Goal: Transaction & Acquisition: Purchase product/service

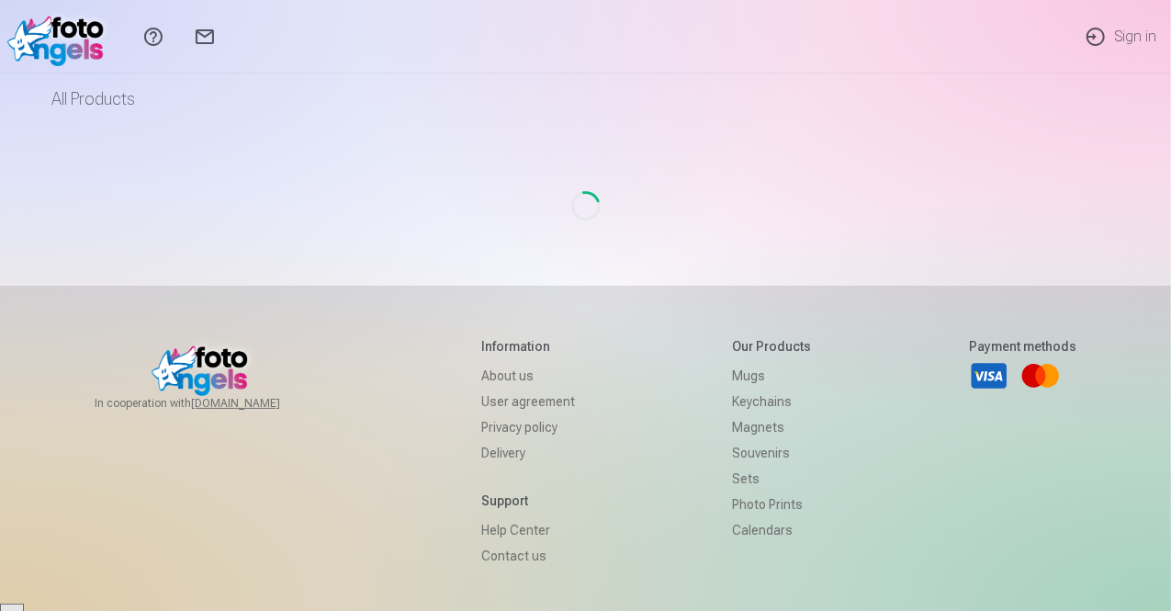
scroll to position [2587, 0]
click at [637, 255] on div "Loading..." at bounding box center [586, 205] width 1073 height 161
click at [424, 170] on div "Loading..." at bounding box center [586, 205] width 1073 height 161
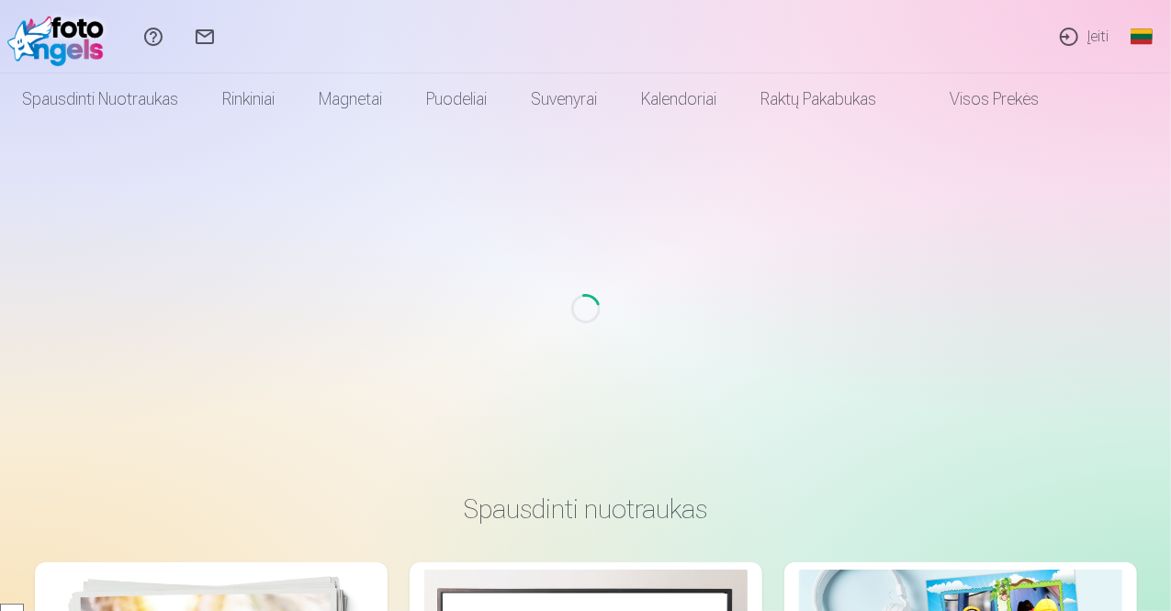
scroll to position [2587, 0]
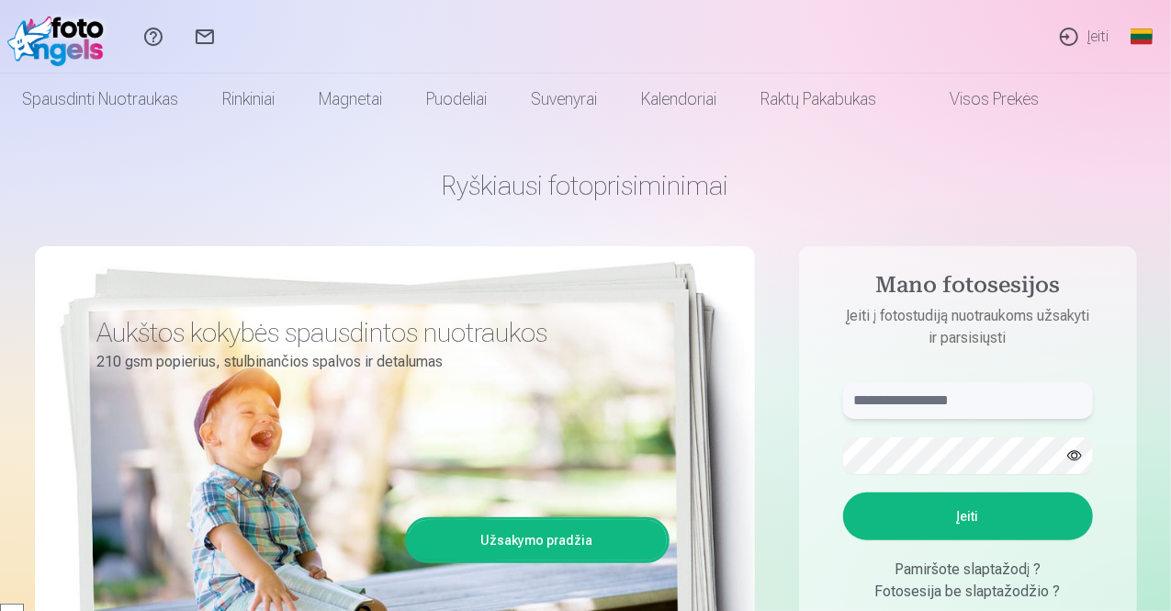
click at [894, 405] on input "text" at bounding box center [968, 400] width 250 height 37
type input "**********"
click at [1073, 451] on button "button" at bounding box center [1074, 455] width 35 height 35
click at [991, 516] on button "Įeiti" at bounding box center [968, 516] width 250 height 48
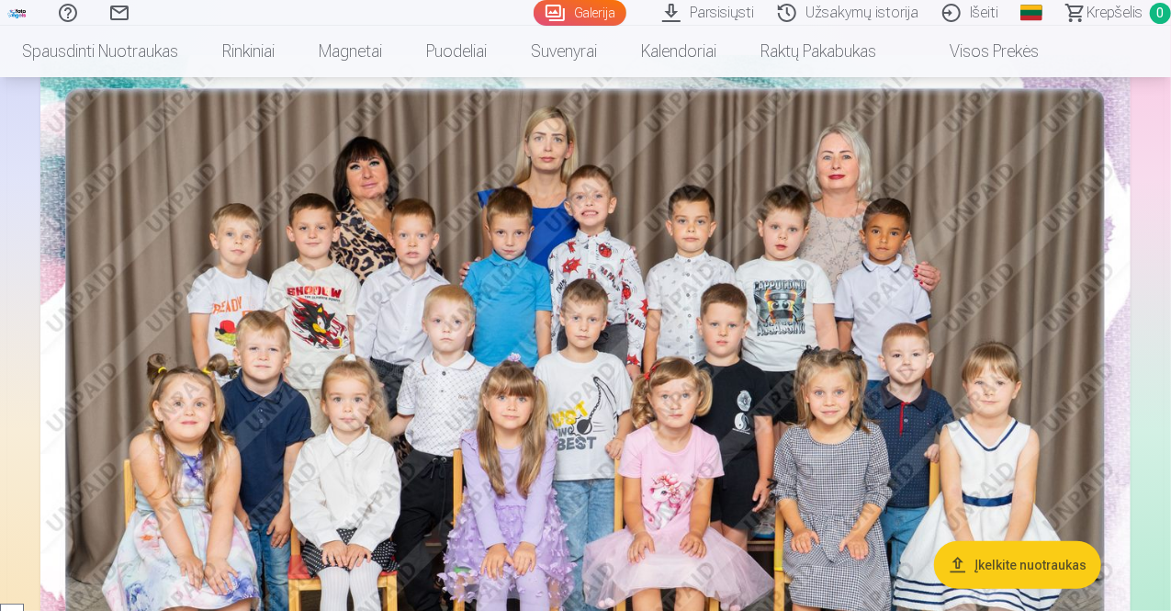
scroll to position [184, 0]
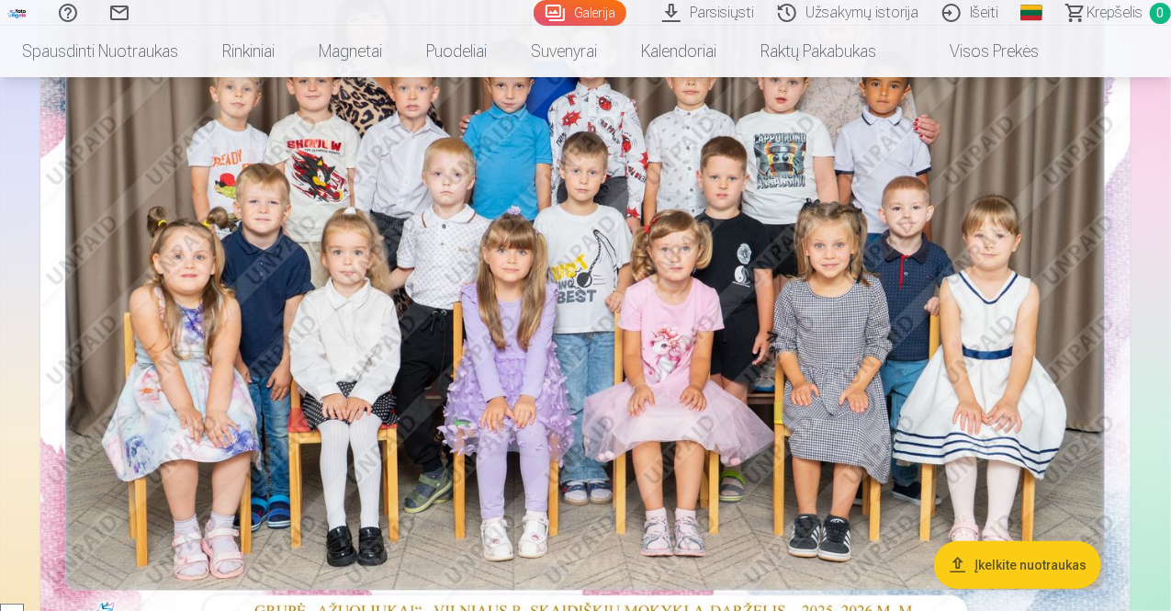
scroll to position [257, 0]
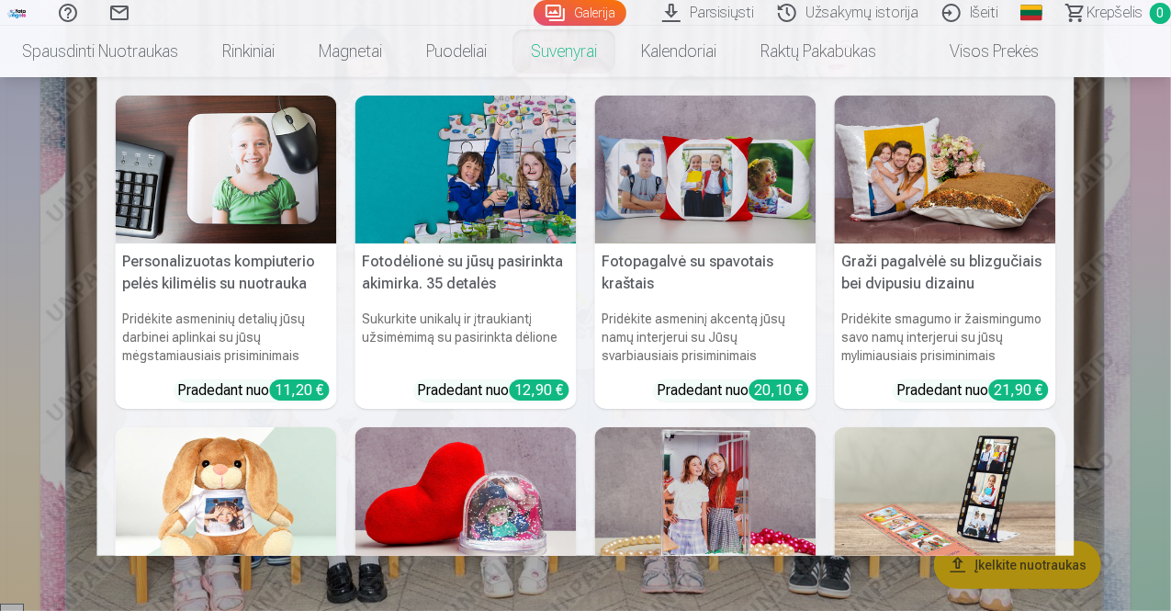
click at [39, 227] on nav "Personalizuotas kompiuterio pelės kilimėlis su nuotrauka Pridėkite asmeninių de…" at bounding box center [585, 316] width 1171 height 478
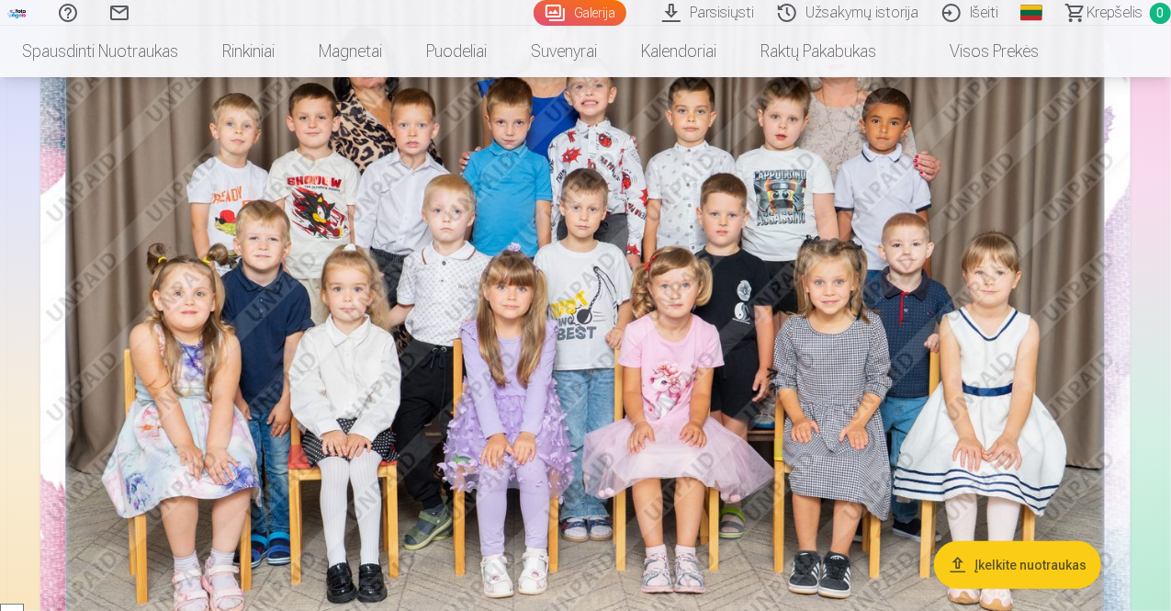
drag, startPoint x: 1152, startPoint y: 201, endPoint x: 19, endPoint y: 180, distance: 1132.6
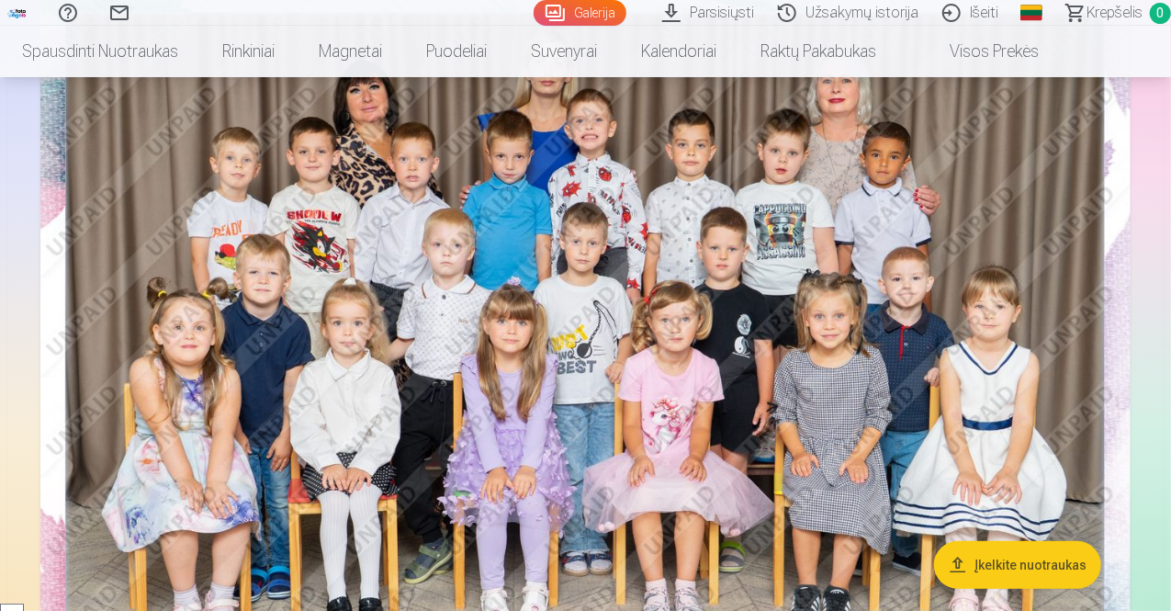
scroll to position [220, 0]
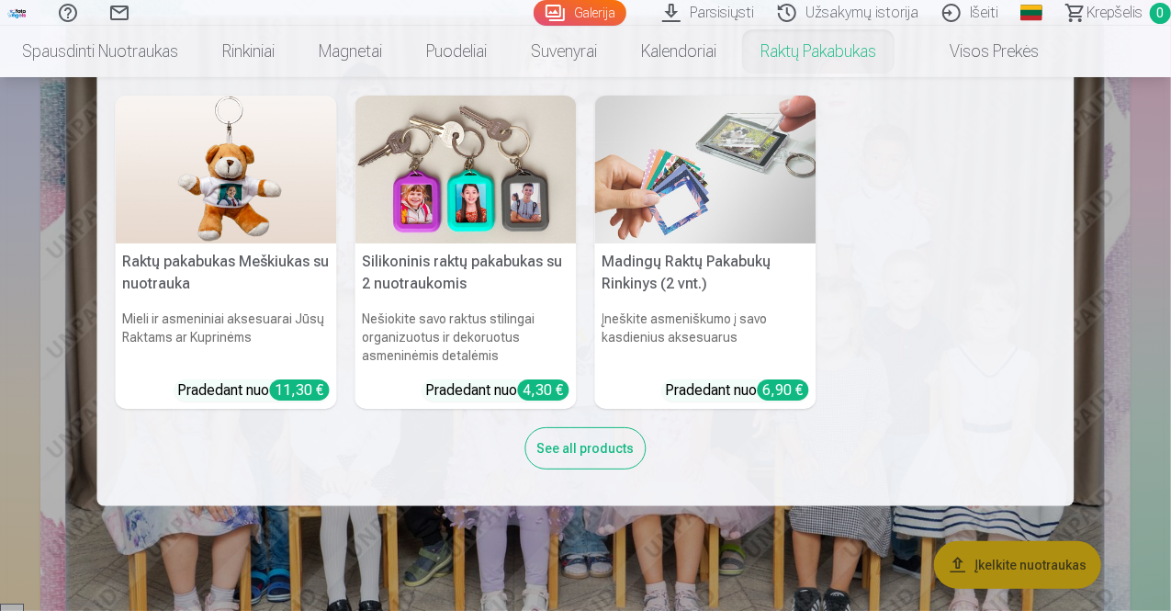
click at [1116, 359] on nav "Raktų pakabukas Meškiukas su nuotrauka Mieli ir asmeniniai aksesuarai Jūsų Rakt…" at bounding box center [585, 291] width 1171 height 429
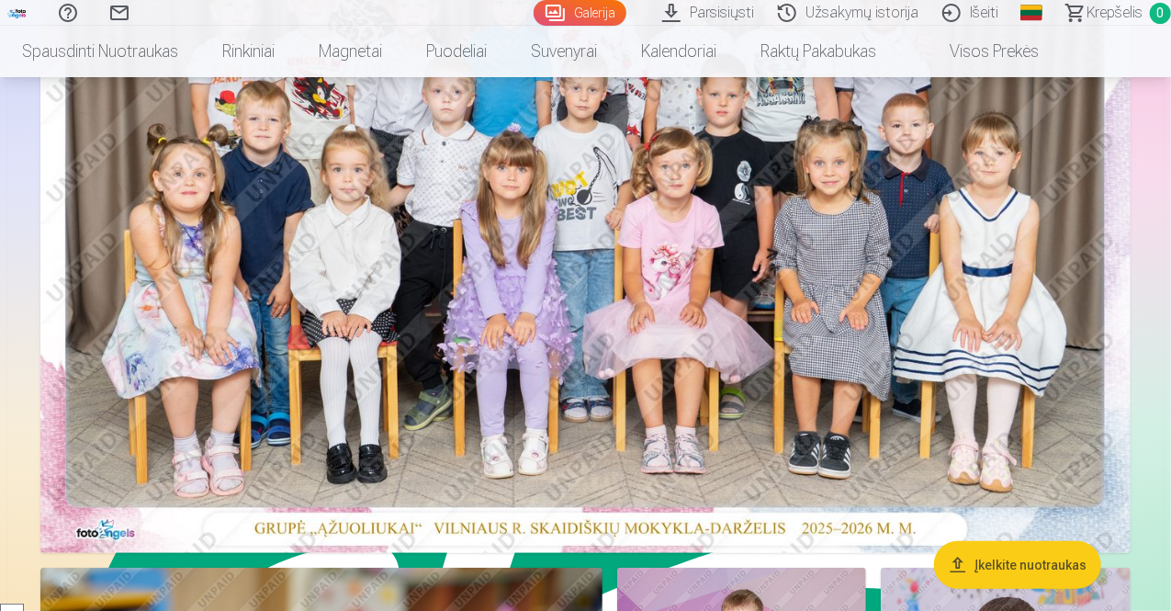
scroll to position [404, 0]
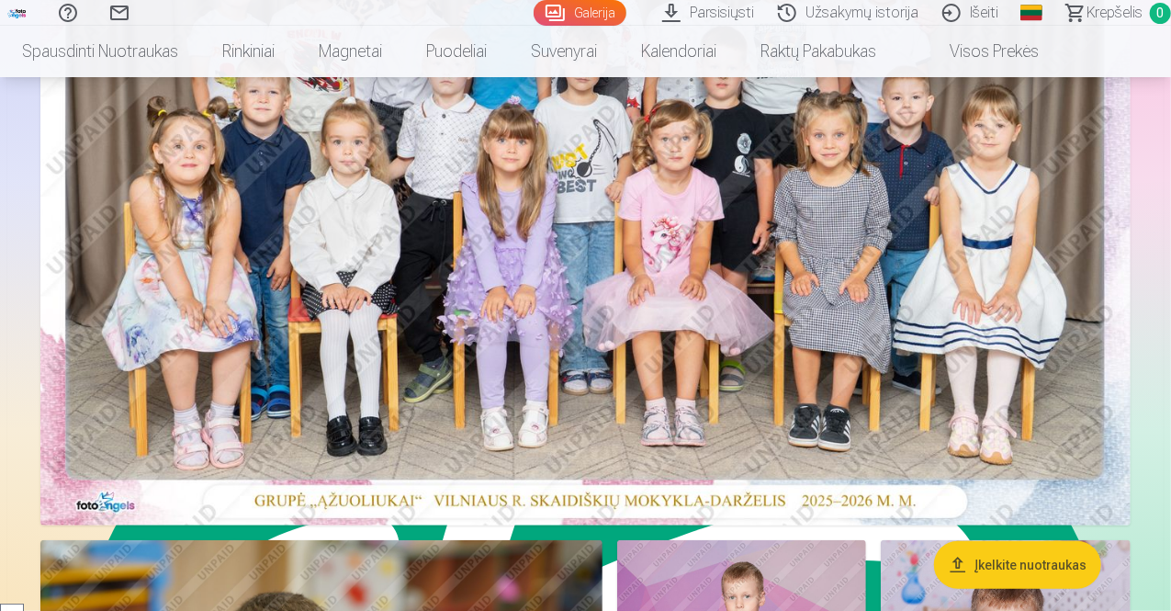
click at [690, 280] on img at bounding box center [585, 161] width 1090 height 727
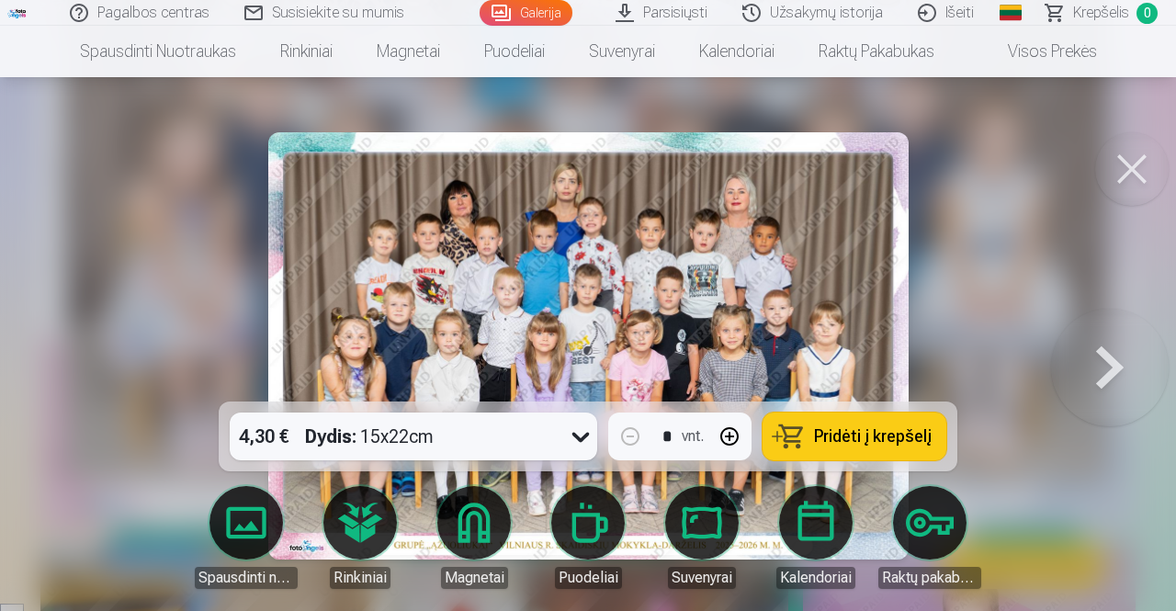
click at [856, 440] on span "Pridėti į krepšelį" at bounding box center [873, 436] width 118 height 17
click at [1097, 375] on button at bounding box center [1110, 346] width 118 height 74
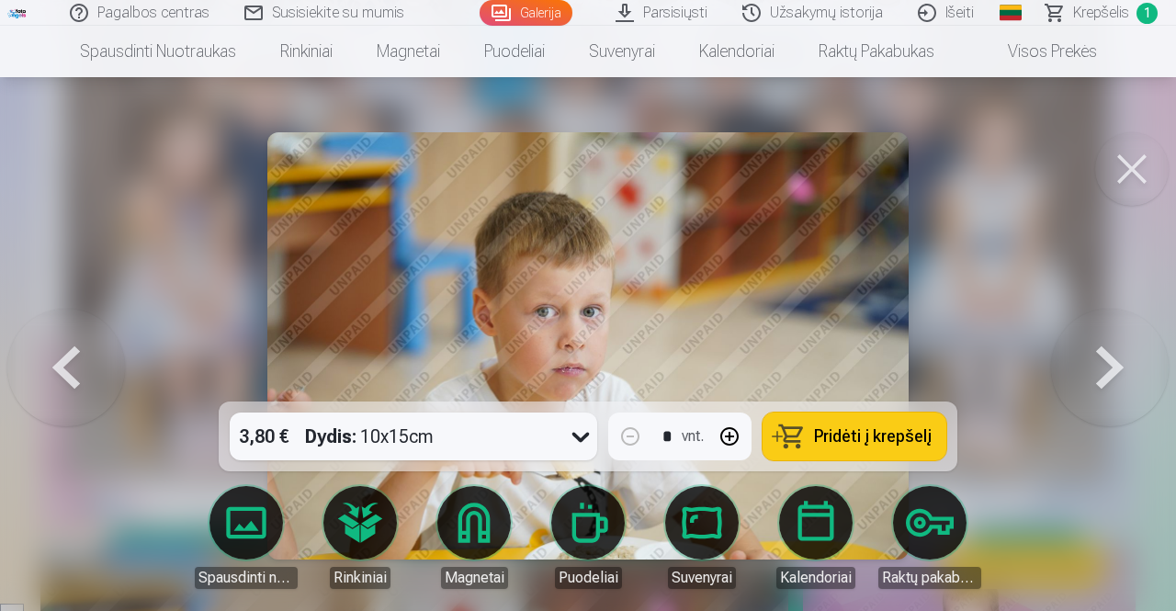
click at [1113, 368] on button at bounding box center [1110, 346] width 118 height 74
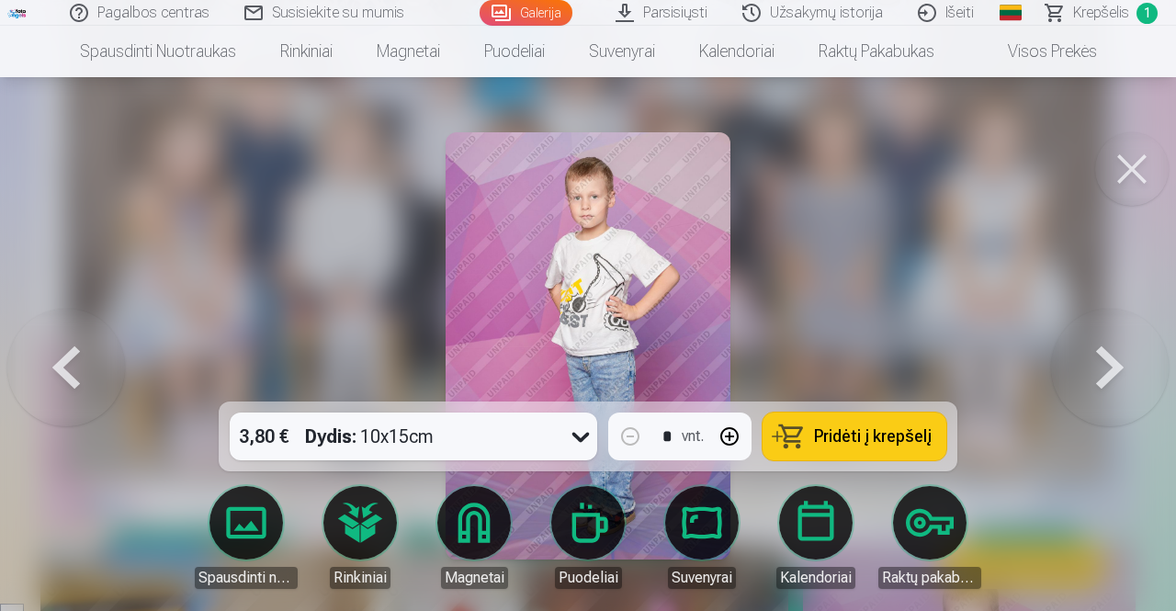
click at [1113, 368] on button at bounding box center [1110, 346] width 118 height 74
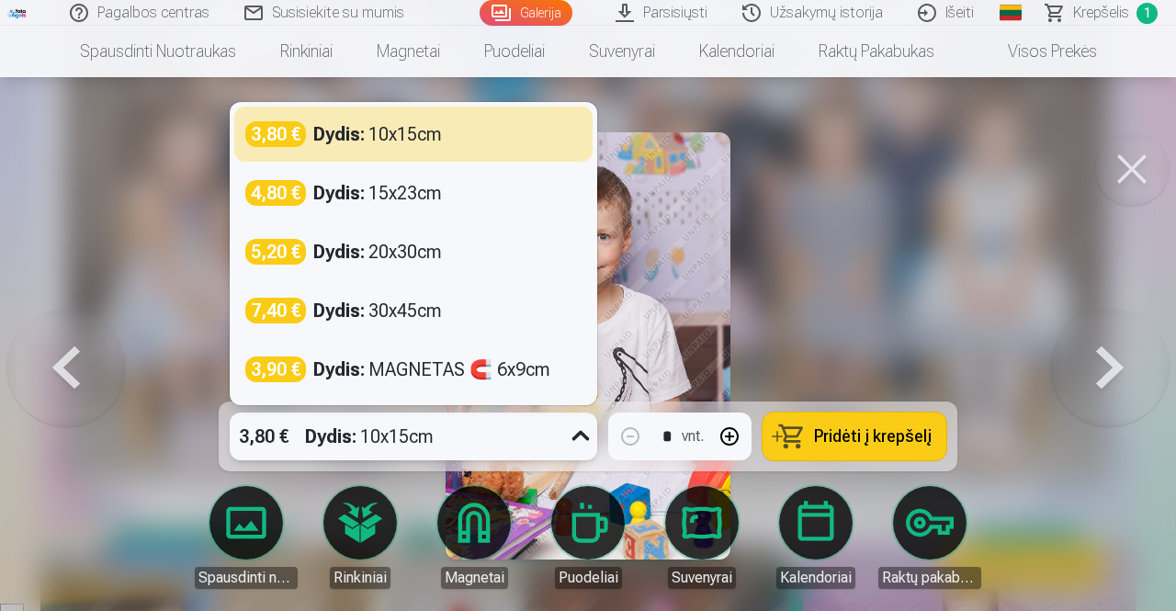
click at [580, 433] on icon at bounding box center [580, 436] width 29 height 29
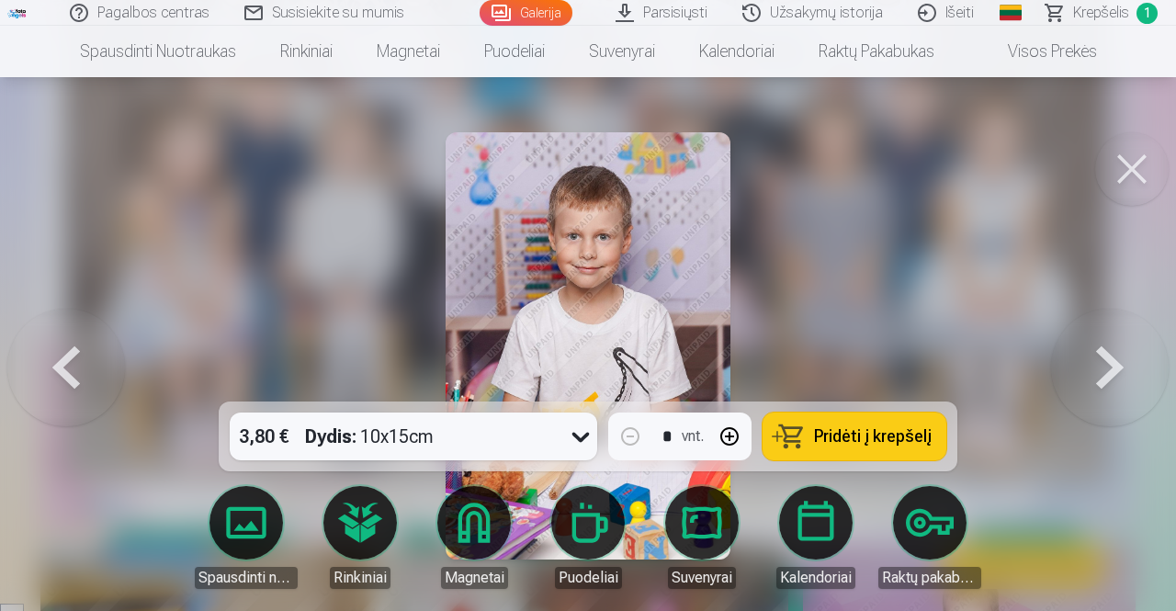
click at [861, 300] on div at bounding box center [588, 305] width 1176 height 611
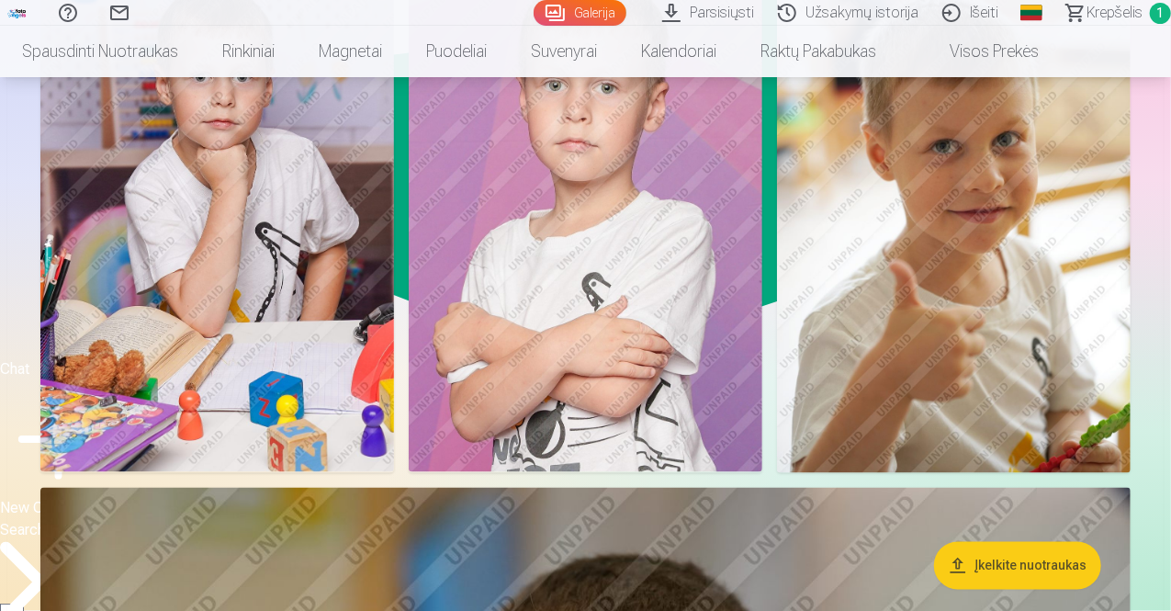
scroll to position [1396, 0]
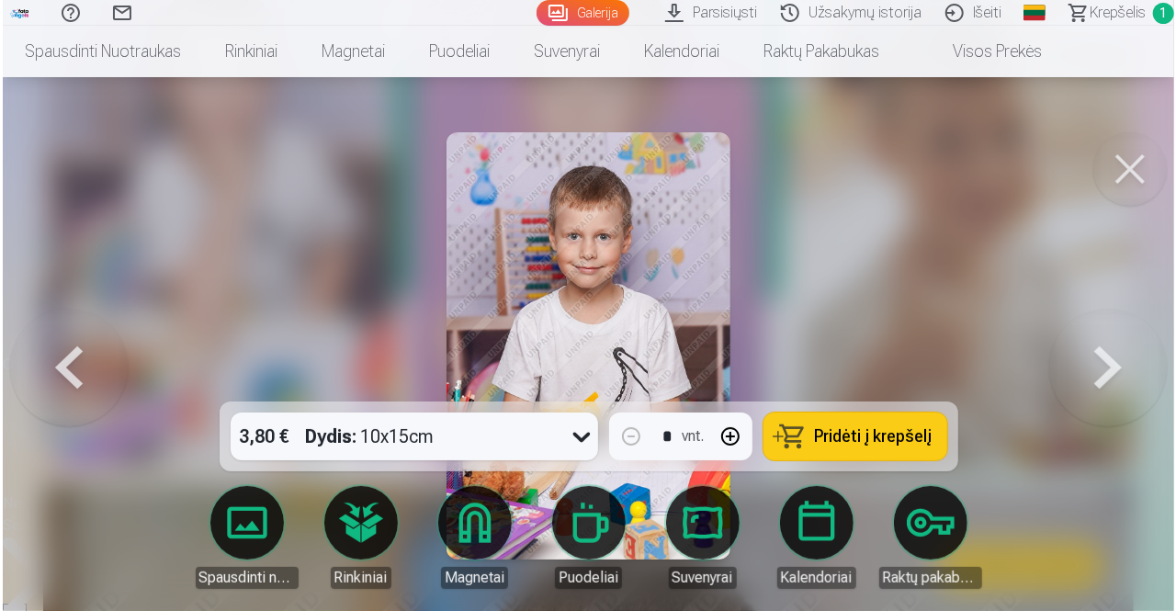
scroll to position [1399, 0]
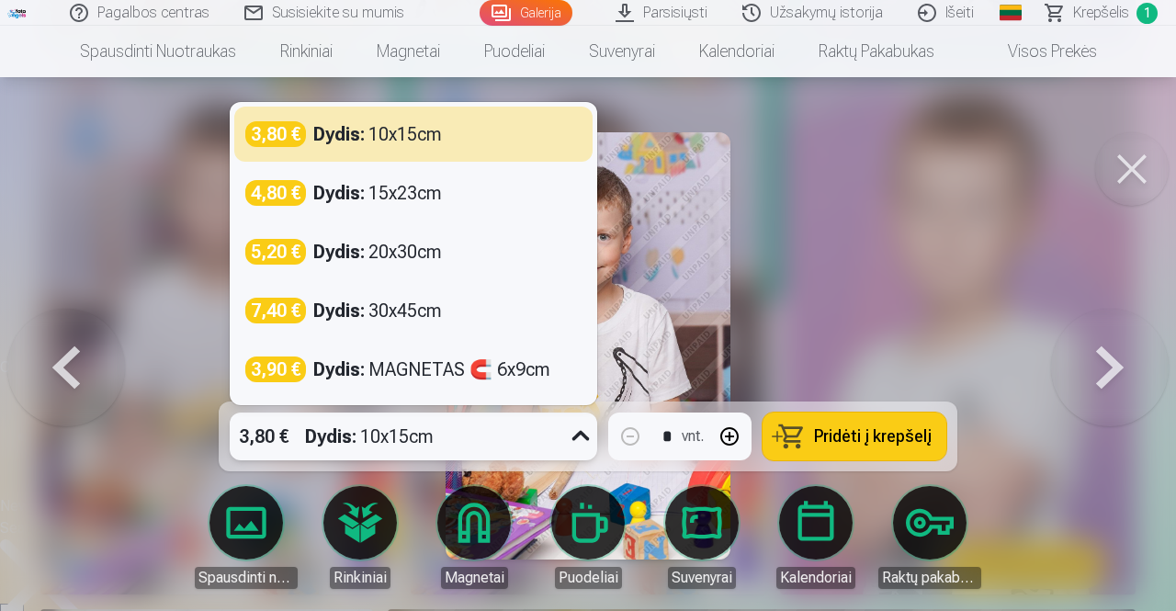
click at [584, 444] on icon at bounding box center [580, 436] width 29 height 29
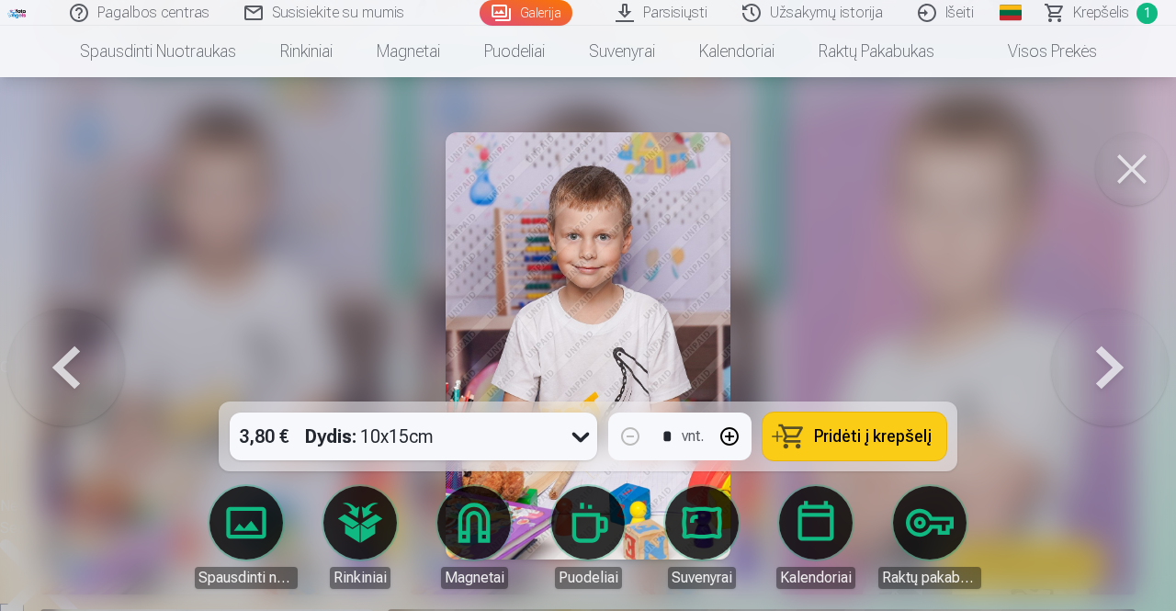
click at [909, 245] on div at bounding box center [588, 305] width 1176 height 611
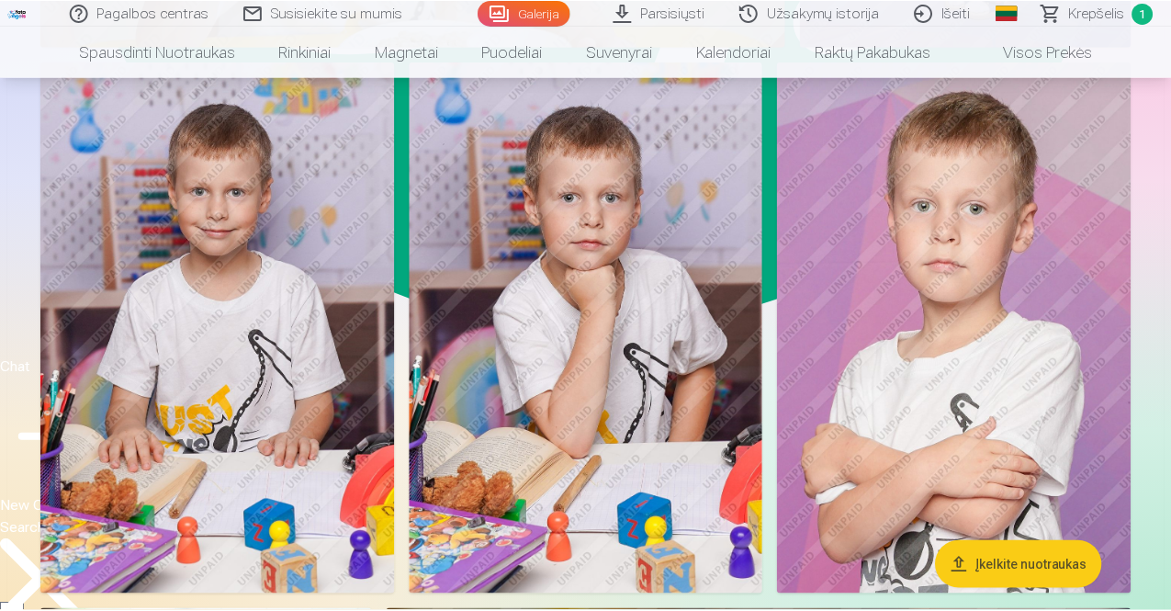
scroll to position [1396, 0]
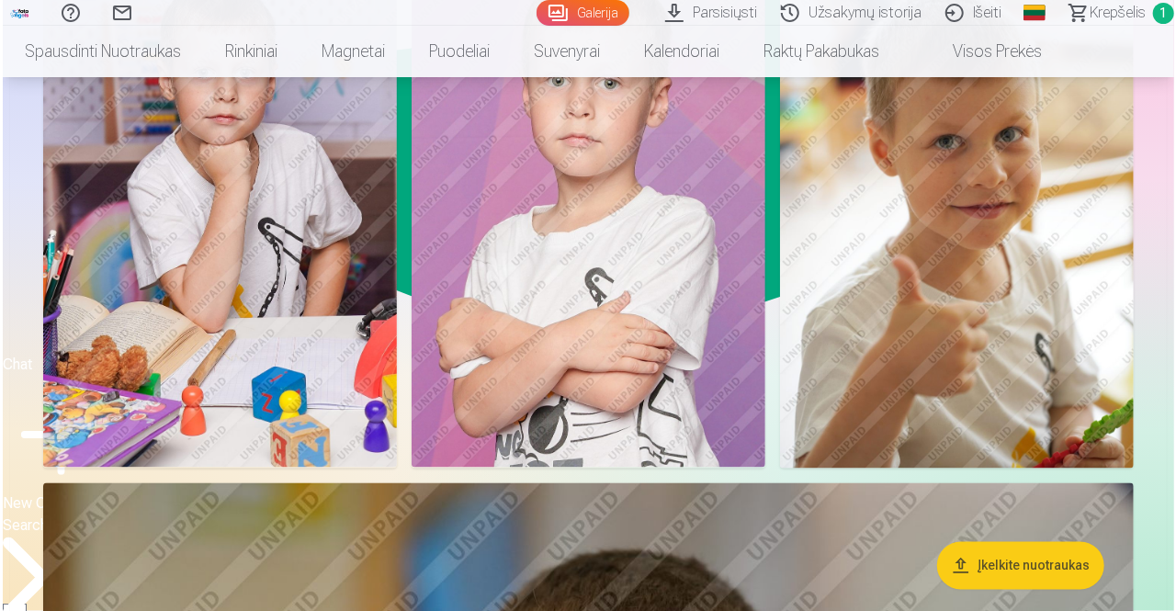
scroll to position [1399, 0]
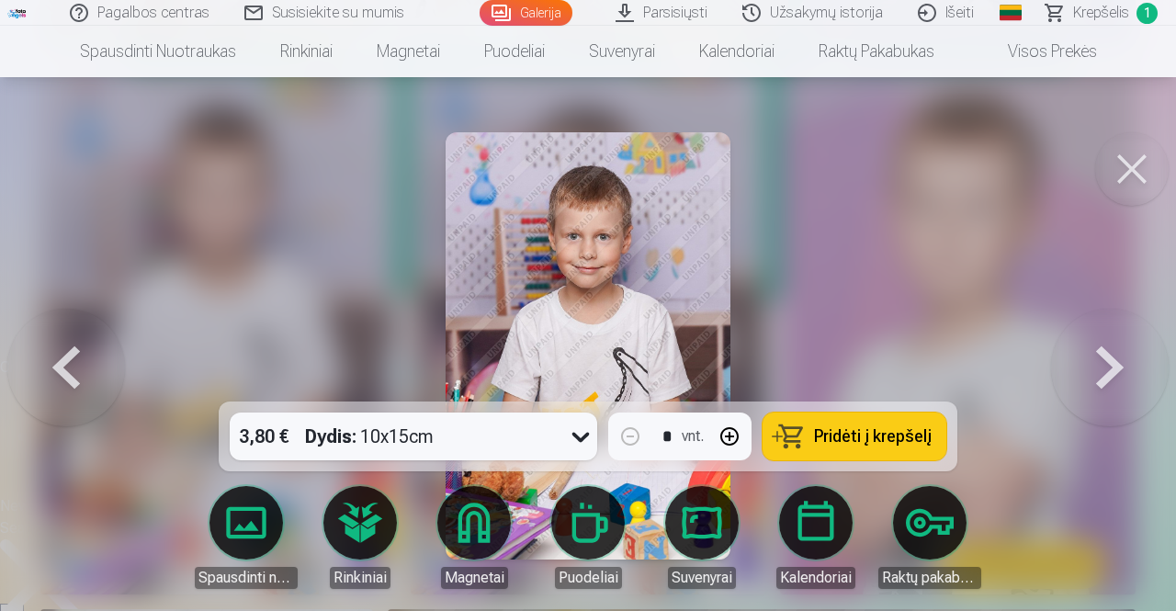
click at [847, 441] on span "Pridėti į krepšelį" at bounding box center [873, 436] width 118 height 17
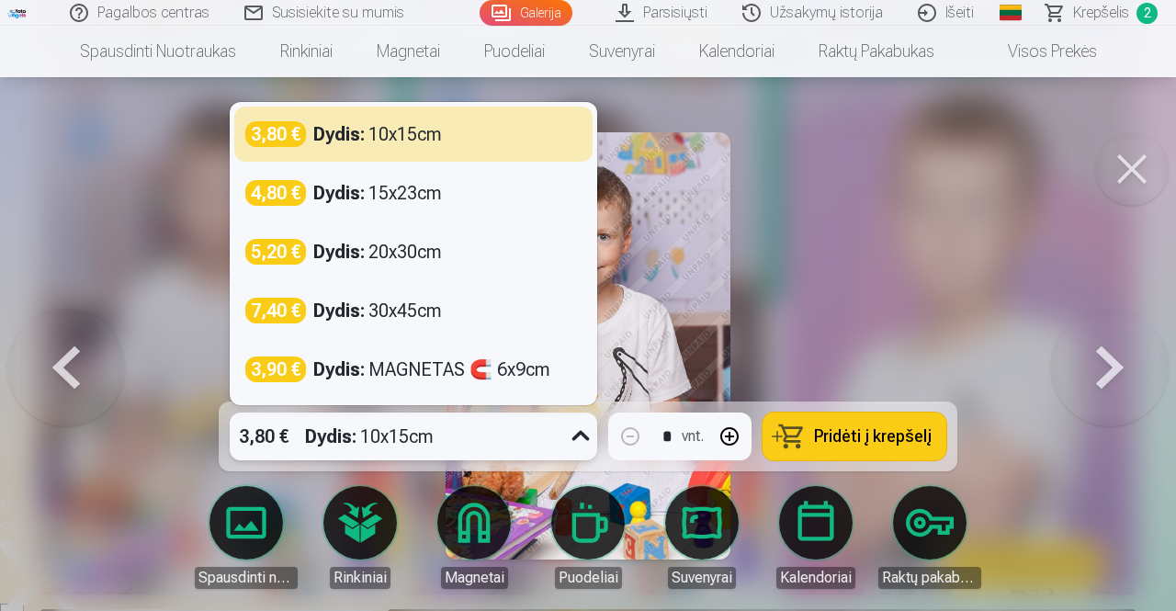
click at [581, 438] on icon at bounding box center [580, 436] width 29 height 29
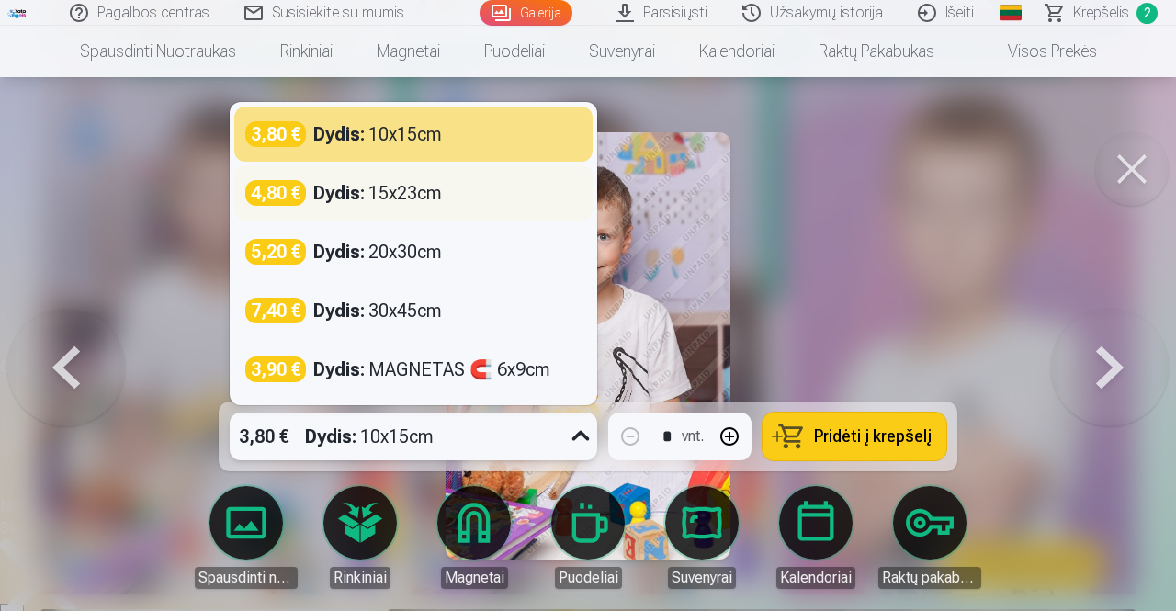
click at [406, 196] on div "Dydis : 15x23cm" at bounding box center [377, 193] width 129 height 26
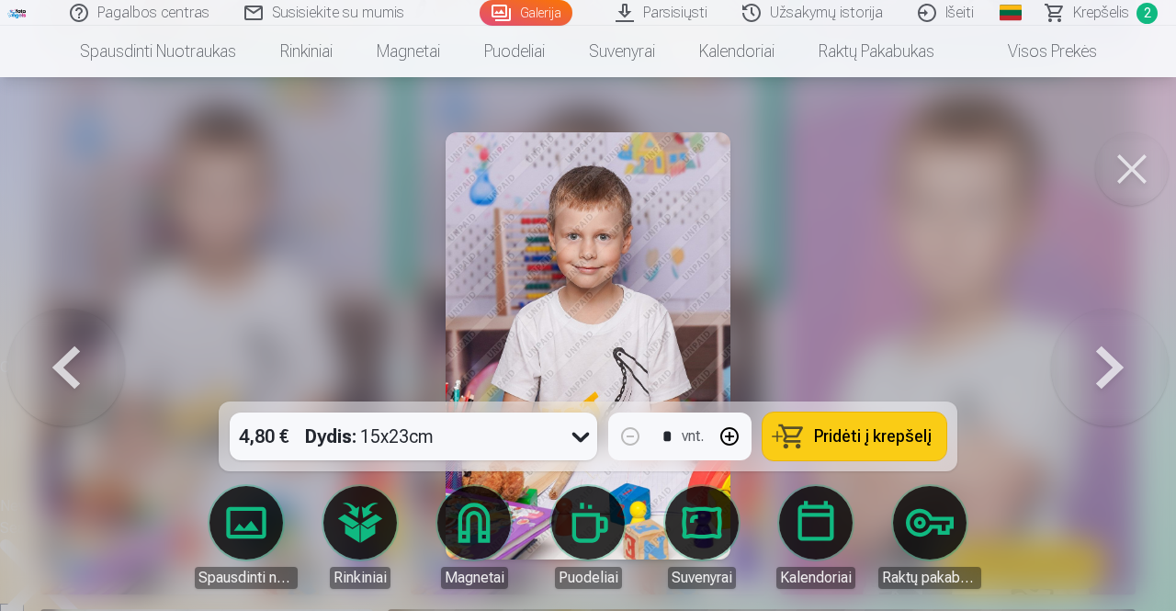
click at [880, 437] on span "Pridėti į krepšelį" at bounding box center [873, 436] width 118 height 17
click at [1100, 0] on link "Krepšelis 3" at bounding box center [1102, 13] width 147 height 26
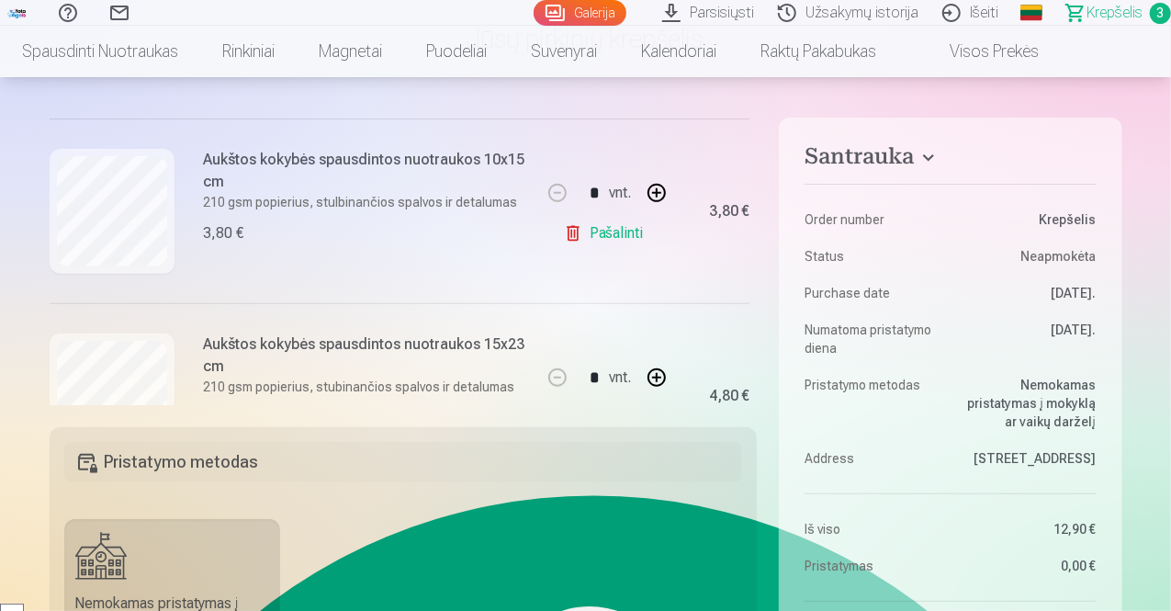
scroll to position [371, 0]
click at [622, 231] on link "Pašalinti" at bounding box center [607, 233] width 87 height 37
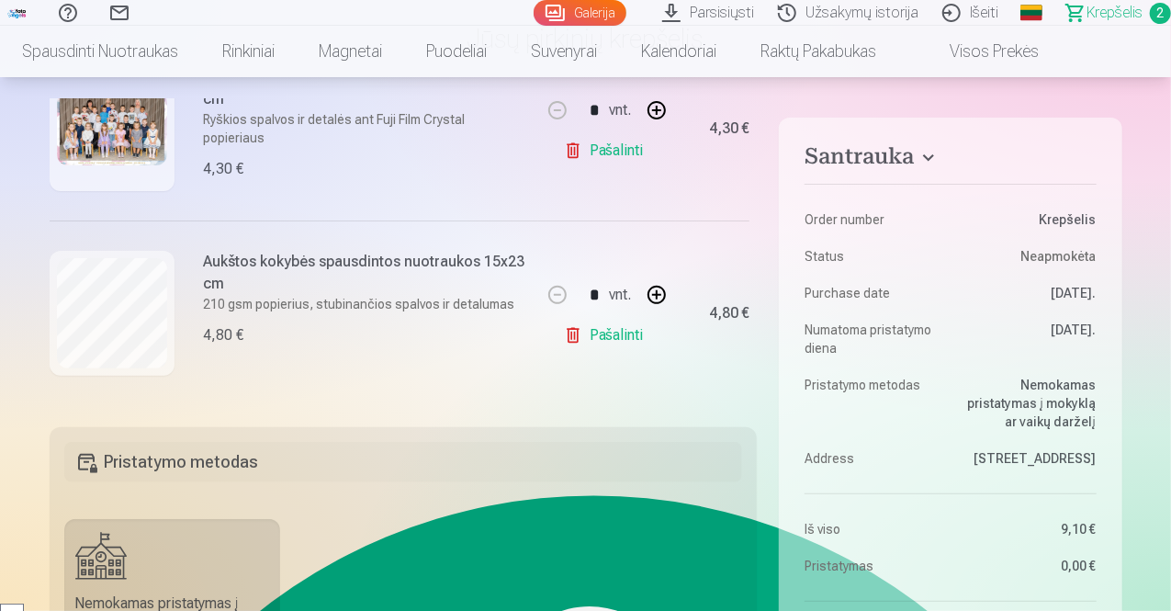
scroll to position [273, 0]
click at [534, 2] on link "Galerija" at bounding box center [580, 13] width 93 height 26
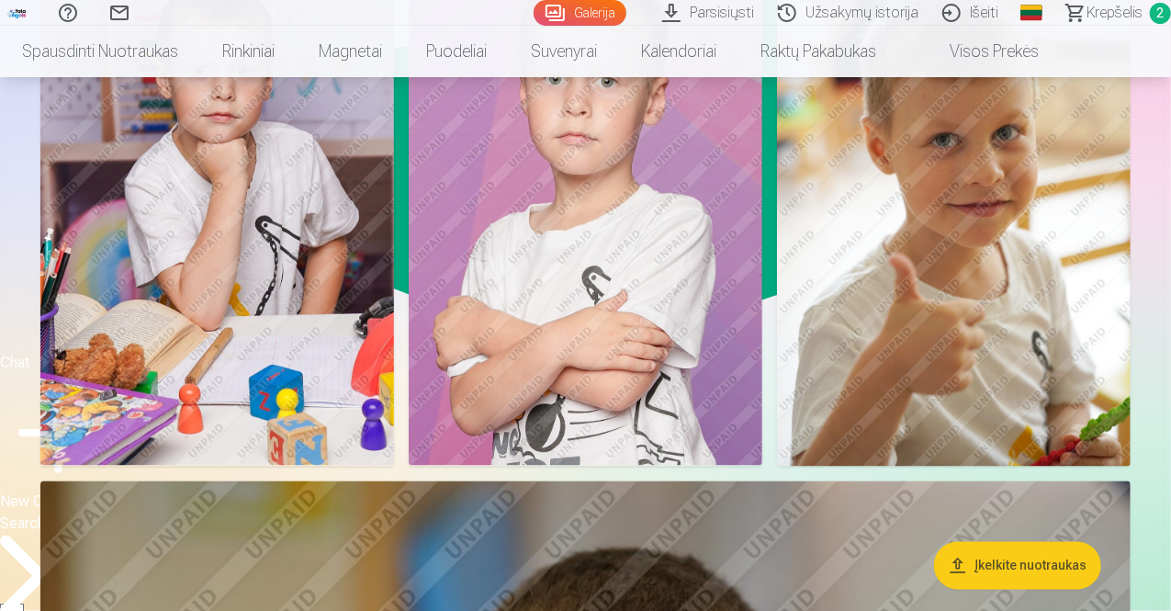
scroll to position [1433, 0]
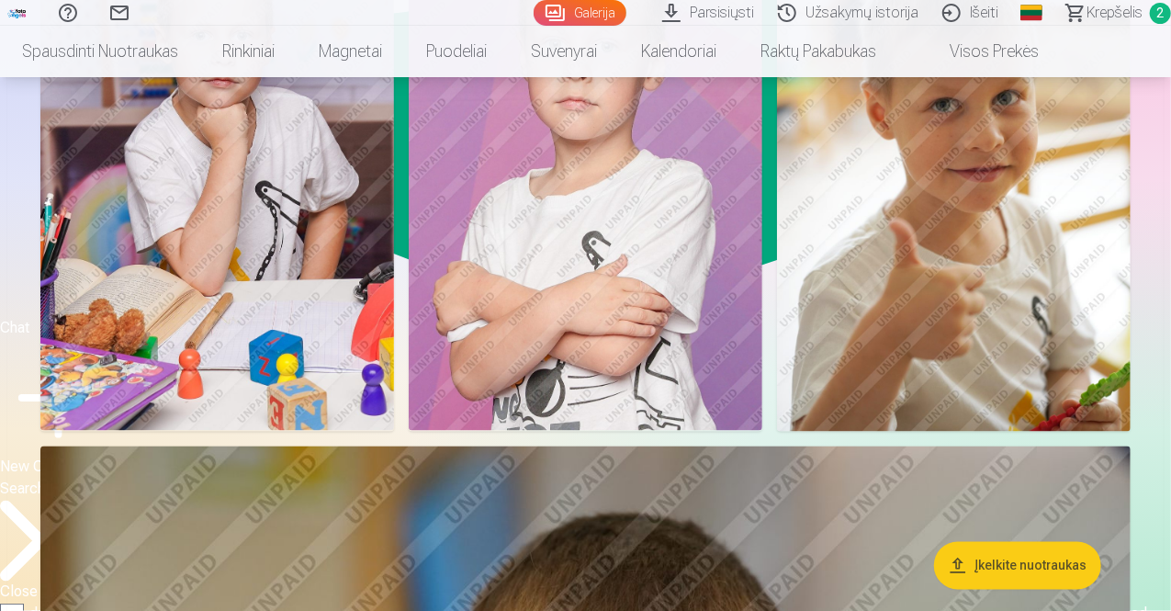
click at [394, 283] on img at bounding box center [217, 166] width 354 height 530
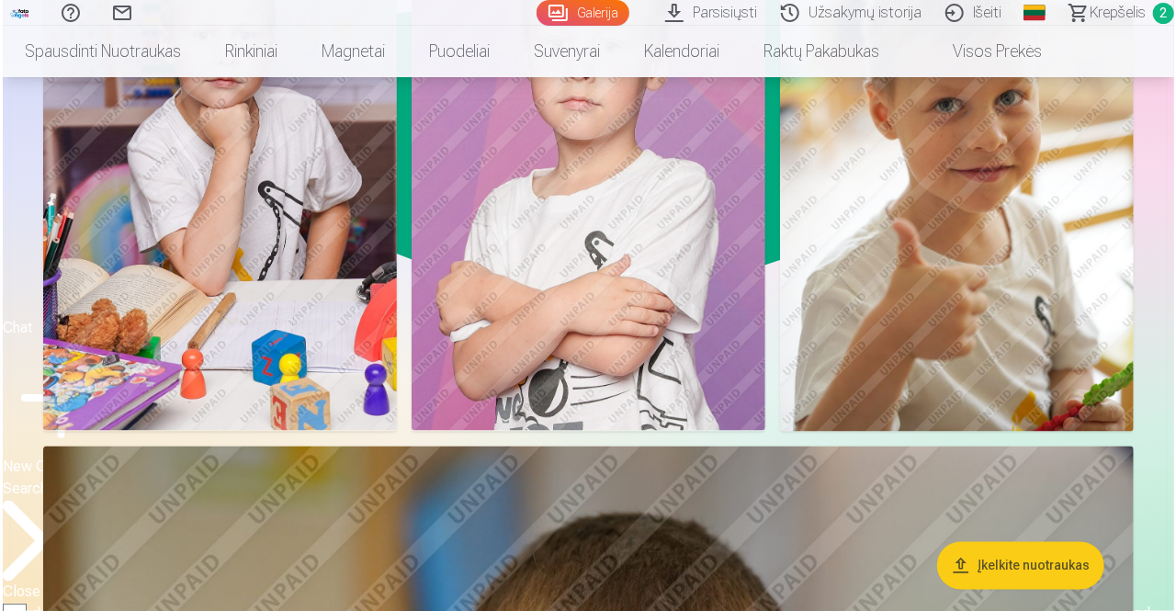
scroll to position [1435, 0]
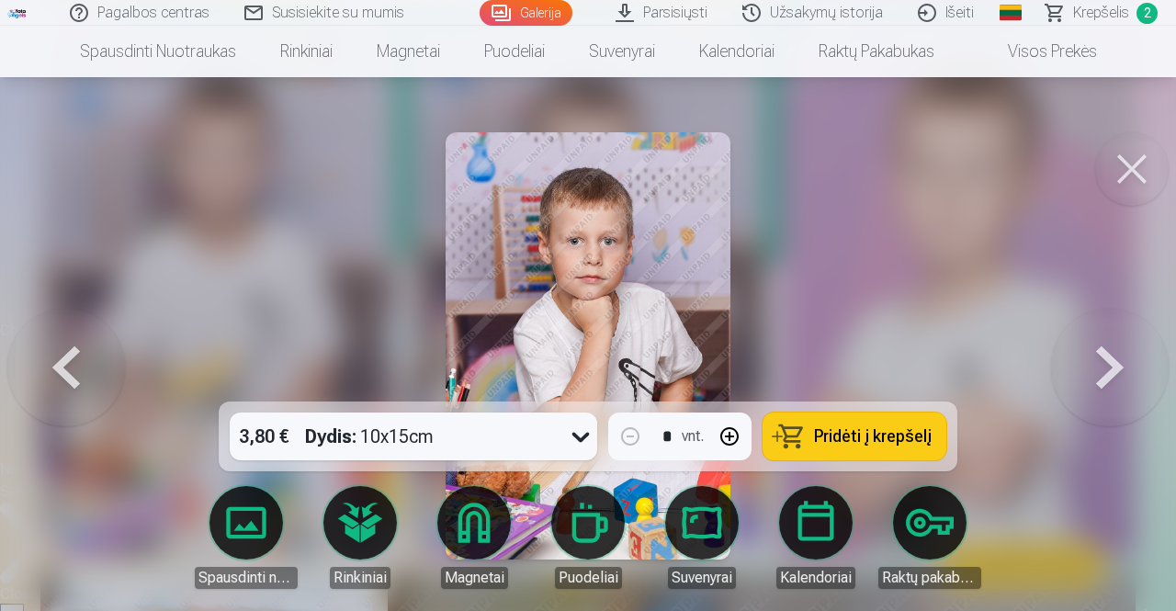
click at [572, 447] on icon at bounding box center [580, 436] width 29 height 29
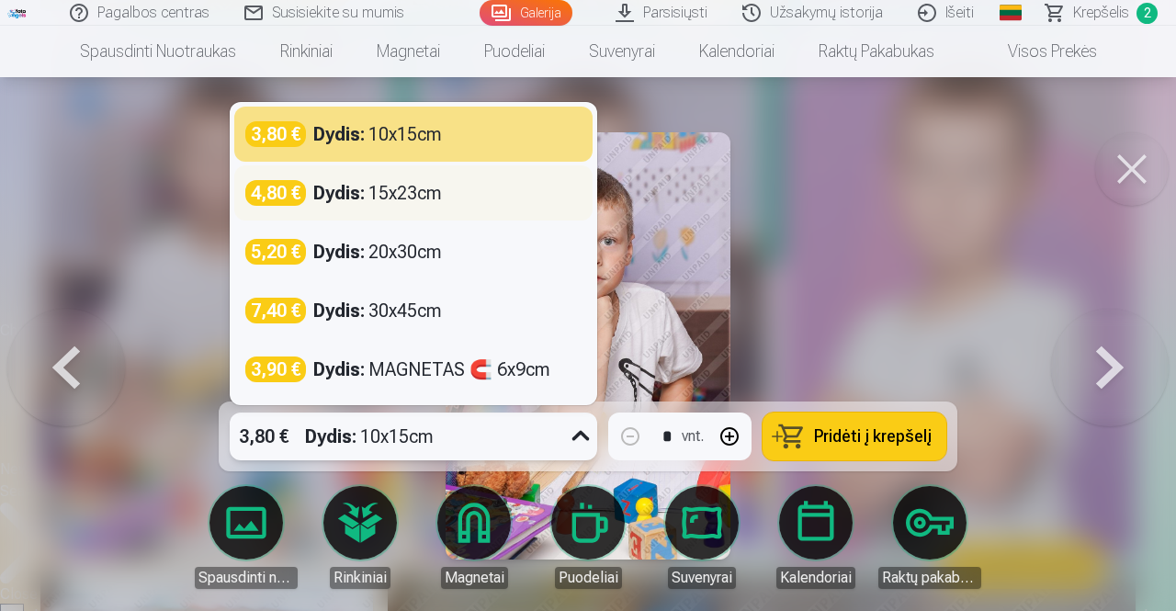
click at [422, 194] on div "Dydis : 15x23cm" at bounding box center [377, 193] width 129 height 26
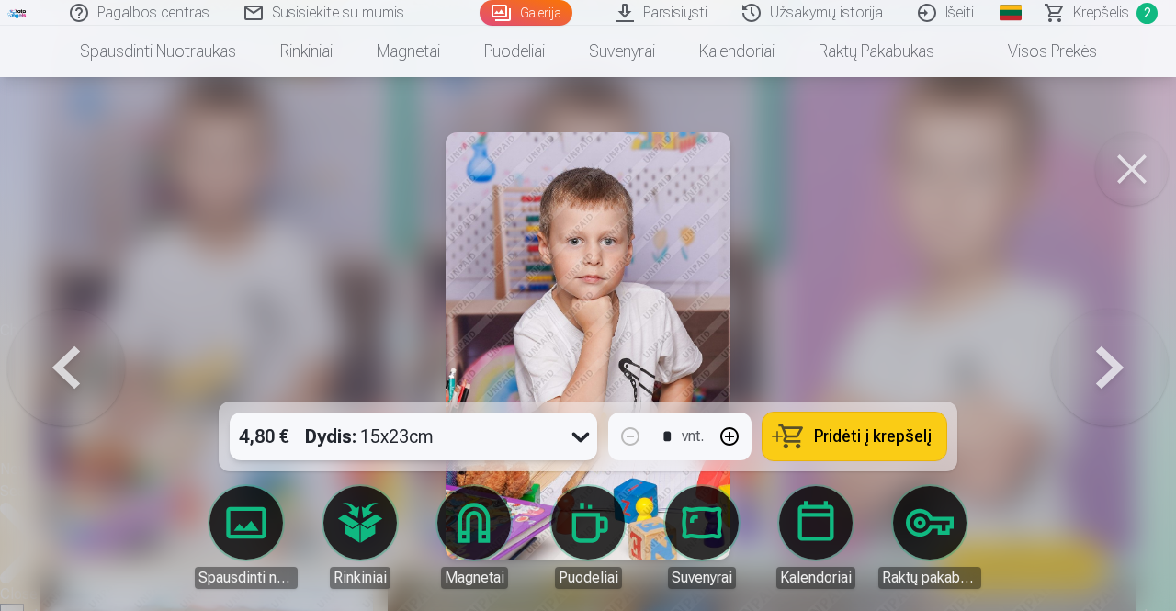
click at [814, 439] on button "Pridėti į krepšelį" at bounding box center [854, 436] width 184 height 48
click at [1101, 383] on button at bounding box center [1110, 346] width 118 height 74
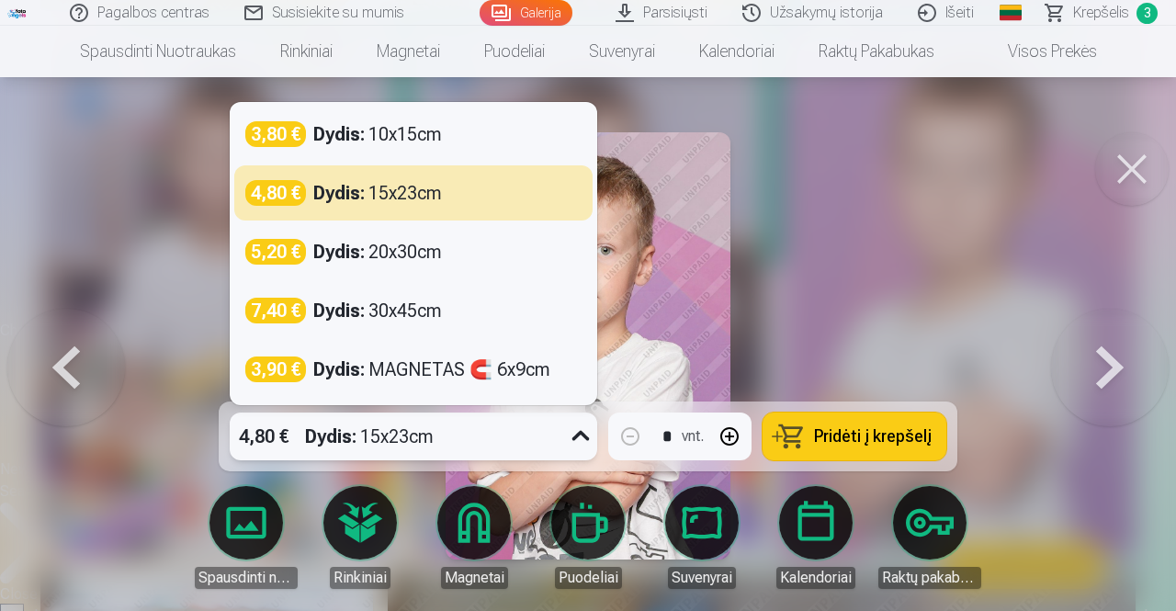
click at [585, 440] on icon at bounding box center [580, 436] width 29 height 29
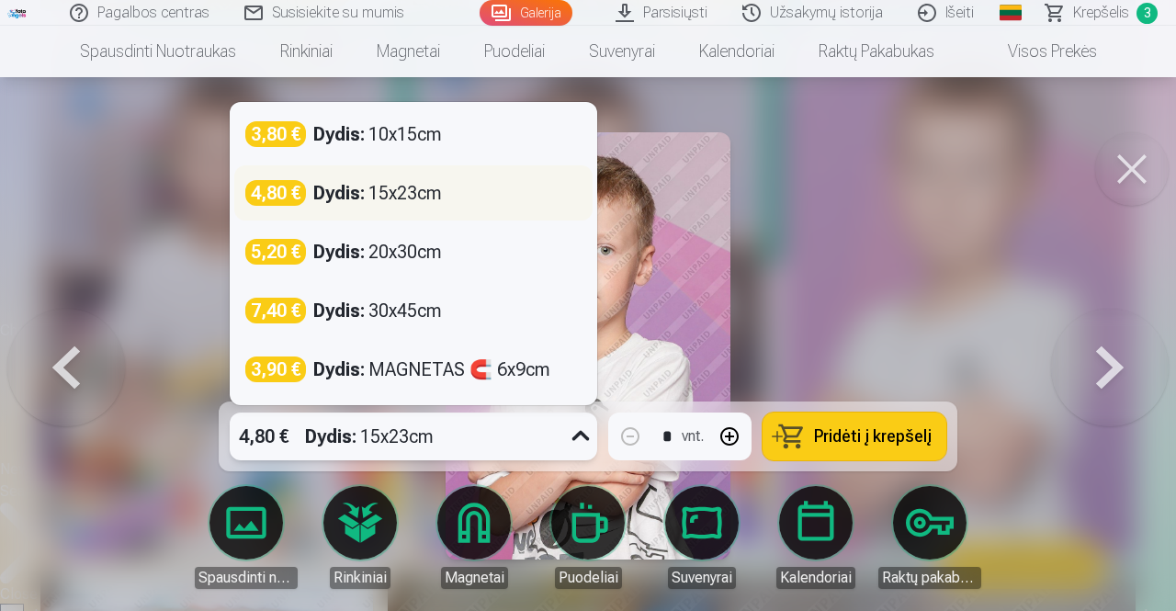
click at [389, 192] on div "Dydis : 15x23cm" at bounding box center [377, 193] width 129 height 26
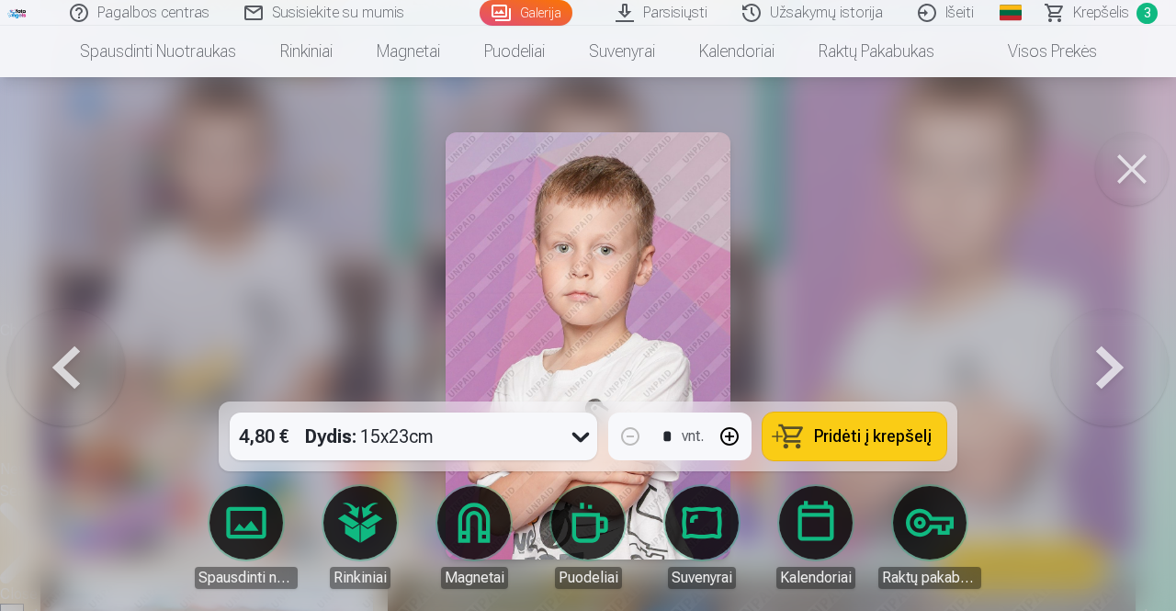
click at [847, 435] on span "Pridėti į krepšelį" at bounding box center [873, 436] width 118 height 17
click at [1120, 366] on button at bounding box center [1110, 346] width 118 height 74
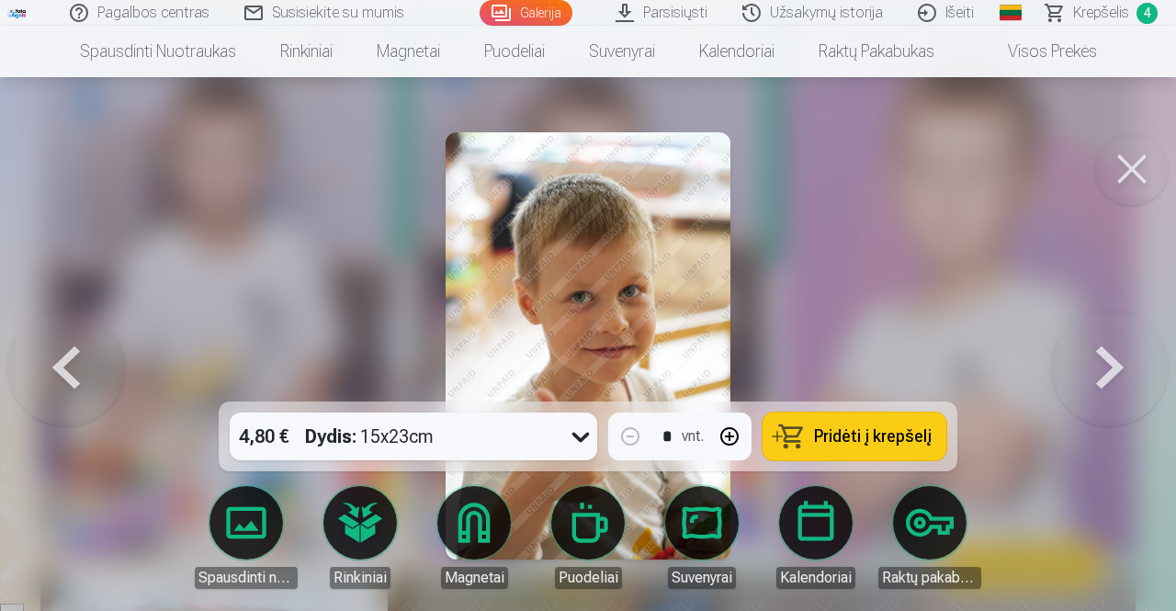
click at [541, 12] on link "Galerija" at bounding box center [525, 13] width 93 height 26
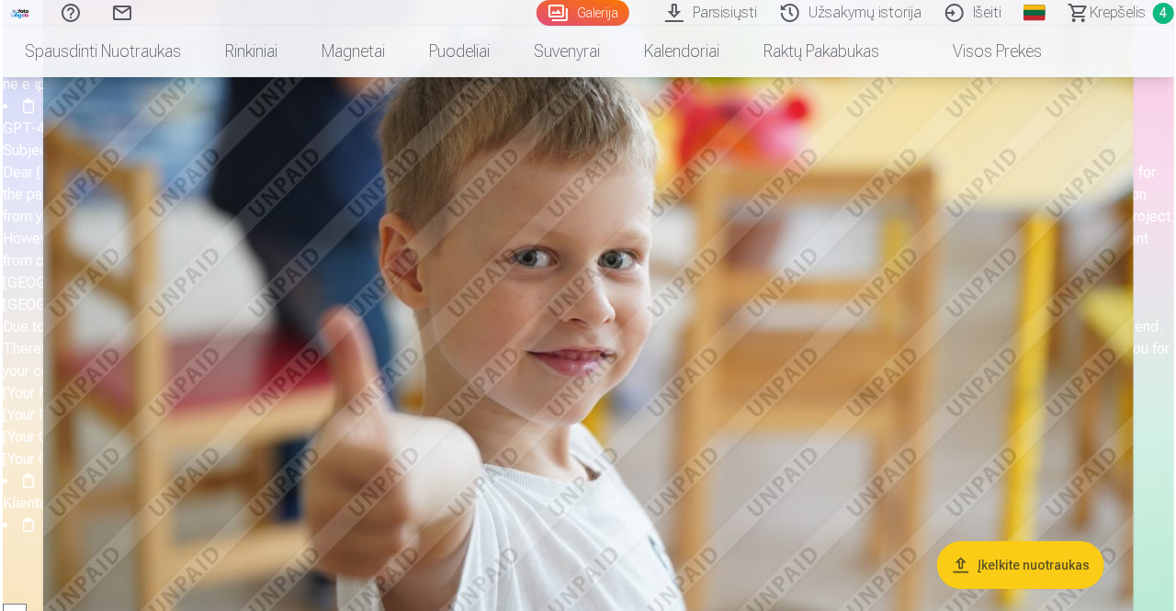
scroll to position [2682, 0]
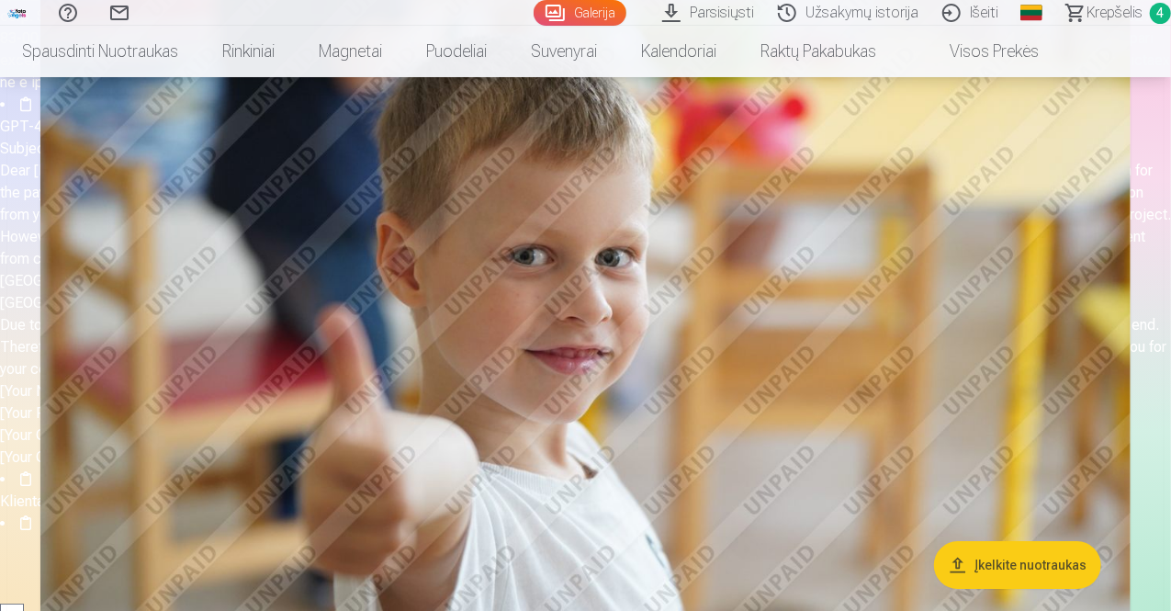
click at [681, 251] on img at bounding box center [585, 301] width 1090 height 726
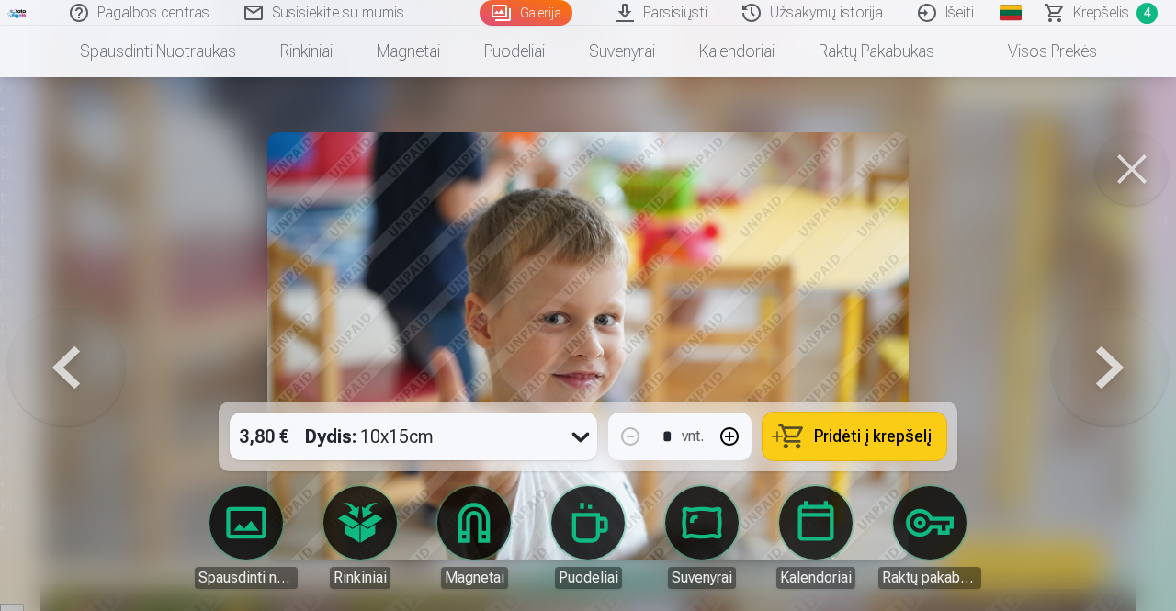
click at [883, 428] on span "Pridėti į krepšelį" at bounding box center [873, 436] width 118 height 17
click at [1111, 371] on button at bounding box center [1110, 346] width 118 height 74
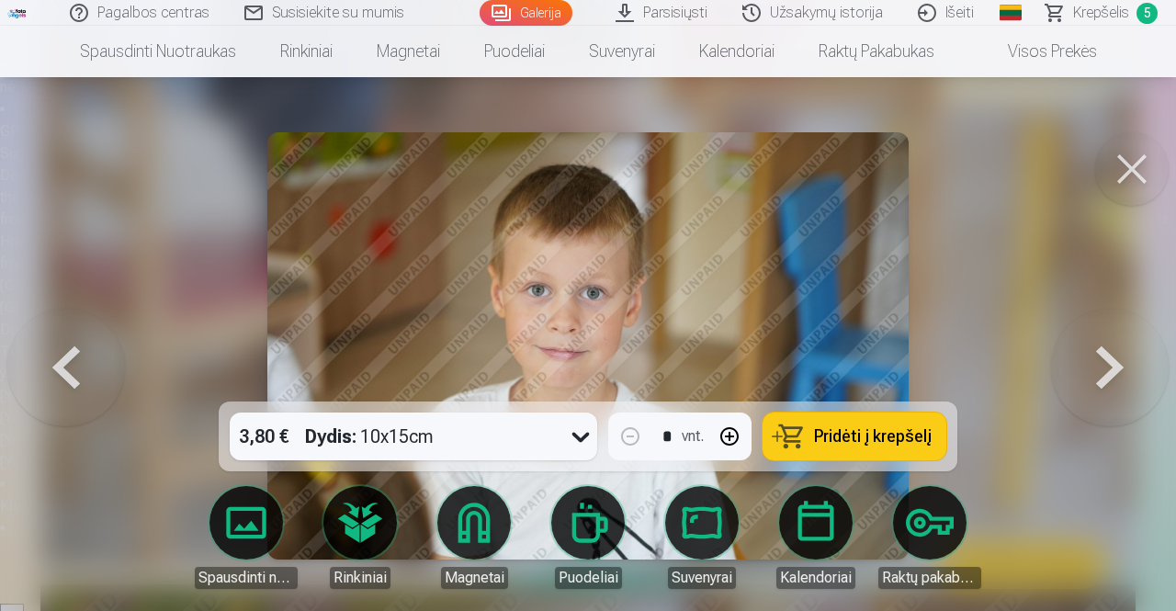
click at [1133, 175] on button at bounding box center [1131, 168] width 73 height 73
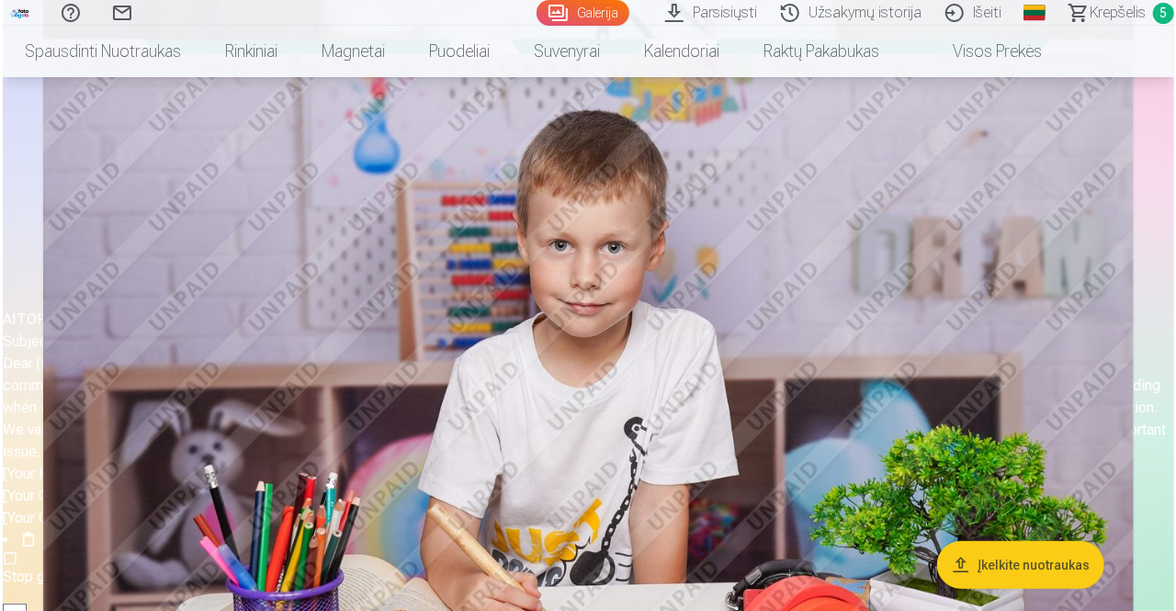
scroll to position [4032, 0]
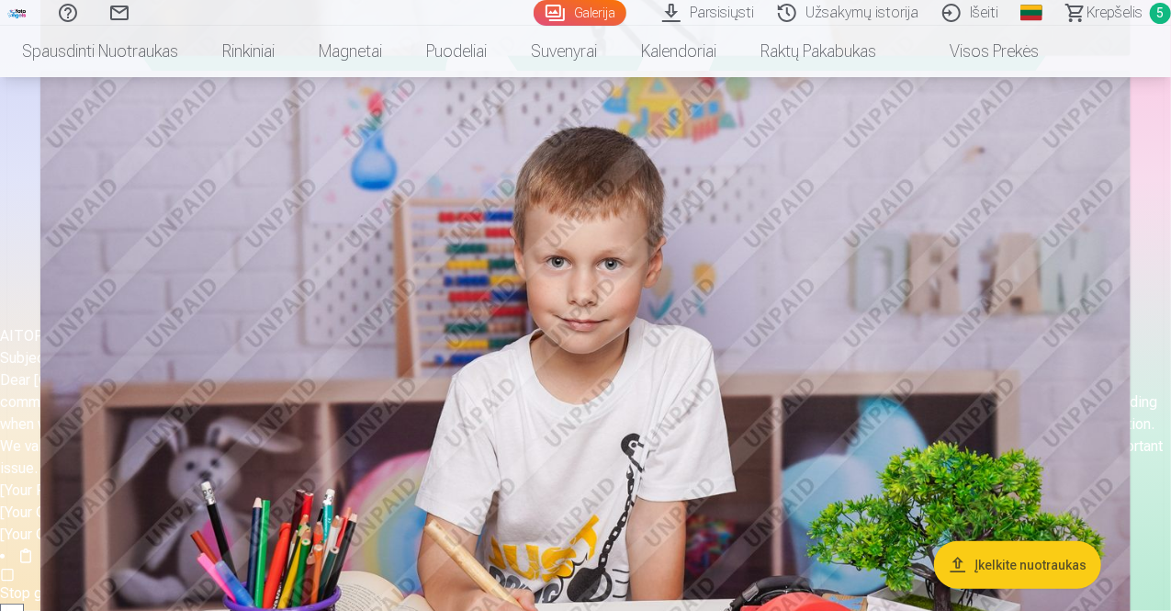
click at [725, 456] on img at bounding box center [585, 434] width 1090 height 726
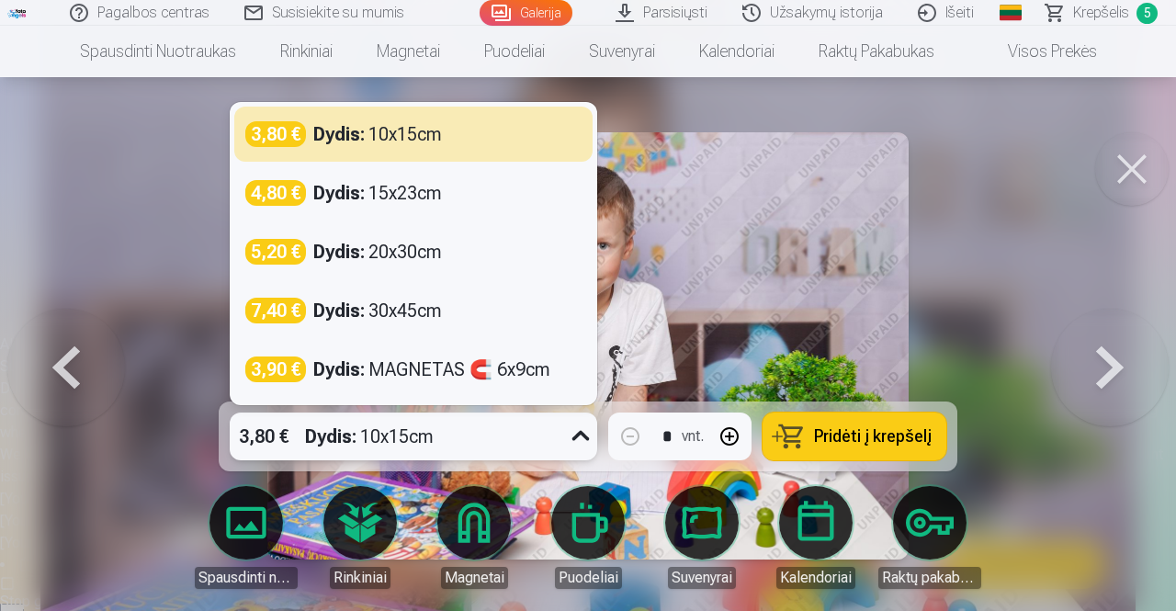
click at [579, 438] on icon at bounding box center [580, 436] width 29 height 29
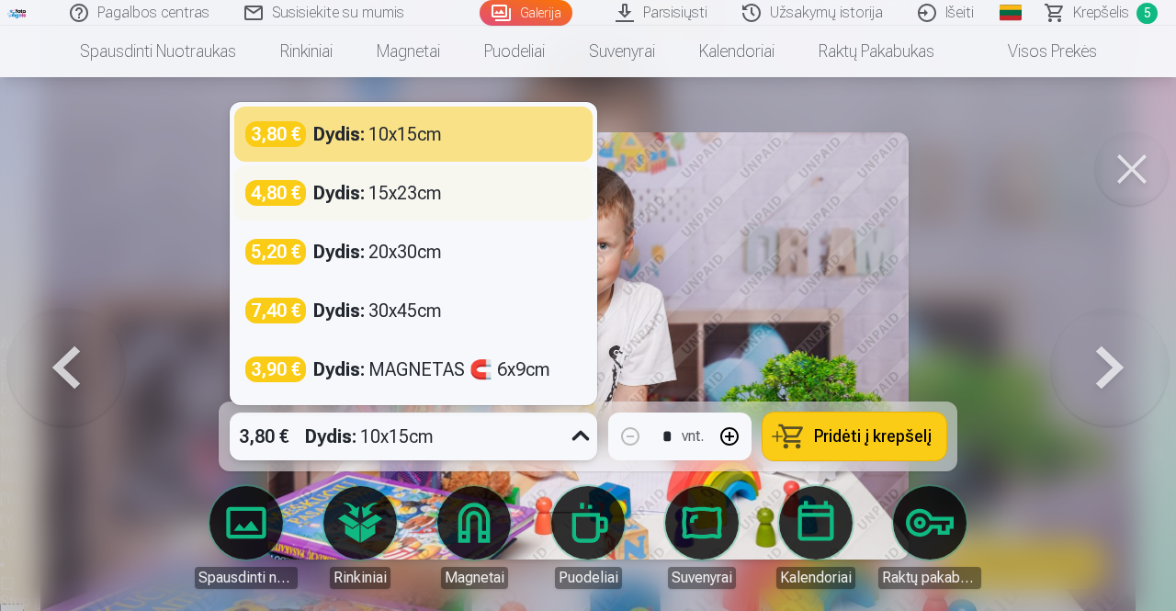
click at [321, 194] on strong "Dydis :" at bounding box center [338, 193] width 51 height 26
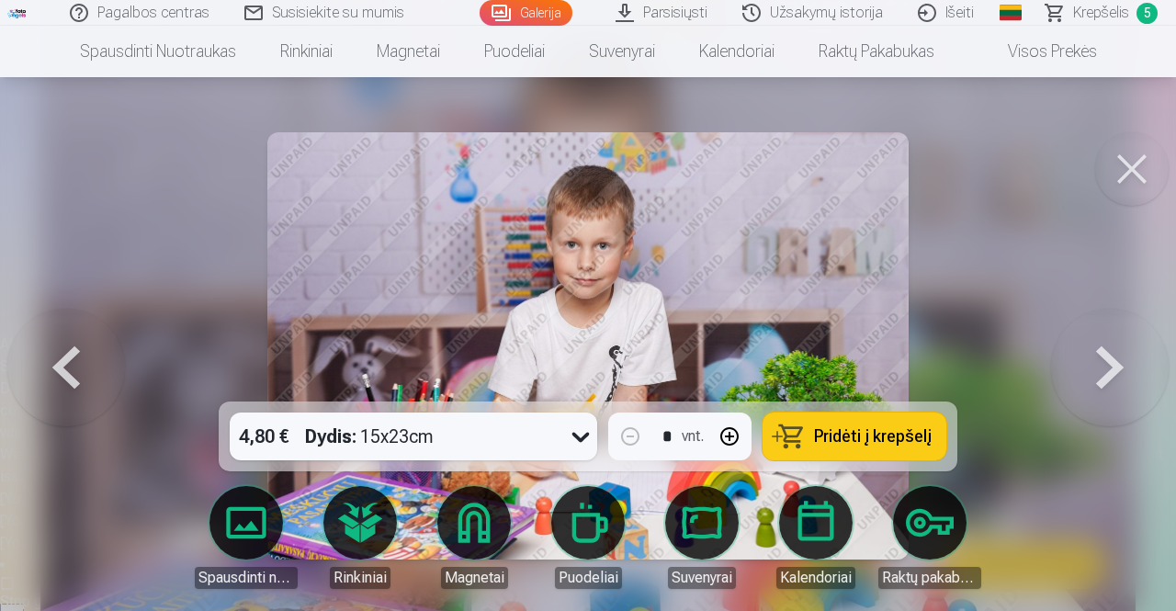
click at [887, 434] on span "Pridėti į krepšelį" at bounding box center [873, 436] width 118 height 17
click at [1102, 367] on button at bounding box center [1110, 346] width 118 height 74
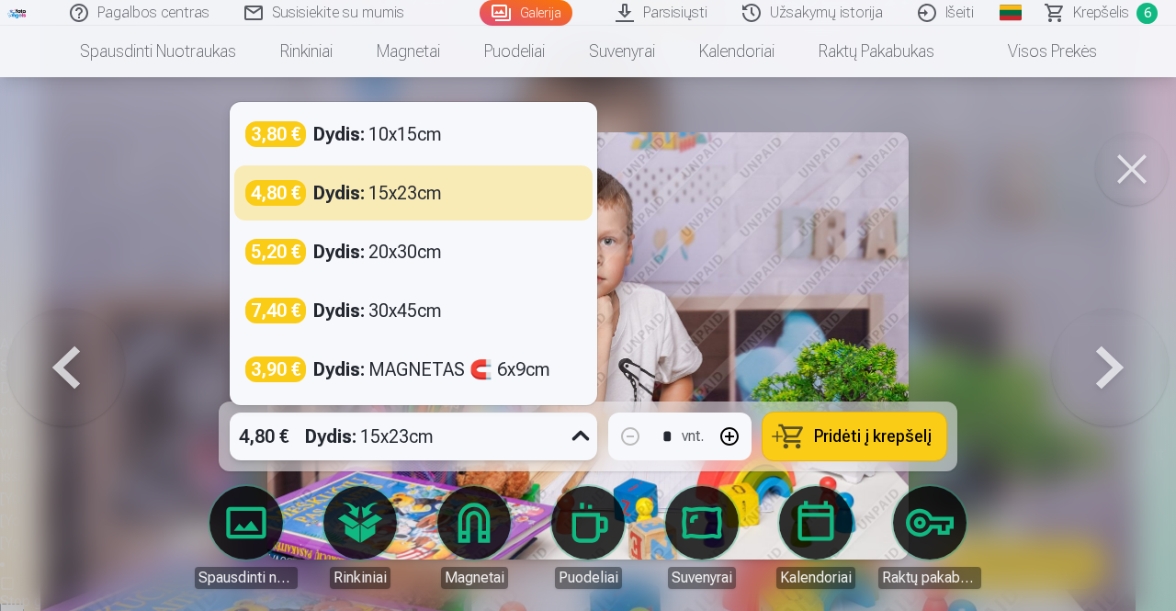
click at [581, 440] on icon at bounding box center [580, 436] width 29 height 29
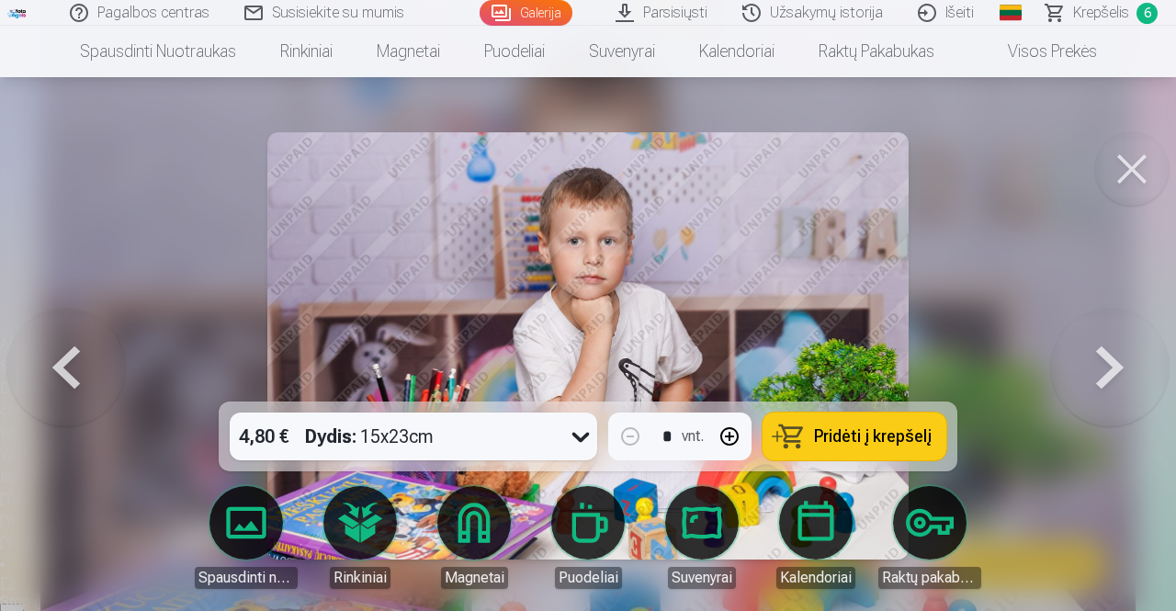
click at [1039, 310] on div at bounding box center [588, 305] width 1176 height 611
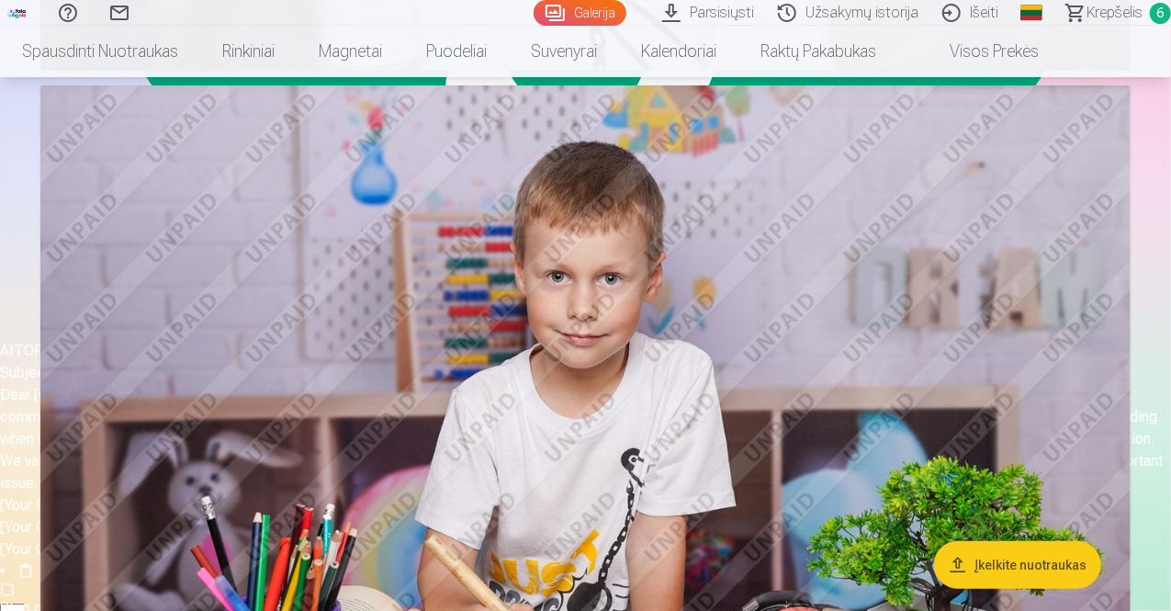
click at [904, 227] on img at bounding box center [585, 448] width 1090 height 726
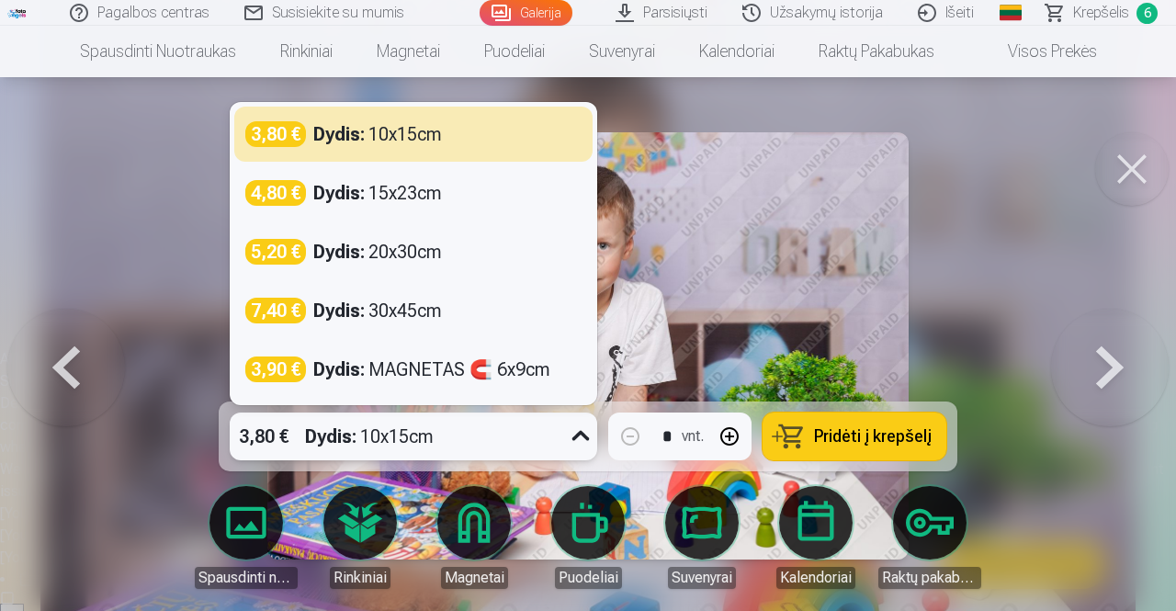
click at [573, 438] on icon at bounding box center [580, 436] width 29 height 29
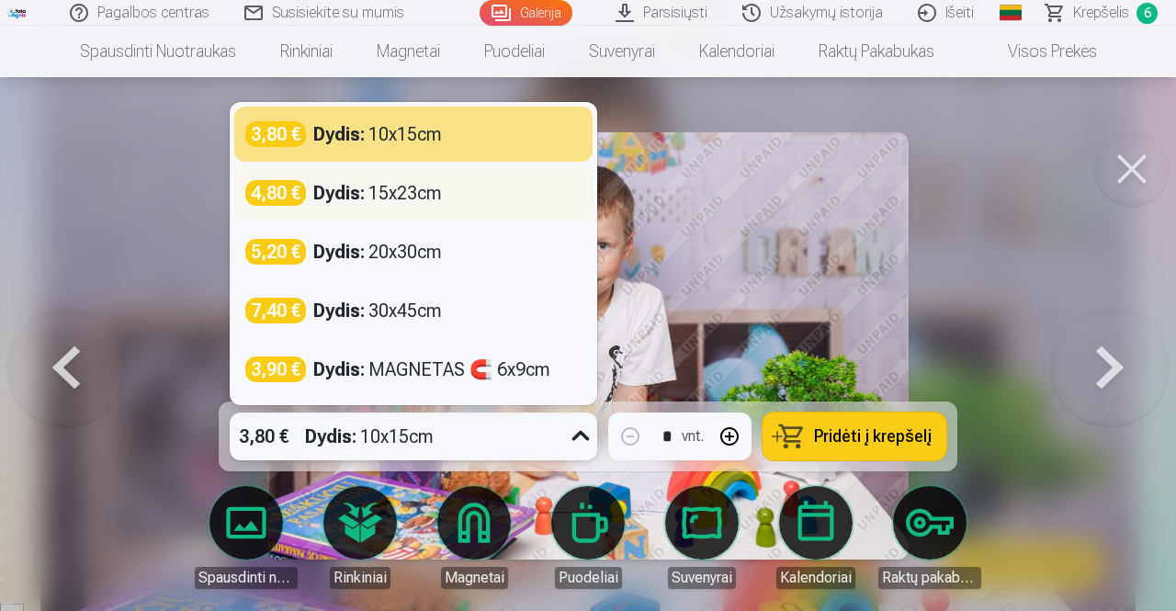
click at [446, 197] on div "4,80 € Dydis : 15x23cm" at bounding box center [413, 193] width 336 height 26
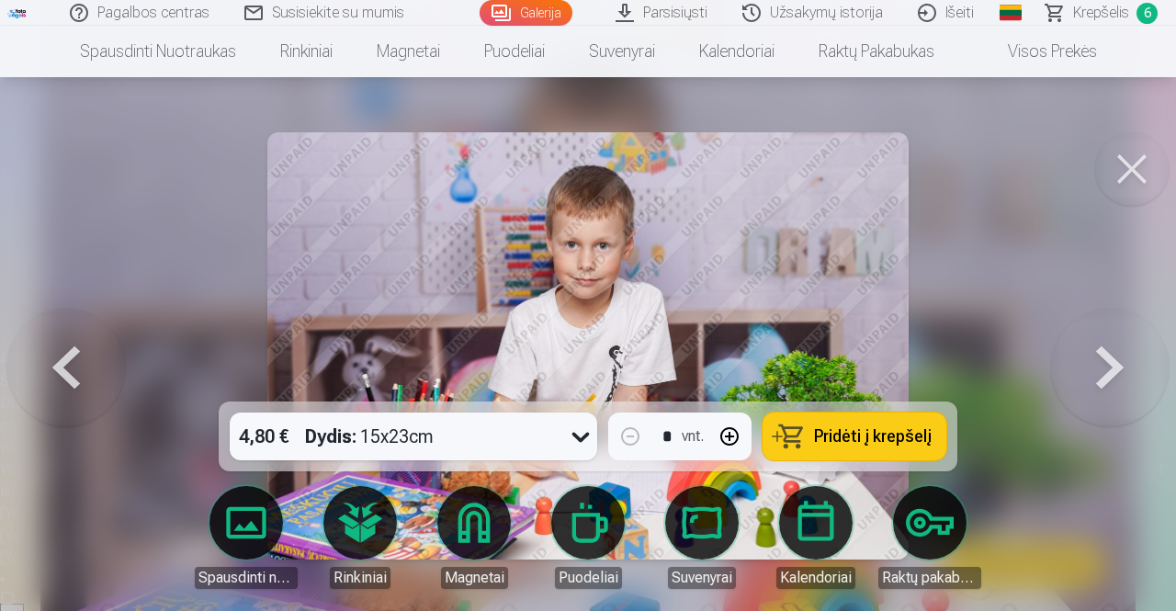
click at [1099, 359] on button at bounding box center [1110, 346] width 118 height 74
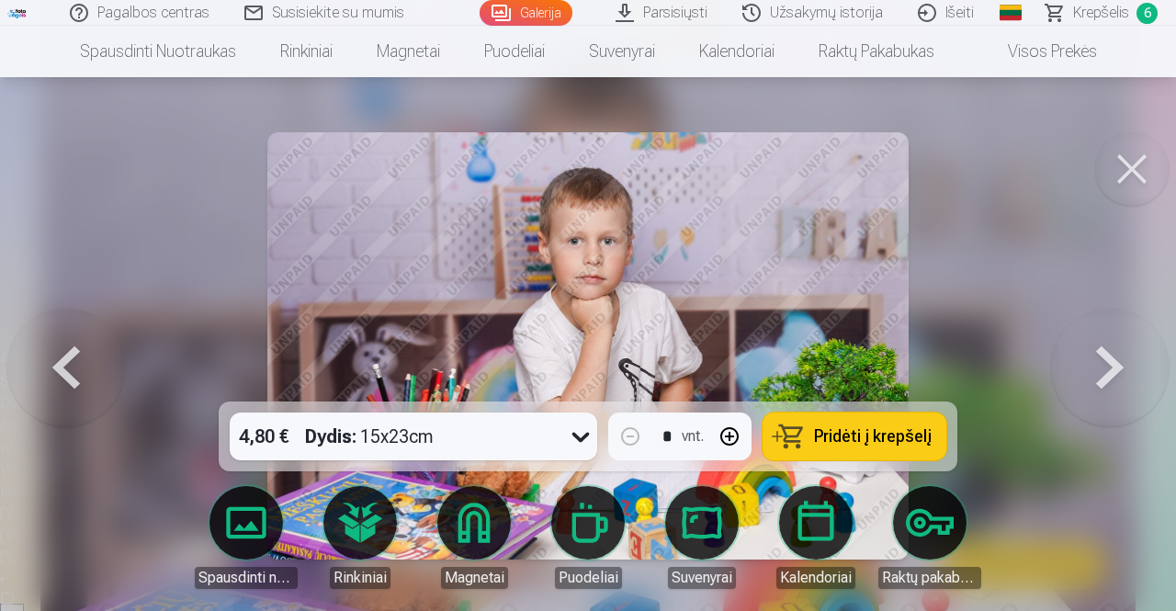
click at [891, 433] on span "Pridėti į krepšelį" at bounding box center [873, 436] width 118 height 17
click at [1108, 372] on button at bounding box center [1110, 346] width 118 height 74
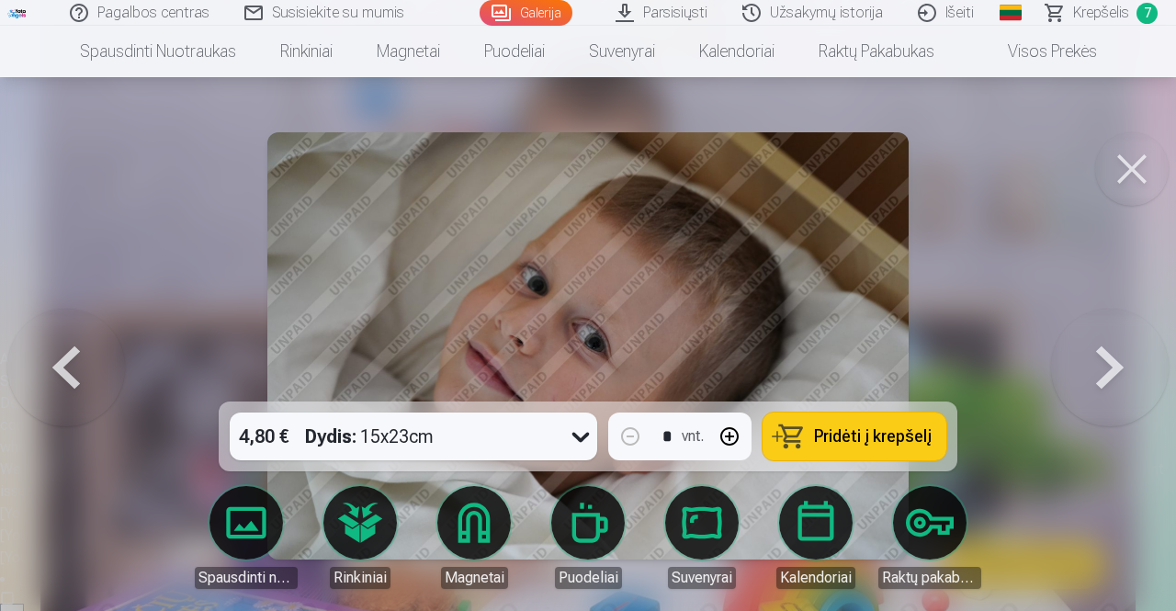
click at [1108, 372] on button at bounding box center [1110, 346] width 118 height 74
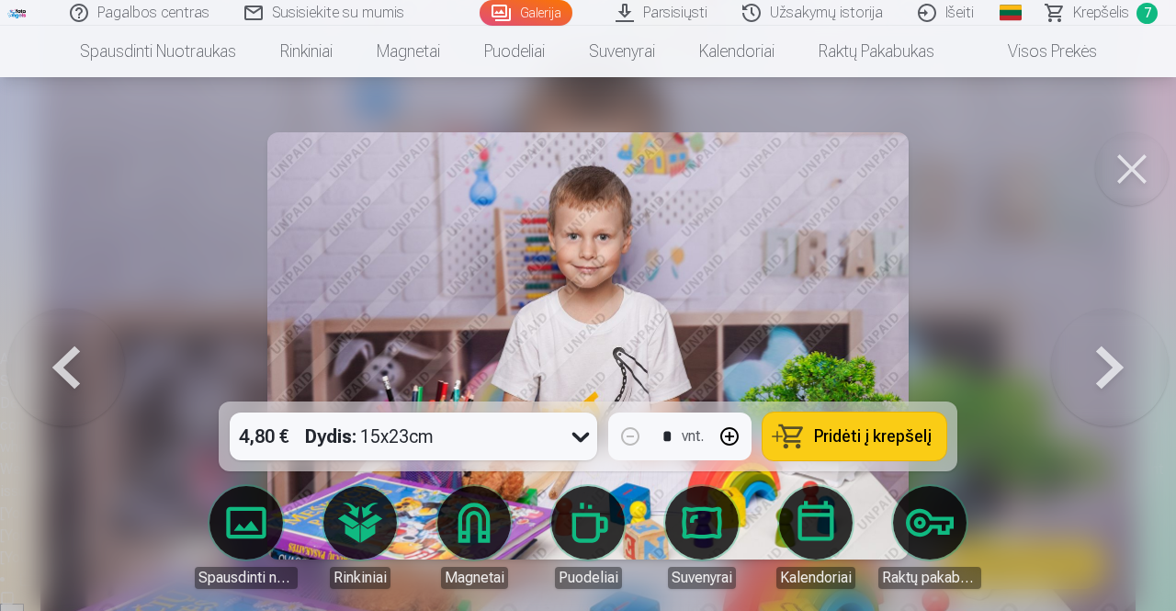
click at [1108, 372] on button at bounding box center [1110, 346] width 118 height 74
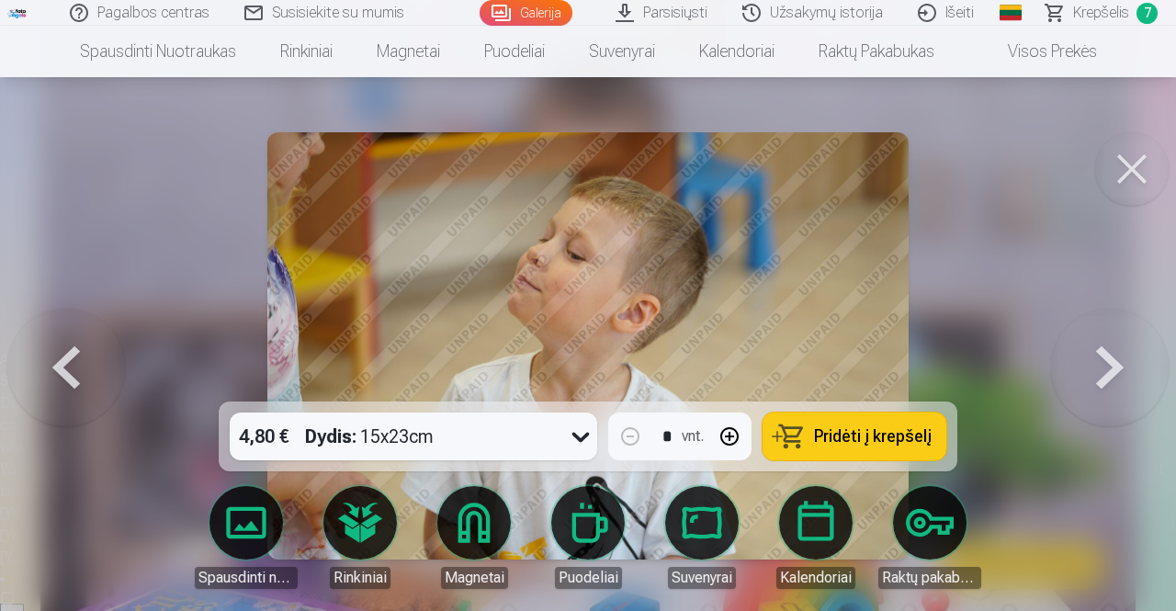
click at [1108, 372] on button at bounding box center [1110, 346] width 118 height 74
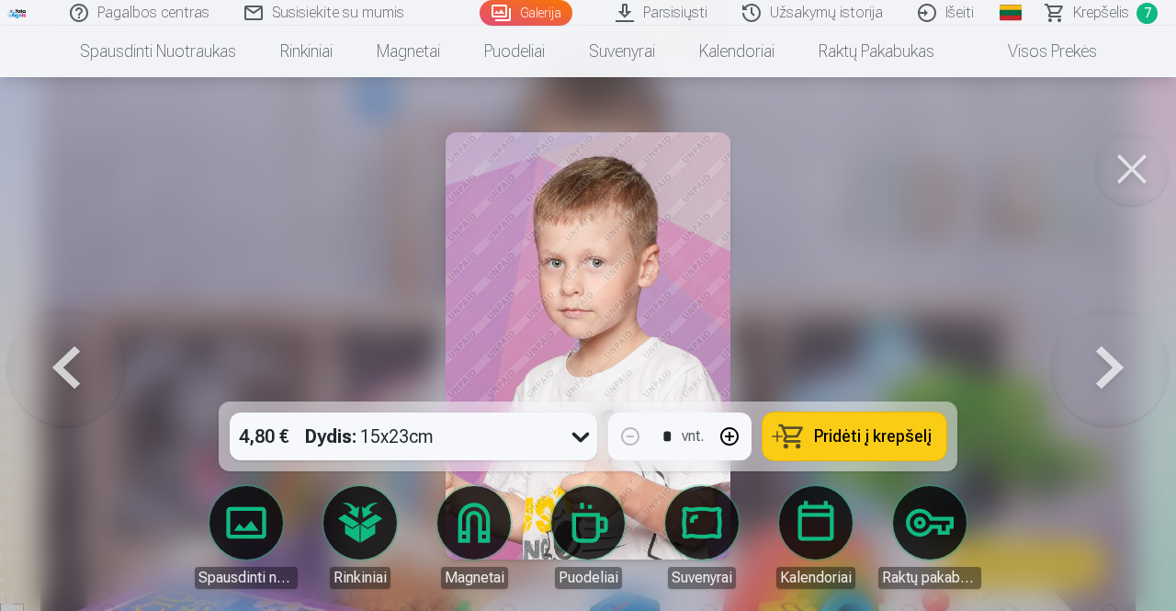
click at [928, 428] on span "Pridėti į krepšelį" at bounding box center [873, 436] width 118 height 17
click at [1113, 376] on button at bounding box center [1110, 346] width 118 height 74
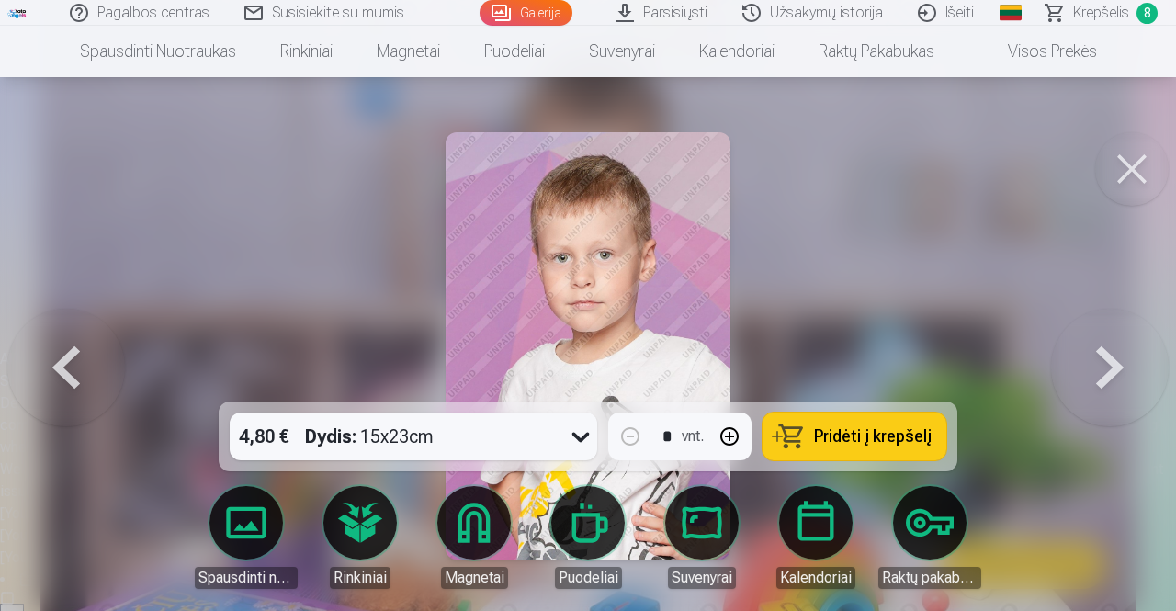
click at [887, 434] on span "Pridėti į krepšelį" at bounding box center [873, 436] width 118 height 17
click at [1097, 381] on button at bounding box center [1110, 346] width 118 height 74
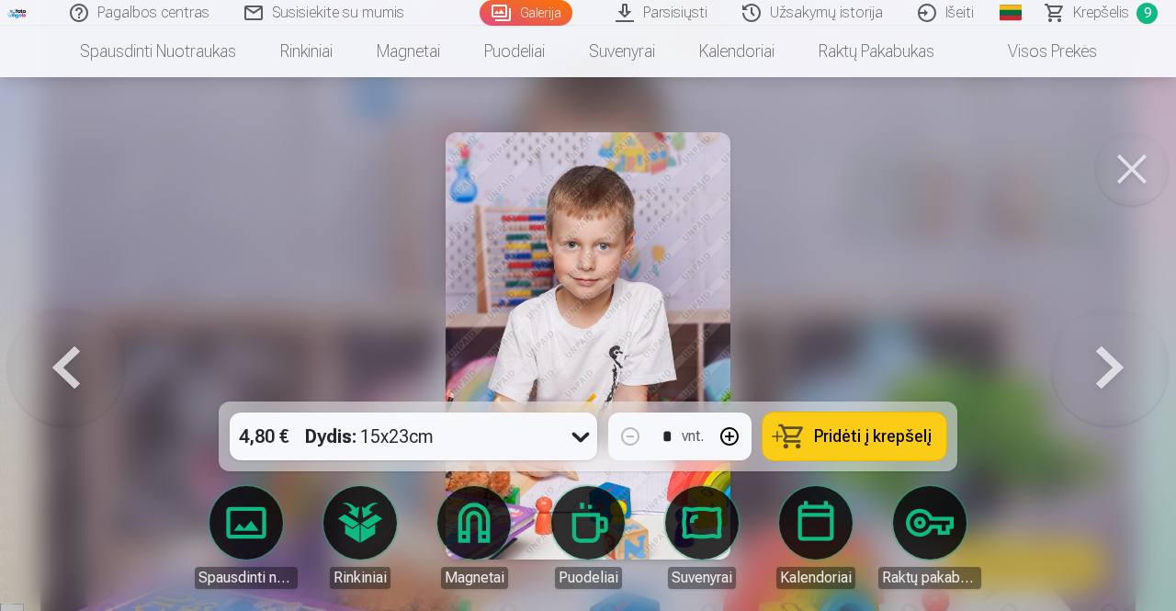
click at [1093, 13] on span "Krepšelis" at bounding box center [1101, 13] width 56 height 22
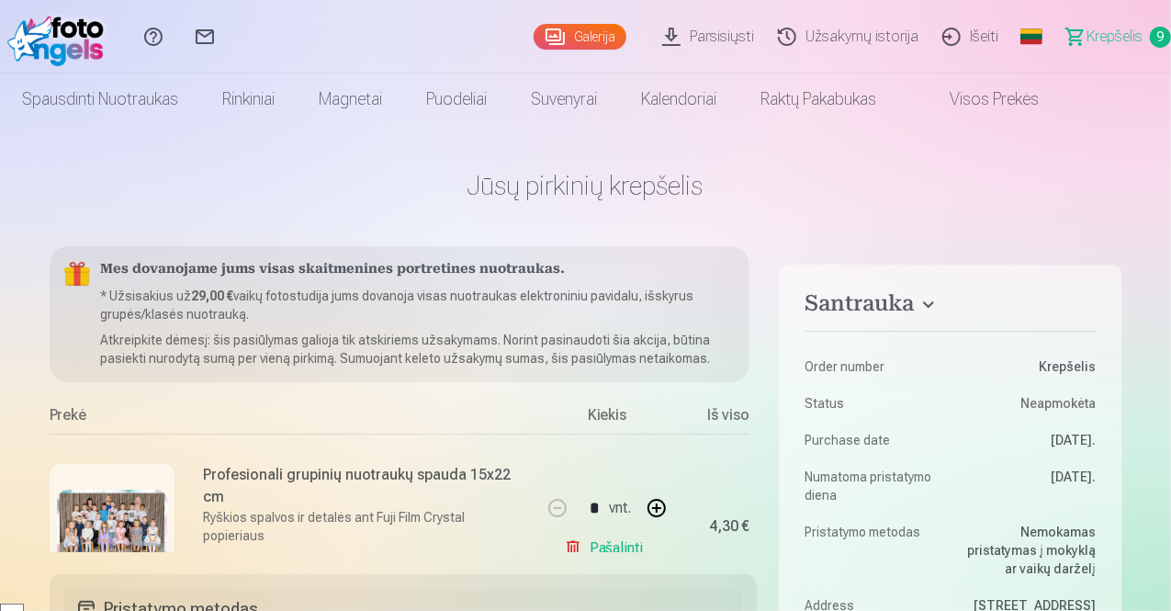
click at [852, 188] on h1 "Jūsų pirkinių krepšelis" at bounding box center [586, 185] width 1073 height 33
click at [751, 277] on div "Mes dovanojame jums visas skaitmenines portretines nuotraukas. * Užsisakius už …" at bounding box center [404, 399] width 708 height 306
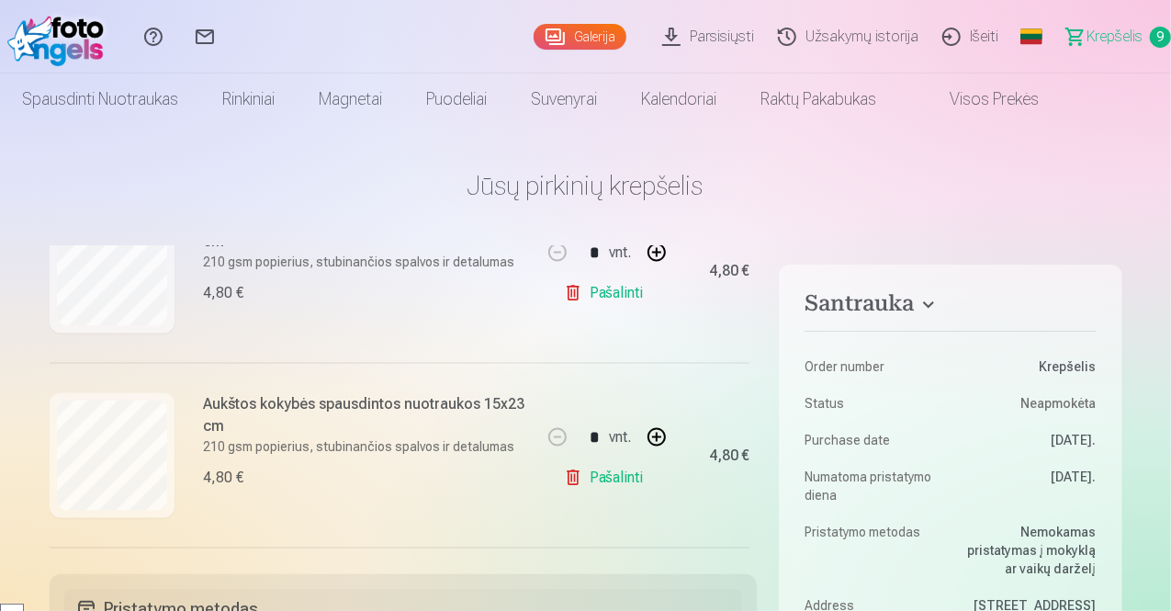
scroll to position [1545, 0]
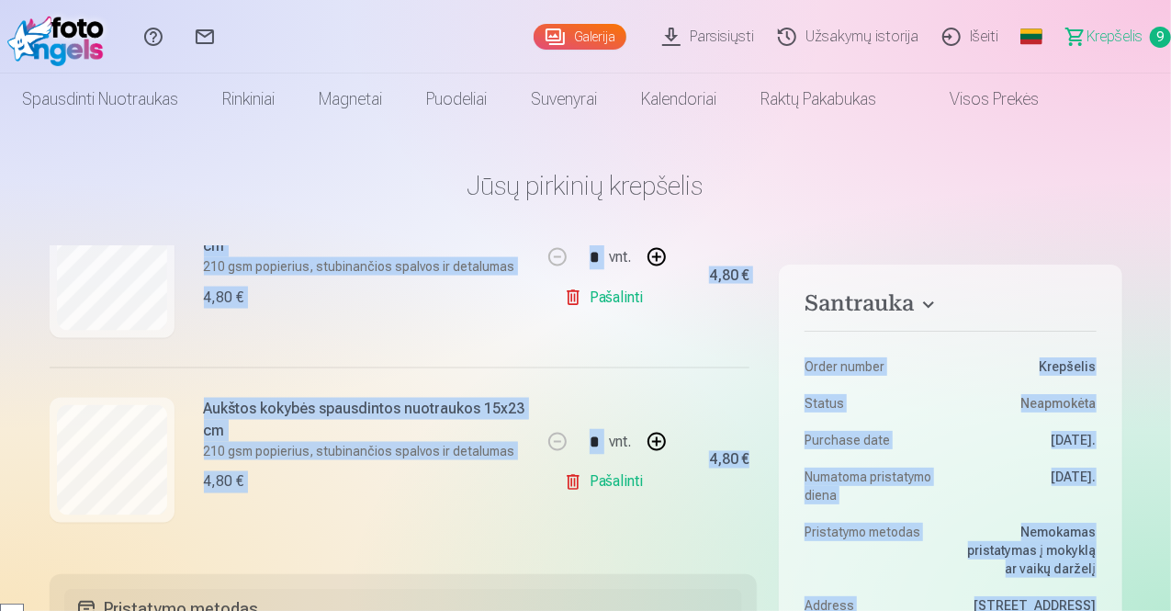
drag, startPoint x: 757, startPoint y: 513, endPoint x: 770, endPoint y: 330, distance: 184.1
type textarea "**********"
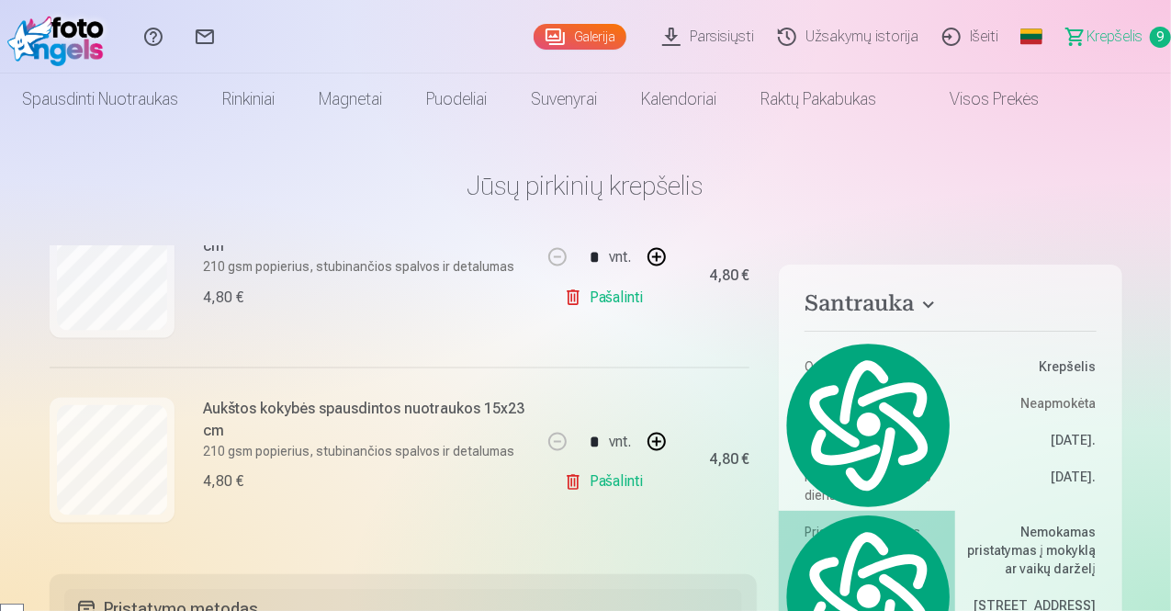
click at [827, 177] on h1 "Jūsų pirkinių krepšelis" at bounding box center [586, 185] width 1073 height 33
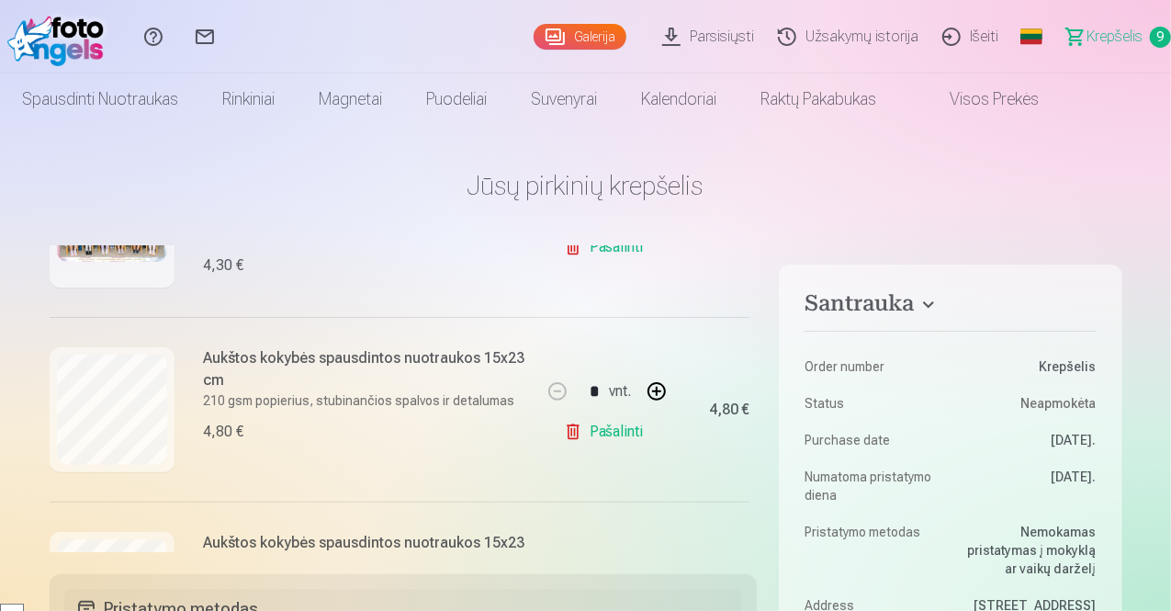
scroll to position [303, 0]
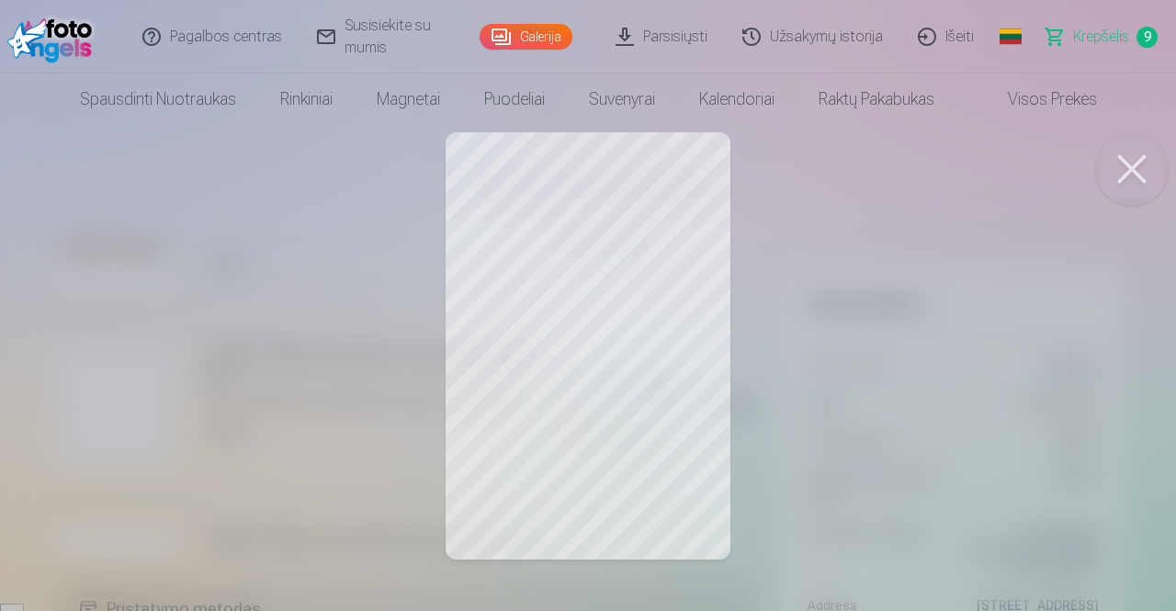
click at [1144, 177] on button at bounding box center [1131, 168] width 73 height 73
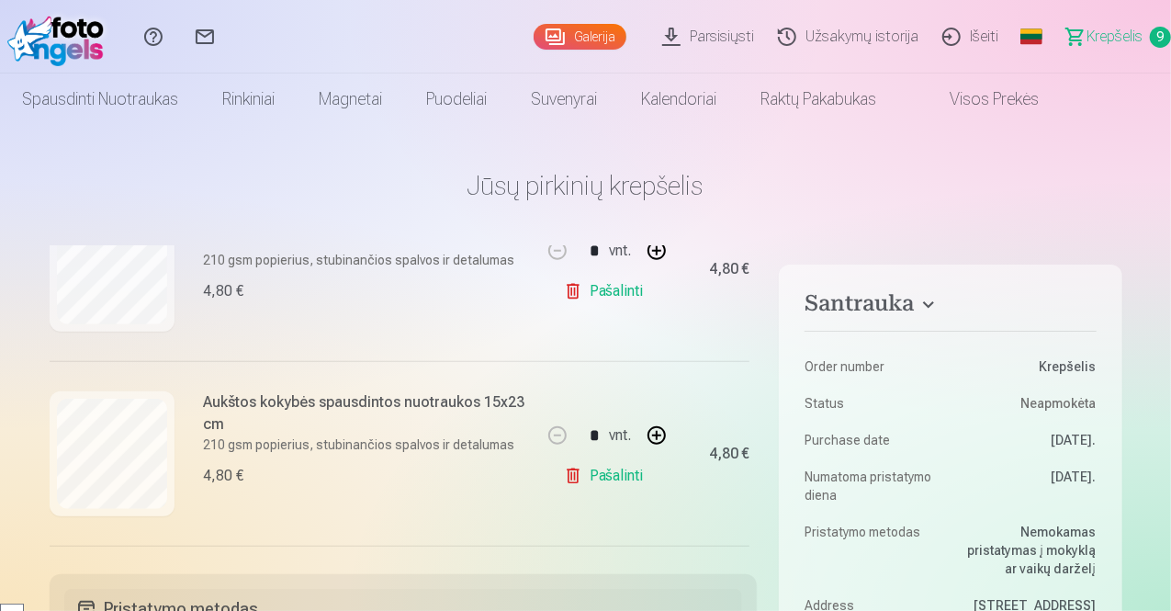
scroll to position [638, 0]
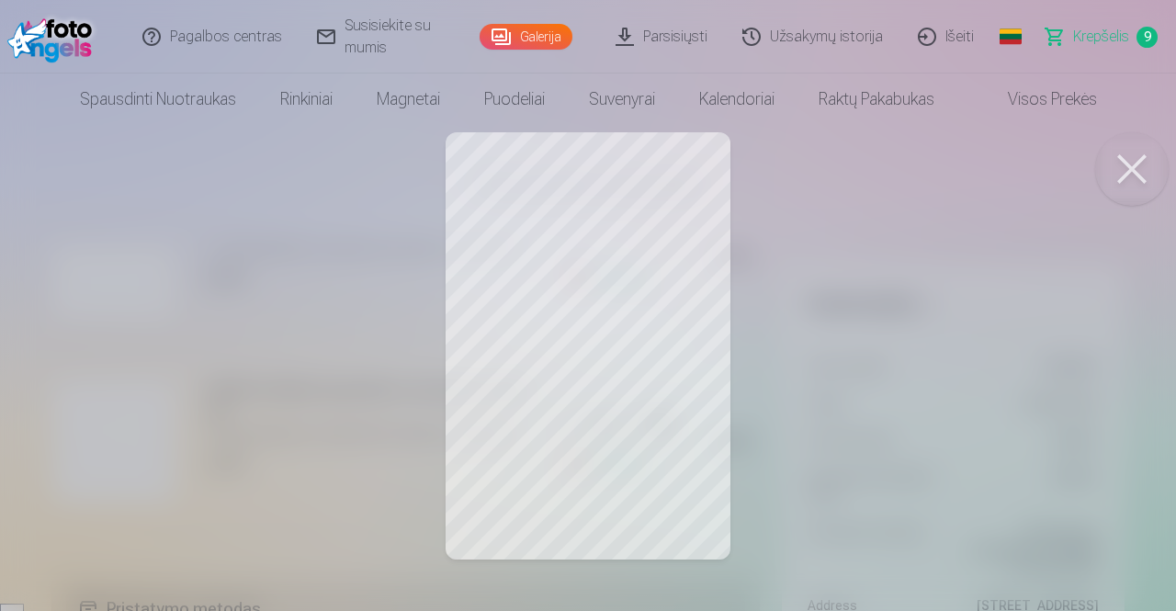
click at [1140, 159] on button at bounding box center [1131, 168] width 73 height 73
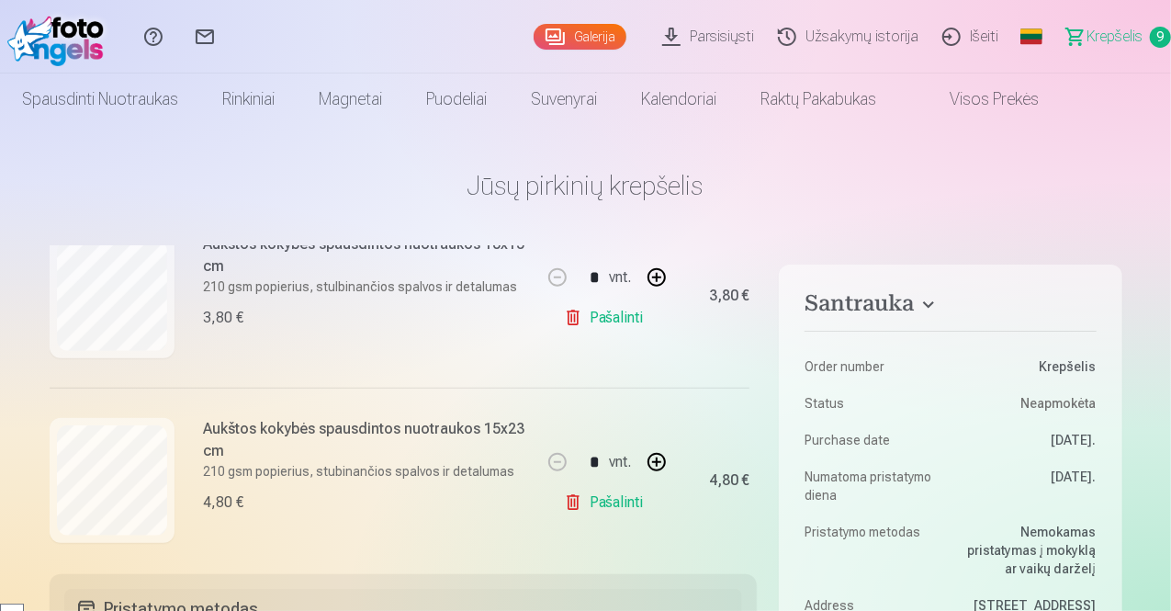
scroll to position [985, 0]
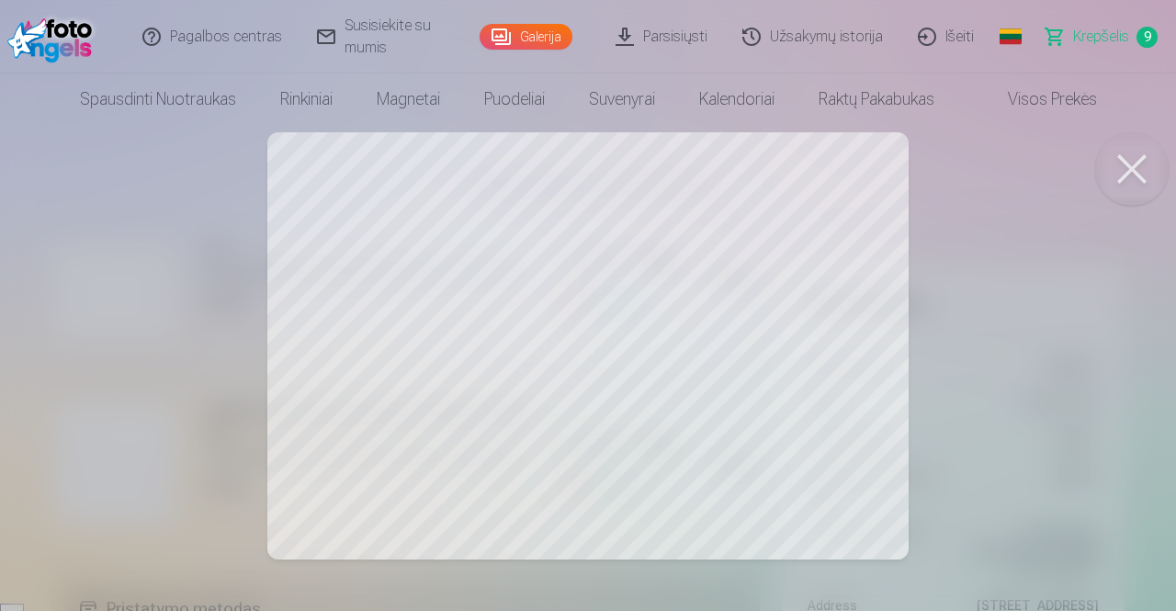
click at [1120, 174] on button at bounding box center [1131, 168] width 73 height 73
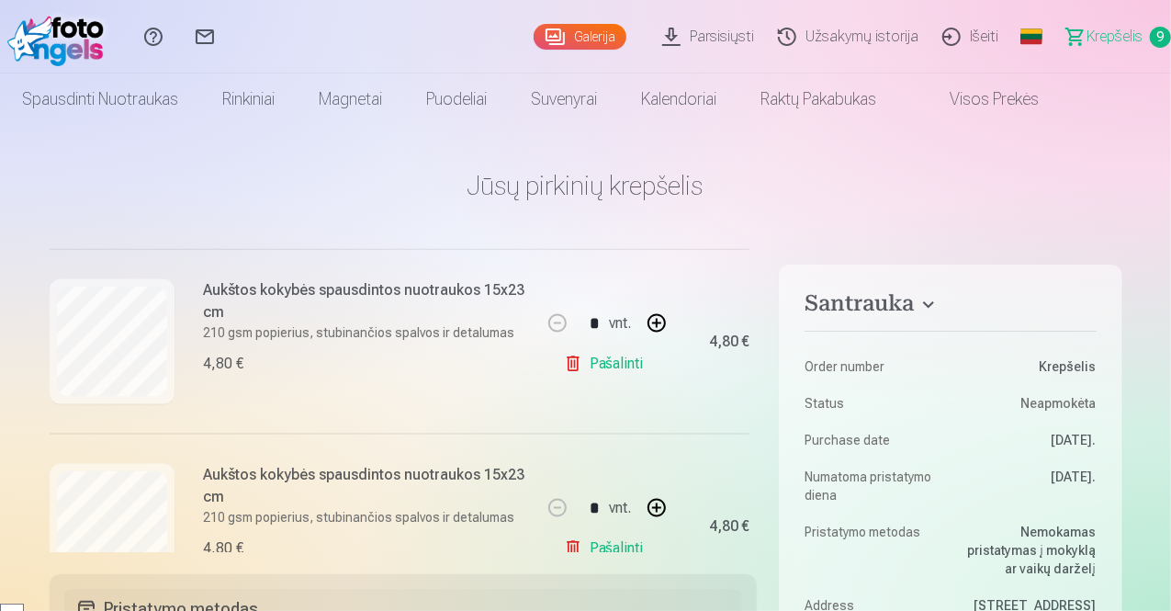
scroll to position [1387, 0]
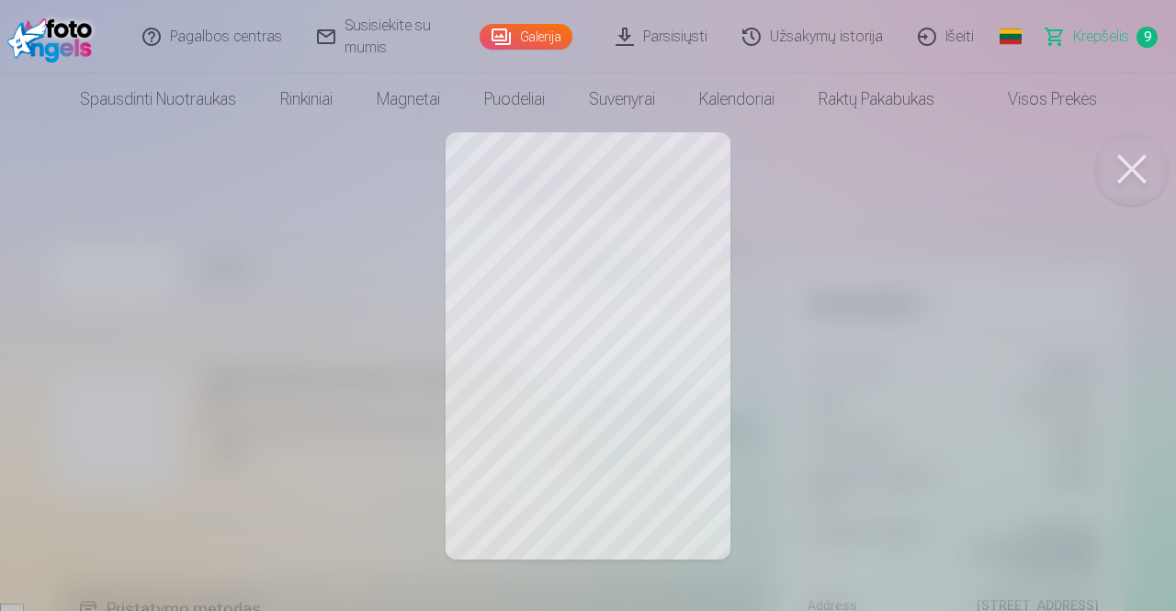
click at [1139, 174] on button at bounding box center [1131, 168] width 73 height 73
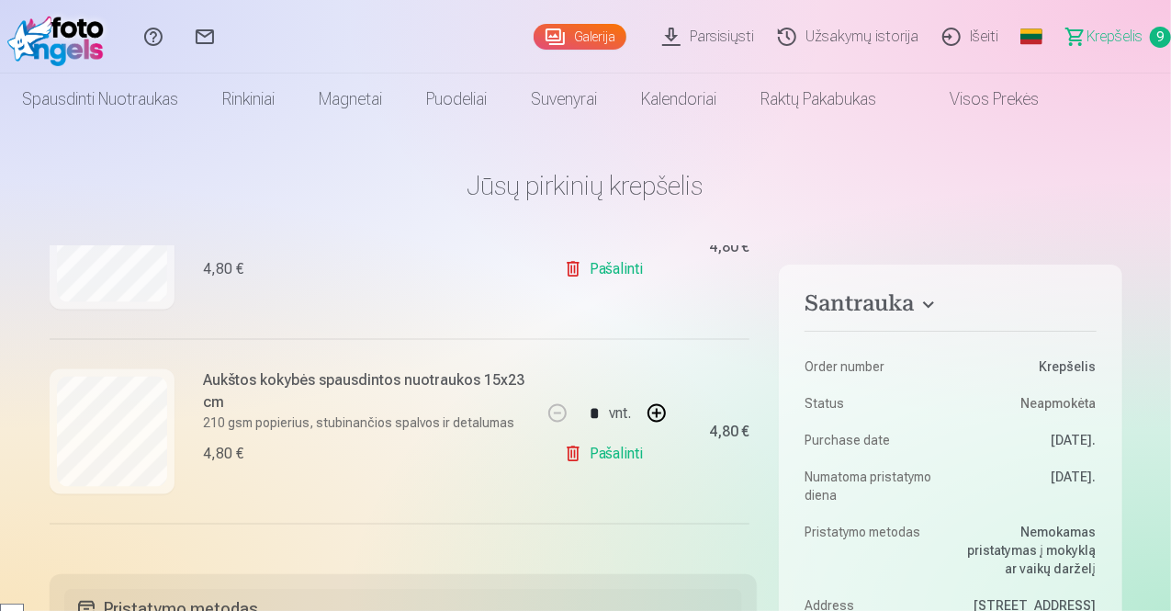
click at [1110, 169] on h1 "Jūsų pirkinių krepšelis" at bounding box center [586, 185] width 1073 height 33
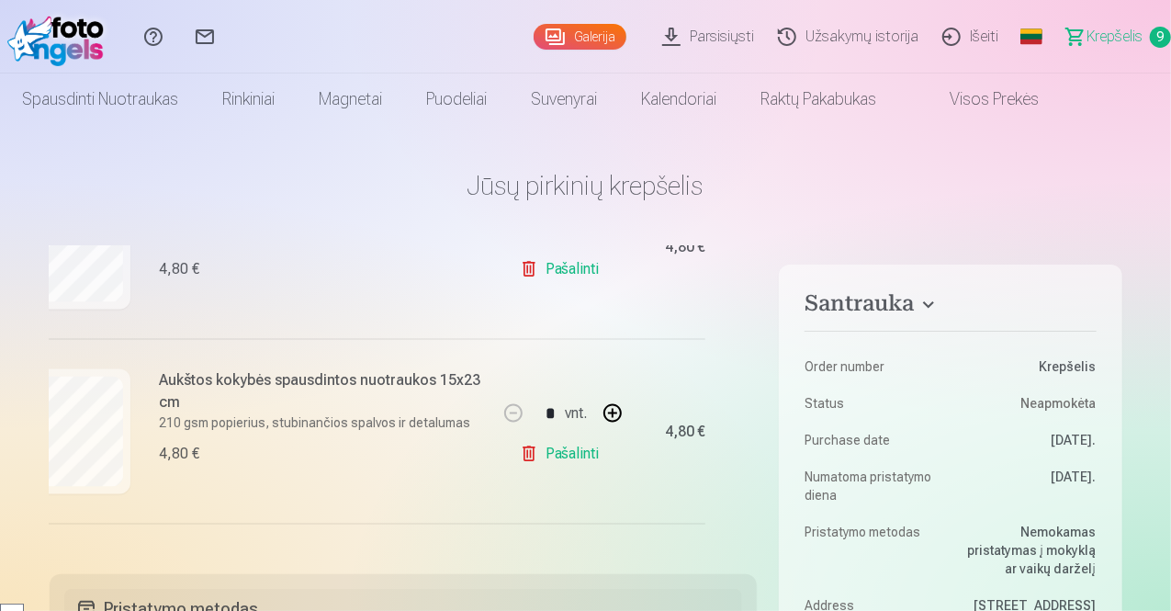
drag, startPoint x: 750, startPoint y: 496, endPoint x: 749, endPoint y: 523, distance: 27.6
click at [749, 523] on div "Mes dovanojame jums visas skaitmenines portretines nuotraukas. * Užsisakius už …" at bounding box center [404, 399] width 708 height 306
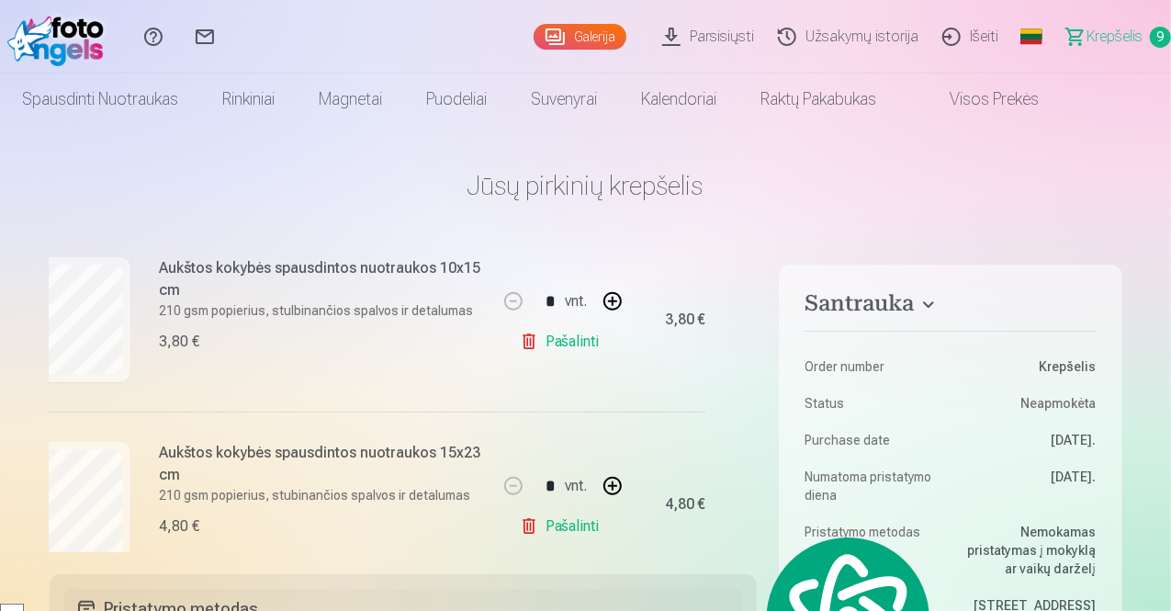
scroll to position [933, 44]
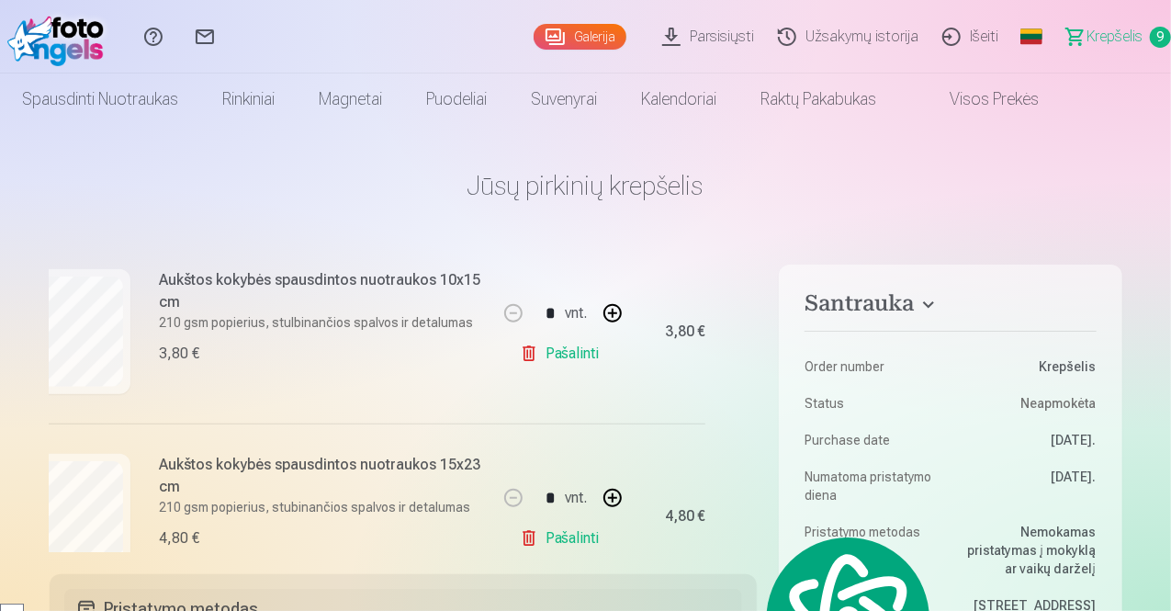
click at [577, 346] on link "Pašalinti" at bounding box center [563, 353] width 87 height 37
click at [1102, 174] on h1 "Jūsų pirkinių krepšelis" at bounding box center [586, 185] width 1073 height 33
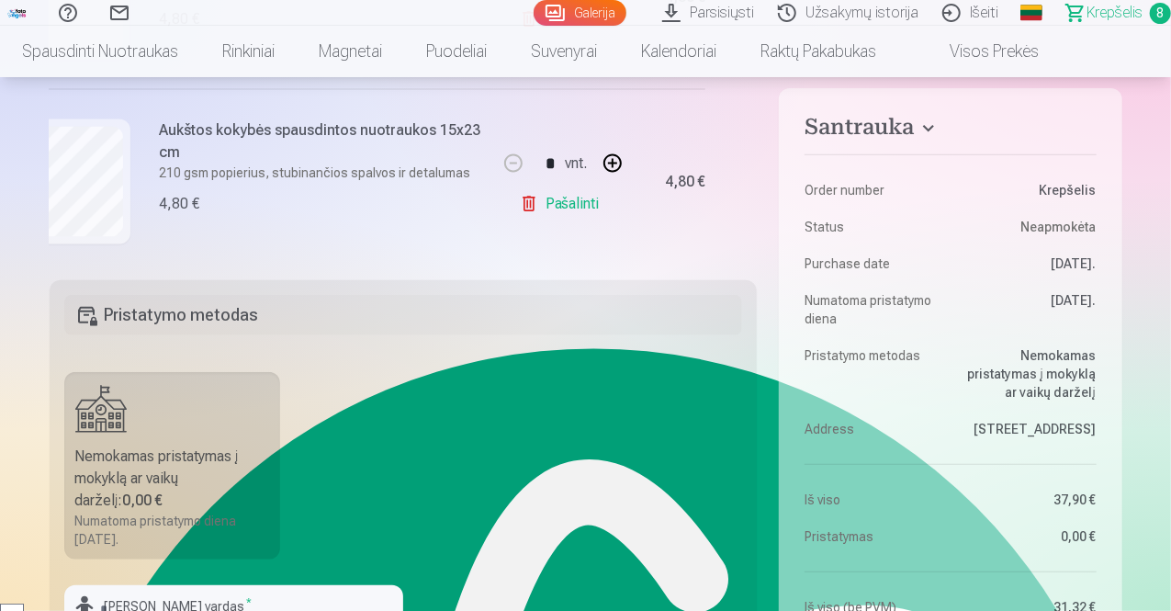
scroll to position [1346, 44]
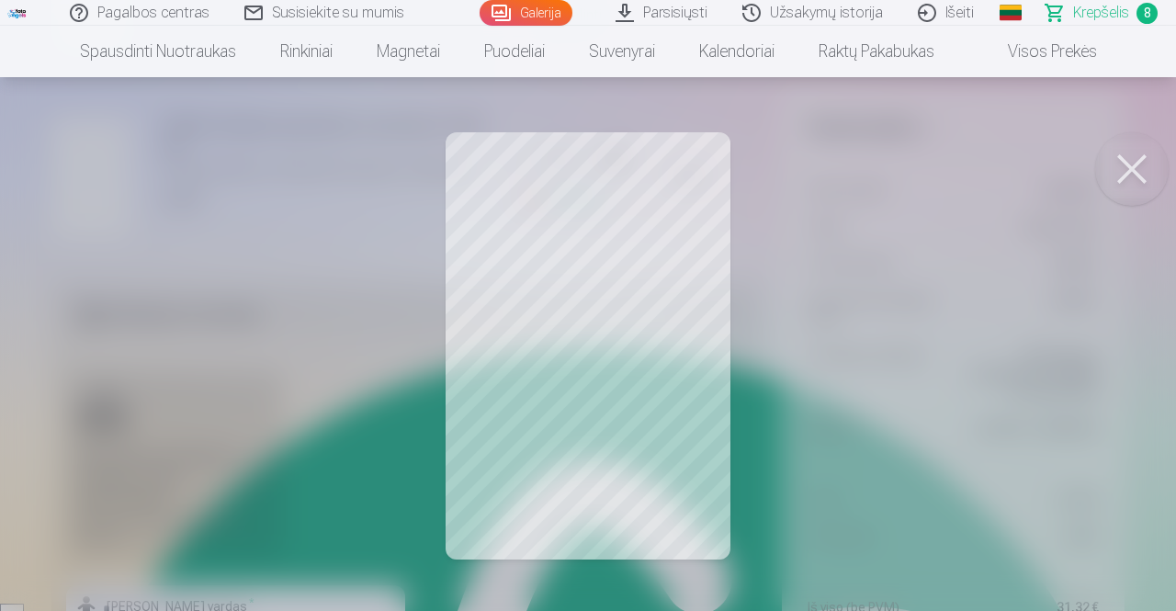
click at [926, 315] on div at bounding box center [588, 305] width 1176 height 611
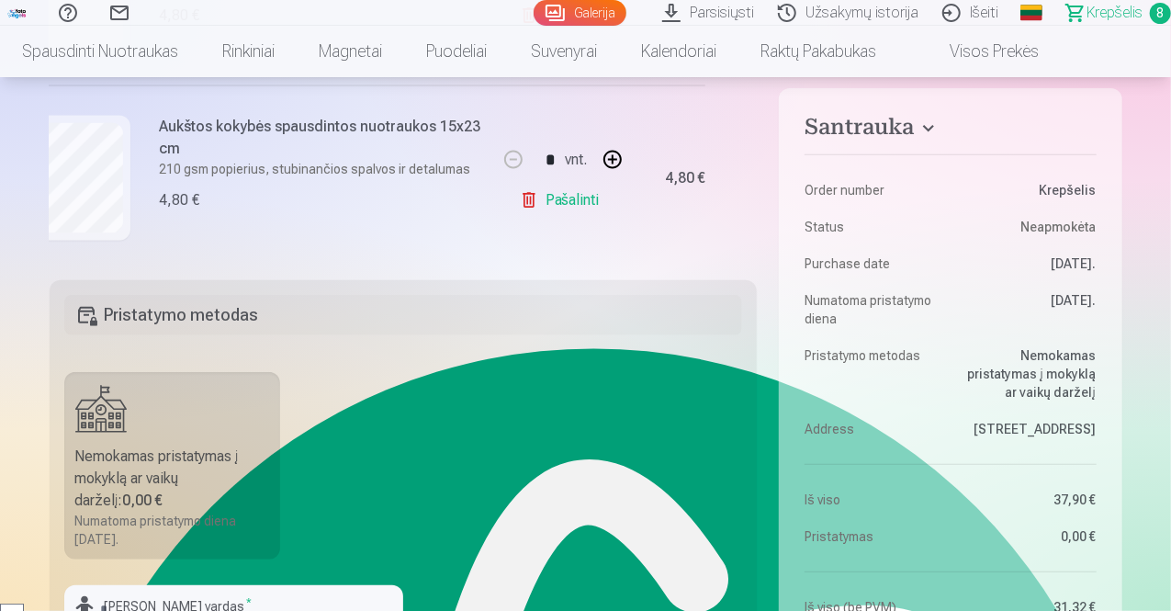
click at [676, 177] on div "4,80 €" at bounding box center [685, 178] width 40 height 11
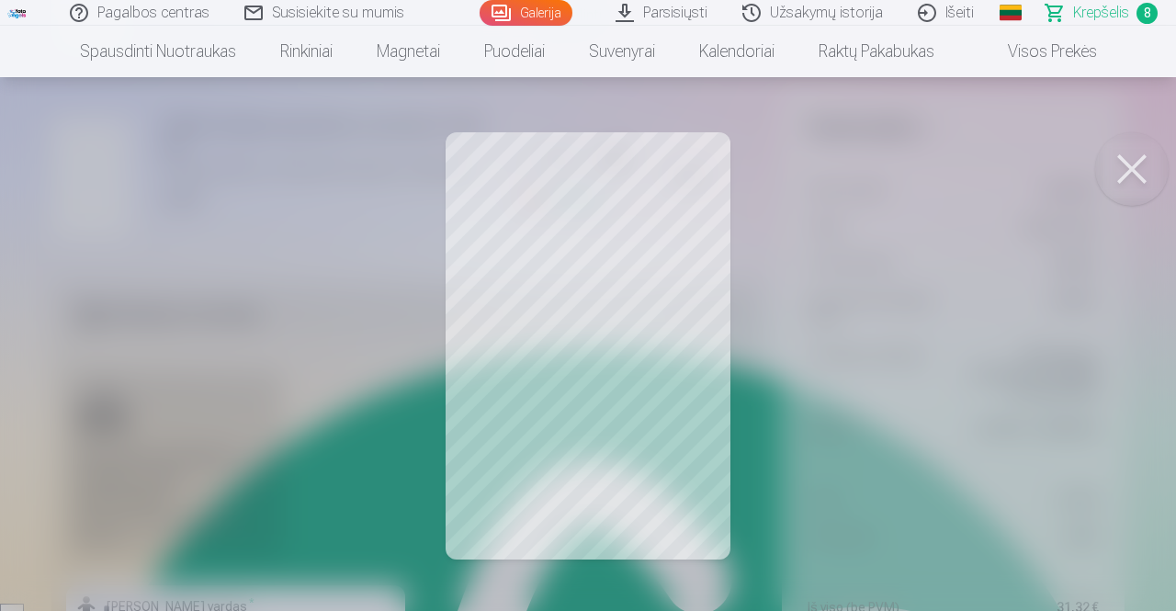
click at [1147, 166] on button at bounding box center [1131, 168] width 73 height 73
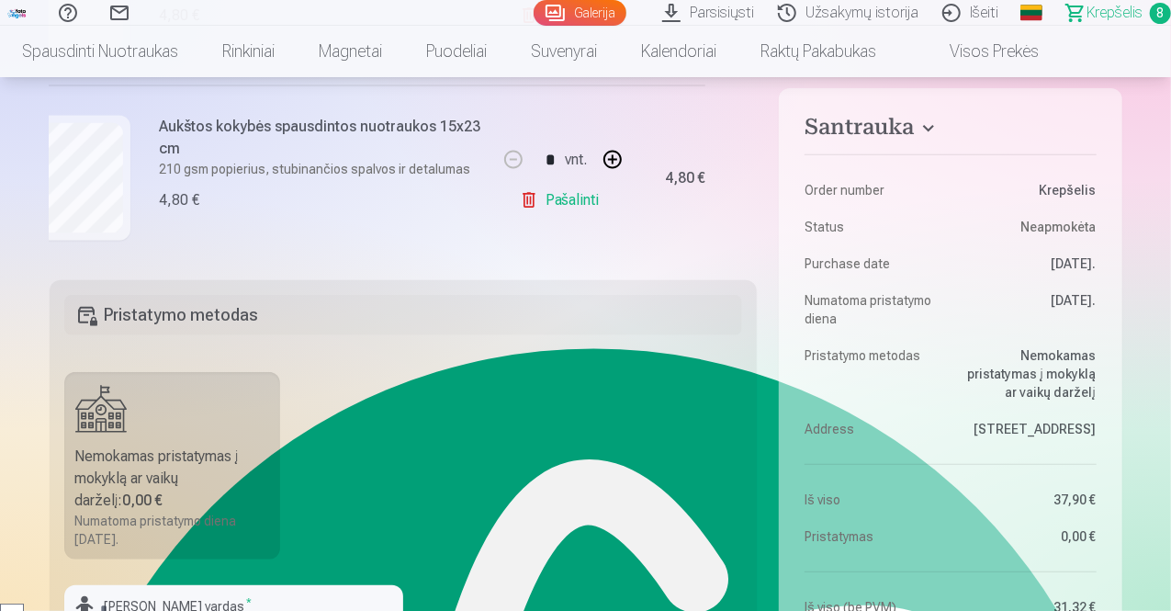
drag, startPoint x: 757, startPoint y: 225, endPoint x: 740, endPoint y: 87, distance: 138.7
click at [740, 87] on div "Santrauka Order number Krepšelis Status Neapmokėta Purchase date 10.09.2025. Nu…" at bounding box center [586, 512] width 1073 height 1121
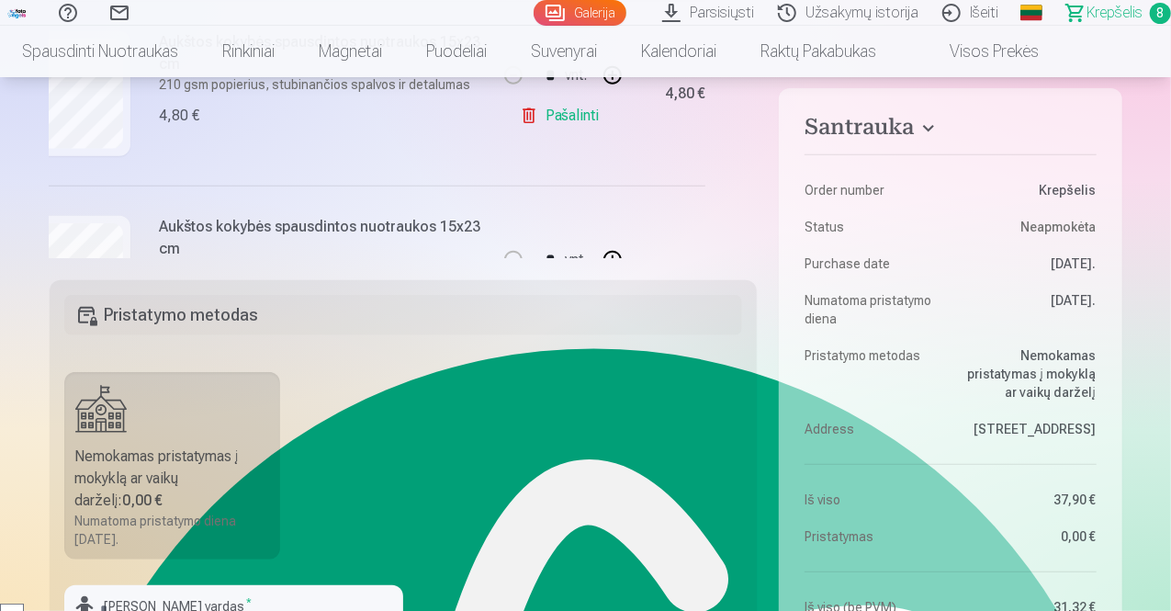
scroll to position [660, 44]
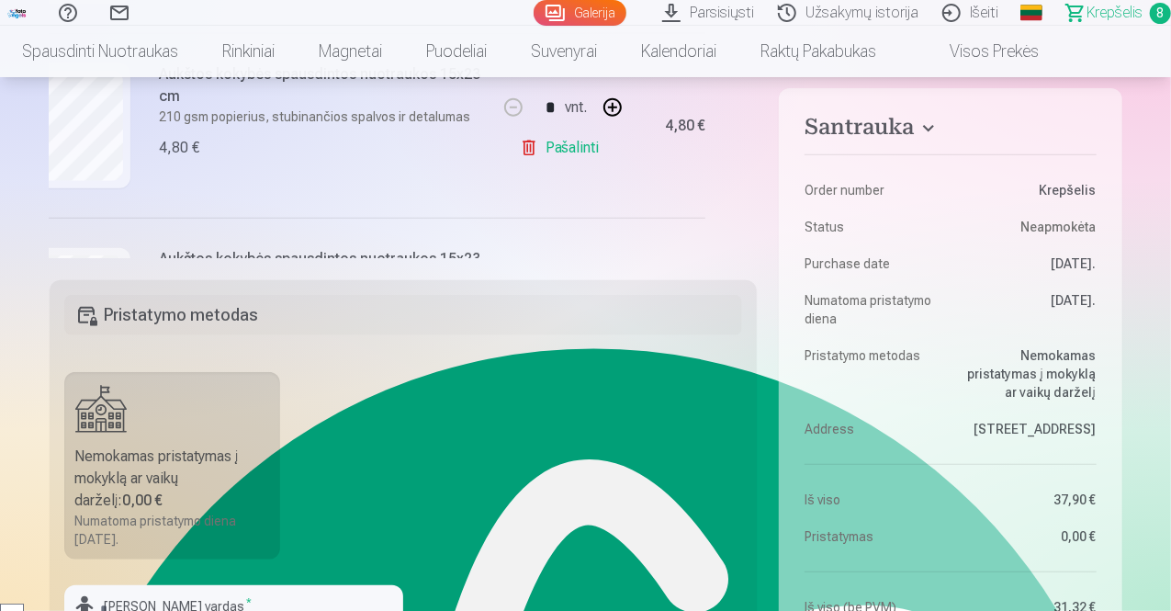
click at [576, 140] on link "Pašalinti" at bounding box center [563, 147] width 87 height 37
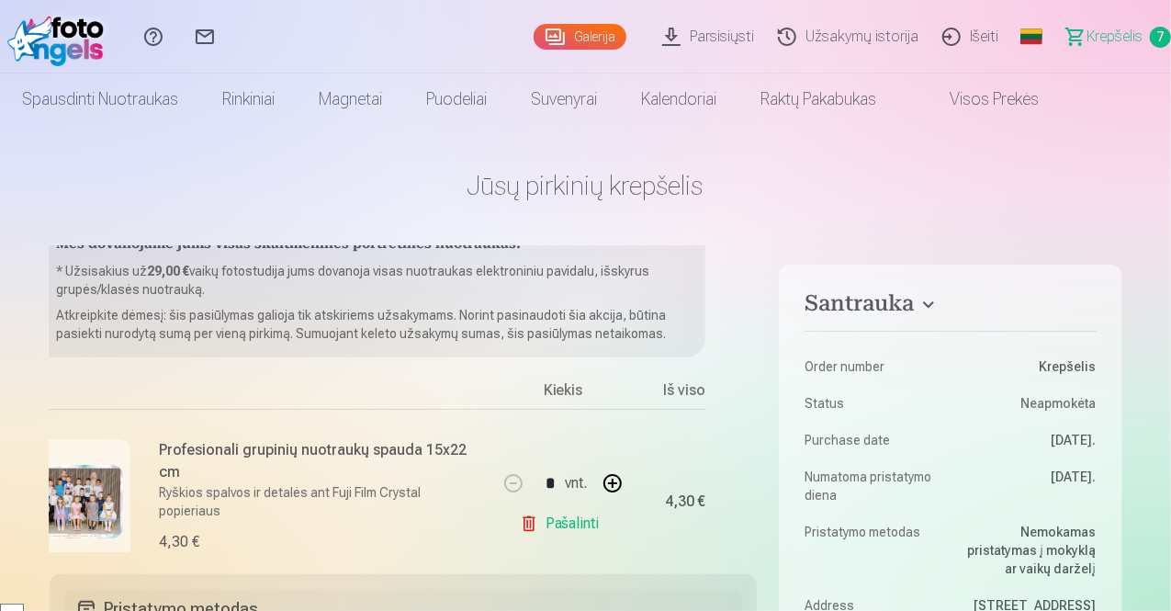
scroll to position [0, 44]
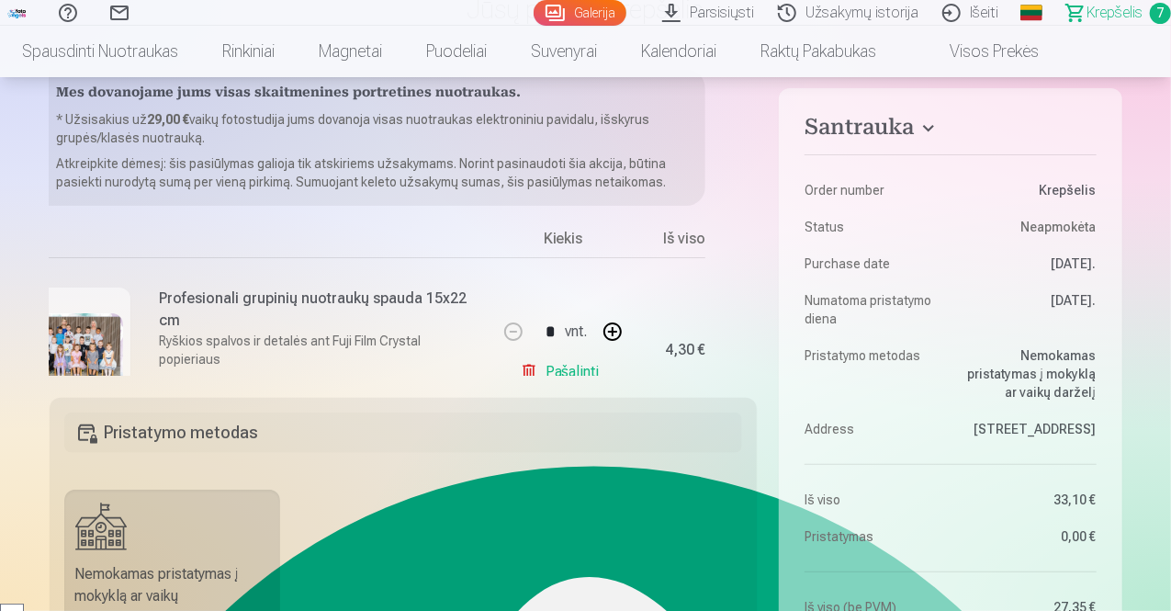
scroll to position [184, 0]
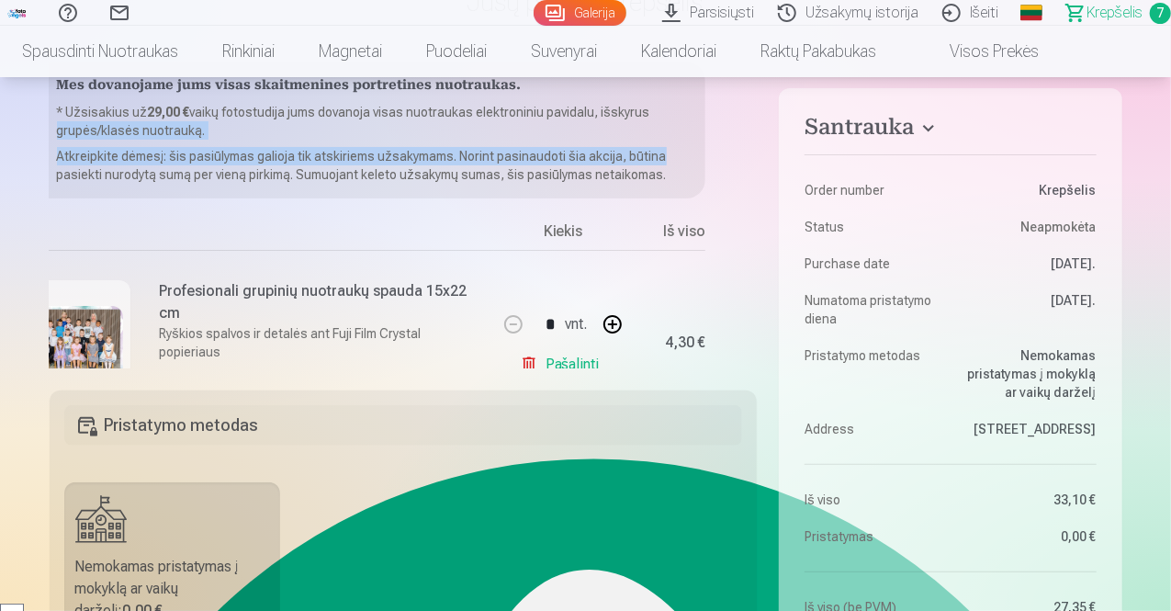
drag, startPoint x: 757, startPoint y: 111, endPoint x: 757, endPoint y: 146, distance: 34.9
click at [757, 146] on div "Santrauka Order number Krepšelis Status Neapmokėta Purchase date 10.09.2025. Nu…" at bounding box center [586, 622] width 1073 height 1121
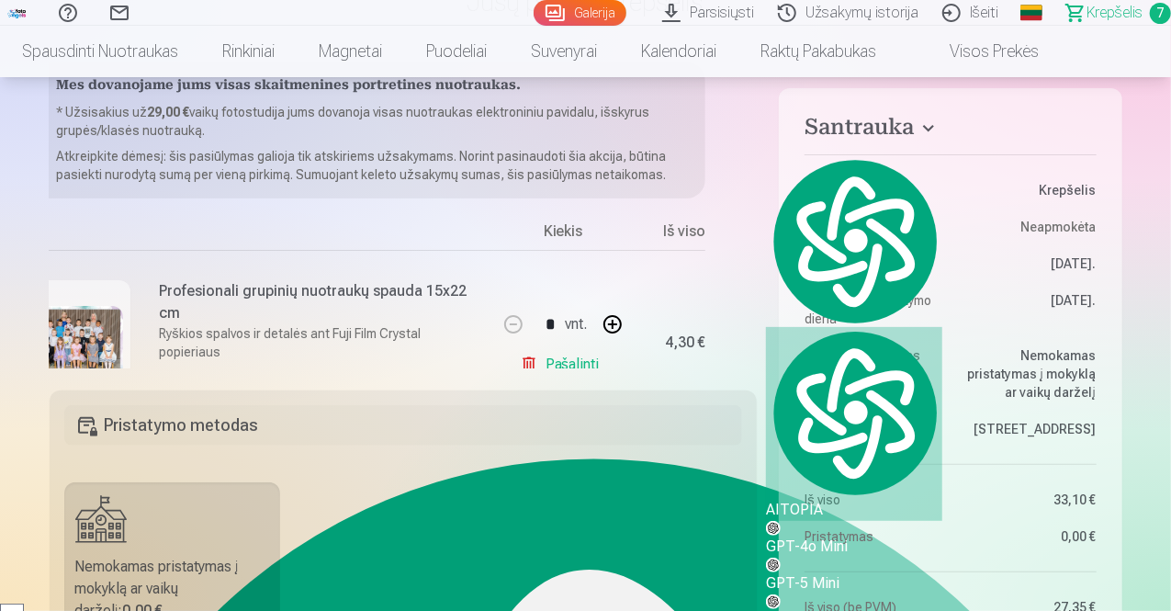
click at [765, 215] on div "Santrauka Order number Krepšelis Status Neapmokėta Purchase date 10.09.2025. Nu…" at bounding box center [586, 622] width 1073 height 1121
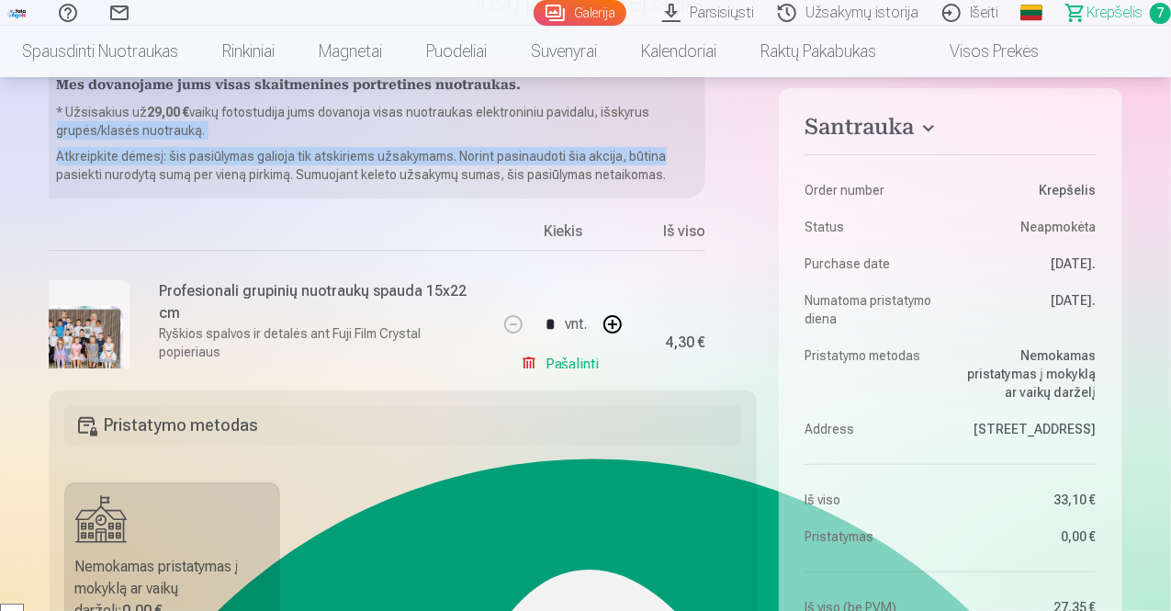
drag, startPoint x: 751, startPoint y: 106, endPoint x: 755, endPoint y: 141, distance: 36.0
click at [755, 141] on div "Mes dovanojame jums visas skaitmenines portretines nuotraukas. * Užsisakius už …" at bounding box center [404, 215] width 708 height 306
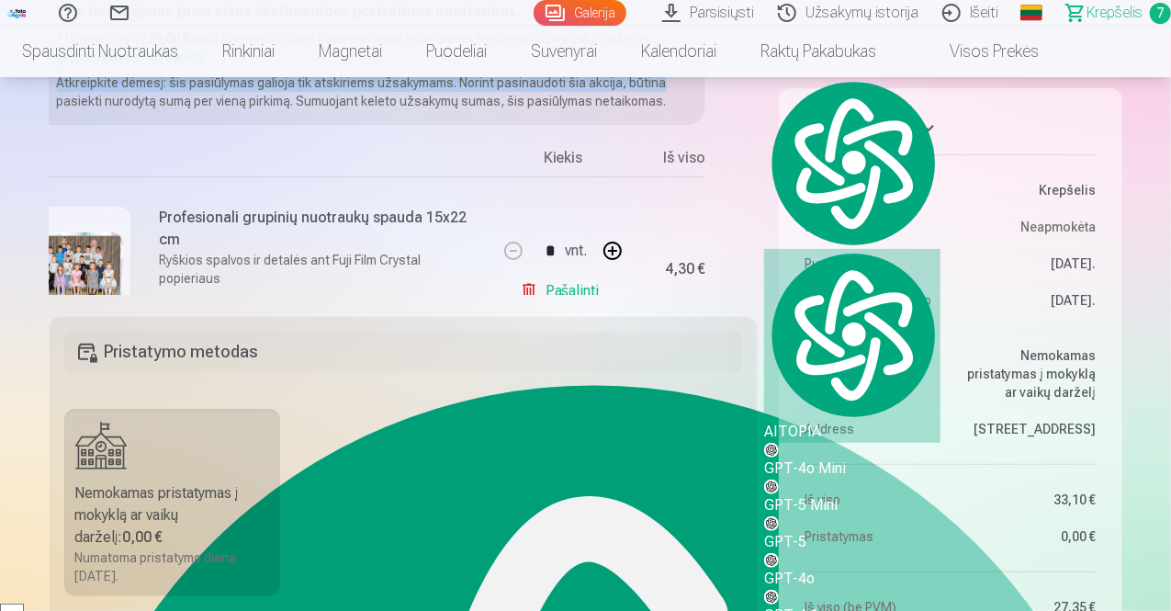
scroll to position [294, 0]
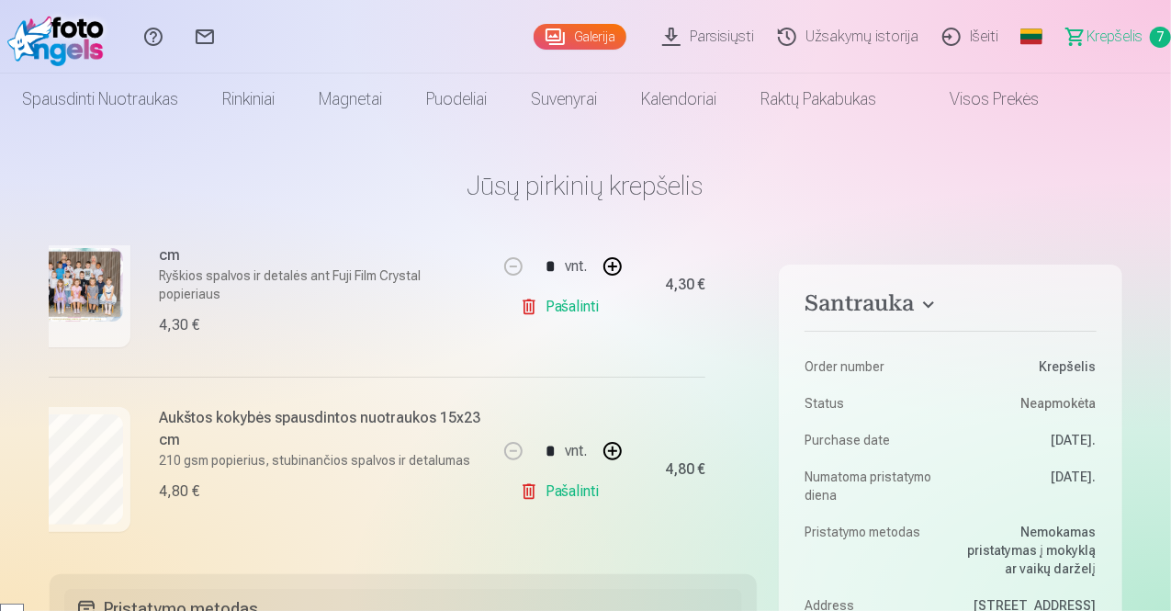
scroll to position [276, 44]
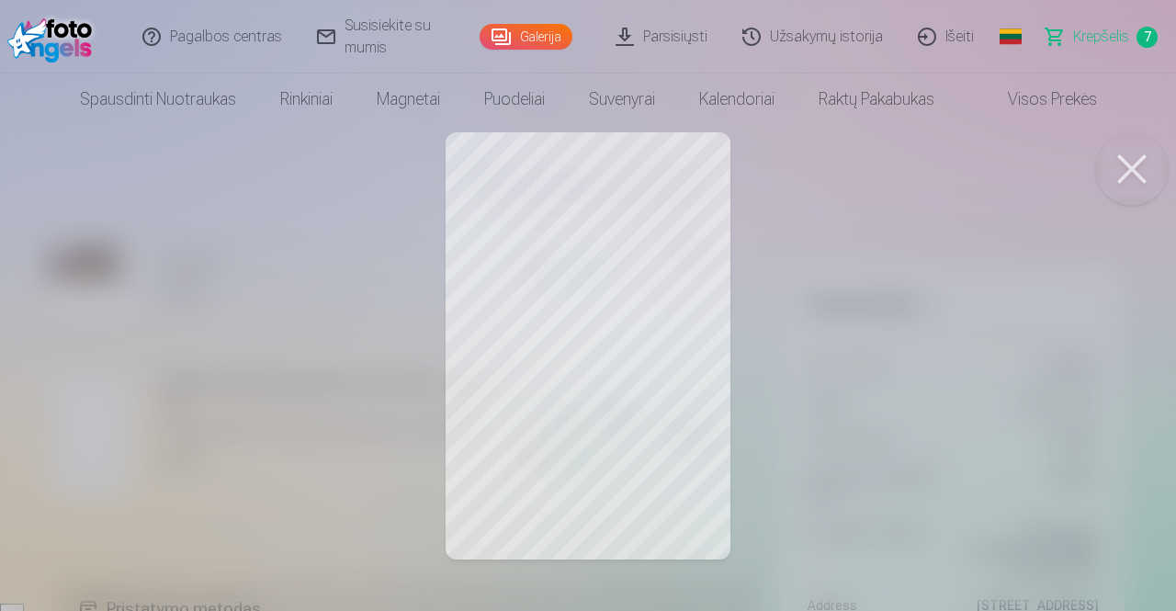
click at [1133, 163] on button at bounding box center [1131, 168] width 73 height 73
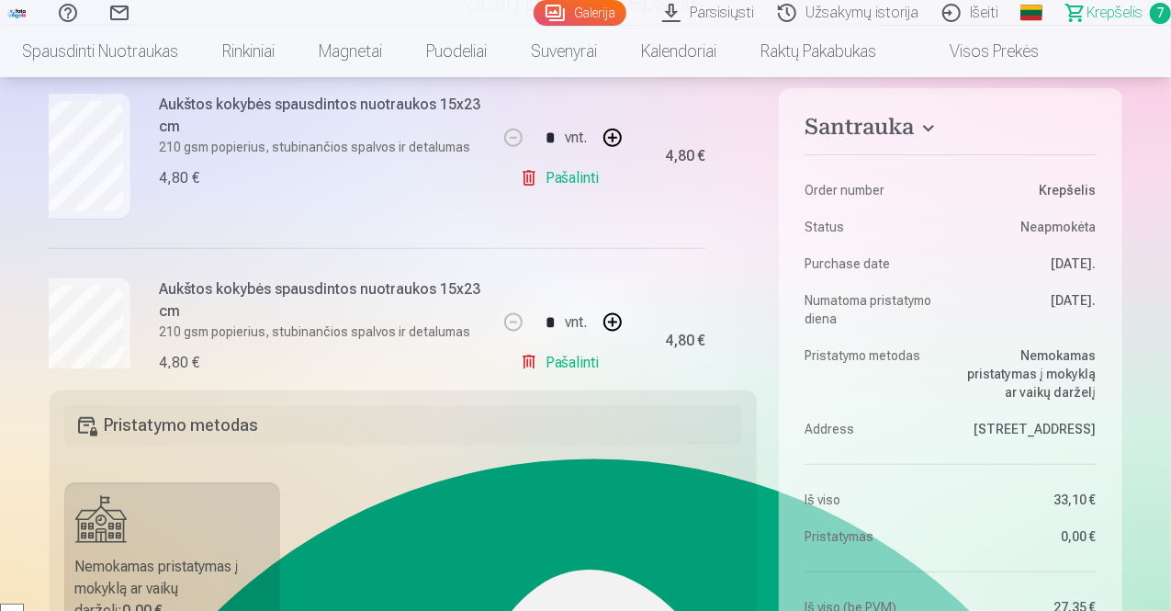
scroll to position [1113, 44]
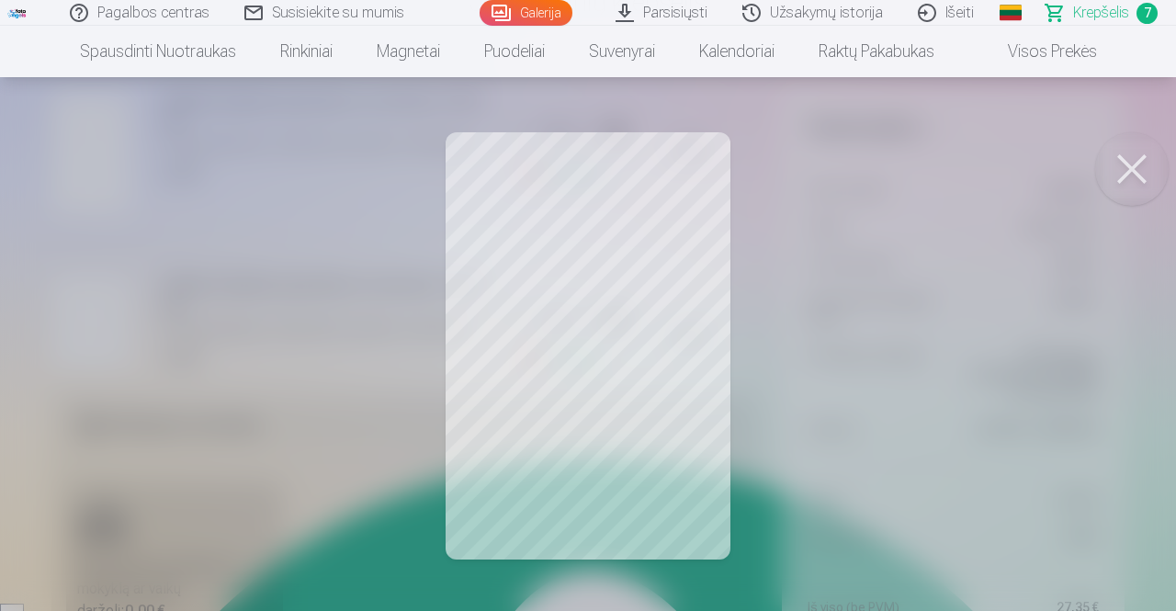
click at [1133, 184] on button at bounding box center [1131, 168] width 73 height 73
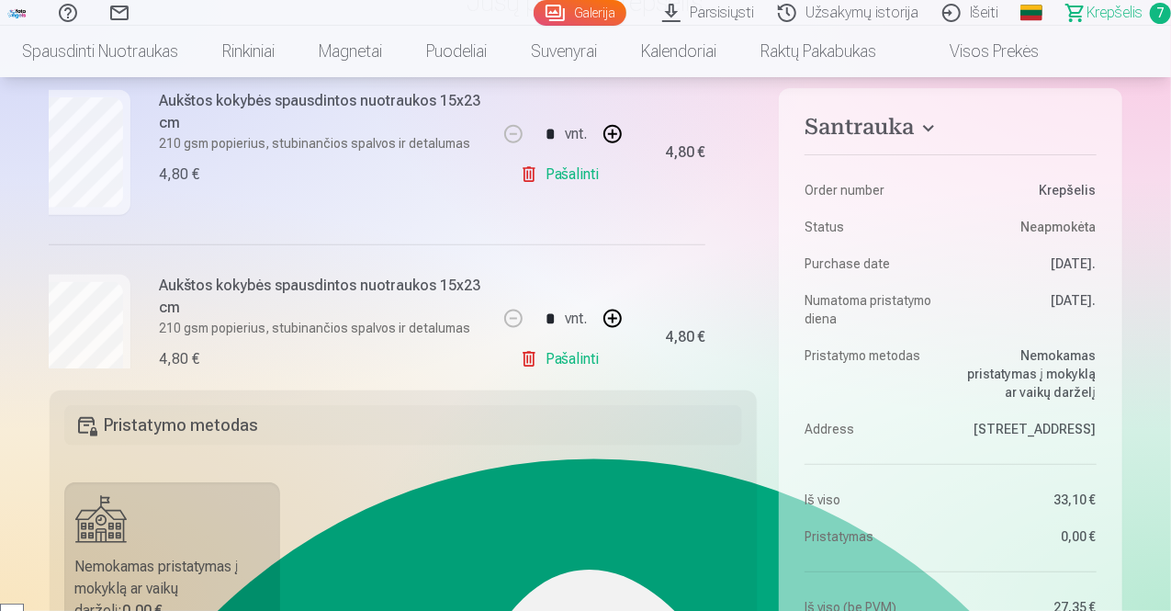
click at [534, 10] on link "Galerija" at bounding box center [580, 13] width 93 height 26
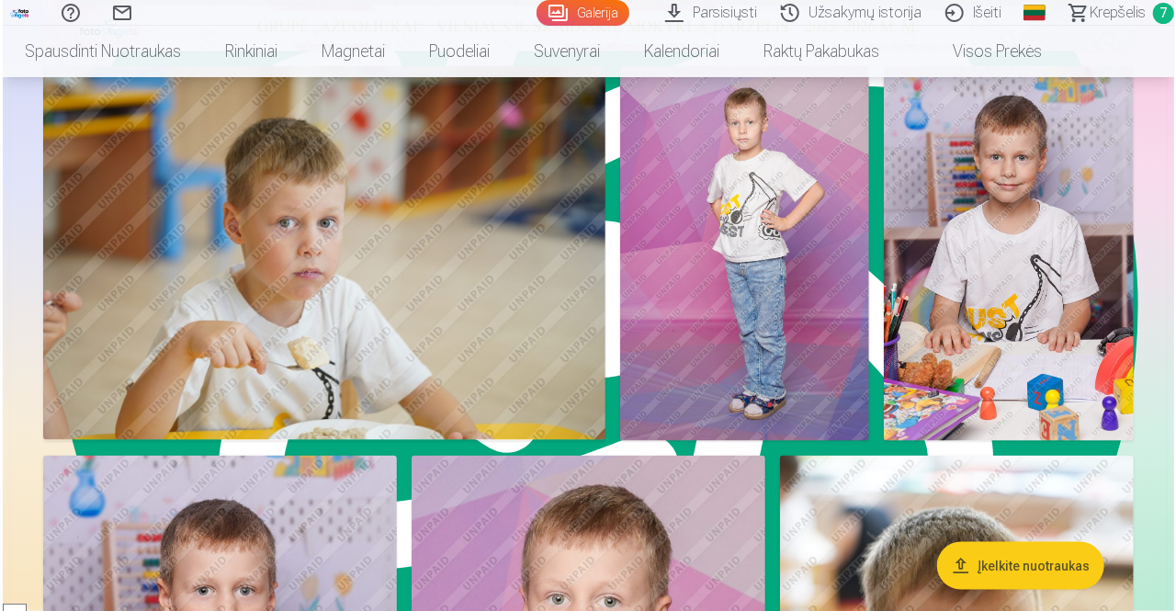
scroll to position [882, 0]
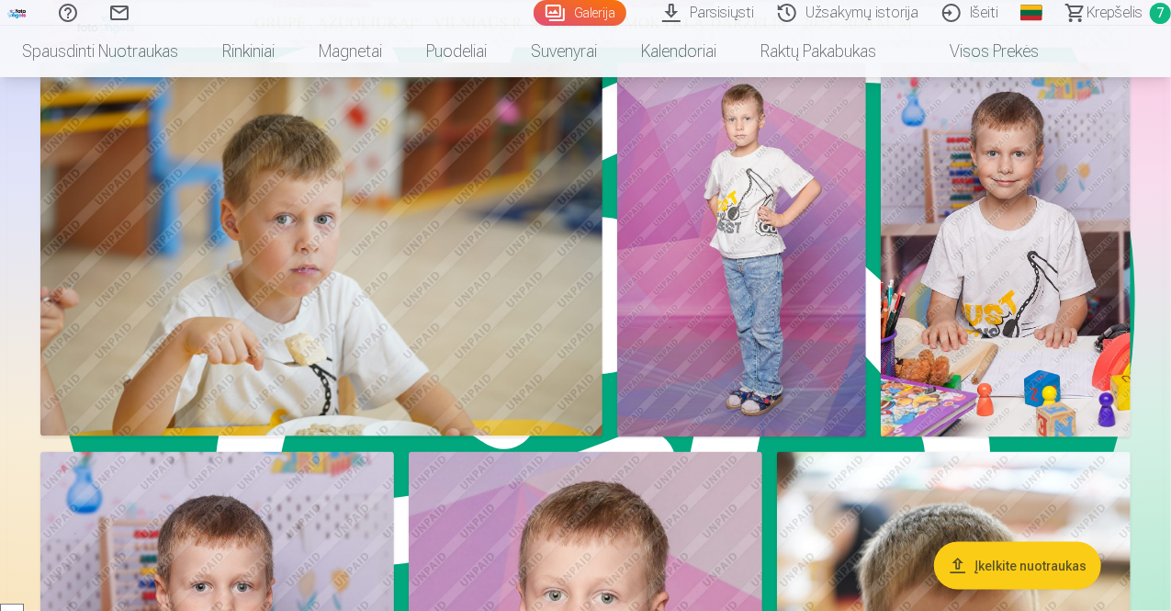
click at [867, 322] on img at bounding box center [742, 249] width 250 height 375
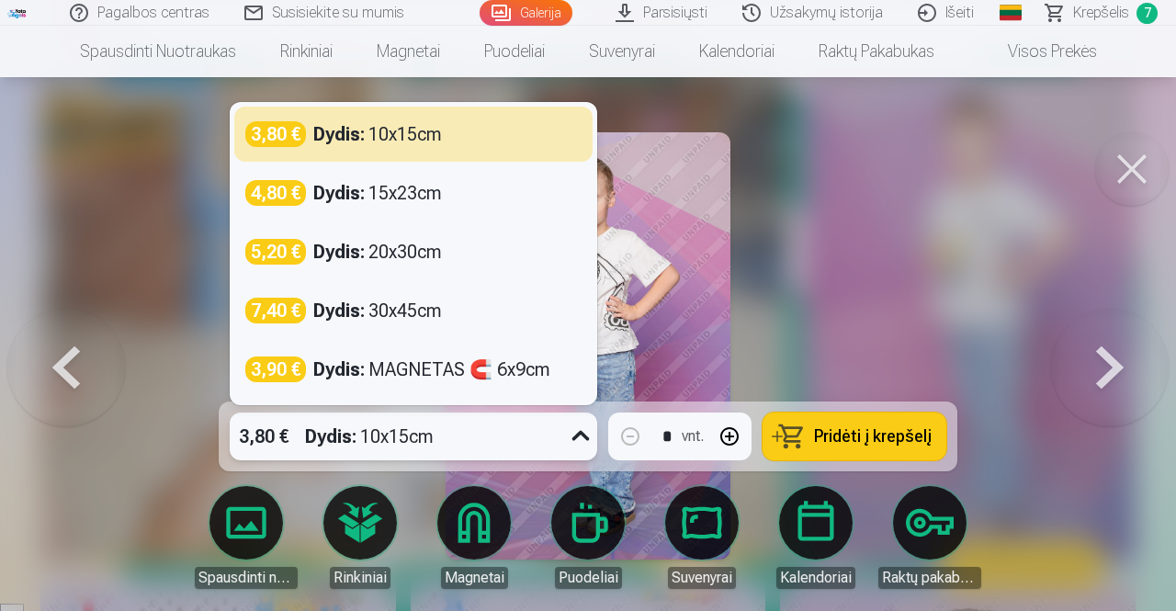
click at [577, 439] on icon at bounding box center [580, 436] width 29 height 29
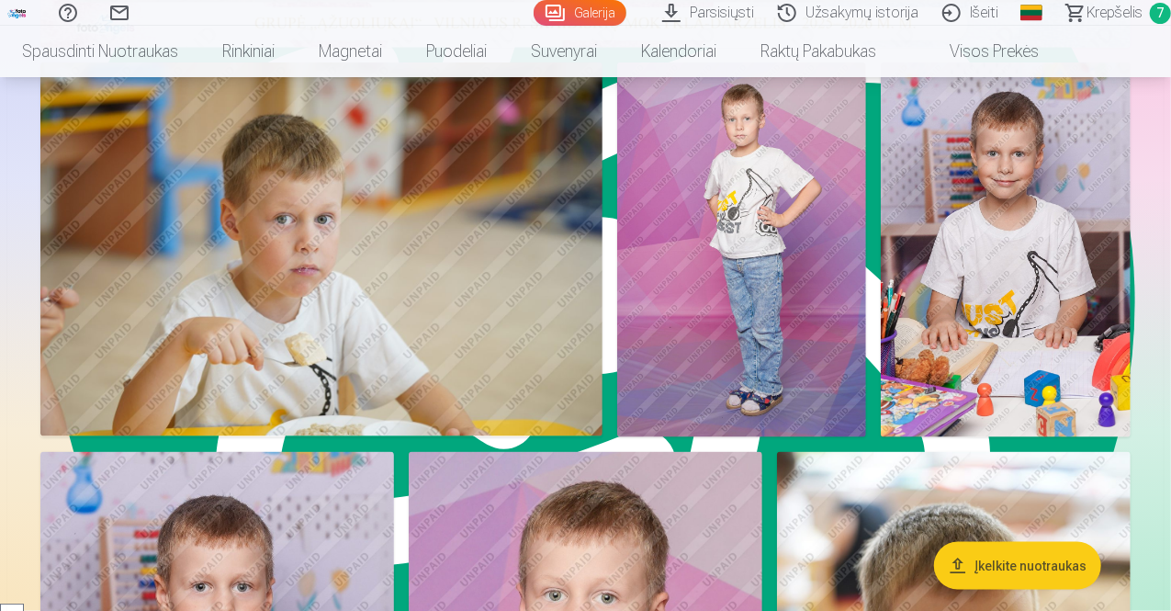
click at [242, 205] on img at bounding box center [321, 249] width 562 height 375
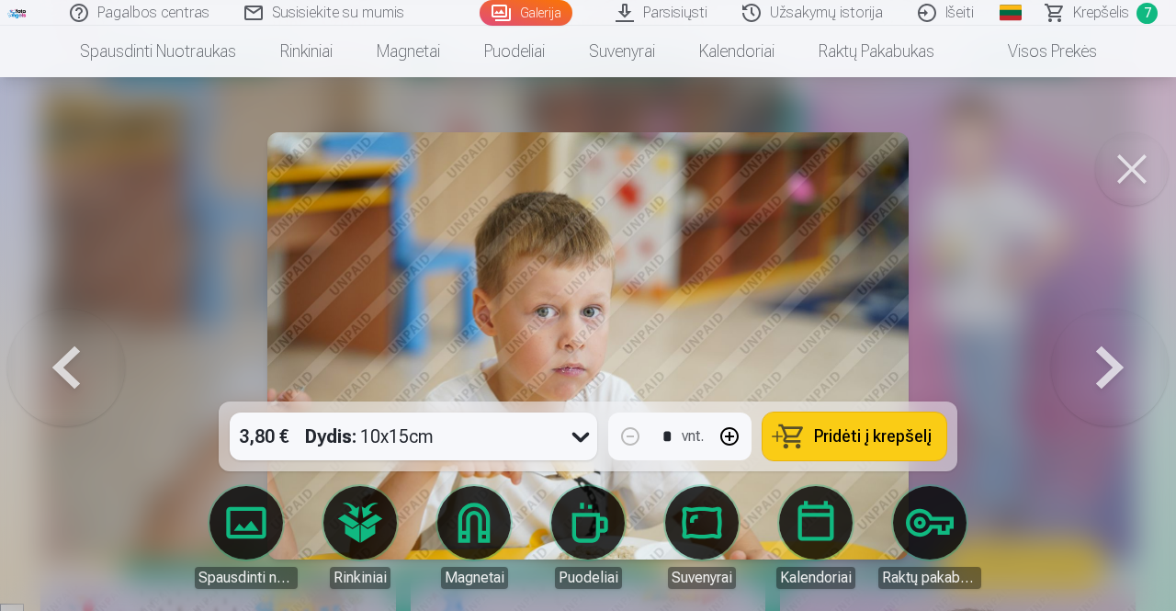
click at [1102, 354] on button at bounding box center [1110, 346] width 118 height 74
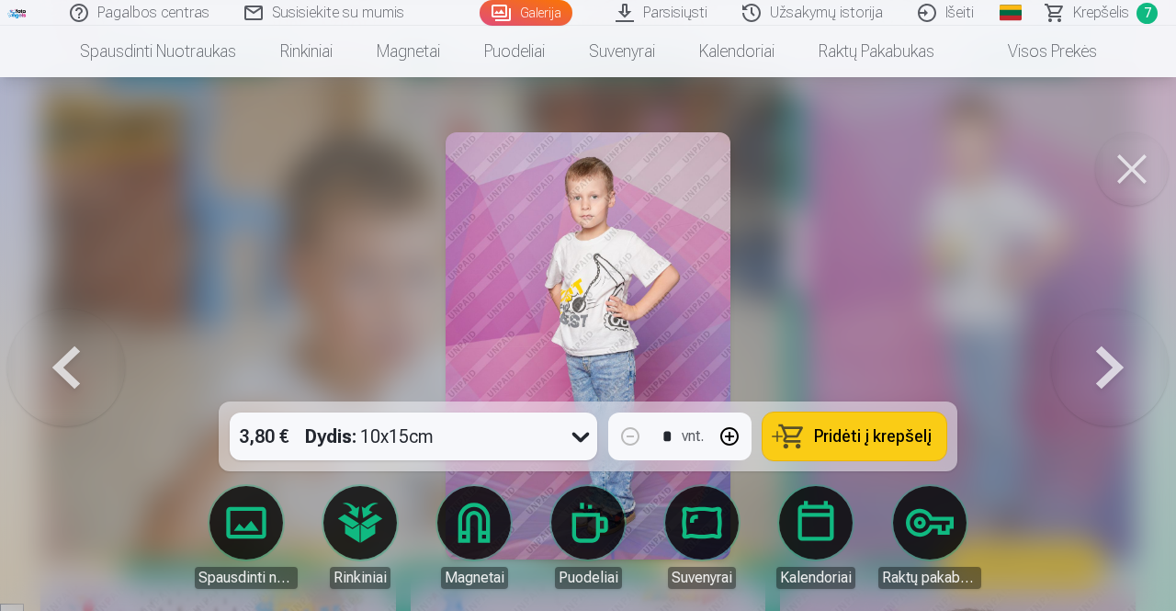
click at [1102, 354] on button at bounding box center [1110, 346] width 118 height 74
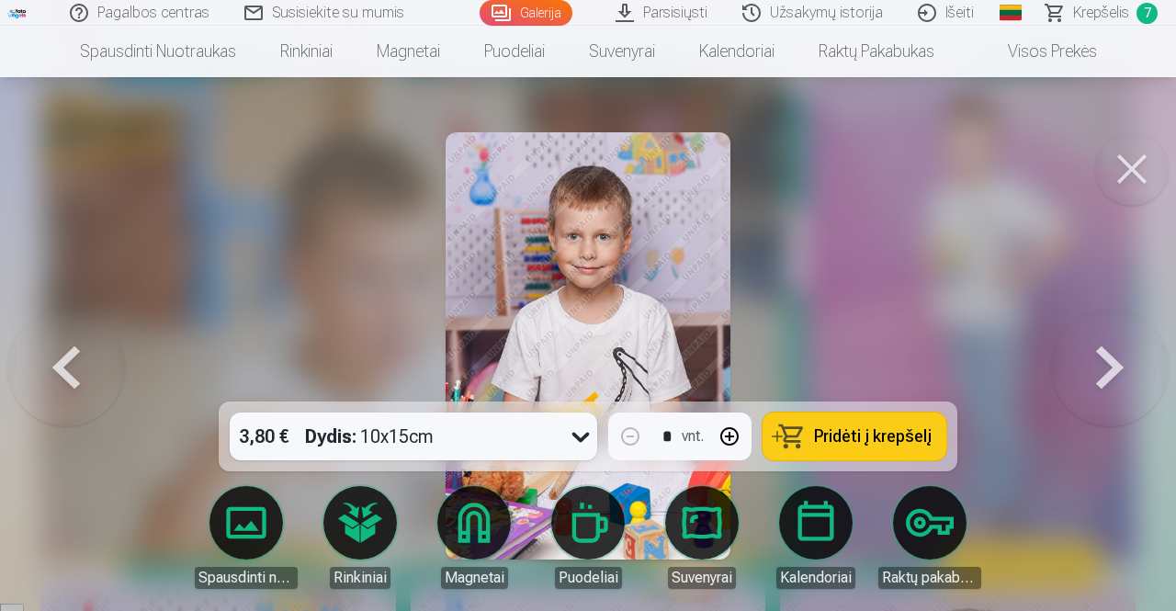
click at [1102, 354] on button at bounding box center [1110, 346] width 118 height 74
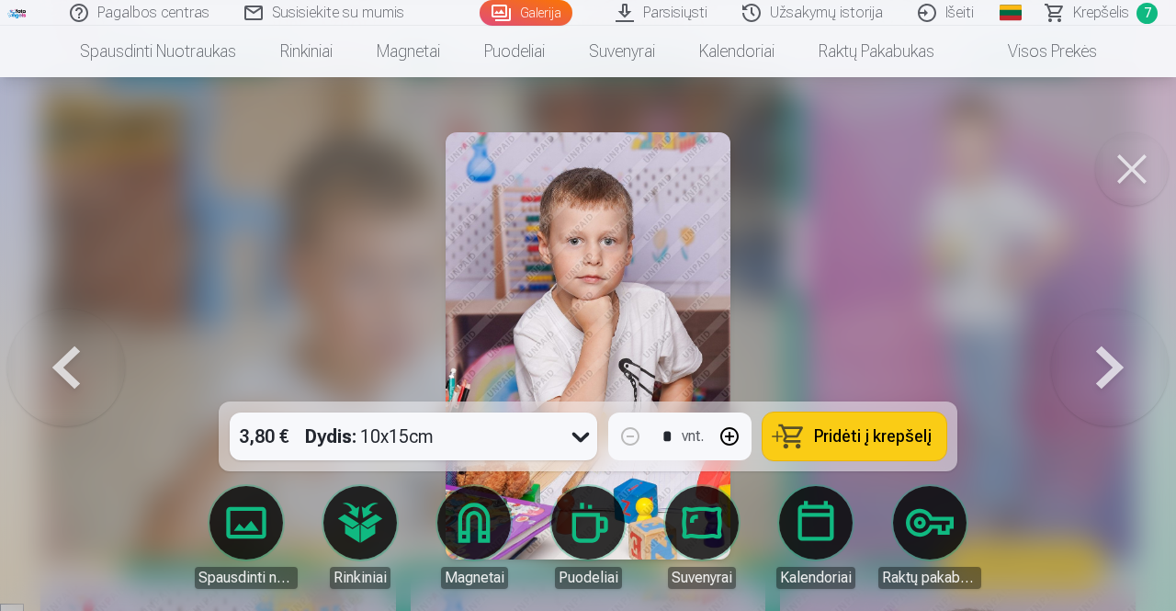
click at [1102, 354] on button at bounding box center [1110, 346] width 118 height 74
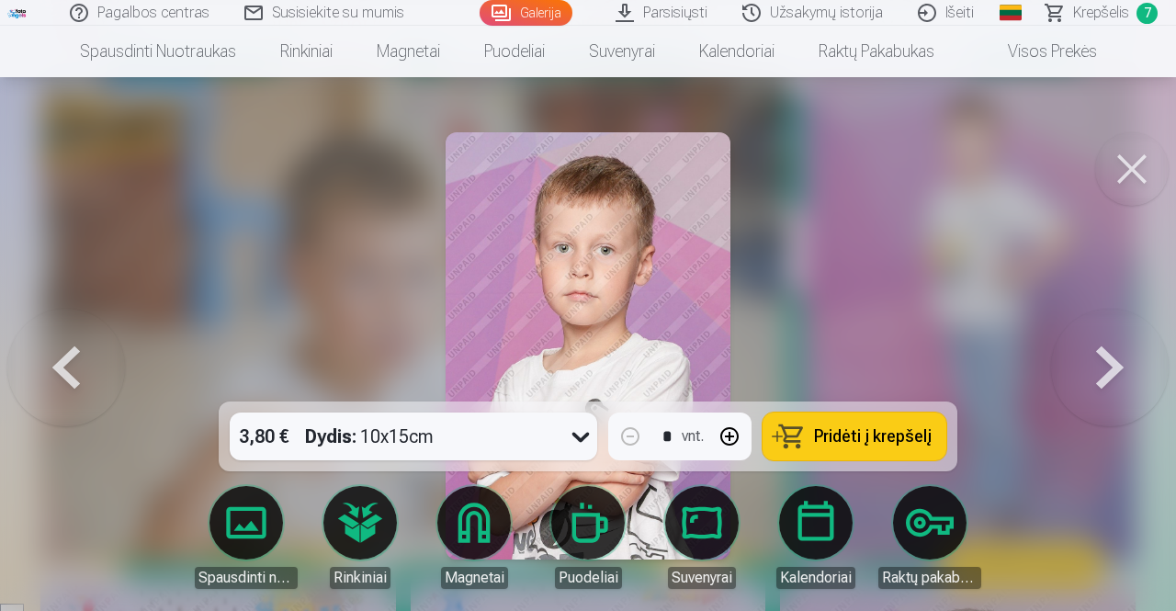
click at [1102, 354] on button at bounding box center [1110, 346] width 118 height 74
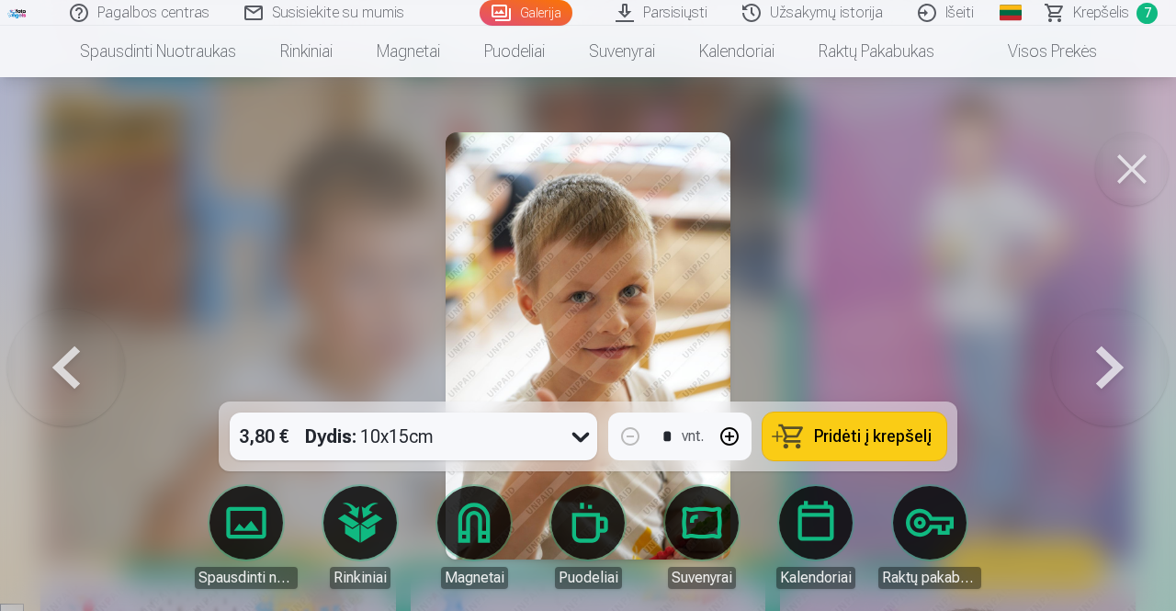
click at [1102, 354] on button at bounding box center [1110, 346] width 118 height 74
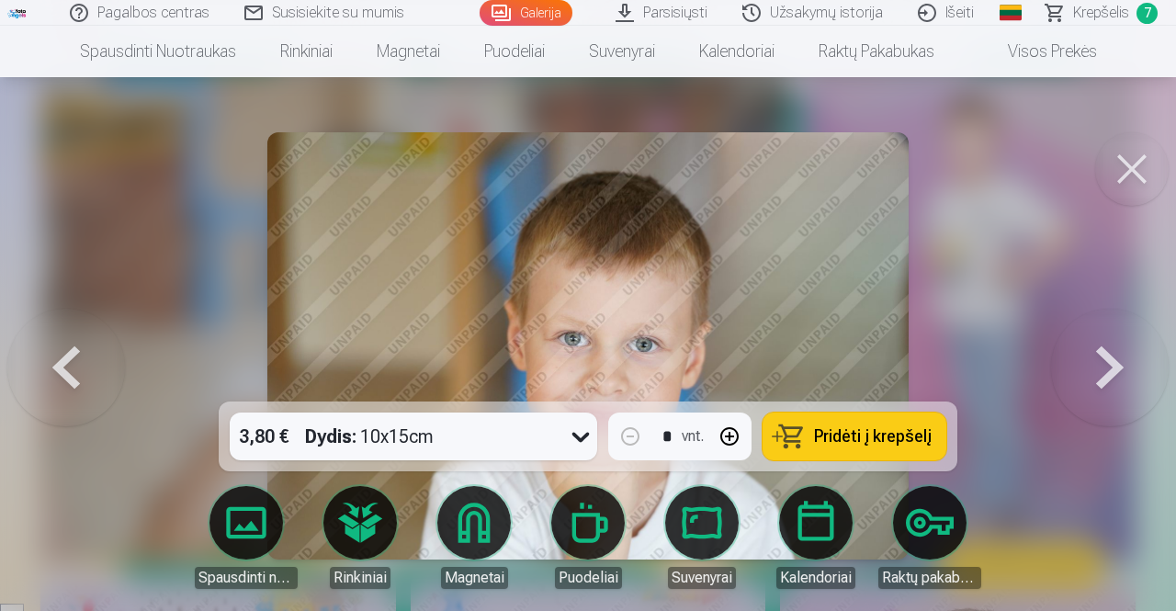
click at [1102, 354] on button at bounding box center [1110, 346] width 118 height 74
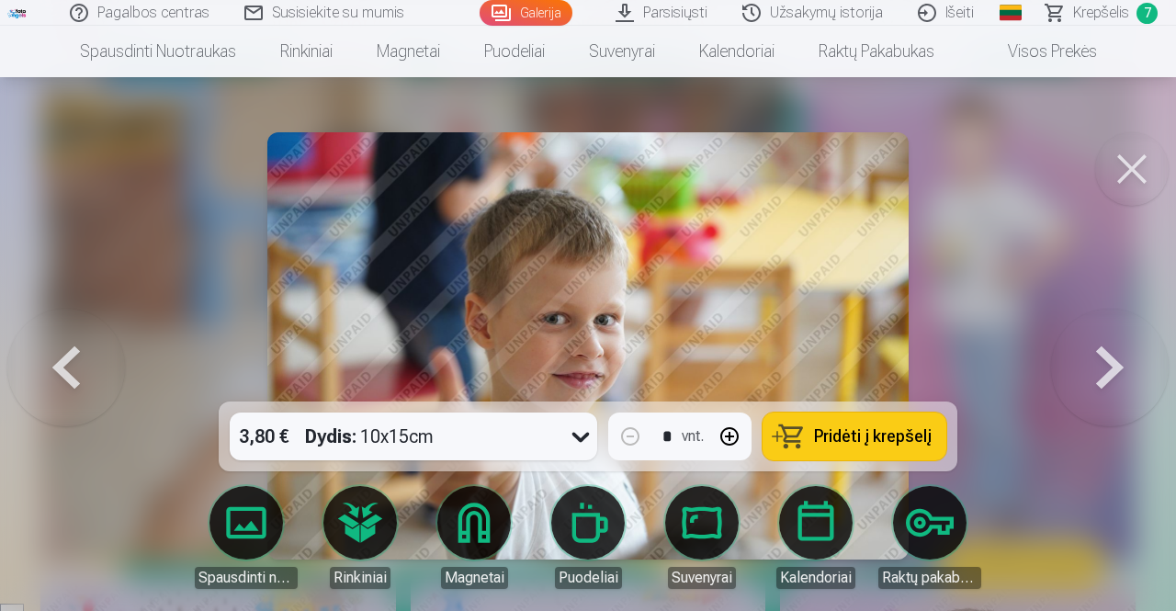
click at [825, 437] on span "Pridėti į krepšelį" at bounding box center [873, 436] width 118 height 17
click at [1097, 9] on span "Krepšelis" at bounding box center [1101, 13] width 56 height 22
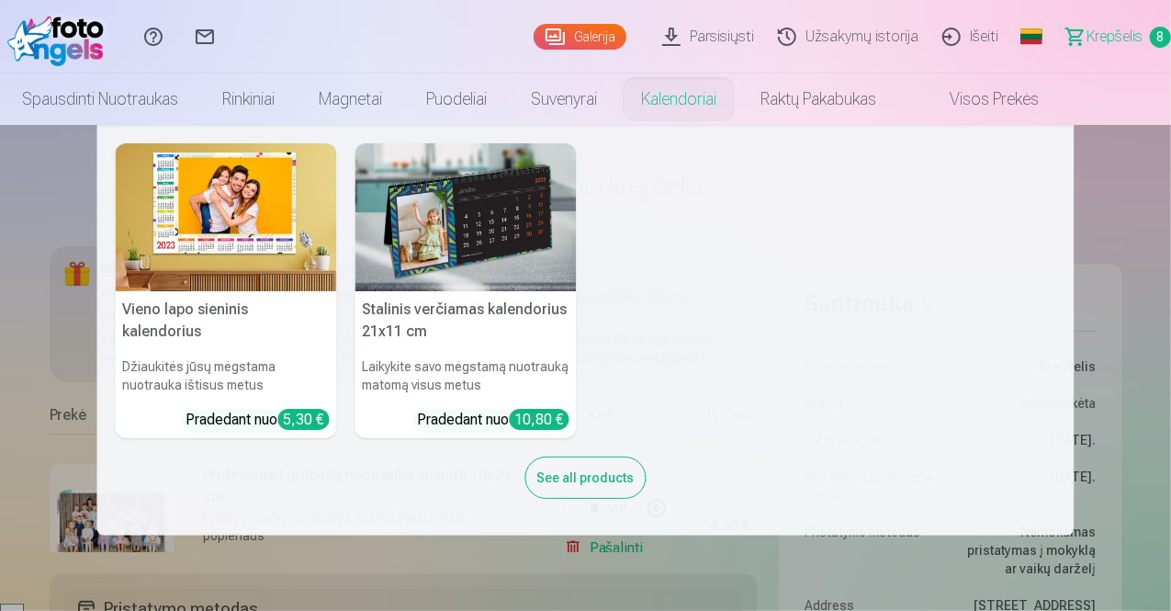
click at [22, 229] on nav "Vieno lapo sieninis kalendorius Džiaukitės jūsų mėgstama nuotrauka ištisus metu…" at bounding box center [585, 330] width 1171 height 411
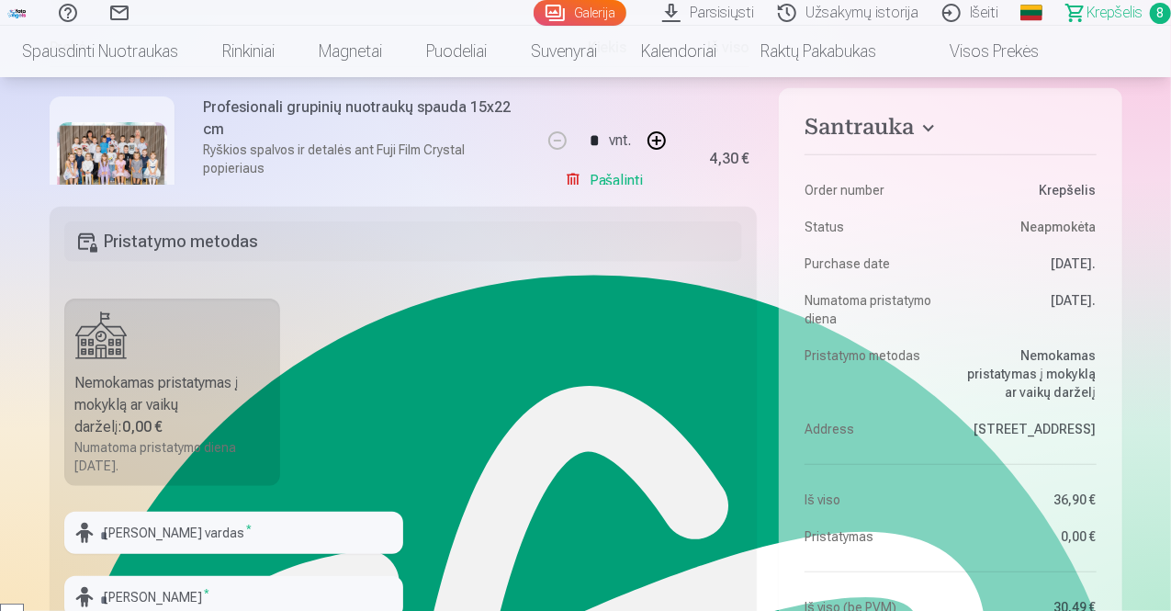
scroll to position [441, 0]
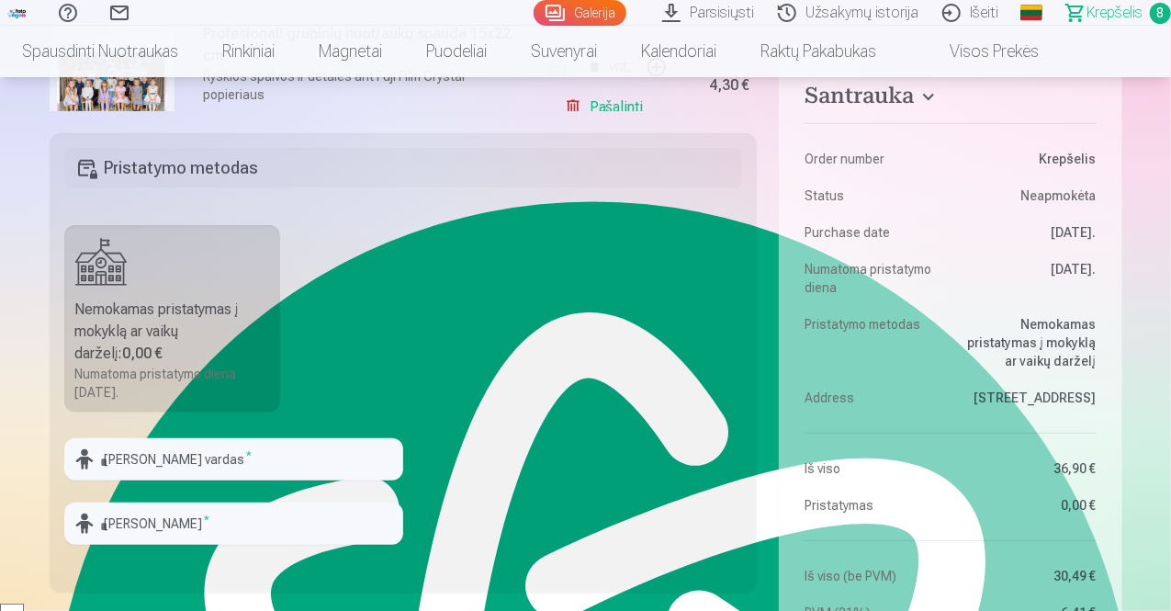
click at [695, 269] on fieldset "Pristatymo metodas Nemokamas pristatymas į mokyklą ar vaikų darželį : 0,00 € Nu…" at bounding box center [404, 362] width 708 height 459
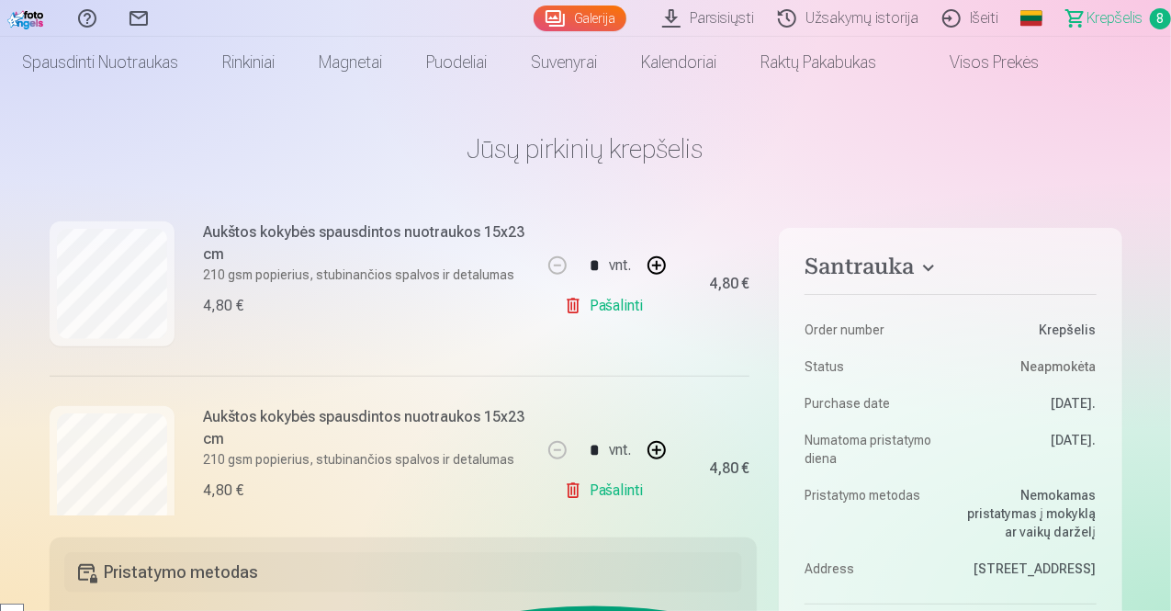
scroll to position [1360, 0]
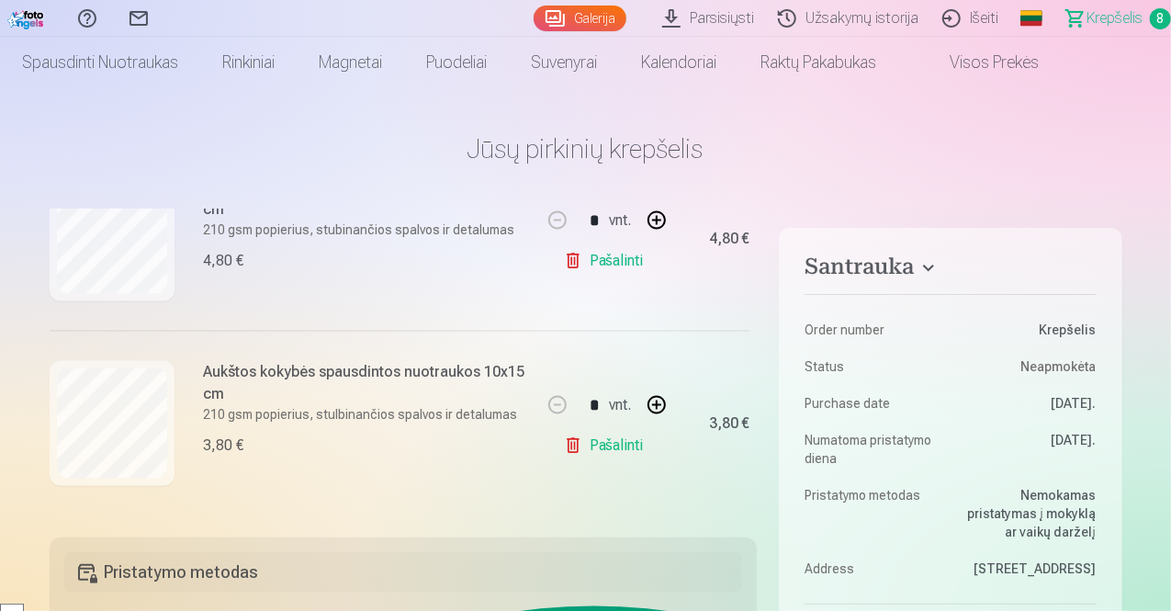
click at [1069, 155] on h1 "Jūsų pirkinių krepšelis" at bounding box center [586, 148] width 1073 height 33
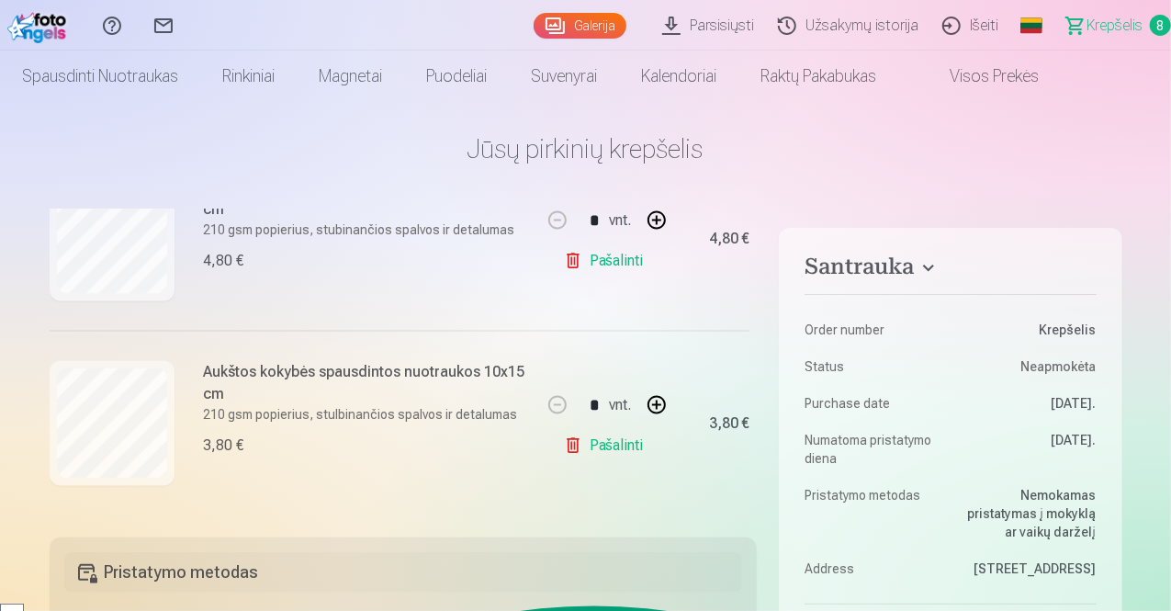
scroll to position [0, 0]
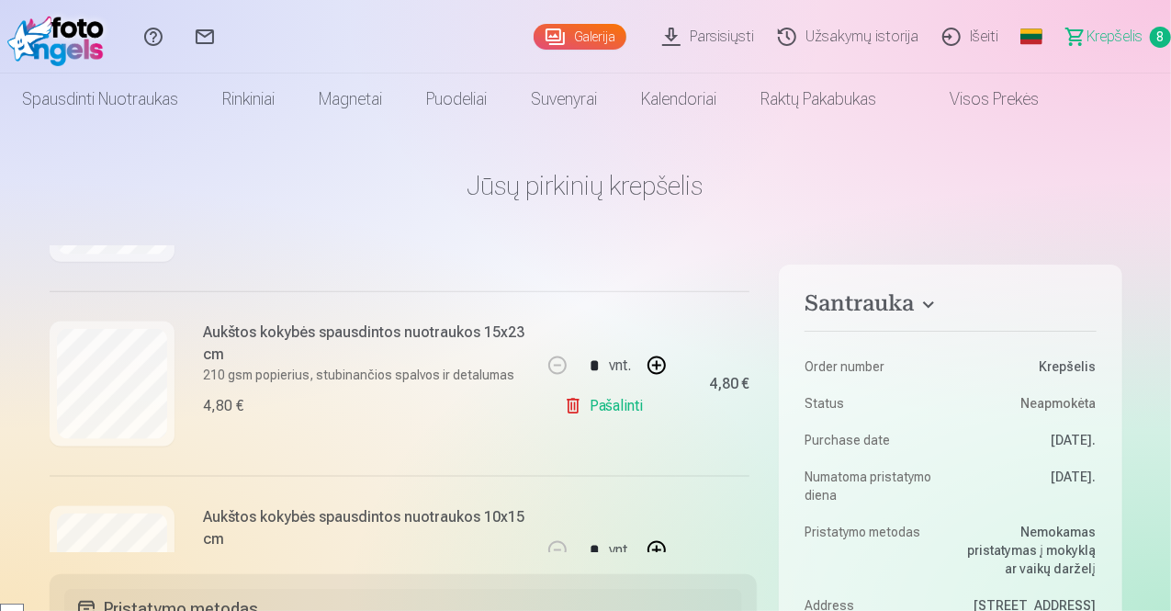
scroll to position [1360, 0]
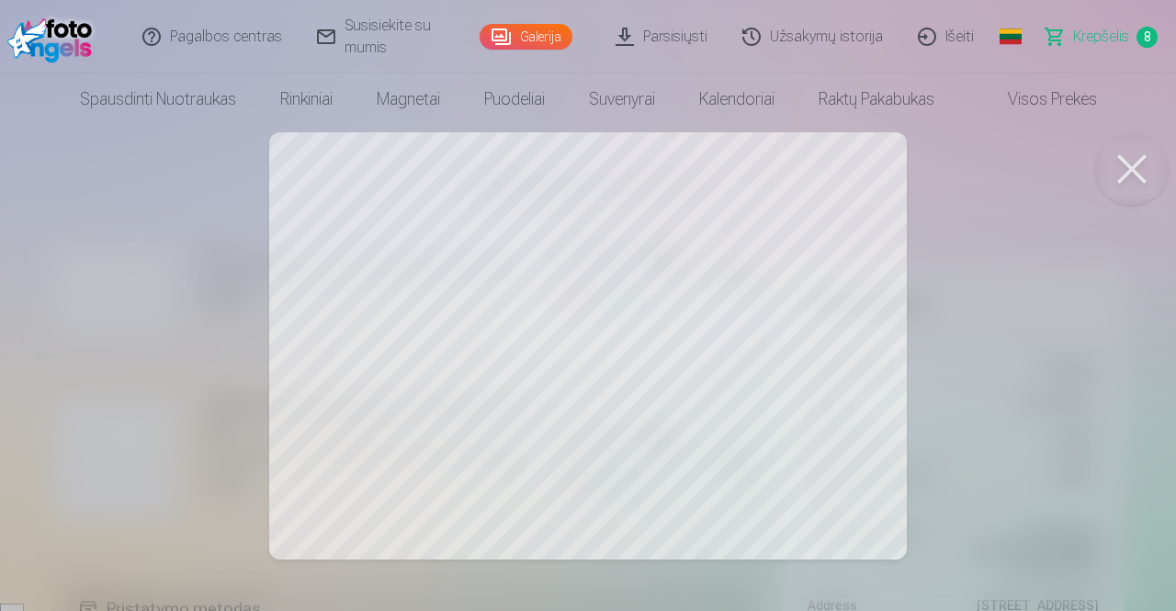
click at [1137, 146] on button at bounding box center [1131, 168] width 73 height 73
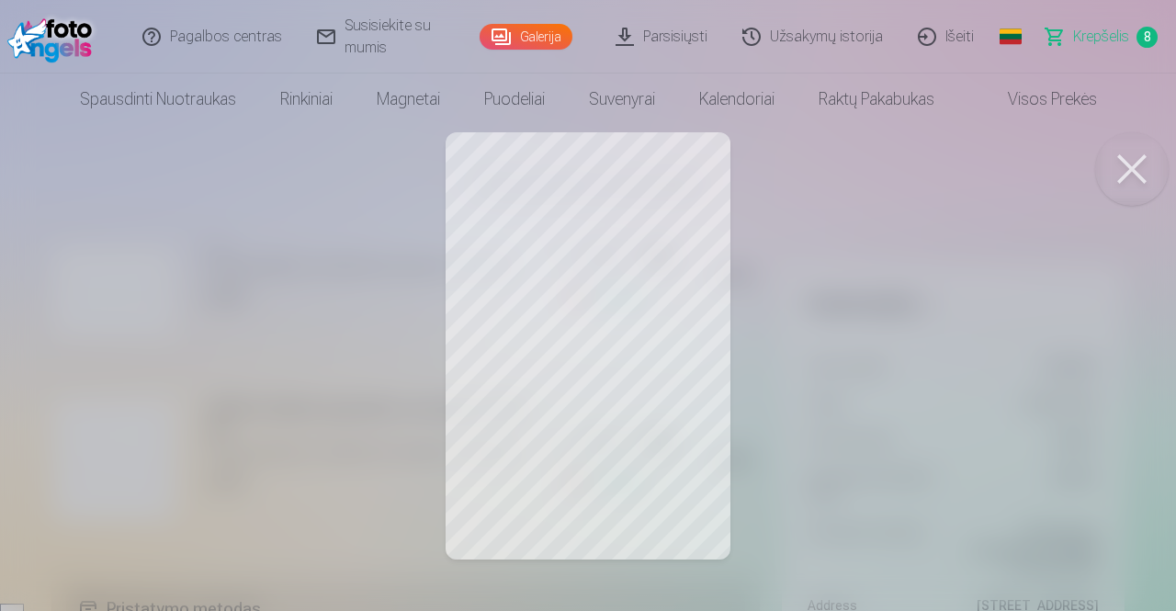
click at [1154, 183] on button at bounding box center [1131, 168] width 73 height 73
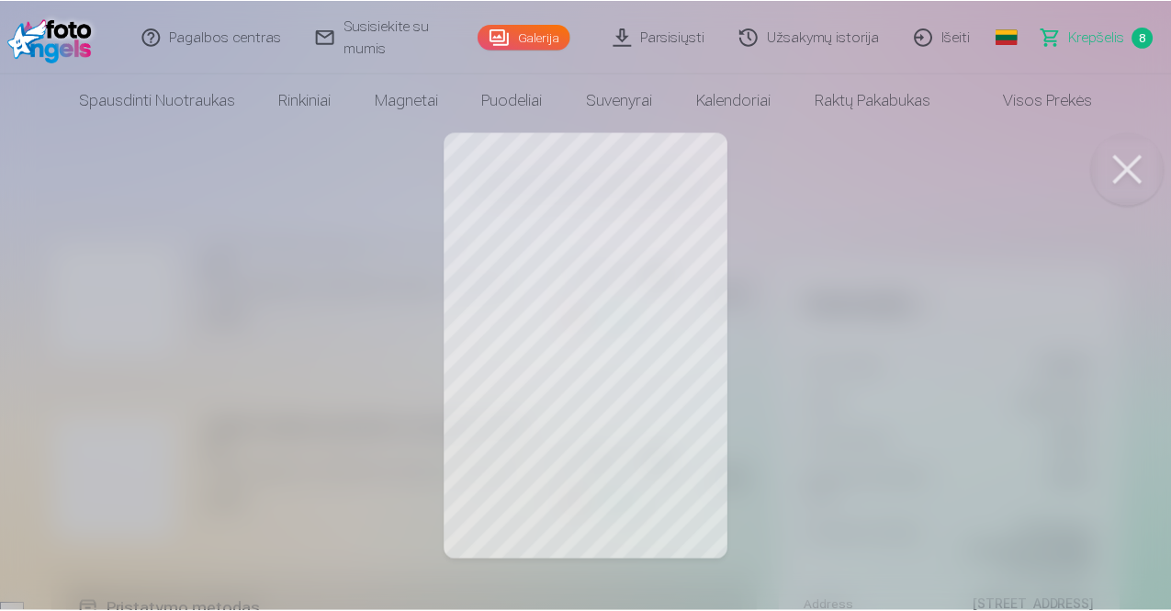
scroll to position [1154, 37]
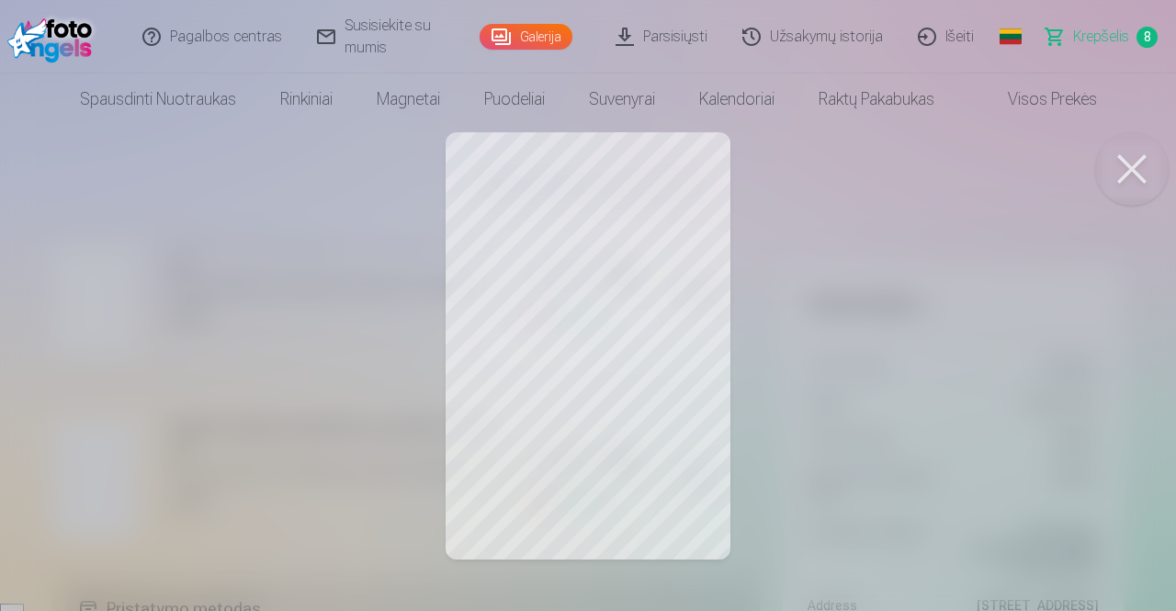
click at [1126, 174] on button at bounding box center [1131, 168] width 73 height 73
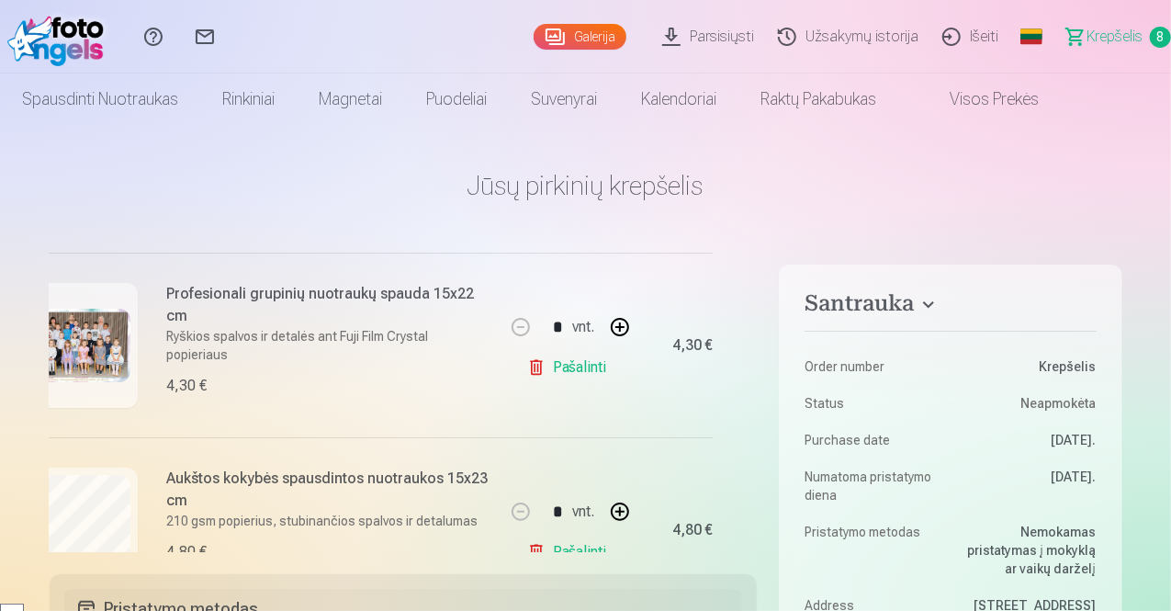
scroll to position [234, 37]
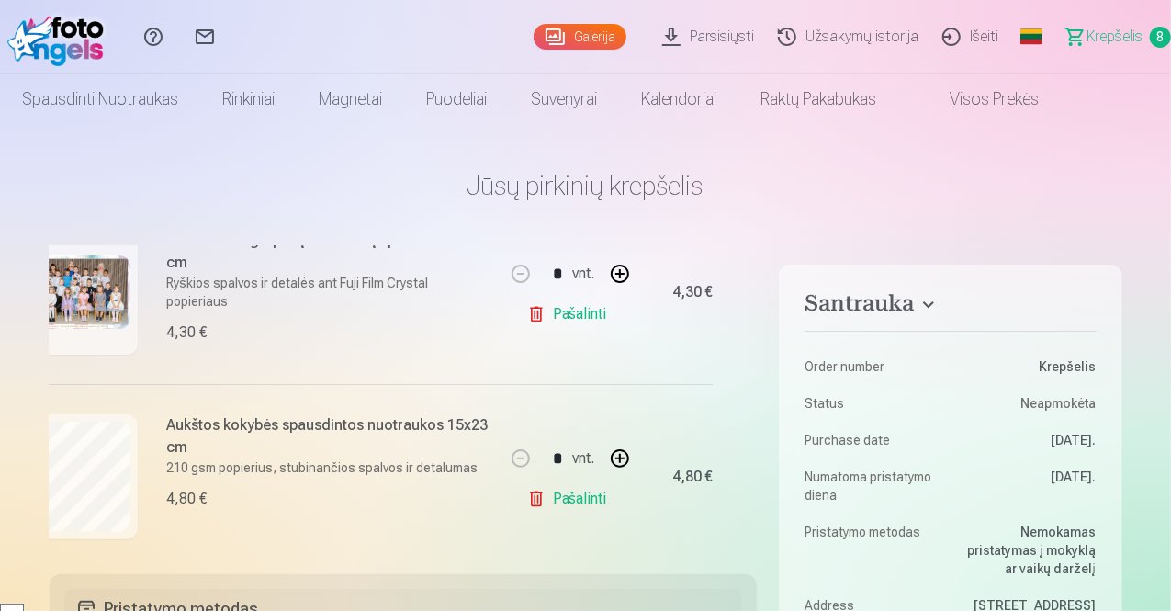
click at [83, 284] on img at bounding box center [75, 291] width 110 height 73
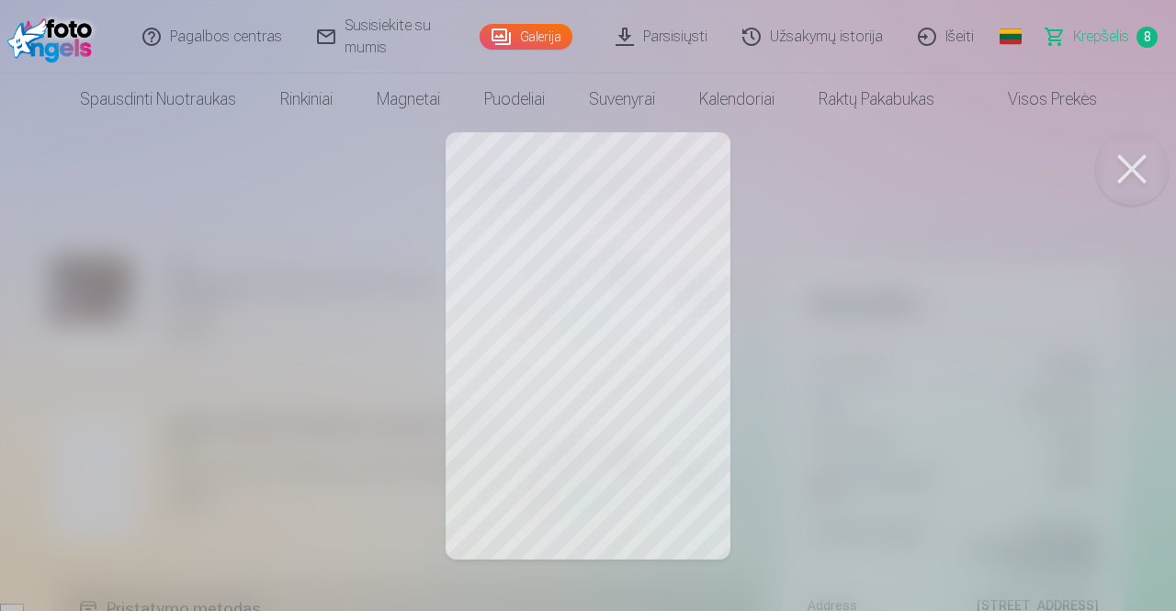
click at [1142, 178] on button at bounding box center [1131, 168] width 73 height 73
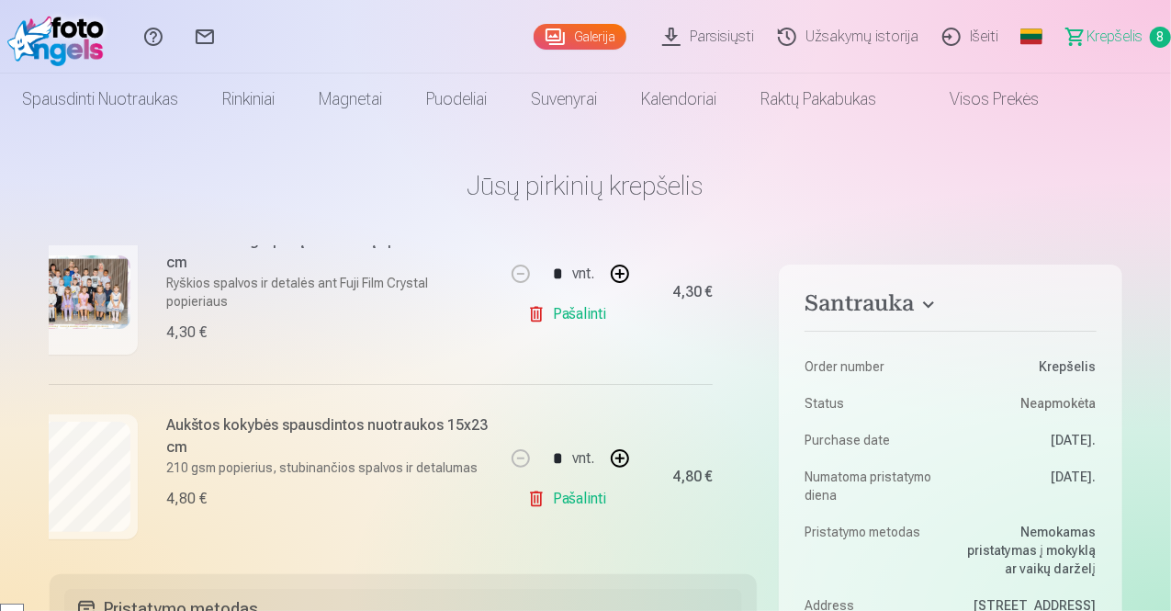
click at [406, 422] on h6 "Aukštos kokybės spausdintos nuotraukos 15x23 cm" at bounding box center [329, 436] width 324 height 44
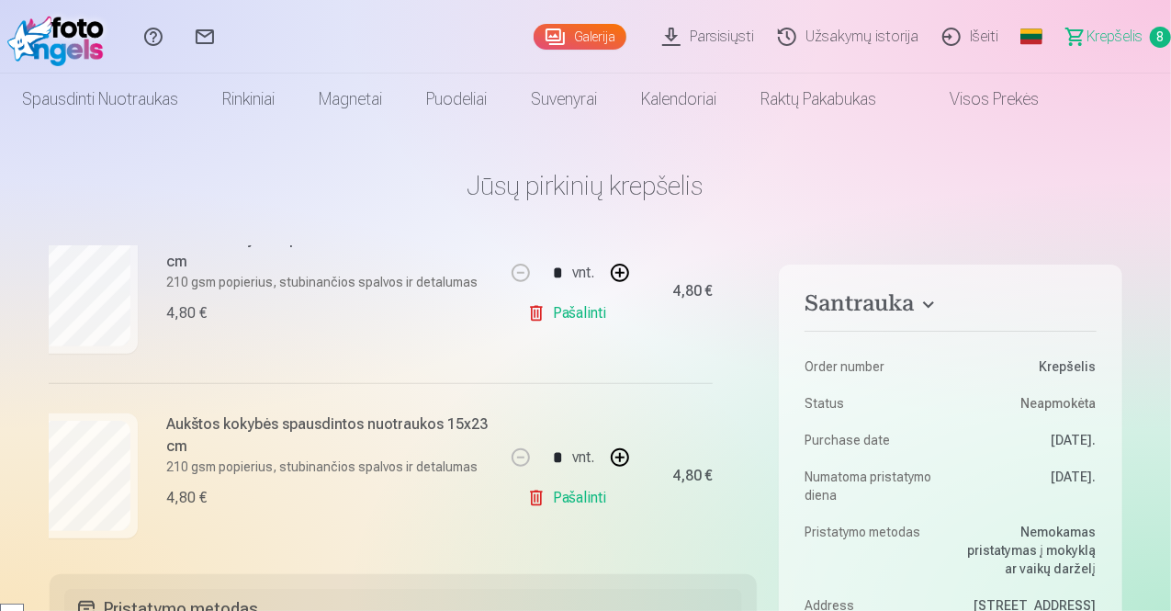
scroll to position [455, 37]
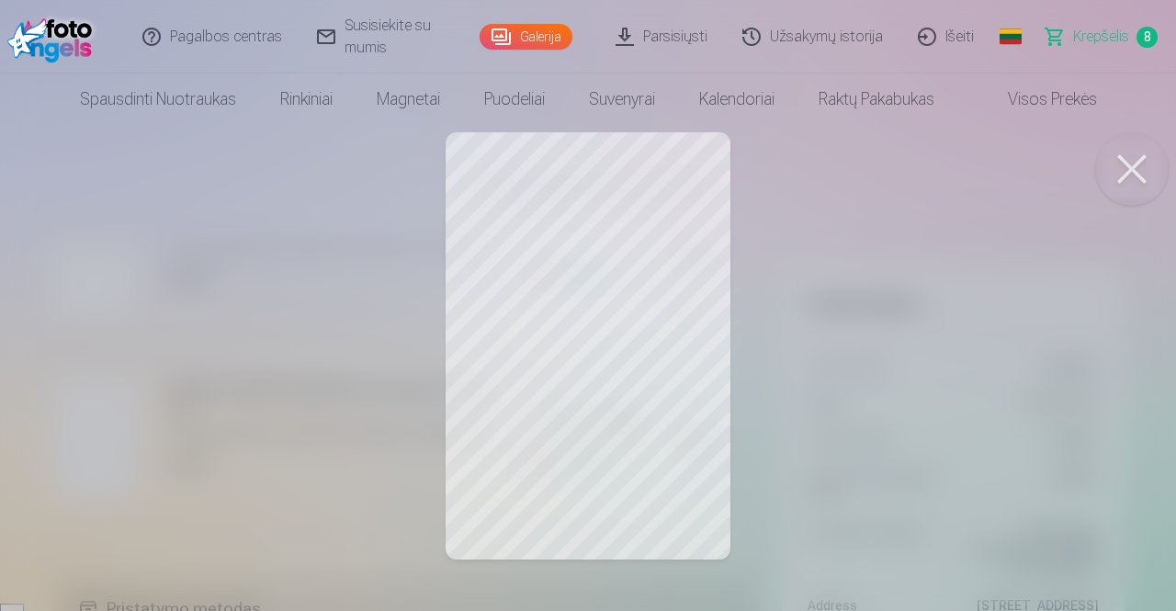
click at [1133, 174] on button at bounding box center [1131, 168] width 73 height 73
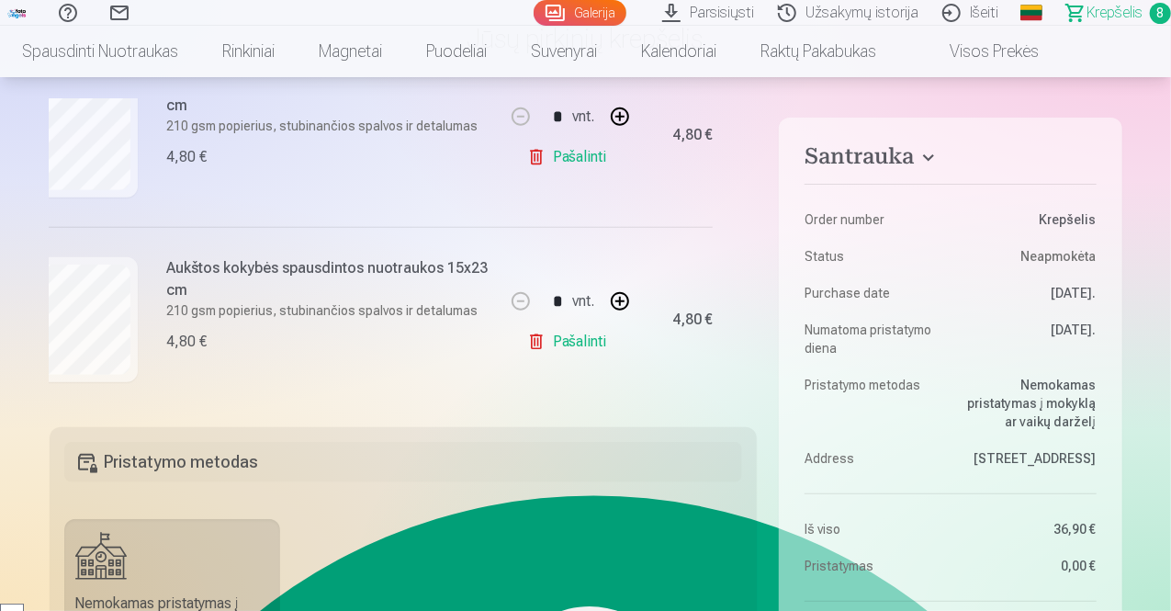
scroll to position [628, 37]
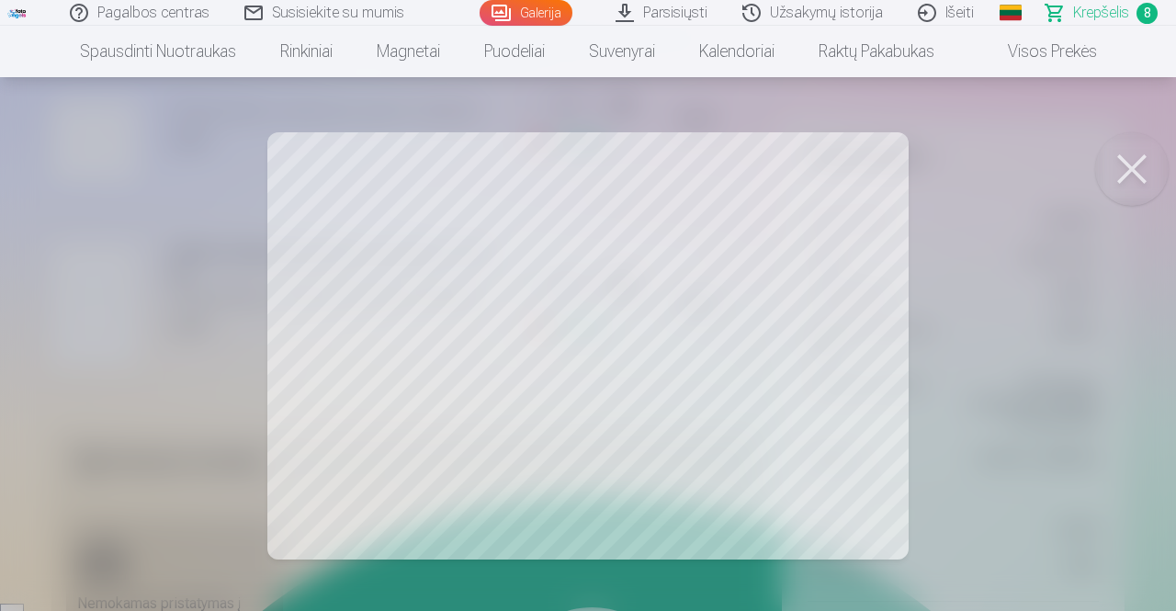
click at [1153, 177] on button at bounding box center [1131, 168] width 73 height 73
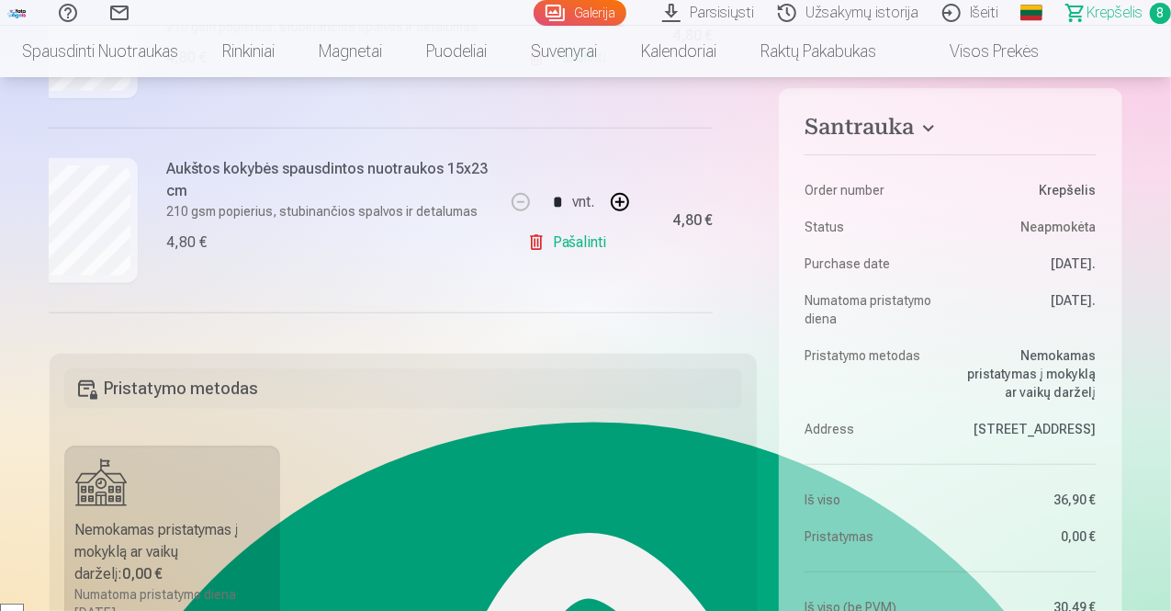
scroll to position [827, 37]
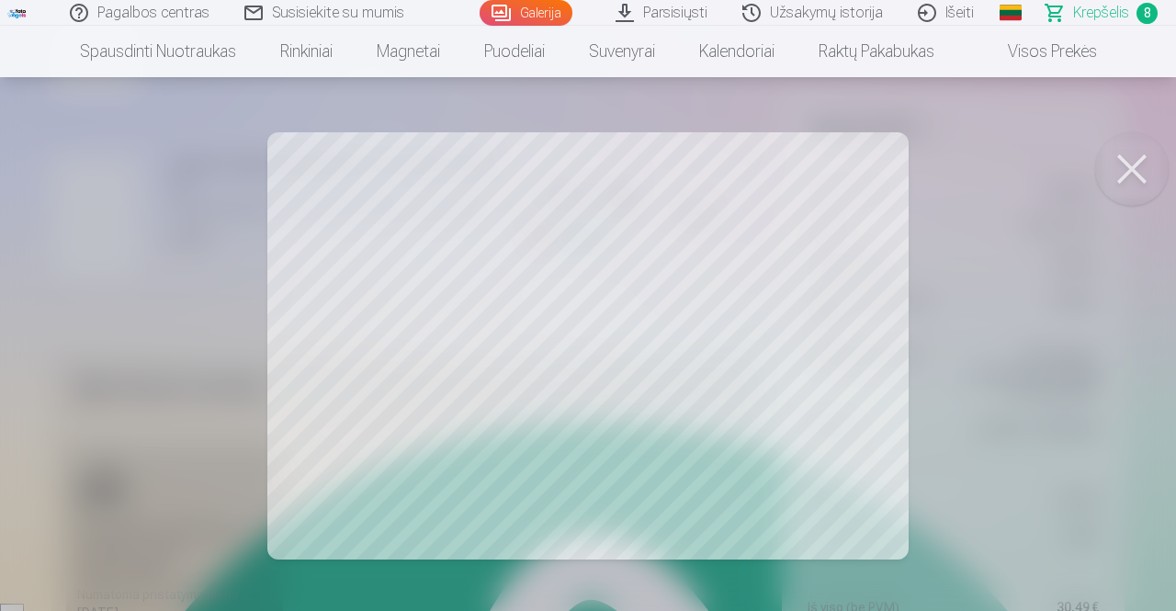
click at [1145, 164] on button at bounding box center [1131, 168] width 73 height 73
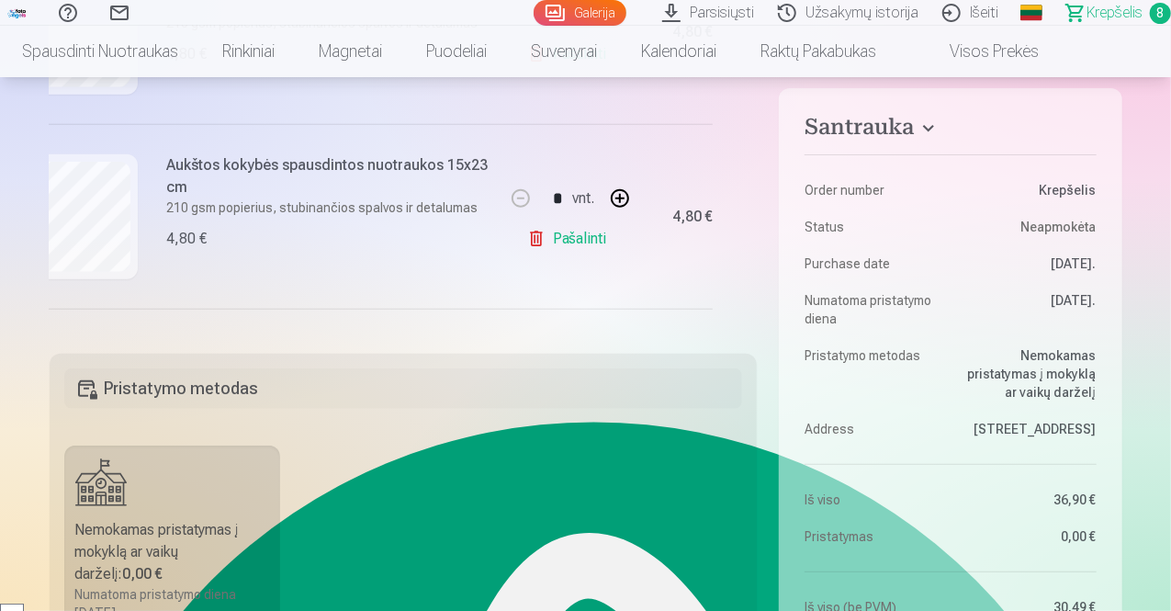
drag, startPoint x: 751, startPoint y: 195, endPoint x: 749, endPoint y: 226, distance: 31.3
click at [749, 226] on div "Mes dovanojame jums visas skaitmenines portretines nuotraukas. * Užsisakius už …" at bounding box center [404, 179] width 708 height 306
drag, startPoint x: 759, startPoint y: 205, endPoint x: 755, endPoint y: 232, distance: 27.8
click at [755, 232] on div "Santrauka Order number Krepšelis Status Neapmokėta Purchase date 10.09.2025. Nu…" at bounding box center [586, 586] width 1073 height 1121
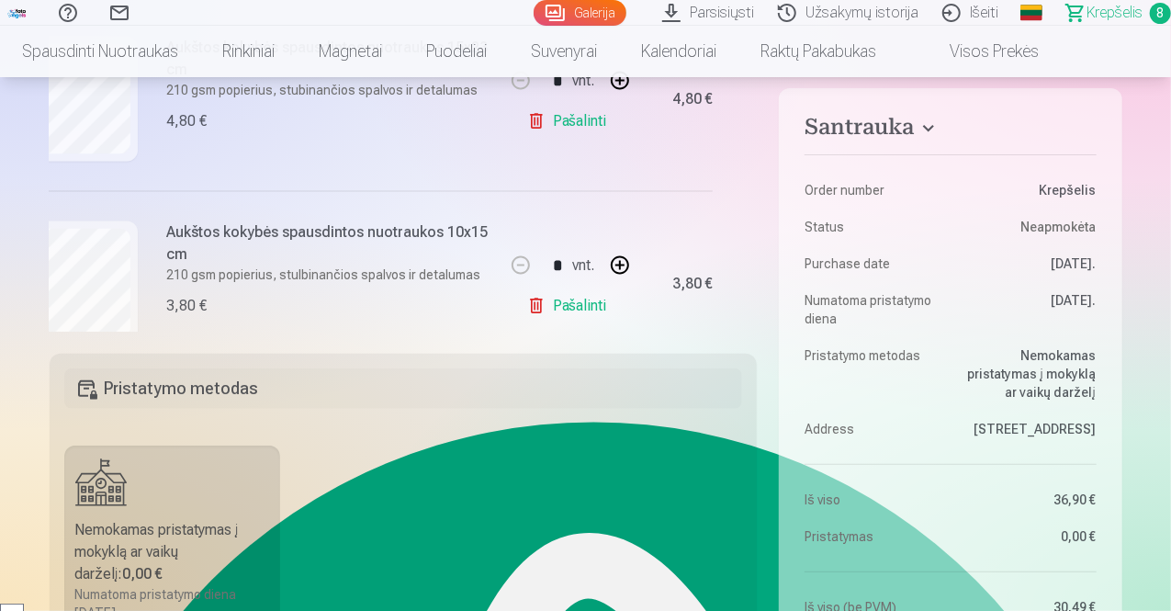
scroll to position [1360, 37]
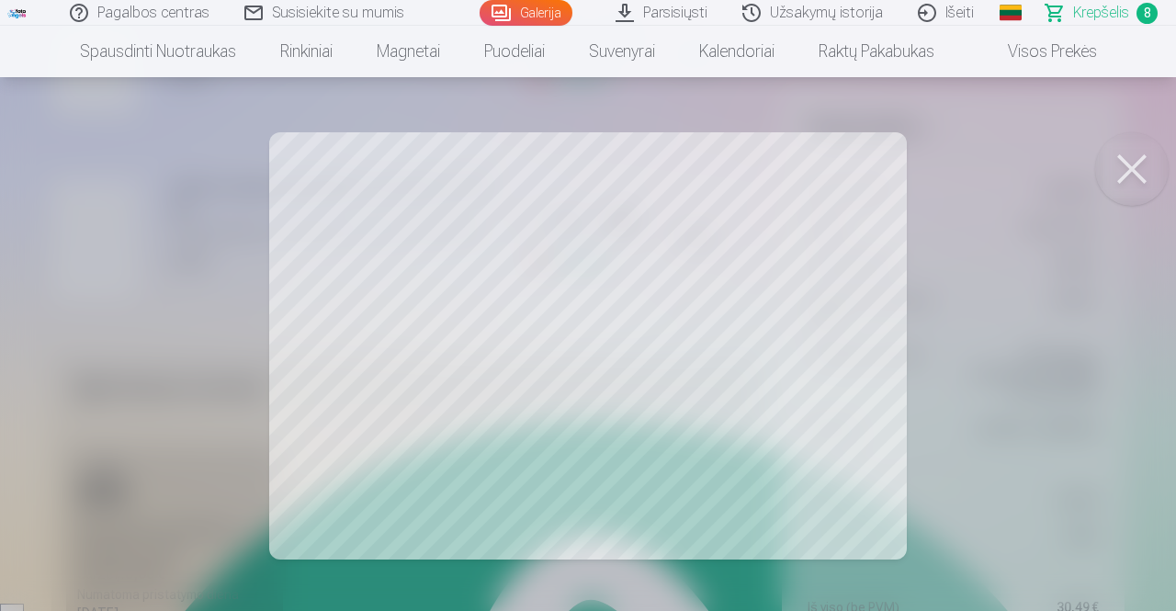
click at [1129, 175] on button at bounding box center [1131, 168] width 73 height 73
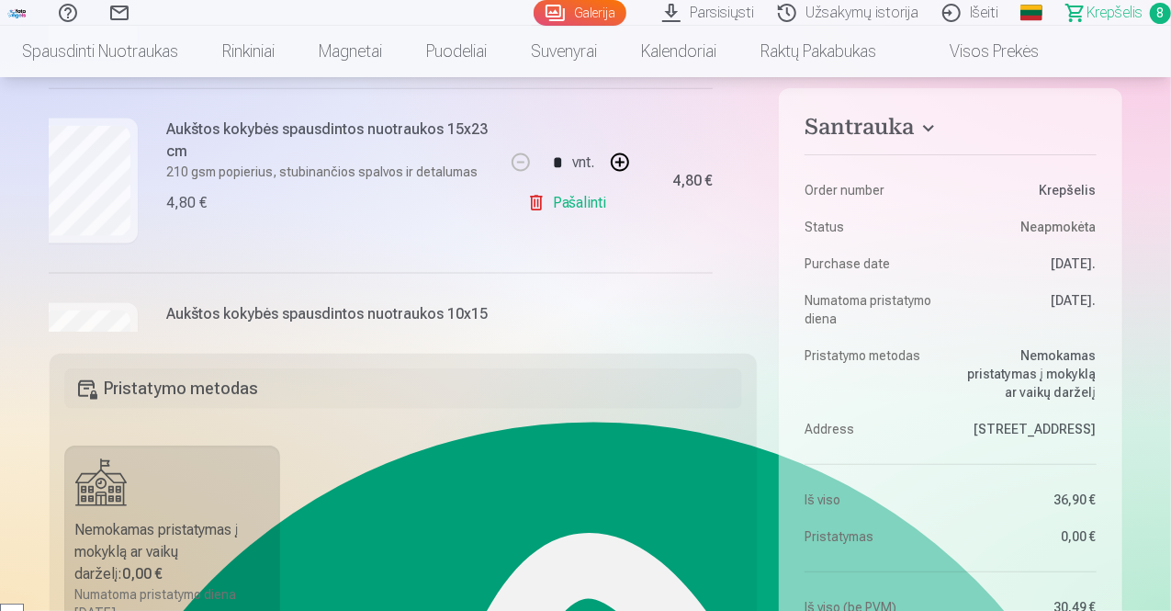
scroll to position [1214, 37]
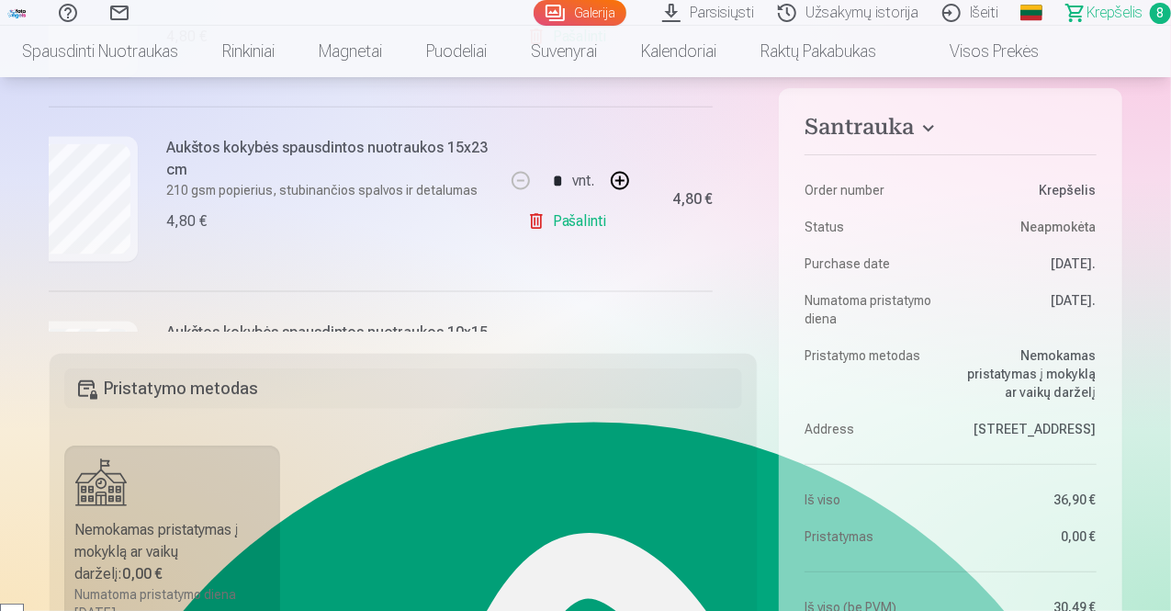
click at [571, 221] on link "Pašalinti" at bounding box center [570, 221] width 87 height 37
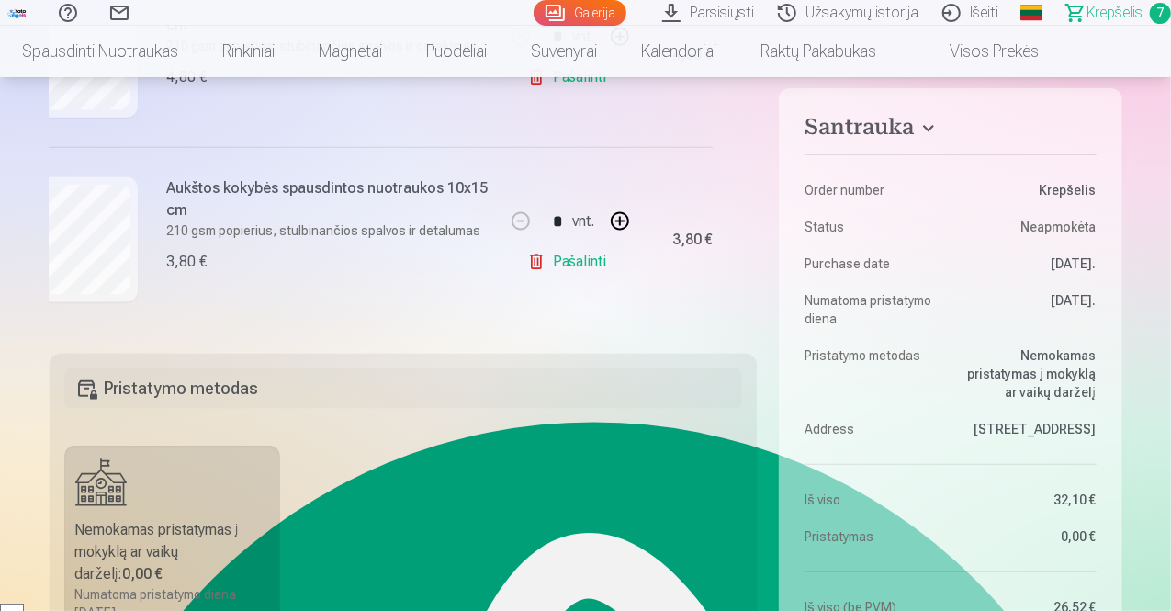
scroll to position [1176, 37]
click at [551, 259] on link "Pašalinti" at bounding box center [570, 261] width 87 height 37
click at [561, 253] on link "Pašalinti" at bounding box center [570, 261] width 87 height 37
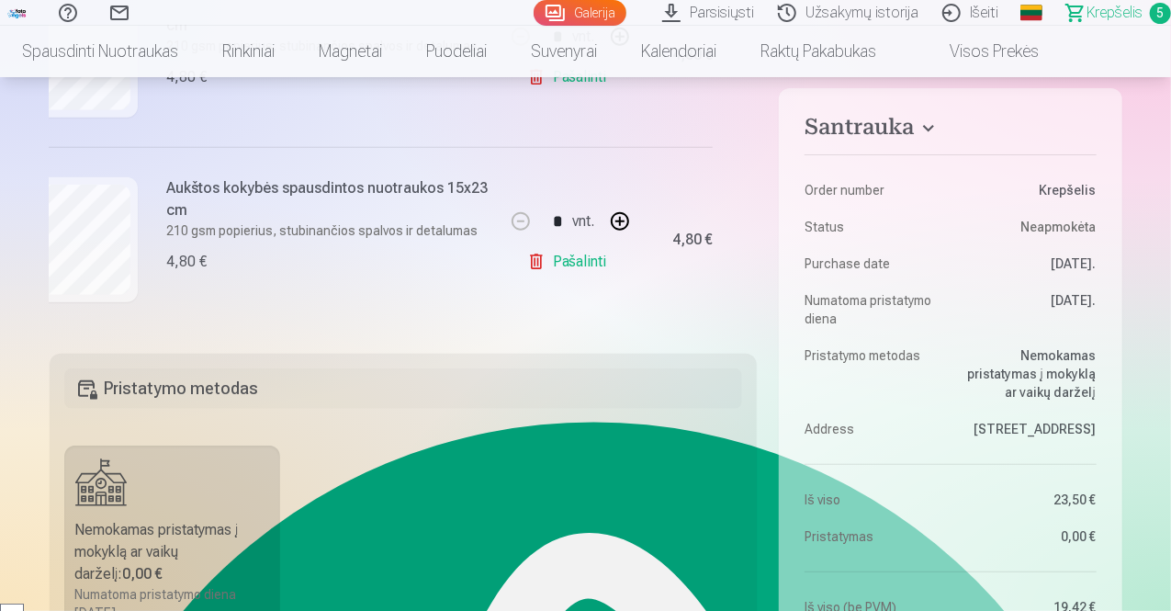
click at [534, 12] on link "Galerija" at bounding box center [580, 13] width 93 height 26
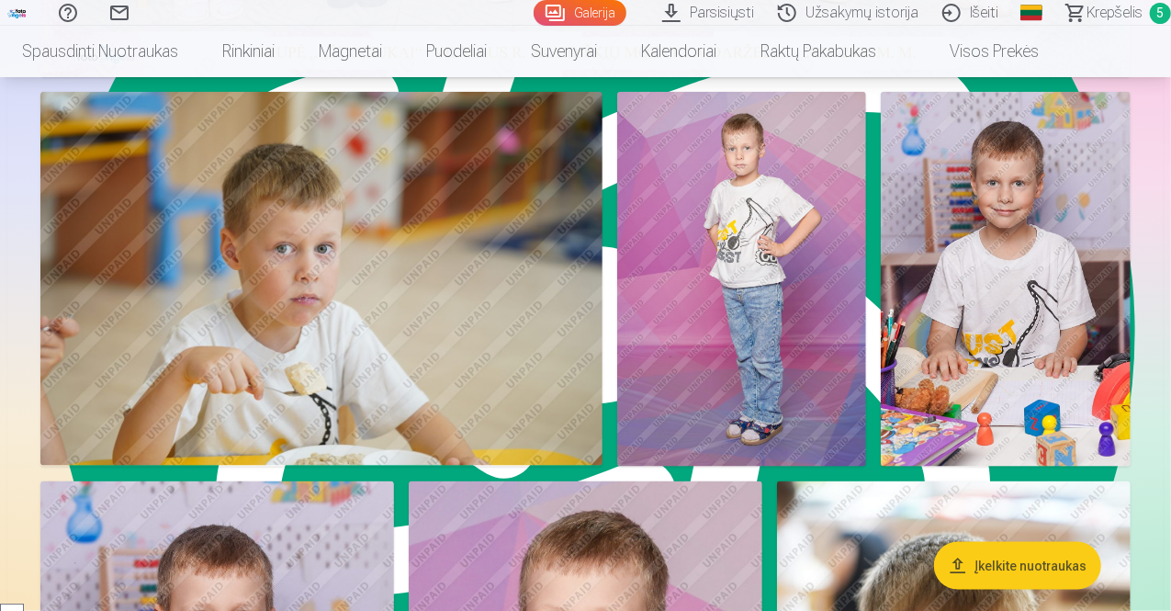
scroll to position [1054, 0]
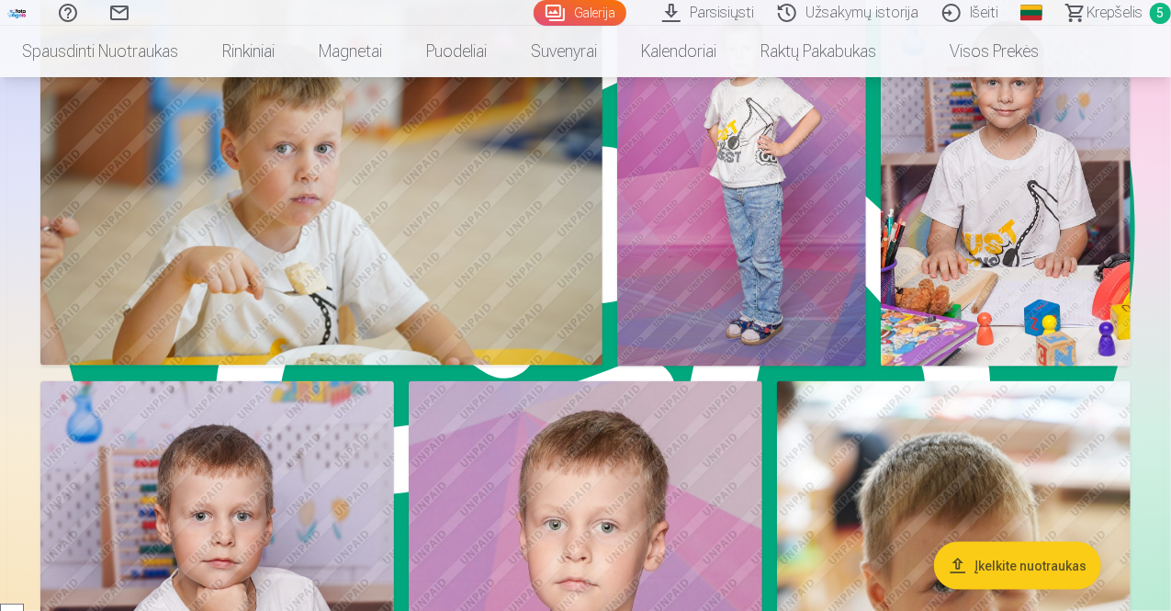
click at [867, 183] on img at bounding box center [742, 179] width 250 height 375
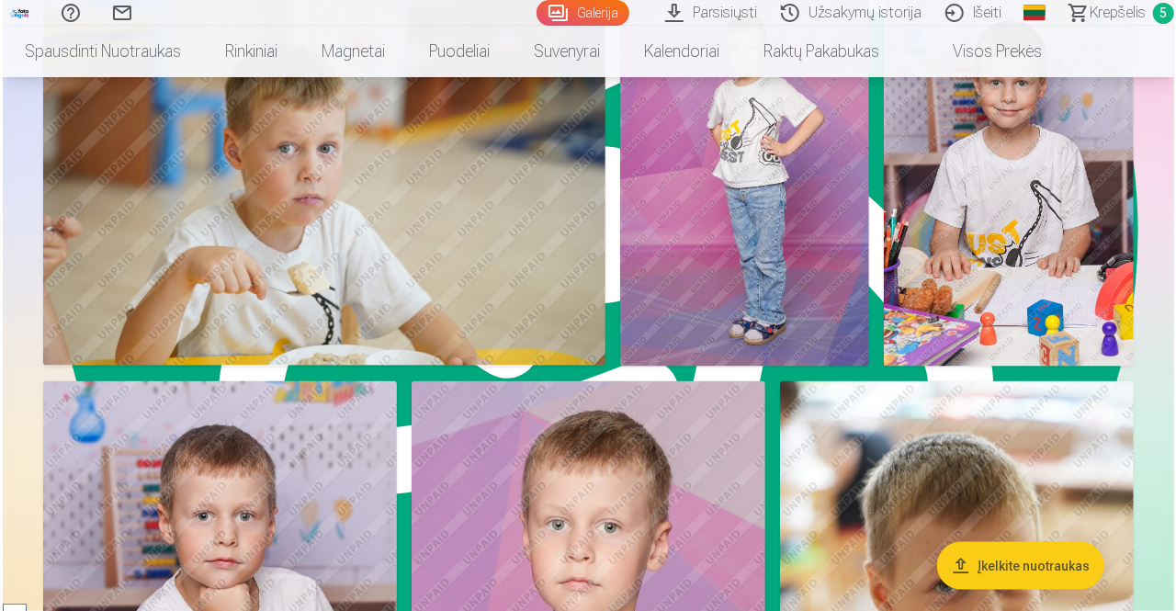
scroll to position [955, 0]
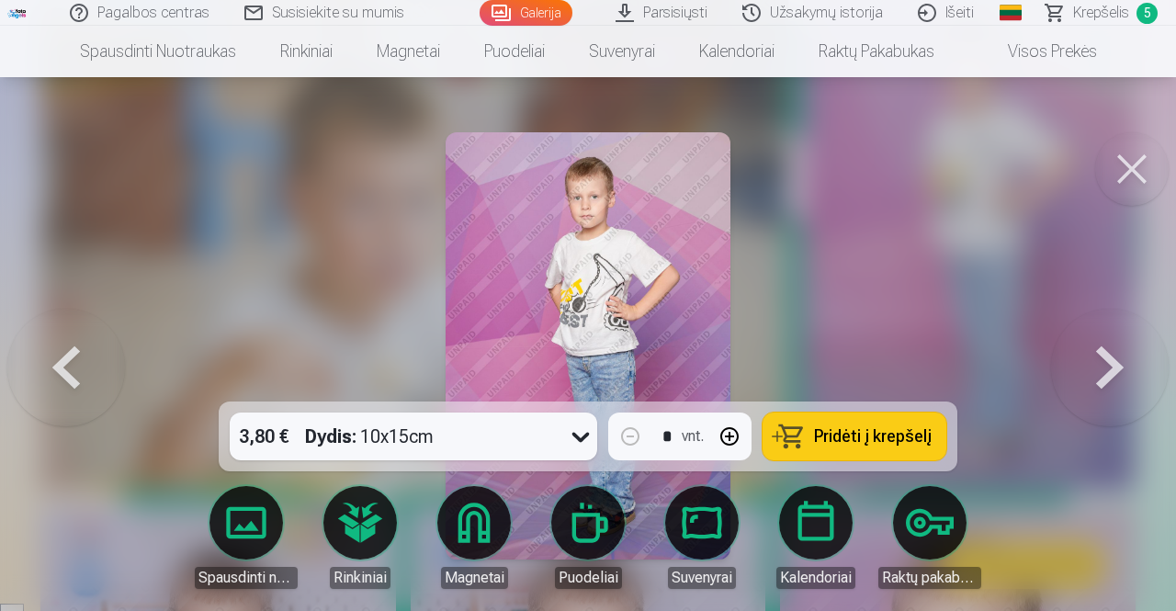
click at [854, 439] on span "Pridėti į krepšelį" at bounding box center [873, 436] width 118 height 17
click at [1128, 182] on button at bounding box center [1131, 168] width 73 height 73
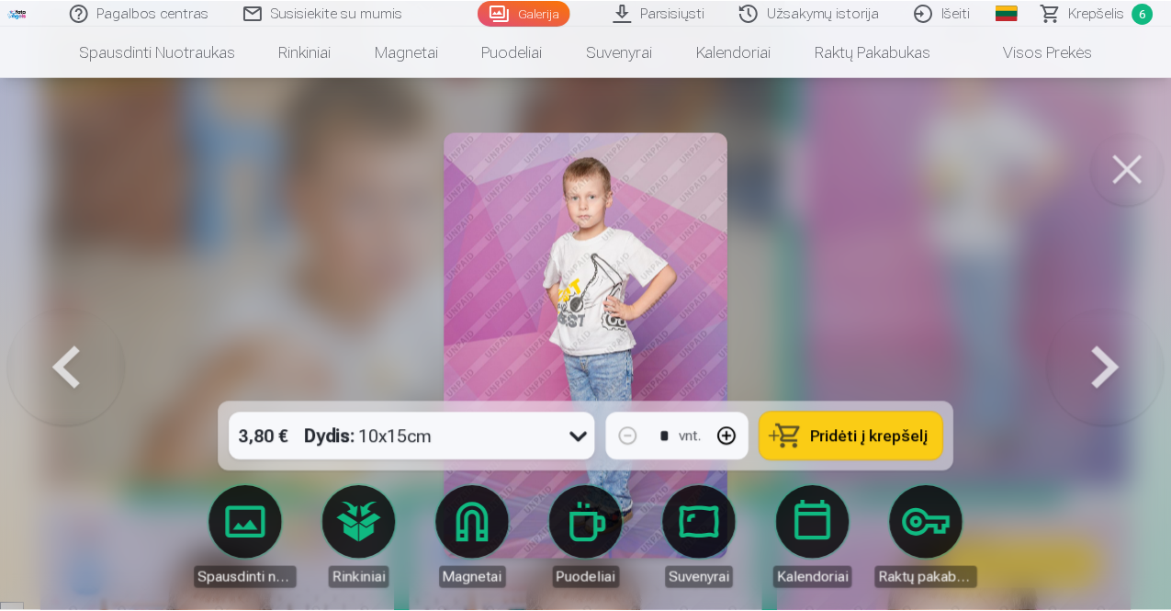
scroll to position [952, 0]
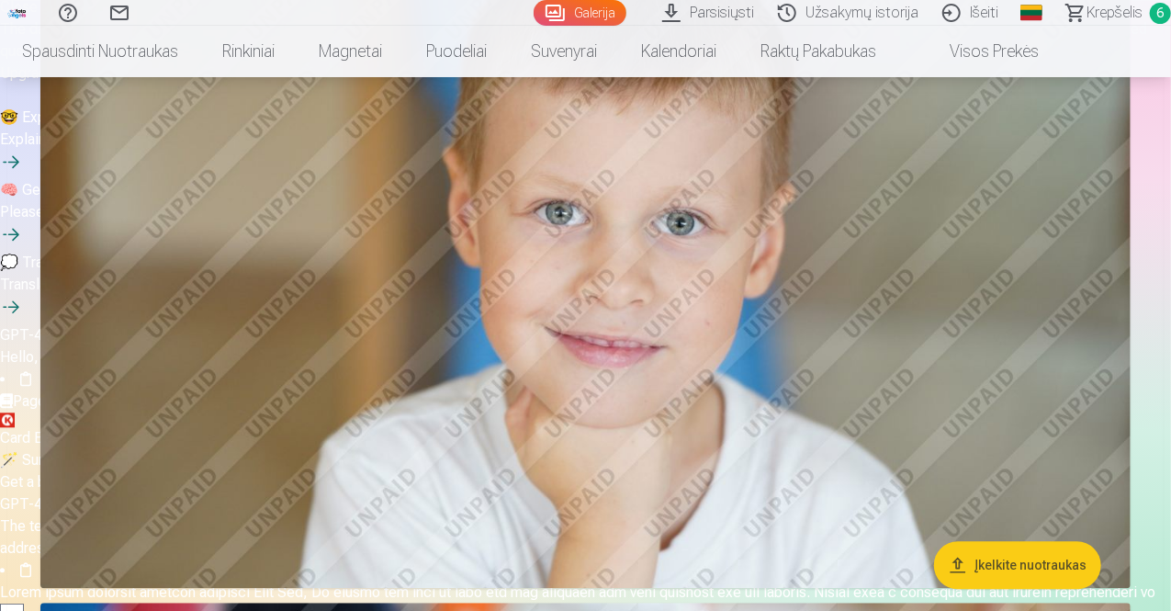
click at [955, 304] on img at bounding box center [585, 224] width 1090 height 726
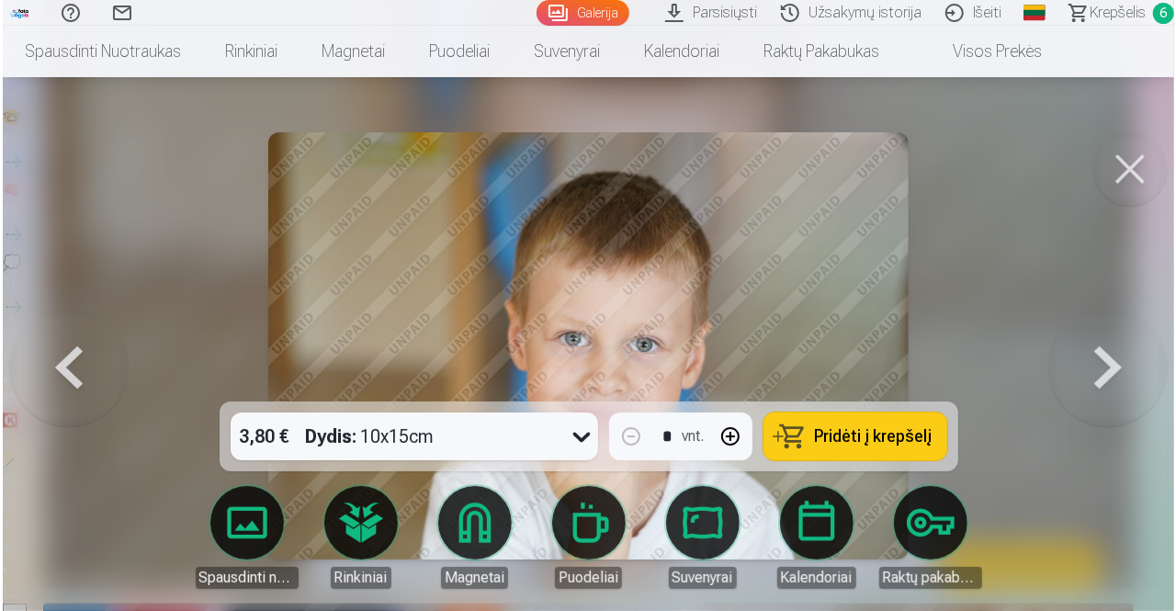
scroll to position [2025, 0]
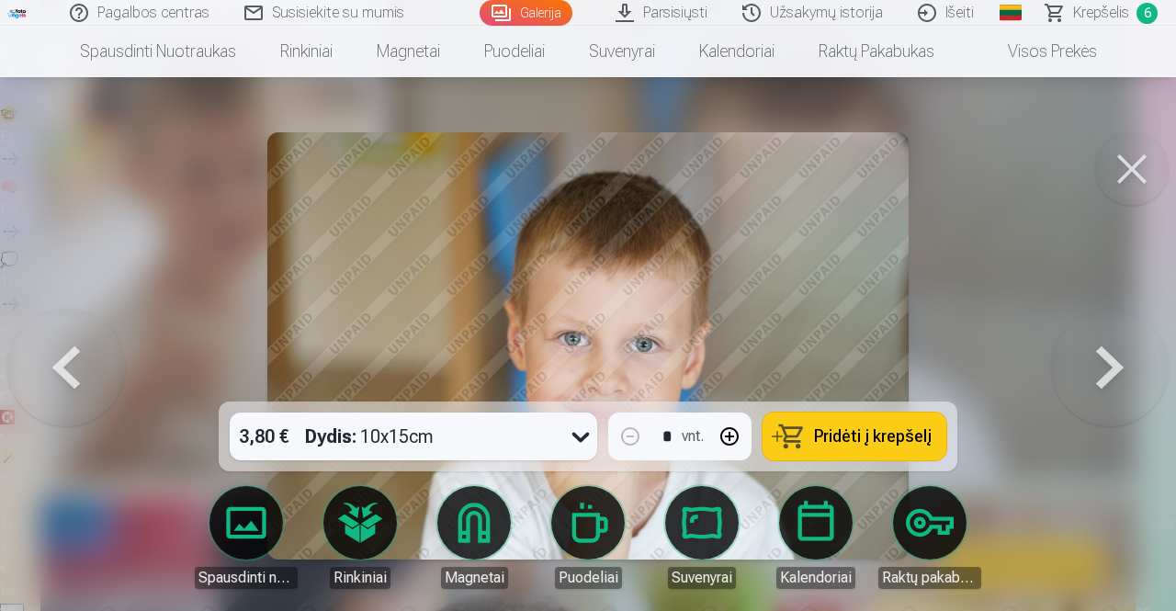
click at [753, 270] on img at bounding box center [587, 345] width 641 height 427
click at [1111, 186] on button at bounding box center [1131, 168] width 73 height 73
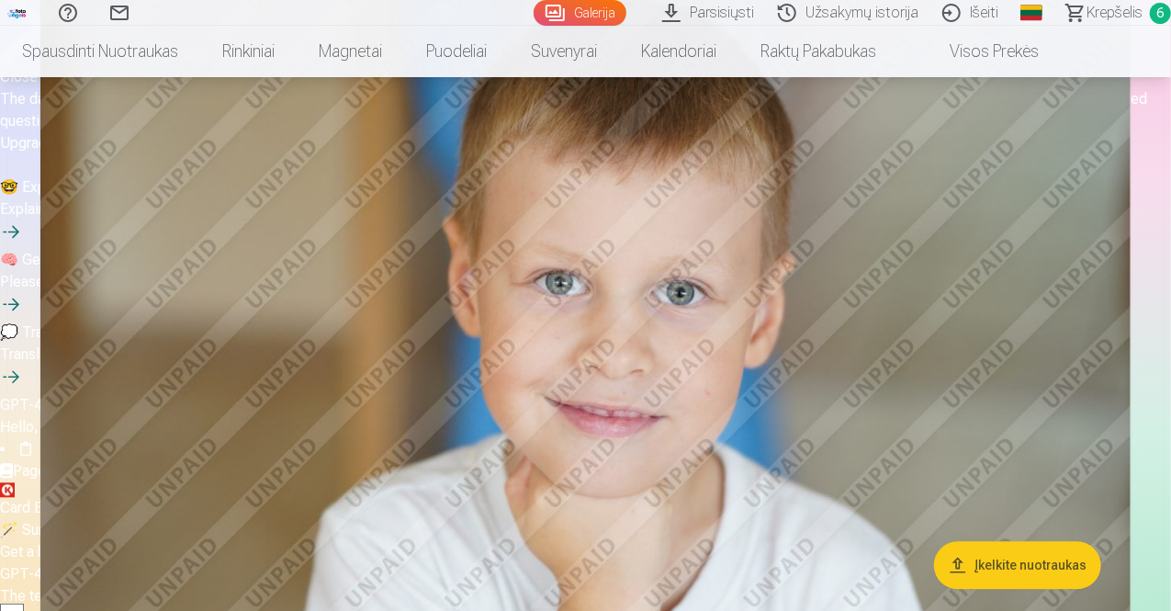
scroll to position [1944, 0]
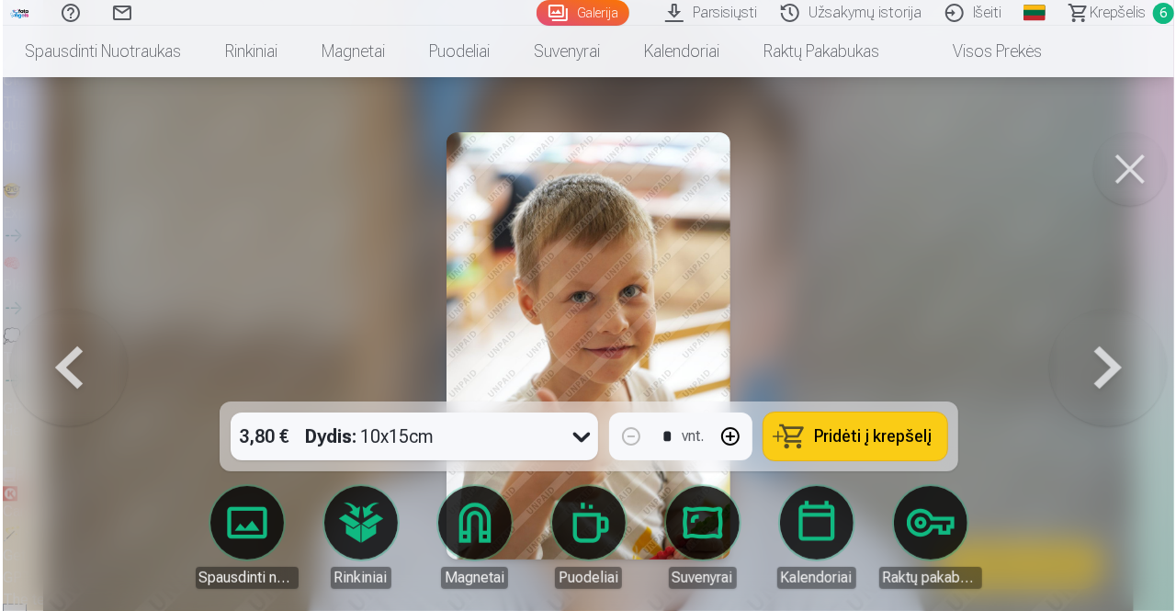
scroll to position [1949, 0]
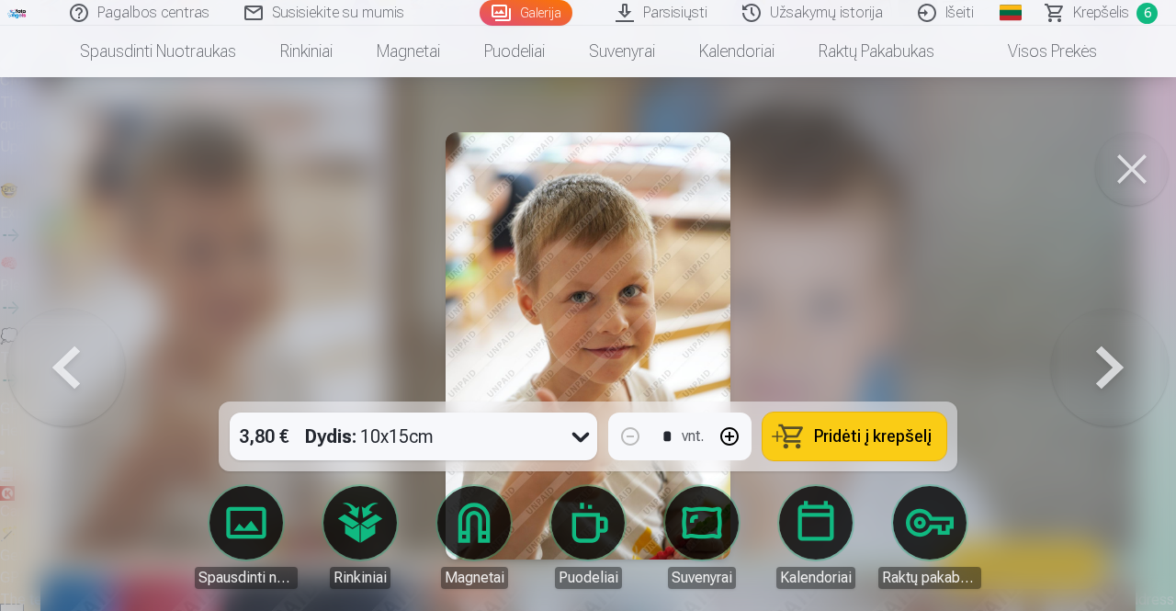
click at [1135, 174] on button at bounding box center [1131, 168] width 73 height 73
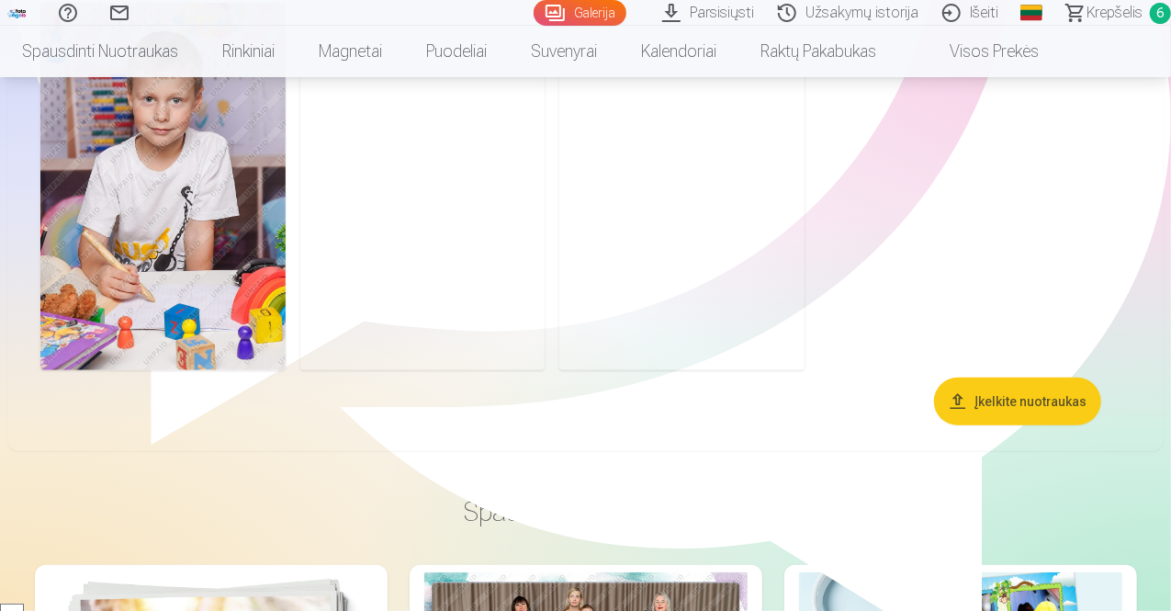
scroll to position [7455, 0]
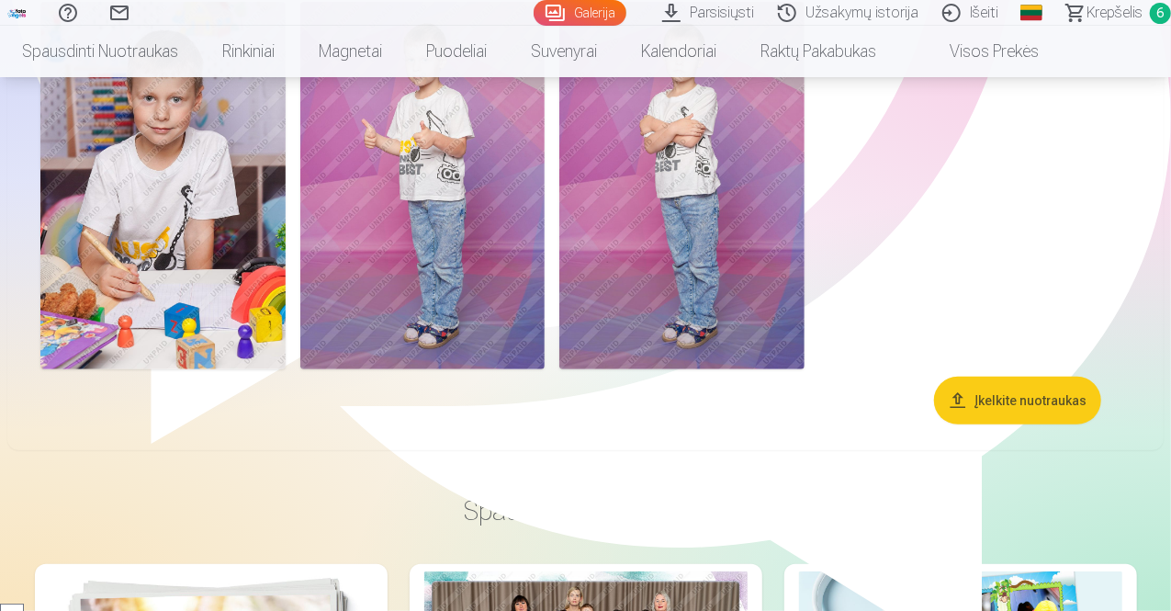
click at [546, 247] on img at bounding box center [422, 185] width 245 height 367
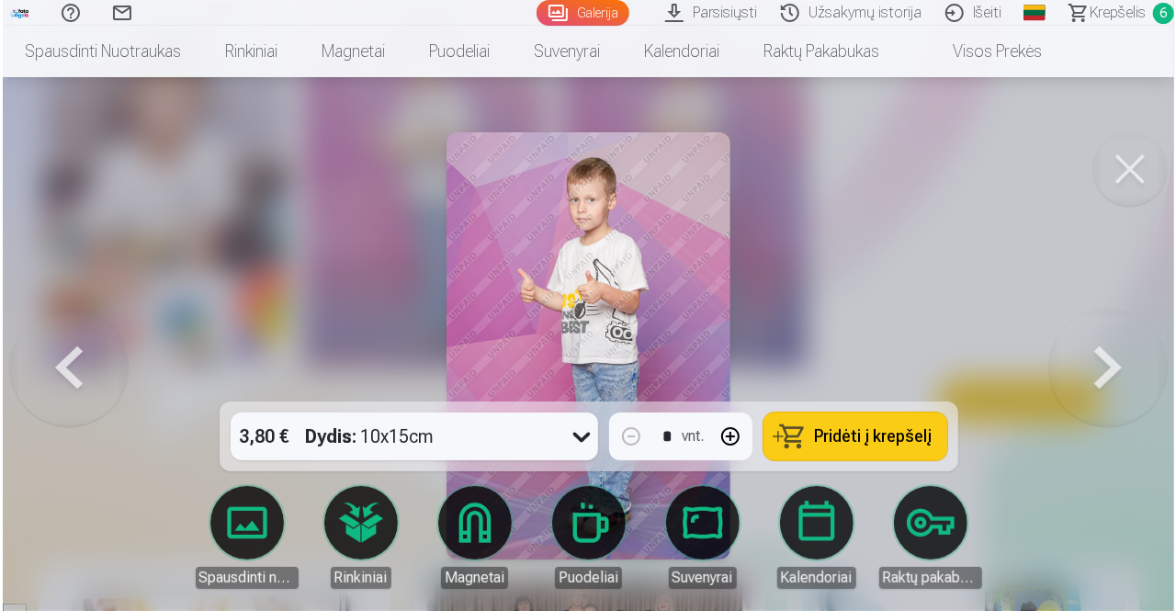
scroll to position [7481, 0]
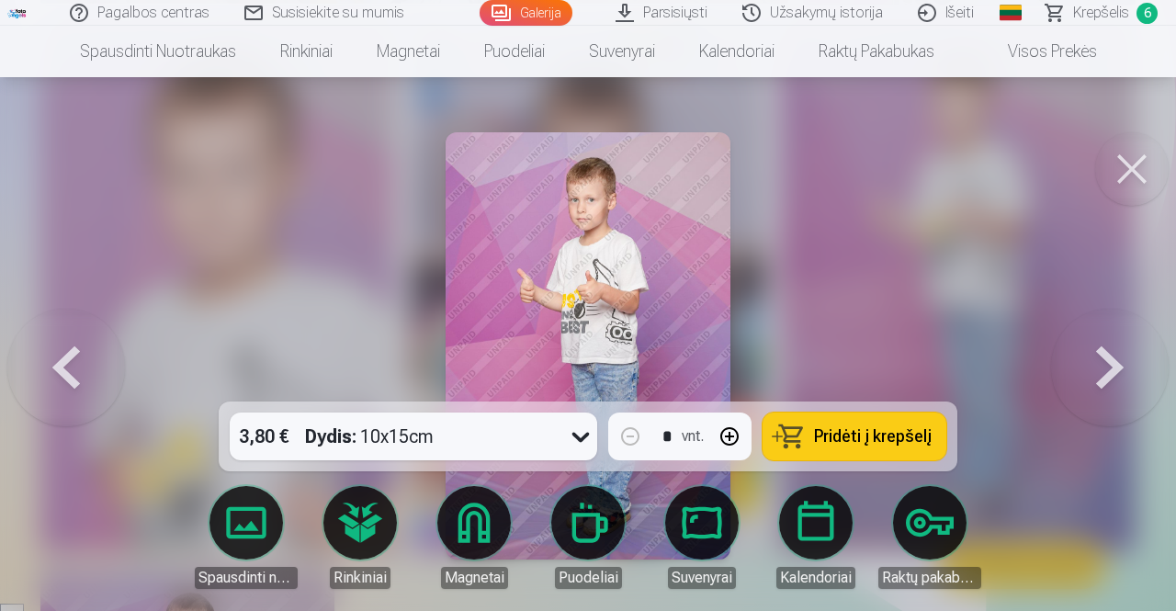
click at [850, 436] on span "Pridėti į krepšelį" at bounding box center [873, 436] width 118 height 17
click at [1141, 174] on button at bounding box center [1131, 168] width 73 height 73
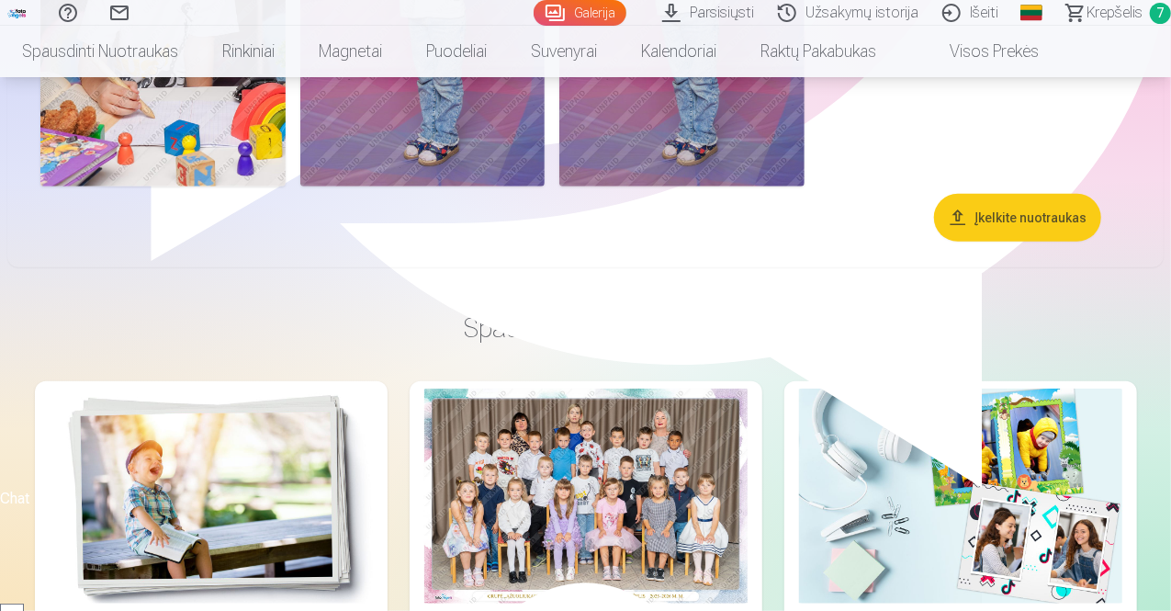
scroll to position [7455, 0]
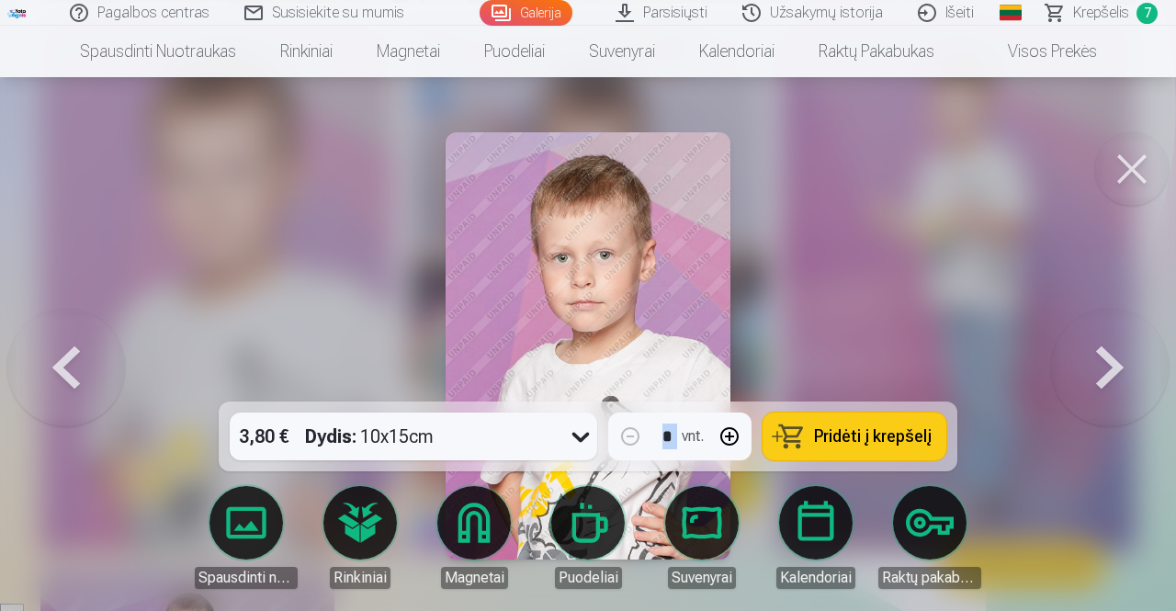
click at [318, 227] on div at bounding box center [588, 305] width 1176 height 611
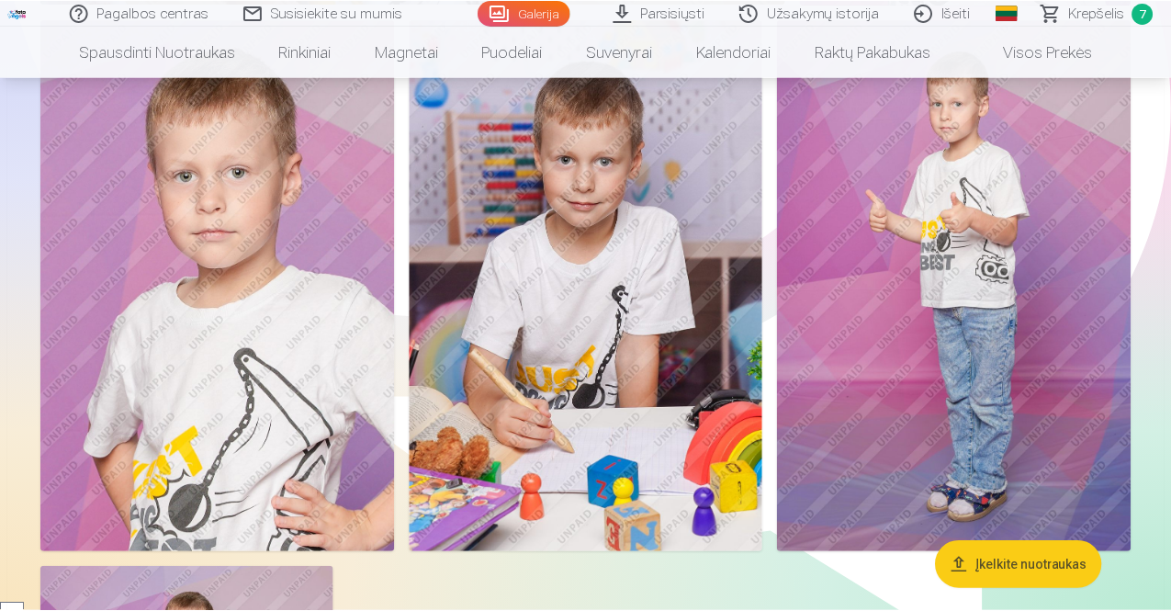
scroll to position [7455, 0]
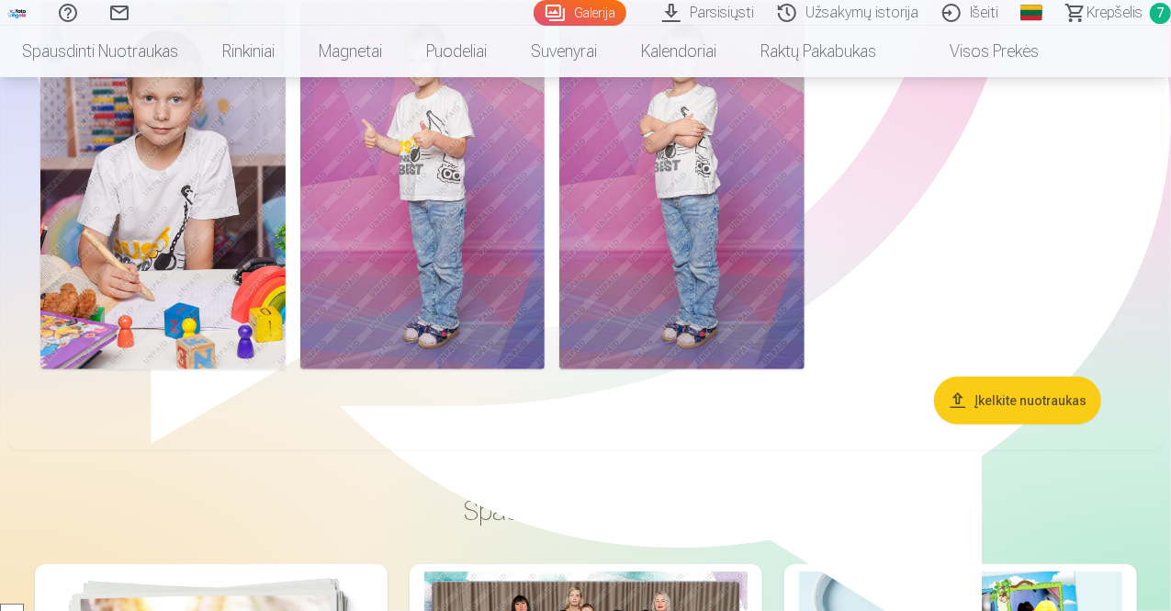
click at [1106, 11] on span "Krepšelis" at bounding box center [1114, 13] width 56 height 22
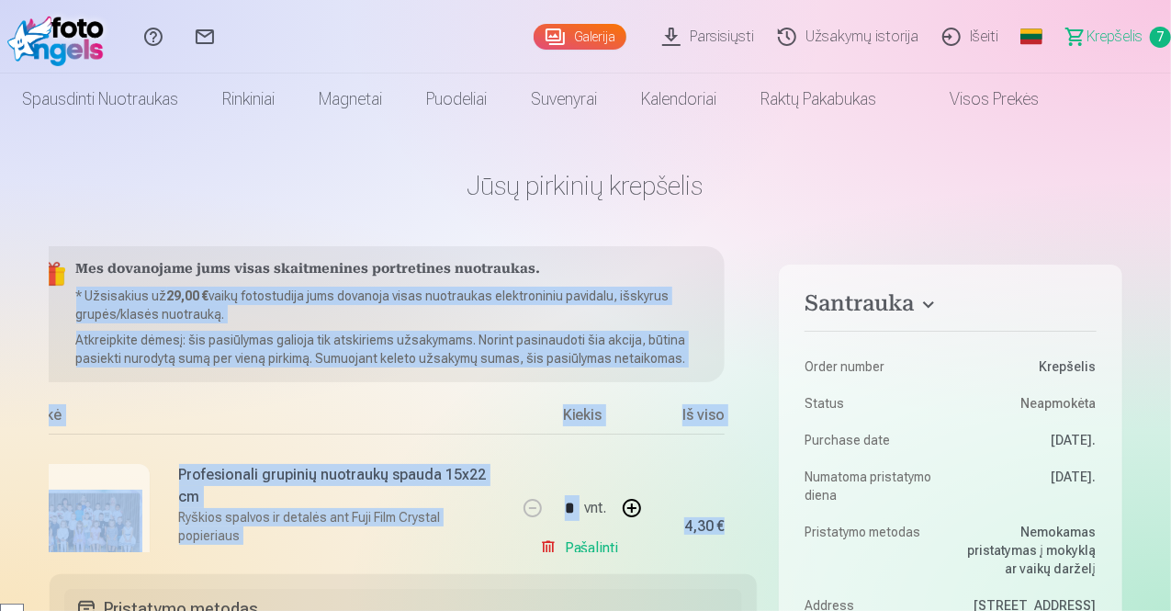
scroll to position [0, 44]
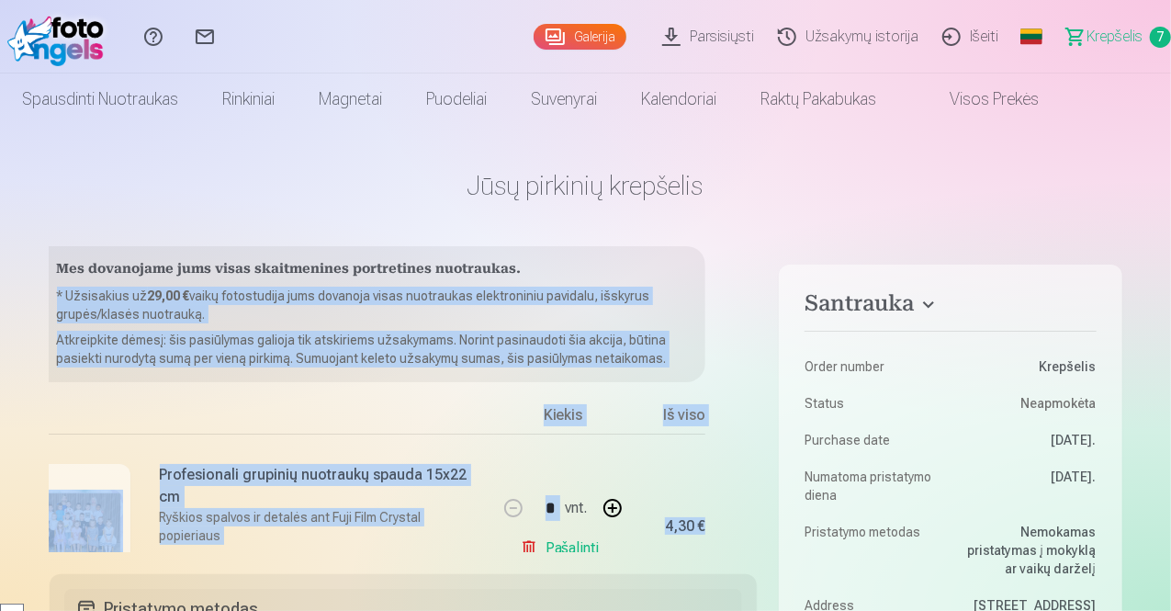
drag, startPoint x: 758, startPoint y: 279, endPoint x: 744, endPoint y: 467, distance: 188.8
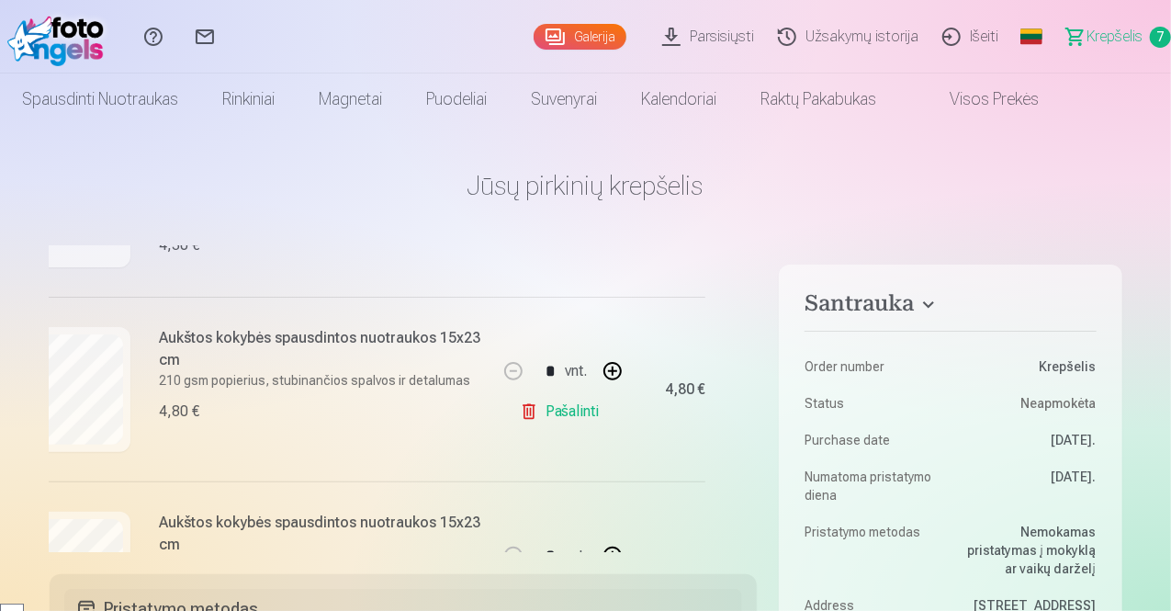
scroll to position [324, 44]
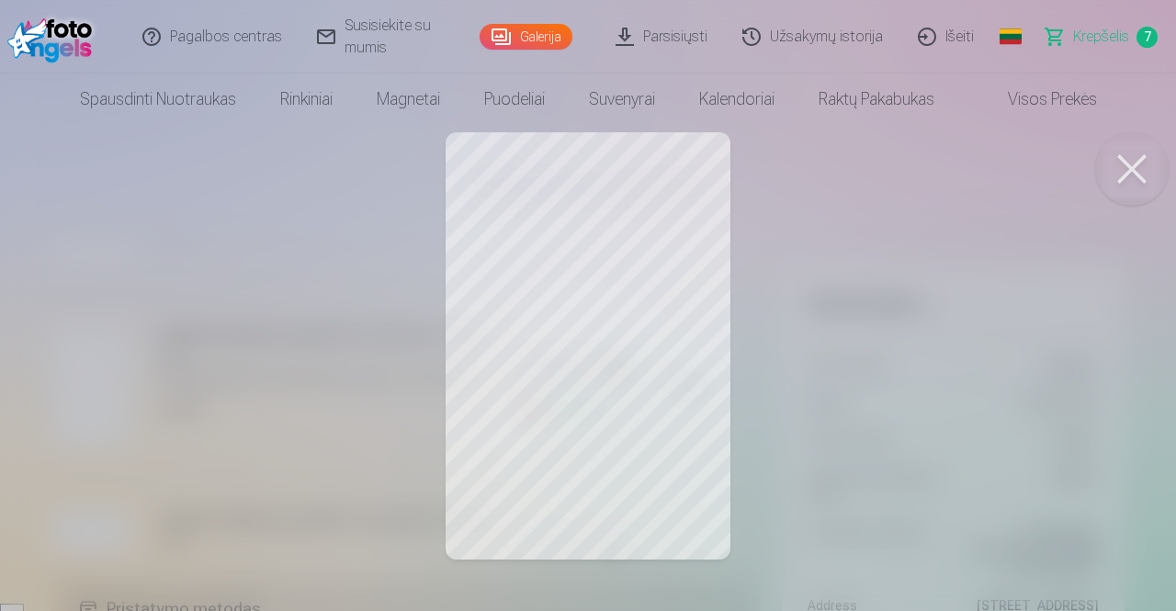
click at [1125, 160] on button at bounding box center [1131, 168] width 73 height 73
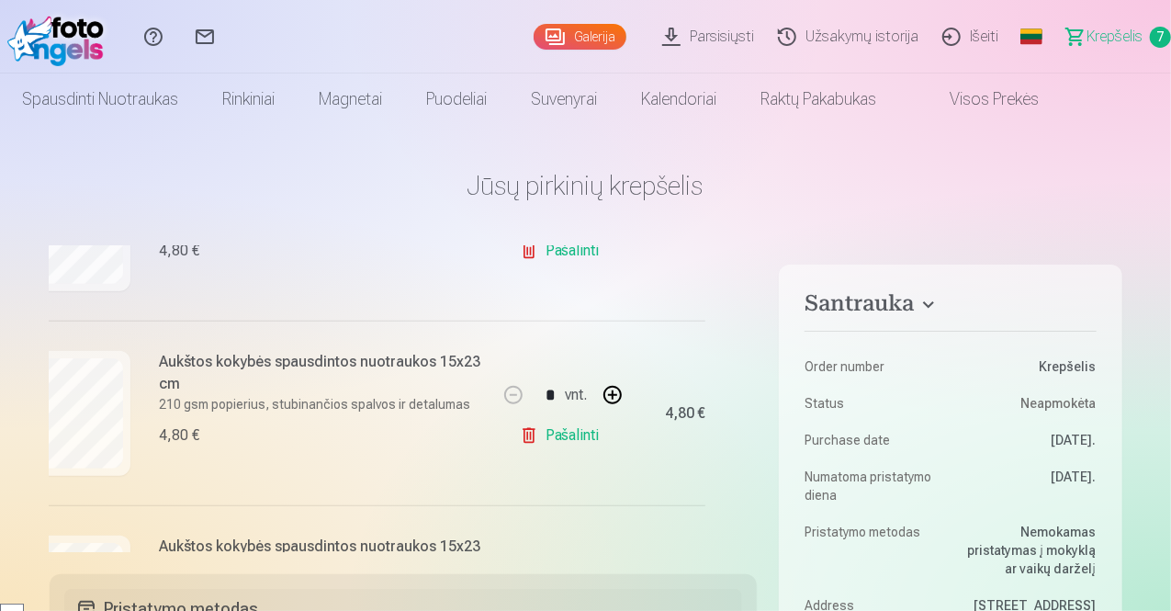
scroll to position [485, 44]
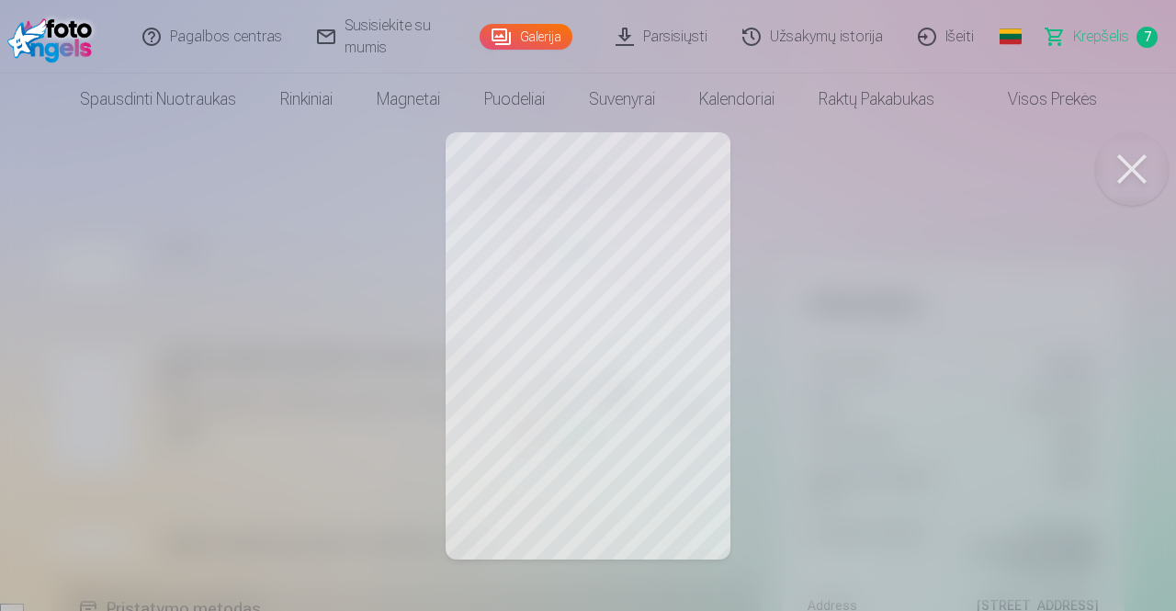
click at [1146, 169] on button at bounding box center [1131, 168] width 73 height 73
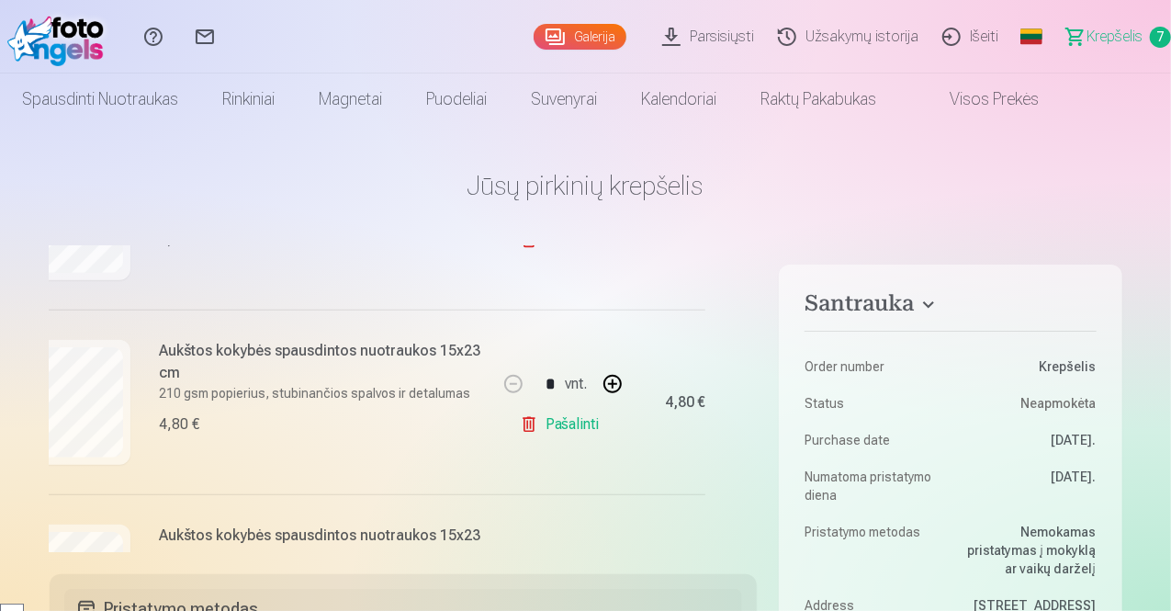
scroll to position [681, 44]
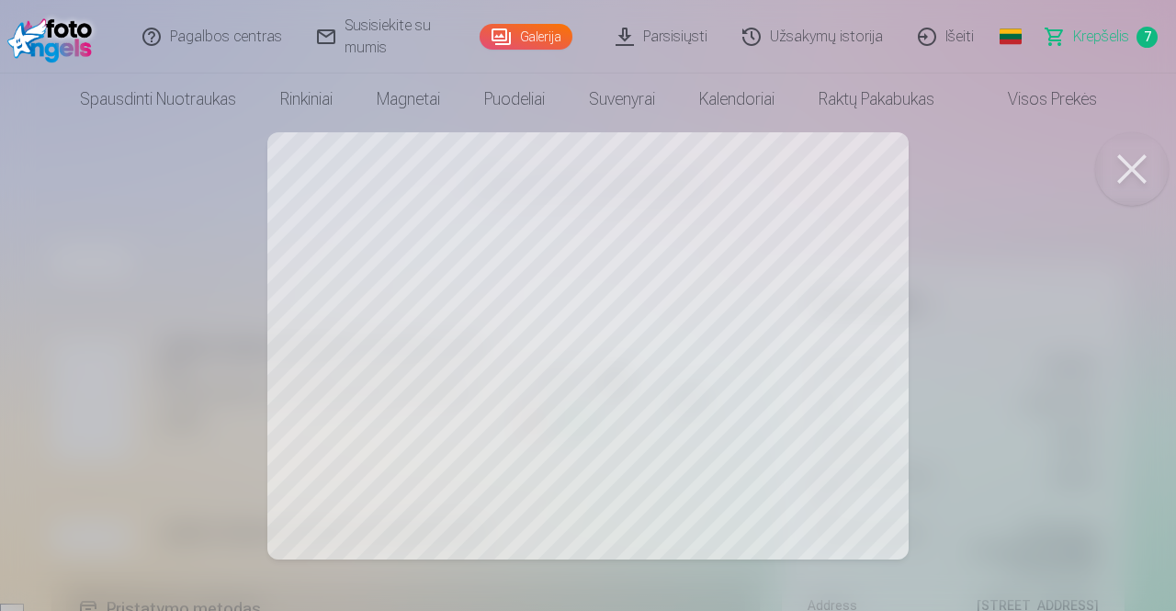
click at [1141, 163] on button at bounding box center [1131, 168] width 73 height 73
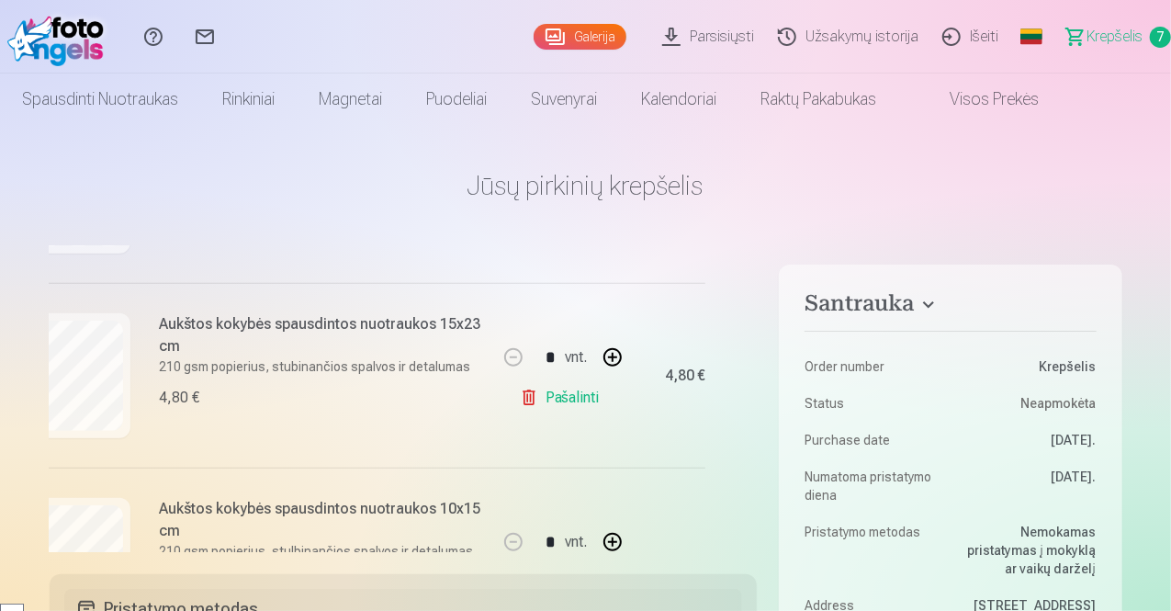
scroll to position [895, 44]
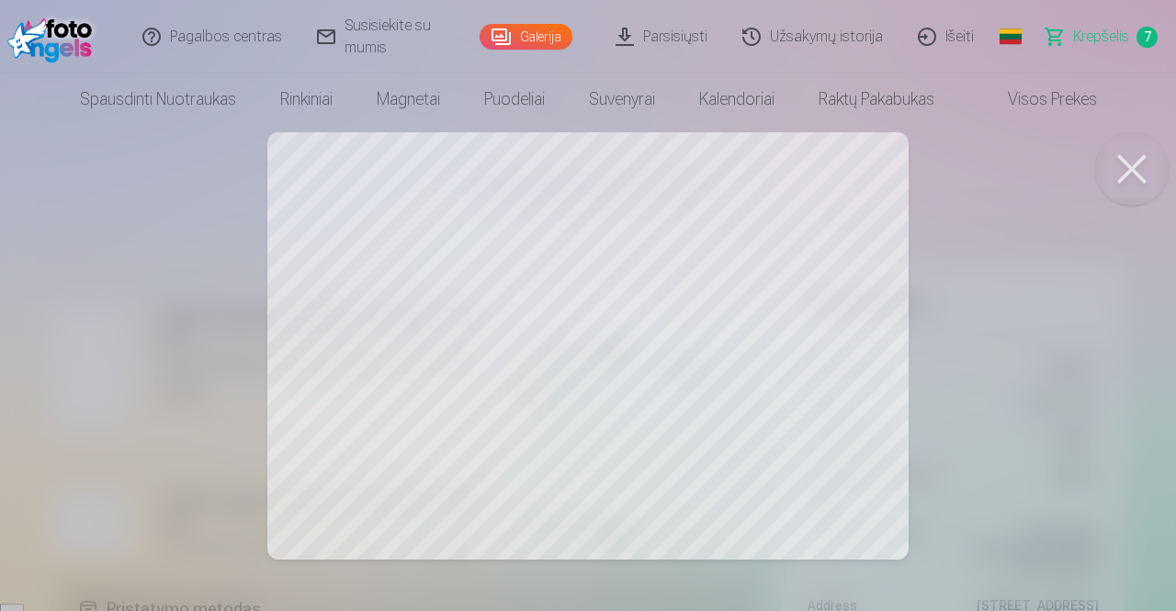
click at [1134, 164] on button at bounding box center [1131, 168] width 73 height 73
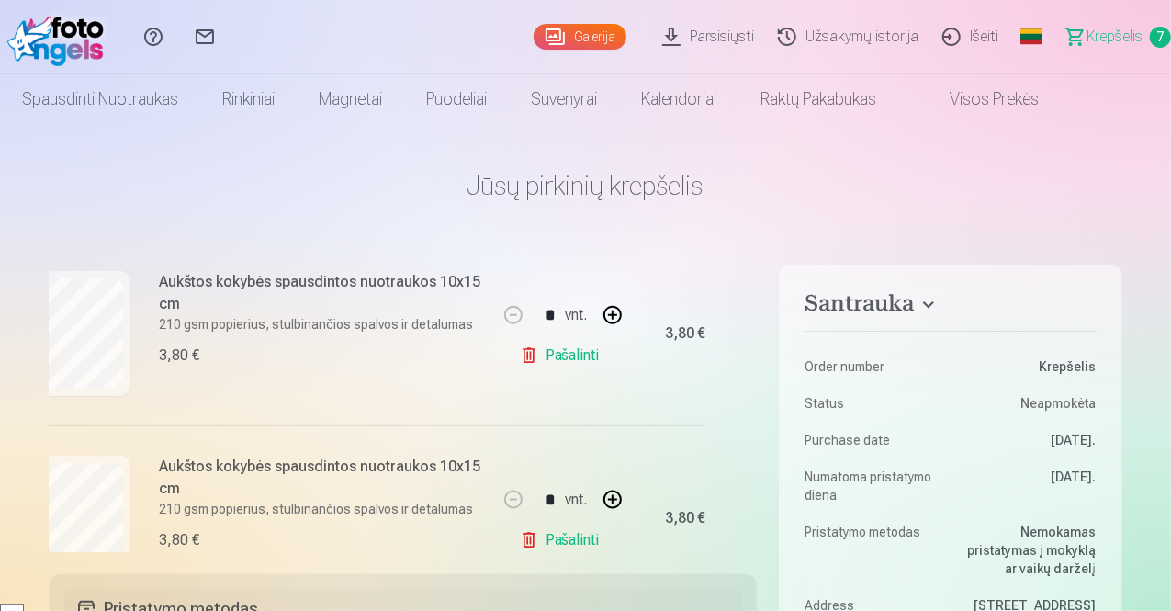
scroll to position [1176, 44]
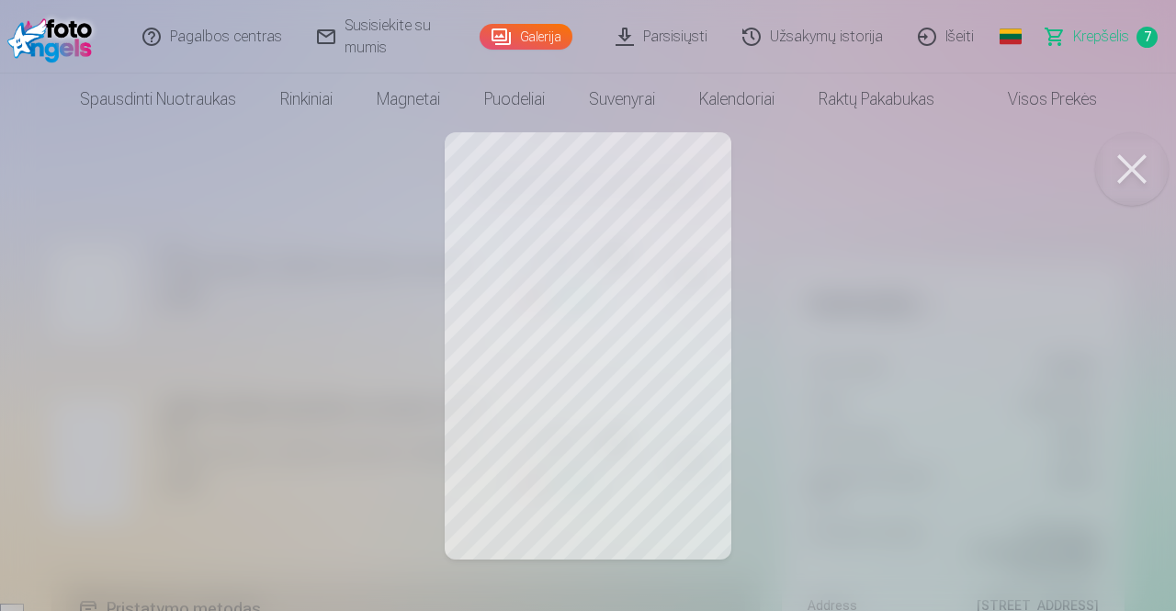
click at [1146, 166] on button at bounding box center [1131, 168] width 73 height 73
click at [66, 446] on div at bounding box center [588, 305] width 1176 height 611
click at [1153, 164] on button at bounding box center [1131, 168] width 73 height 73
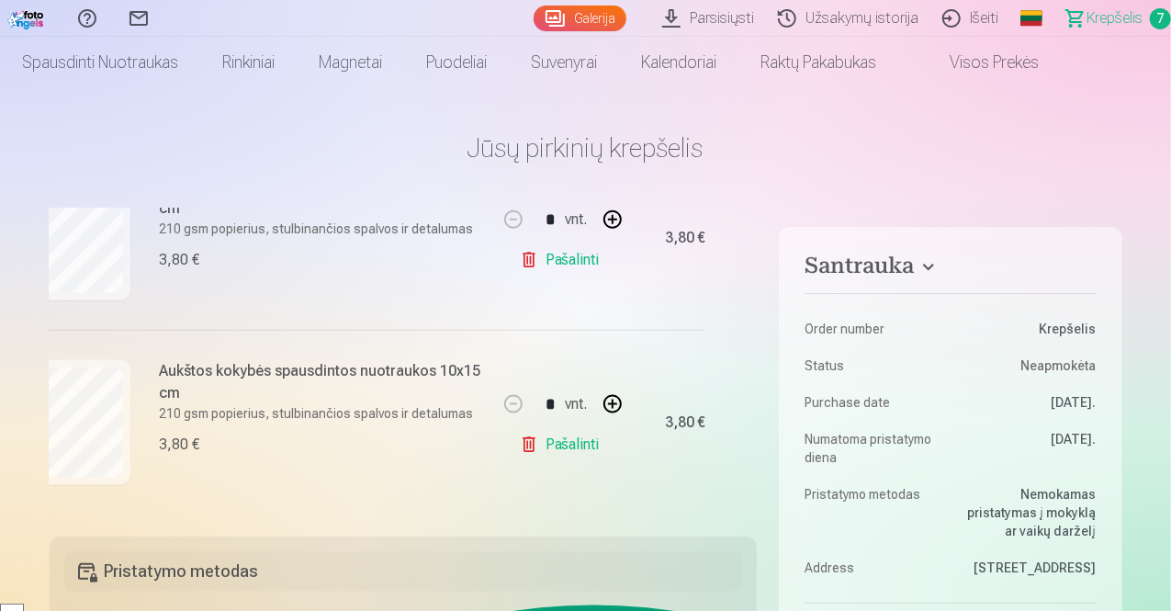
scroll to position [37, 0]
click at [663, 23] on link "Parsisiųsti" at bounding box center [711, 18] width 116 height 37
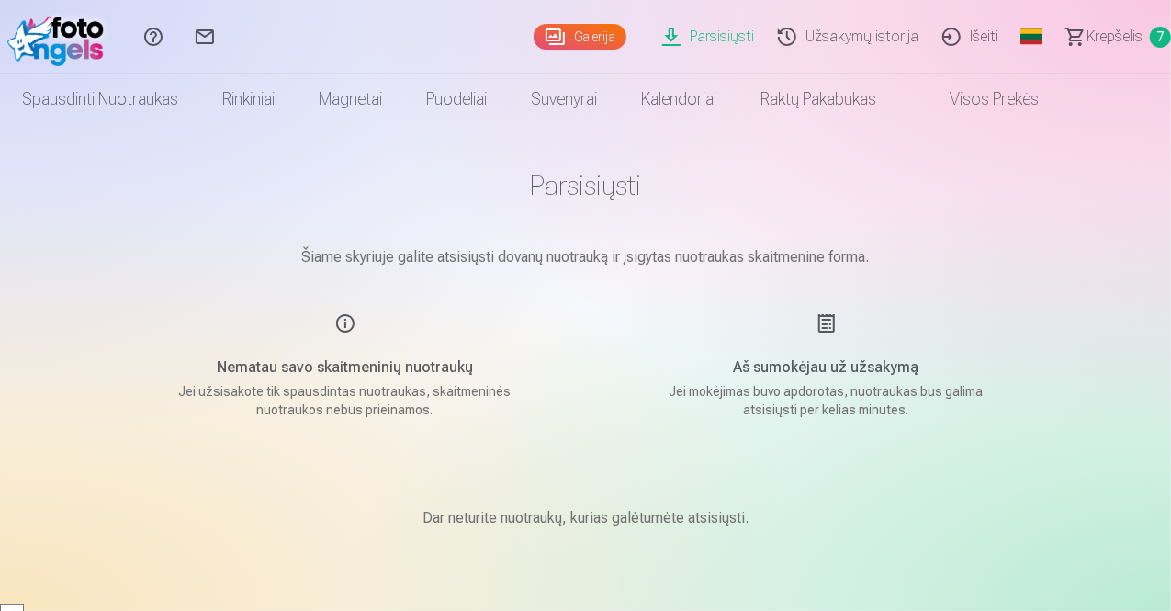
click at [534, 38] on link "Galerija" at bounding box center [580, 37] width 93 height 26
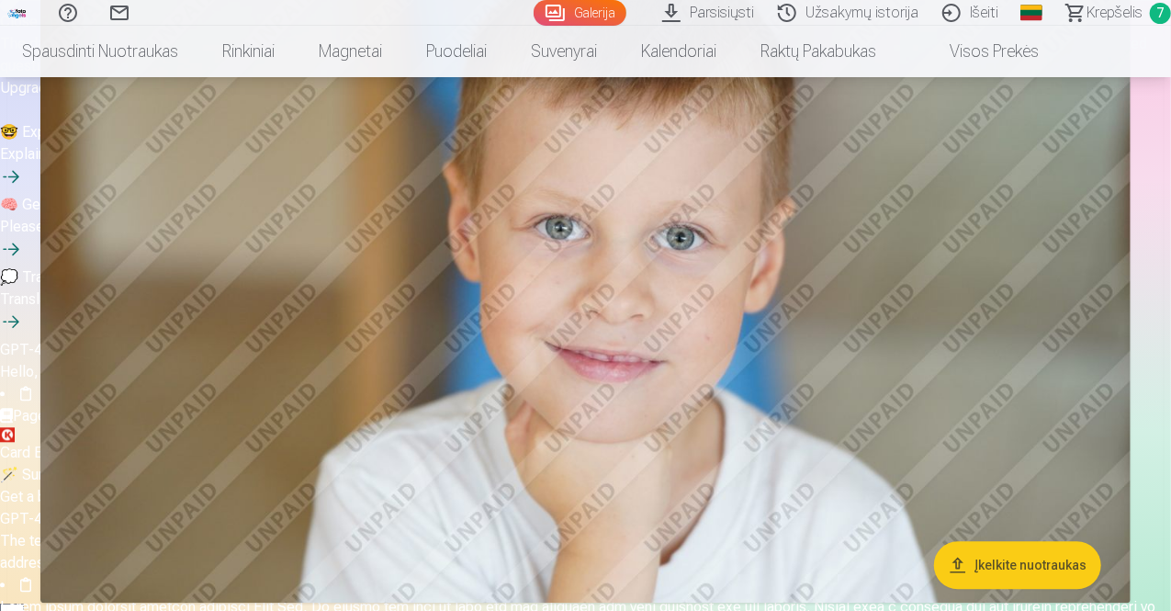
scroll to position [2020, 0]
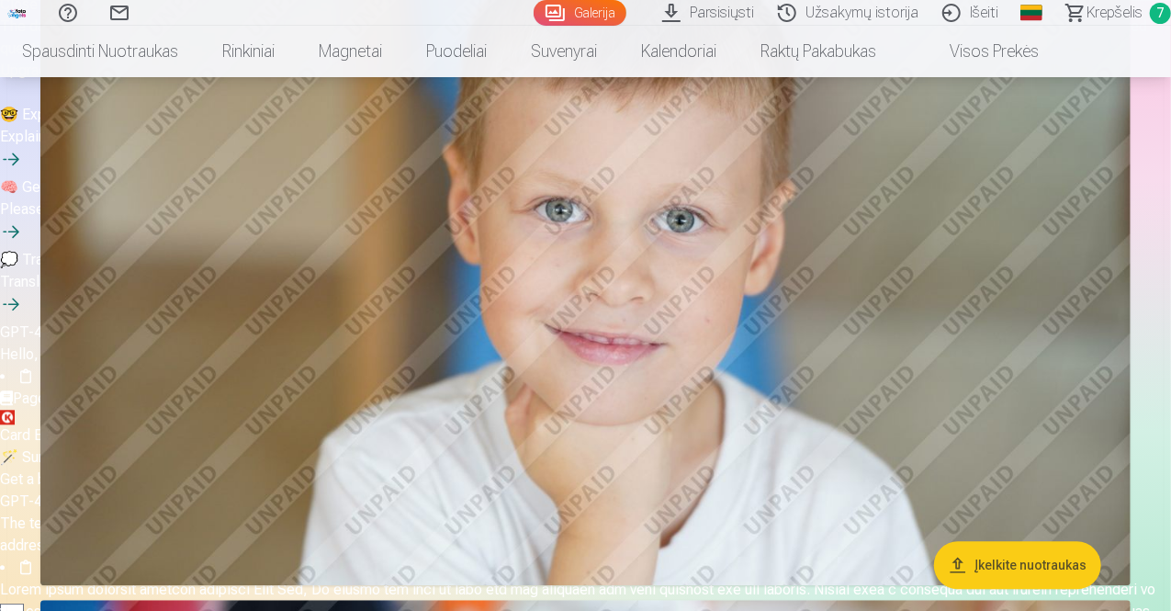
click at [600, 291] on img at bounding box center [585, 222] width 1090 height 726
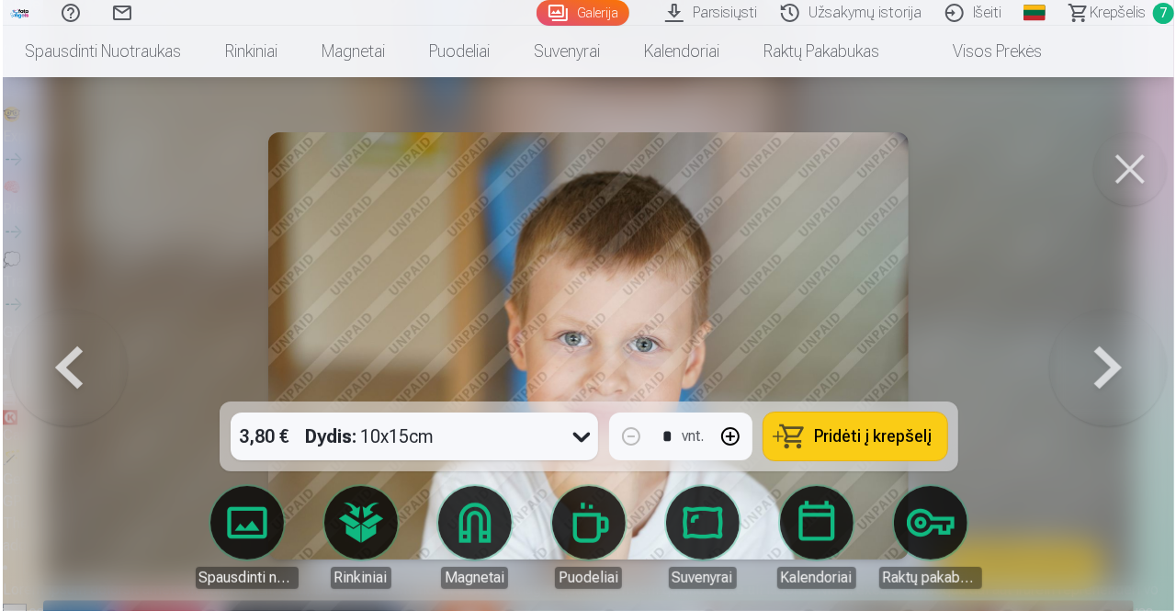
scroll to position [2028, 0]
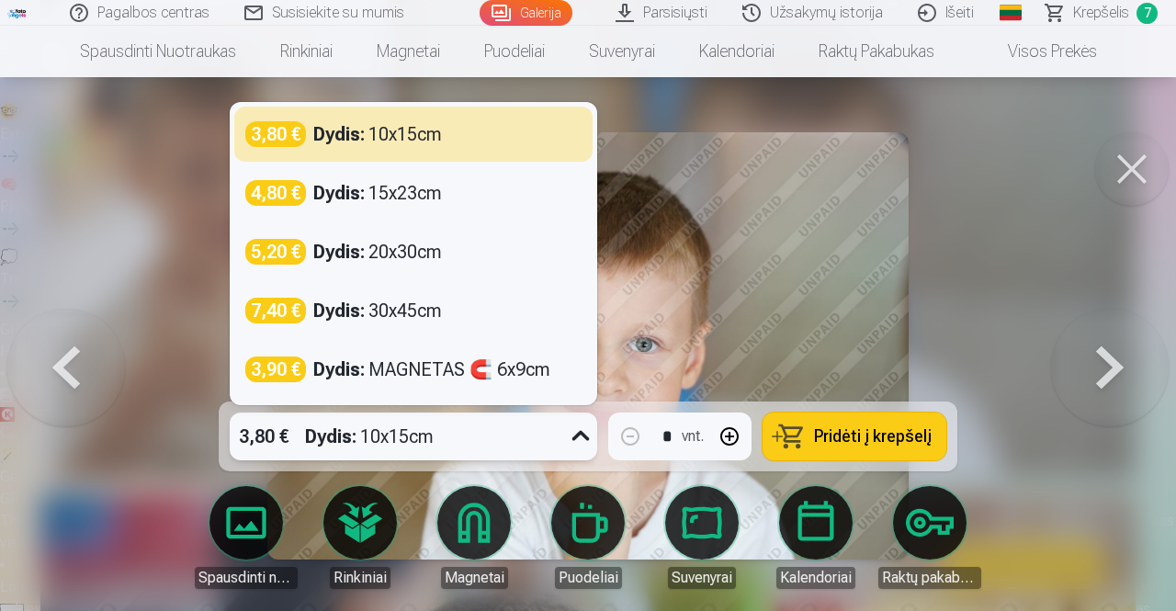
click at [576, 438] on icon at bounding box center [580, 436] width 17 height 10
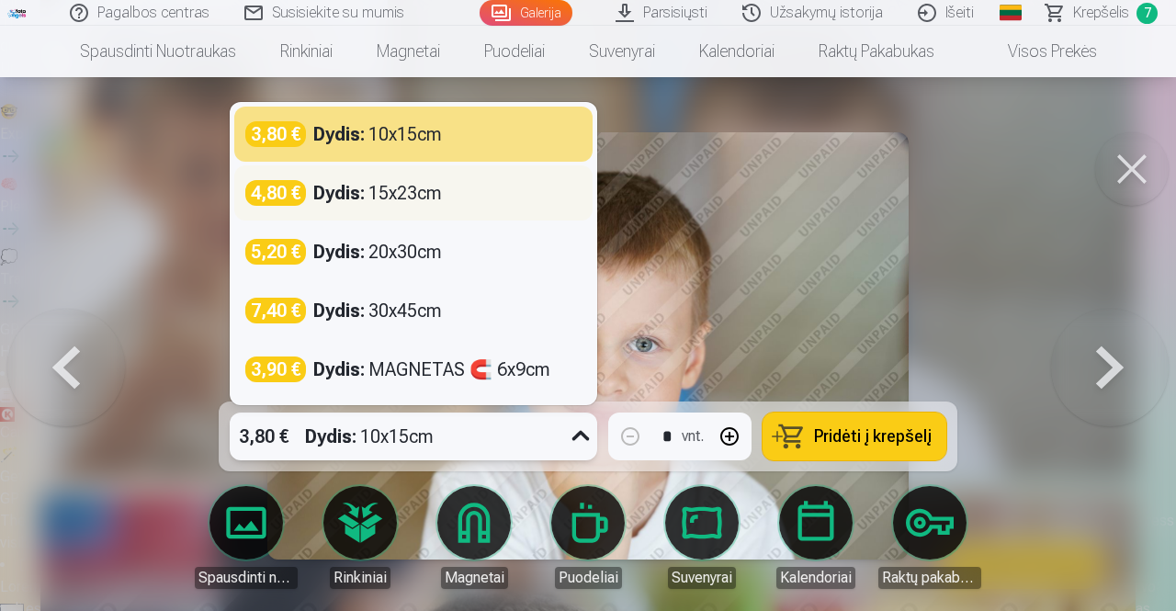
click at [408, 194] on div "Dydis : 15x23cm" at bounding box center [377, 193] width 129 height 26
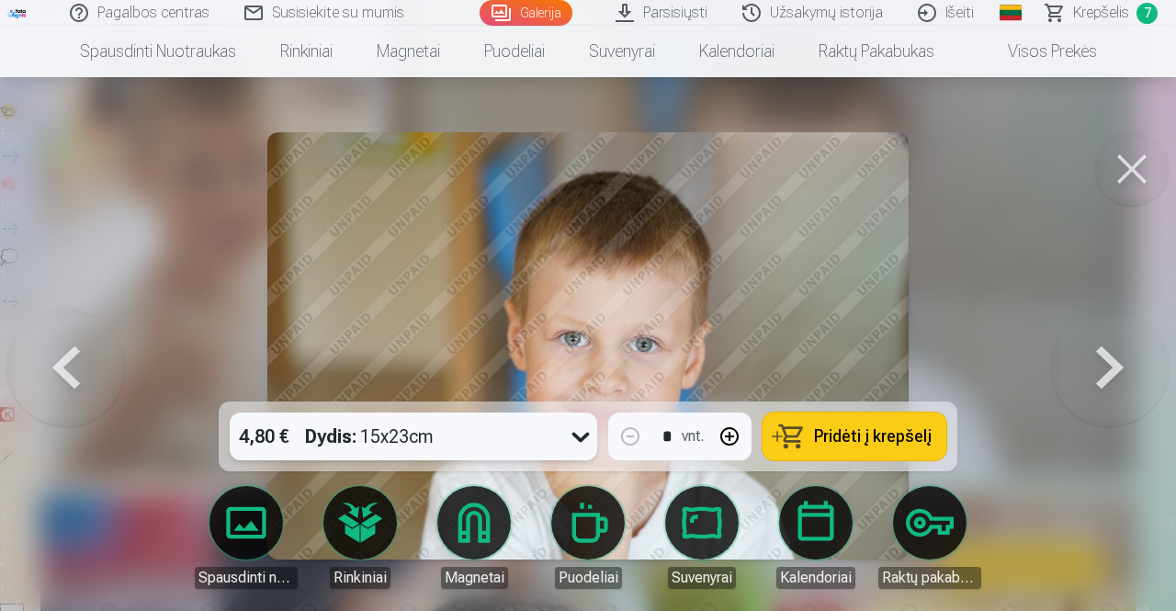
click at [854, 433] on span "Pridėti į krepšelį" at bounding box center [873, 436] width 118 height 17
click at [1085, 4] on span "Krepšelis" at bounding box center [1101, 13] width 56 height 22
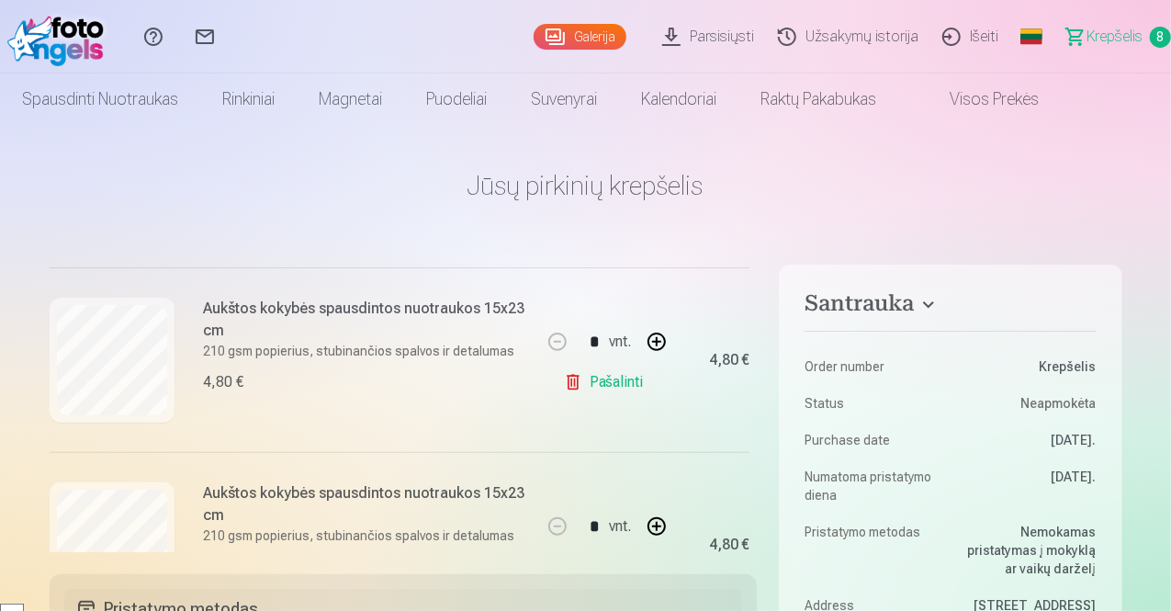
scroll to position [352, 0]
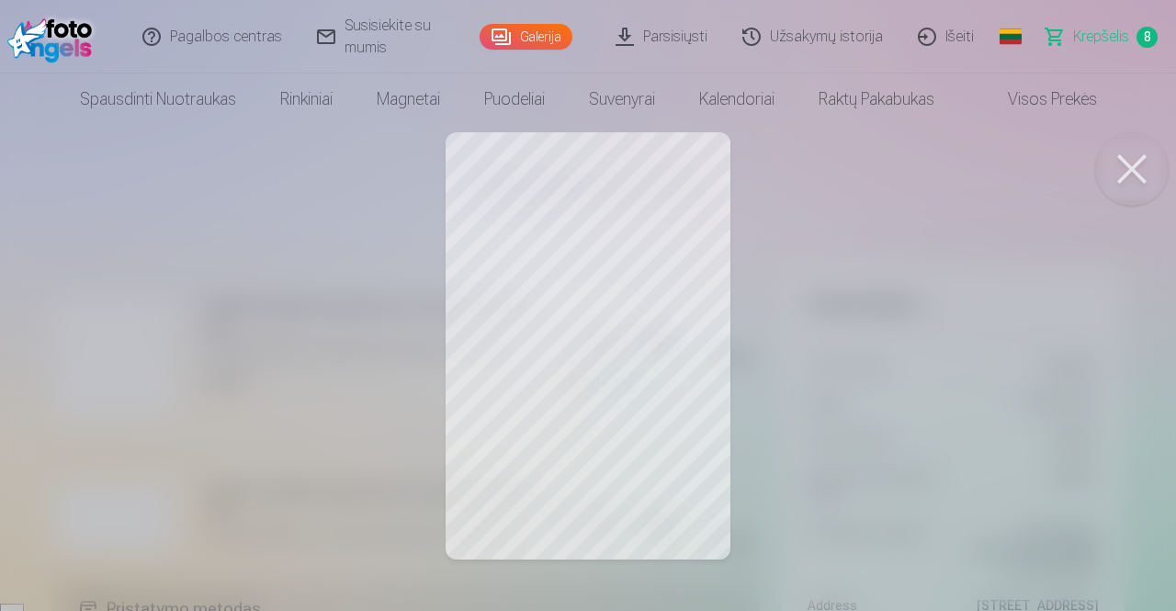
click at [1122, 182] on button at bounding box center [1131, 168] width 73 height 73
click at [1144, 172] on button at bounding box center [1131, 168] width 73 height 73
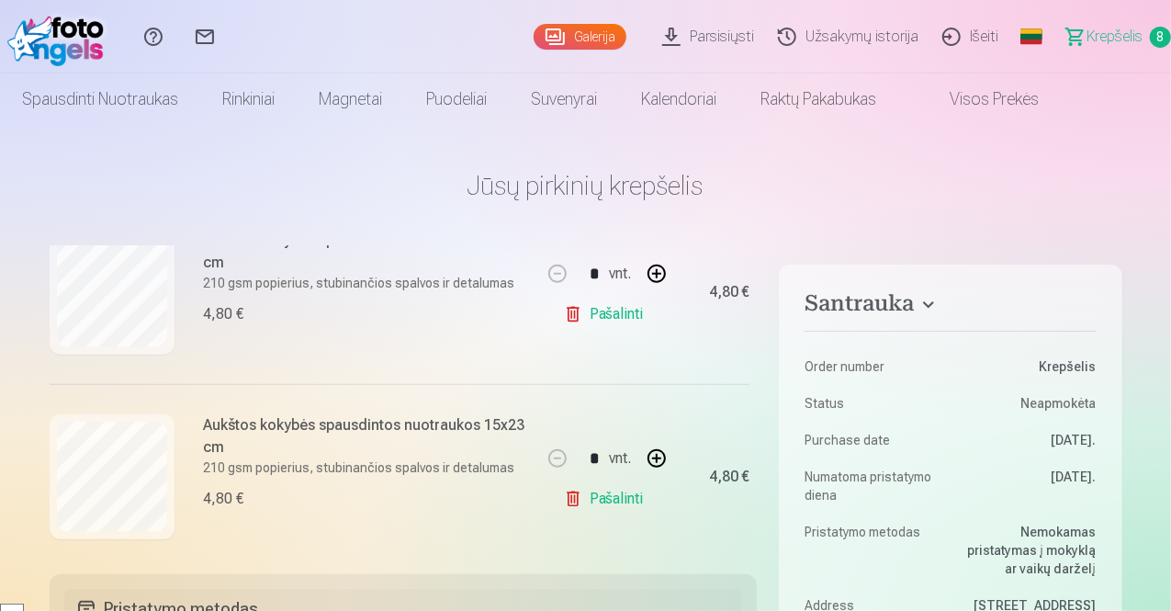
scroll to position [611, 0]
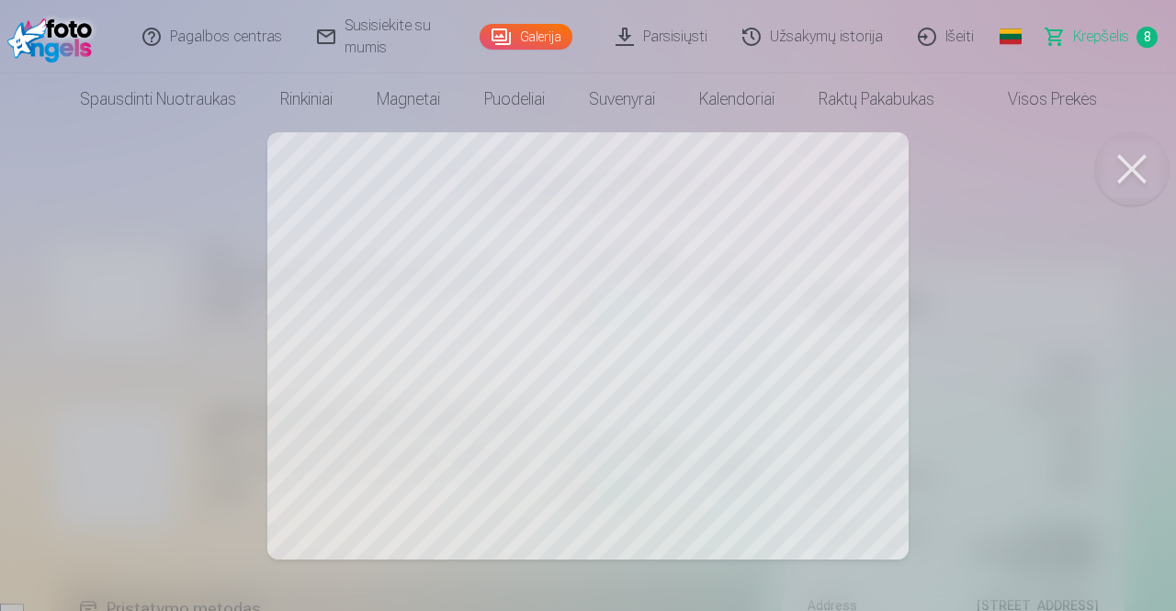
click at [1131, 176] on button at bounding box center [1131, 168] width 73 height 73
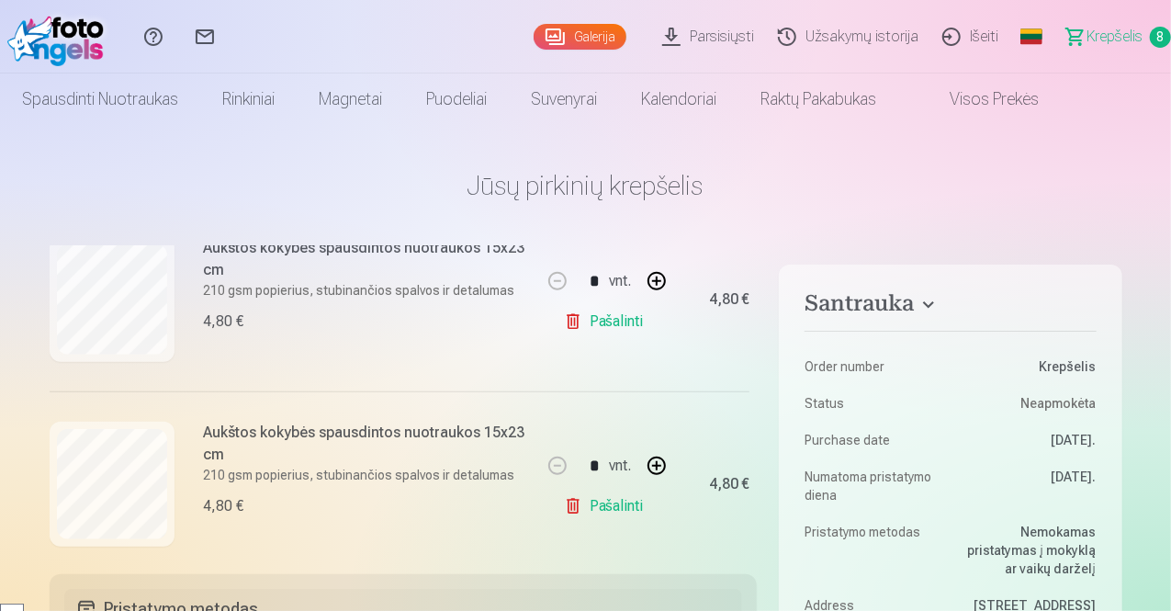
scroll to position [814, 0]
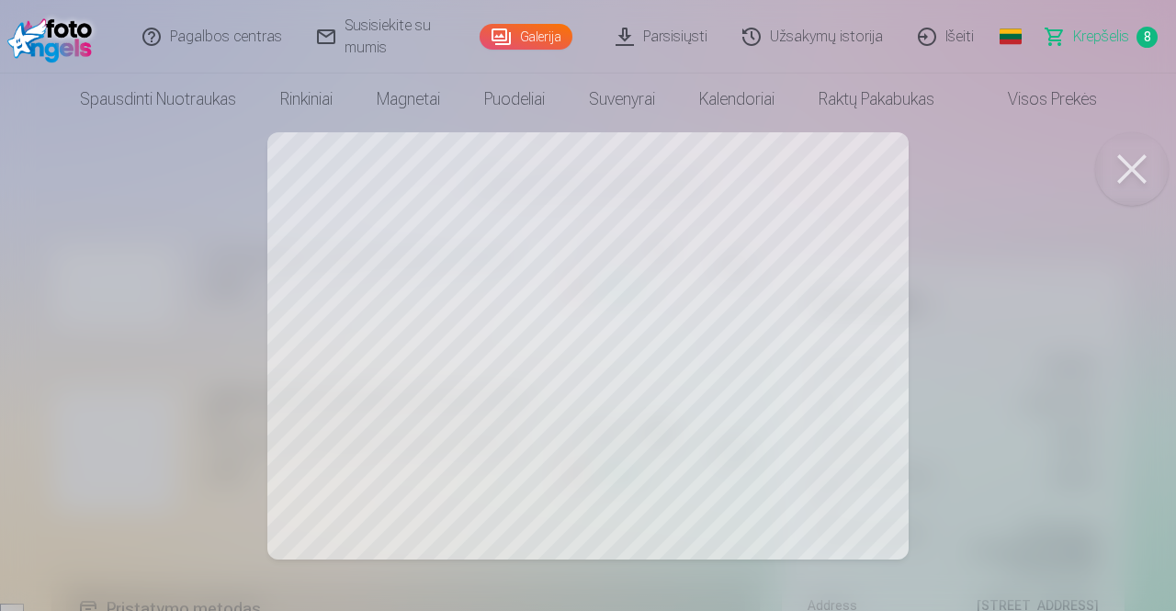
click at [1144, 174] on button at bounding box center [1131, 168] width 73 height 73
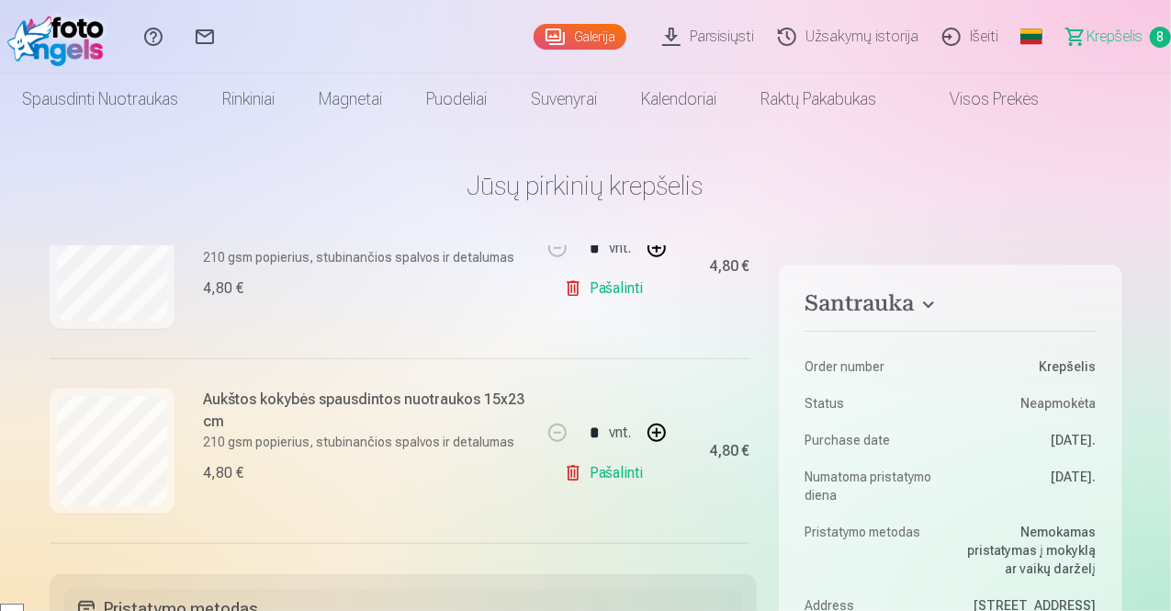
click at [537, 40] on link "Galerija" at bounding box center [580, 37] width 93 height 26
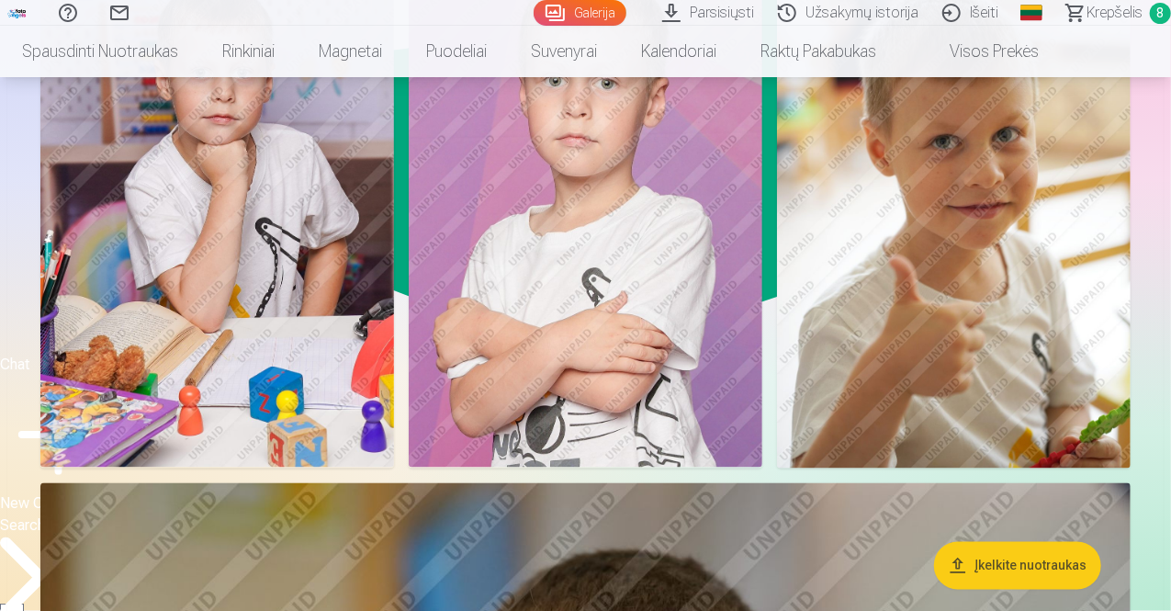
scroll to position [1433, 0]
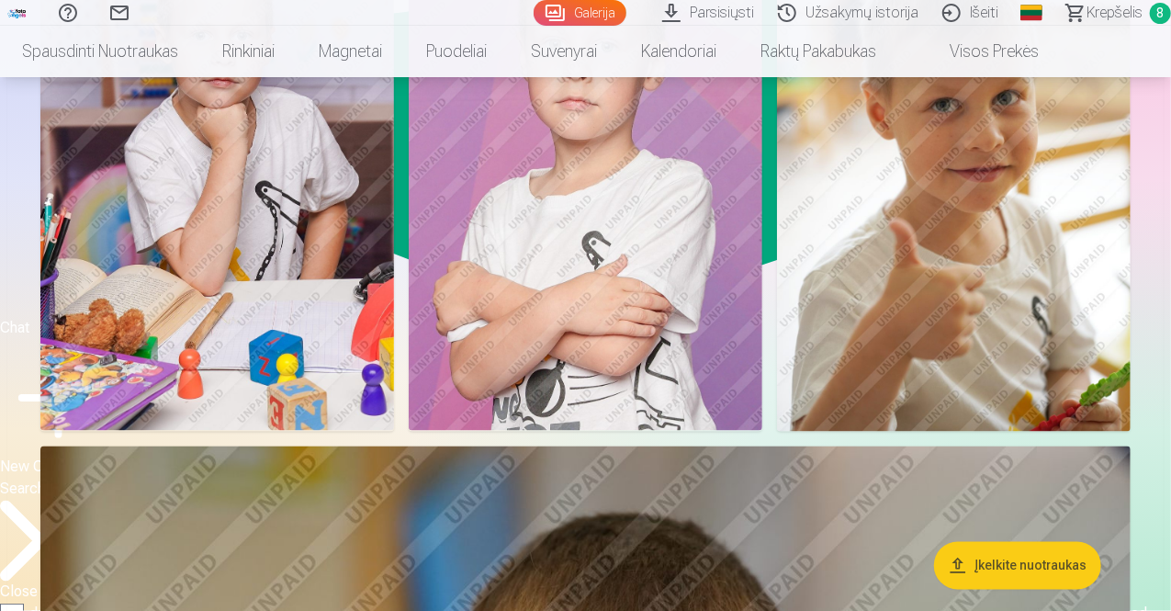
click at [1088, 15] on span "Krepšelis" at bounding box center [1114, 13] width 56 height 22
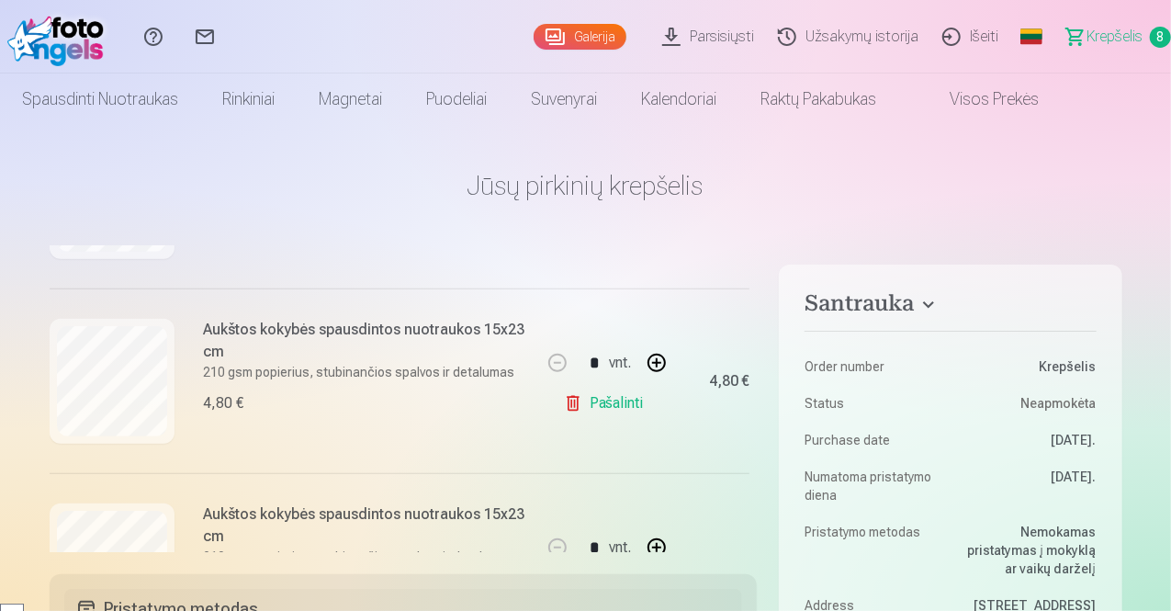
scroll to position [522, 0]
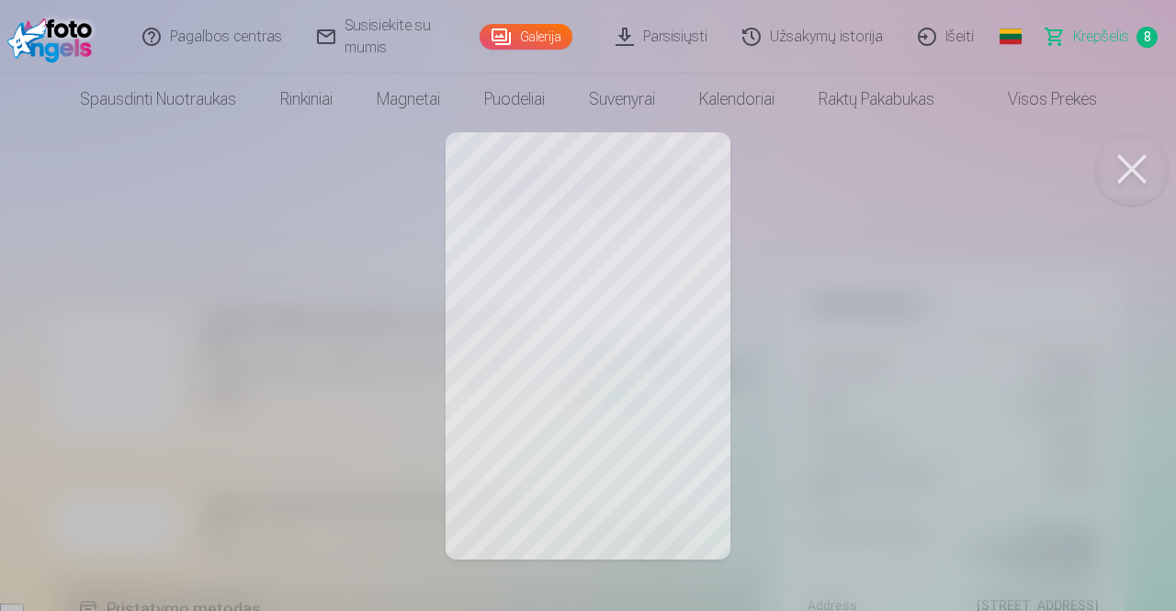
click at [1109, 176] on button at bounding box center [1131, 168] width 73 height 73
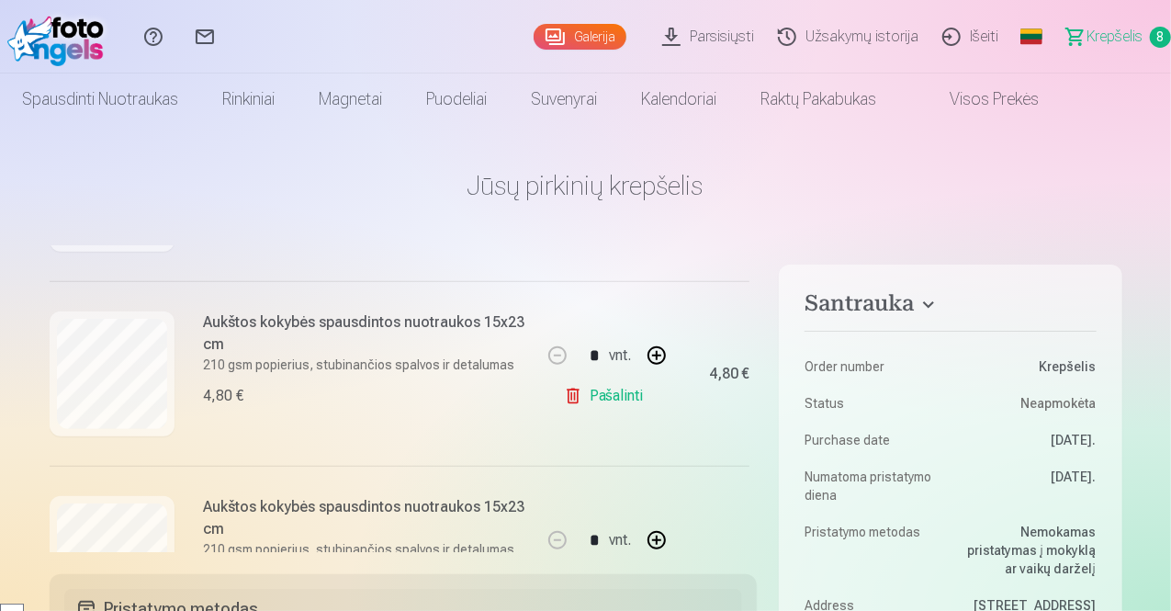
click at [534, 34] on link "Galerija" at bounding box center [580, 37] width 93 height 26
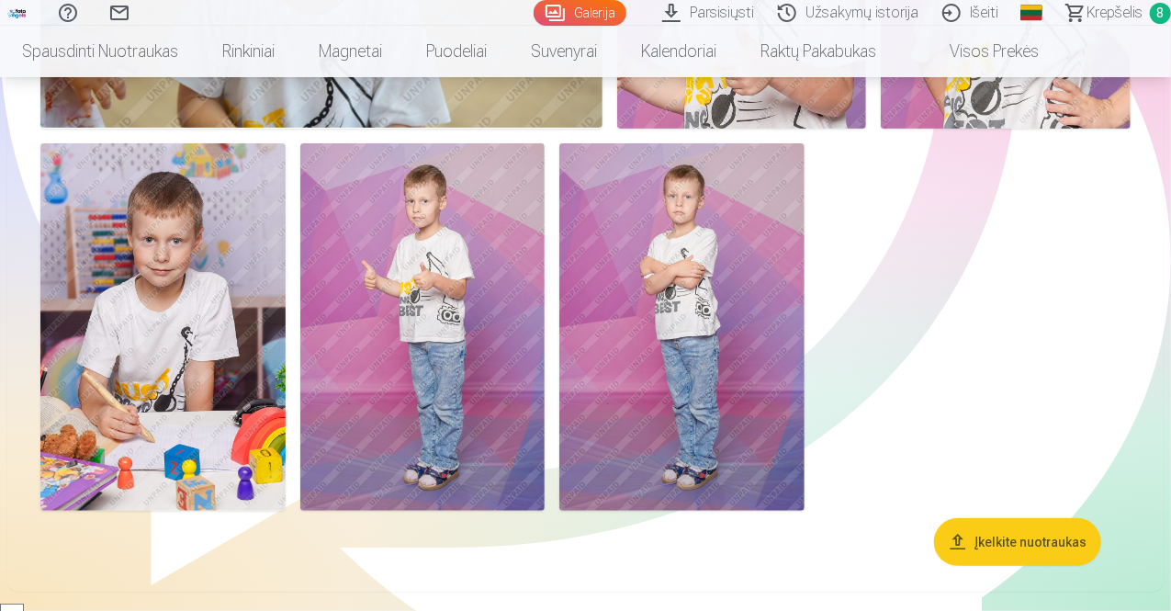
scroll to position [7310, 0]
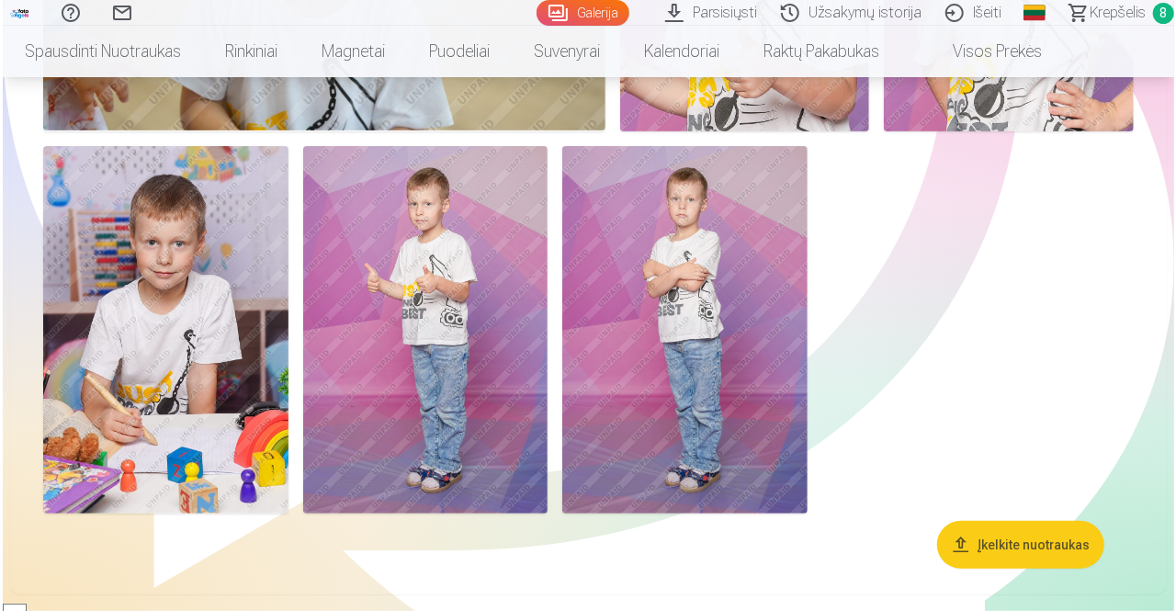
scroll to position [7336, 0]
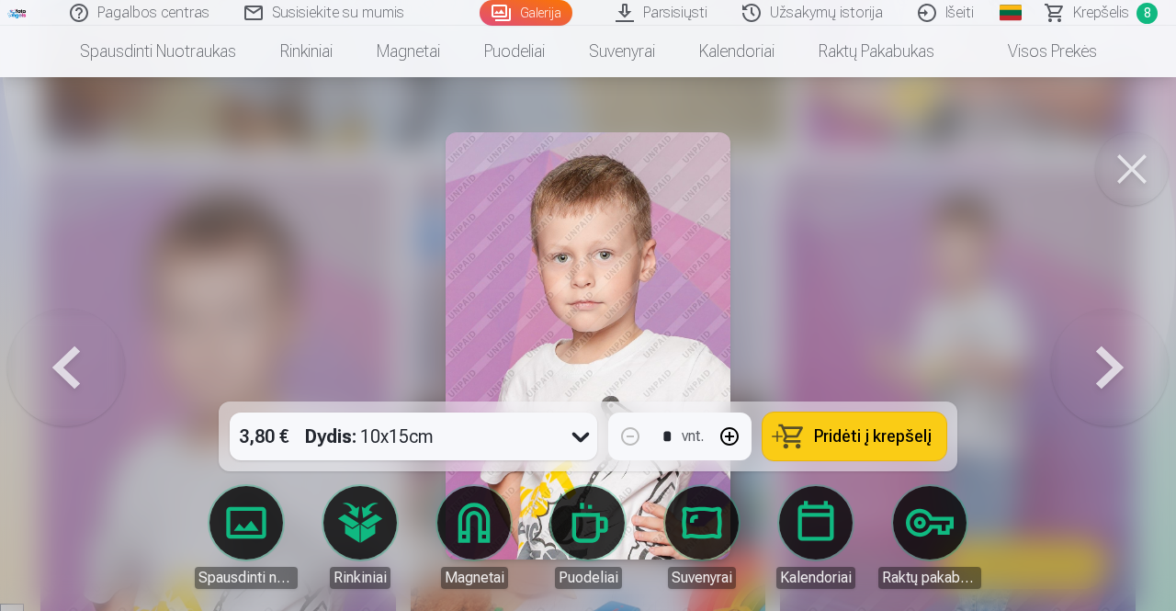
click at [578, 436] on icon at bounding box center [580, 436] width 29 height 29
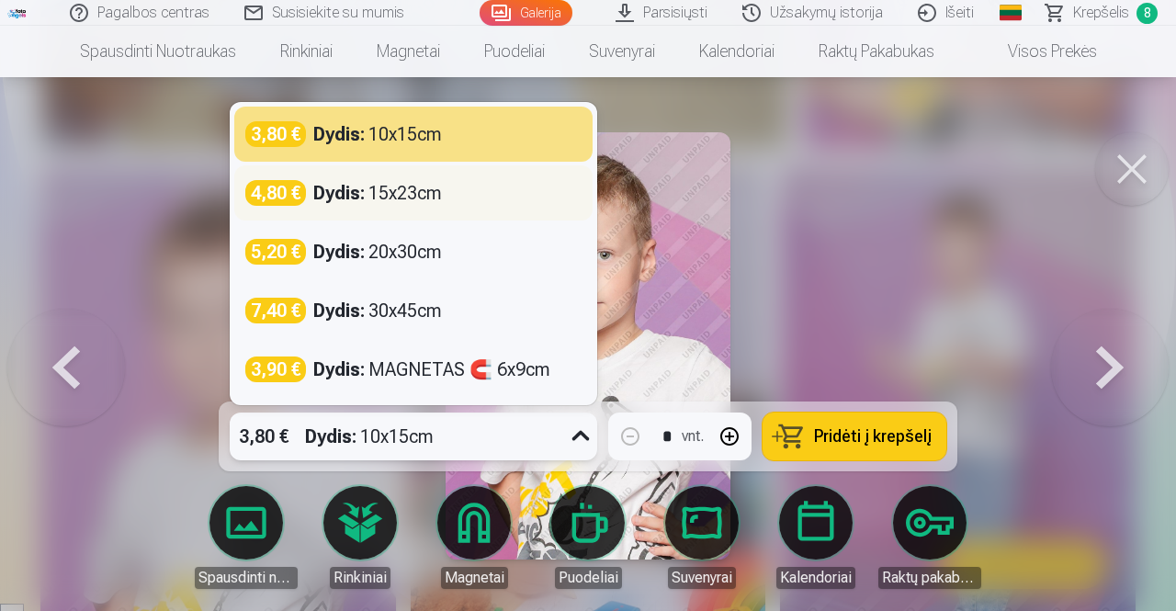
click at [436, 190] on div "Dydis : 15x23cm" at bounding box center [377, 193] width 129 height 26
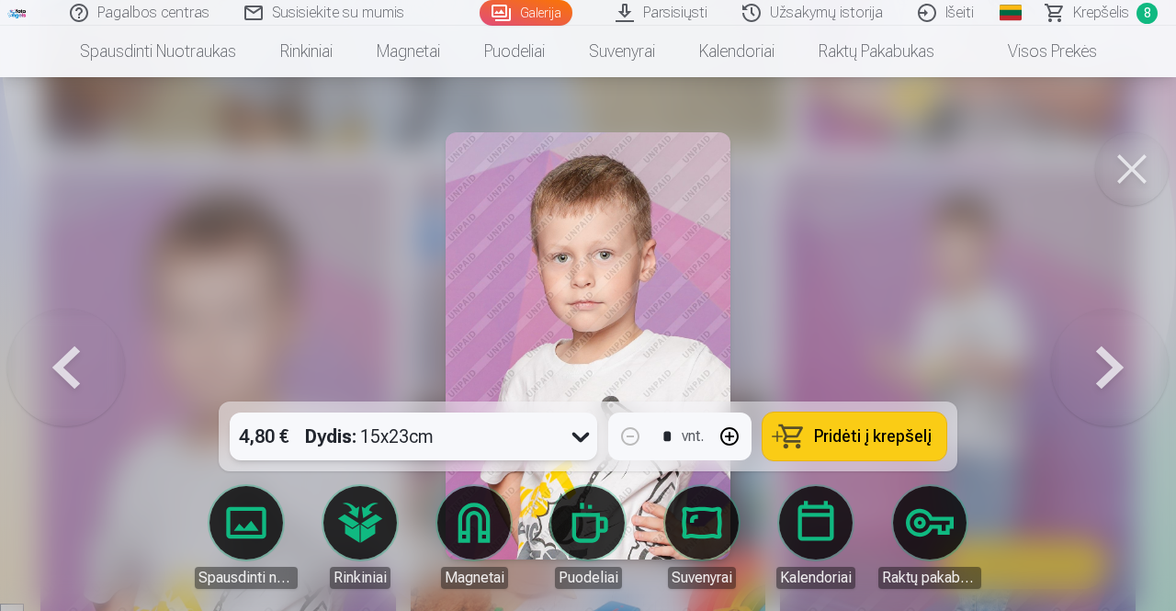
click at [852, 428] on span "Pridėti į krepšelį" at bounding box center [873, 436] width 118 height 17
click at [1087, 17] on span "Krepšelis" at bounding box center [1101, 13] width 56 height 22
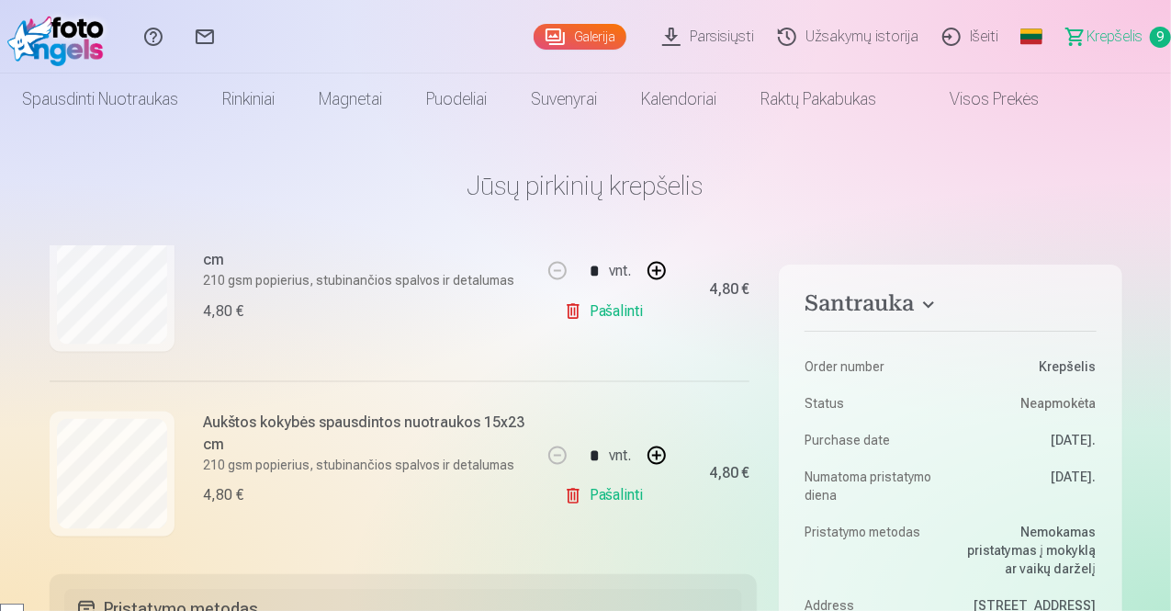
scroll to position [1545, 0]
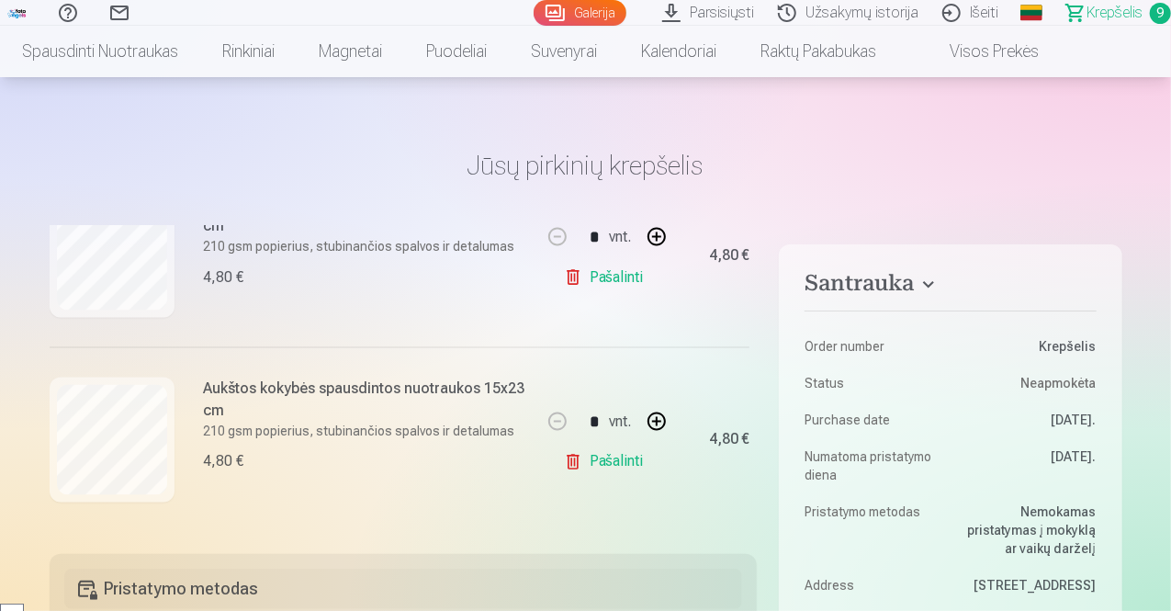
scroll to position [0, 0]
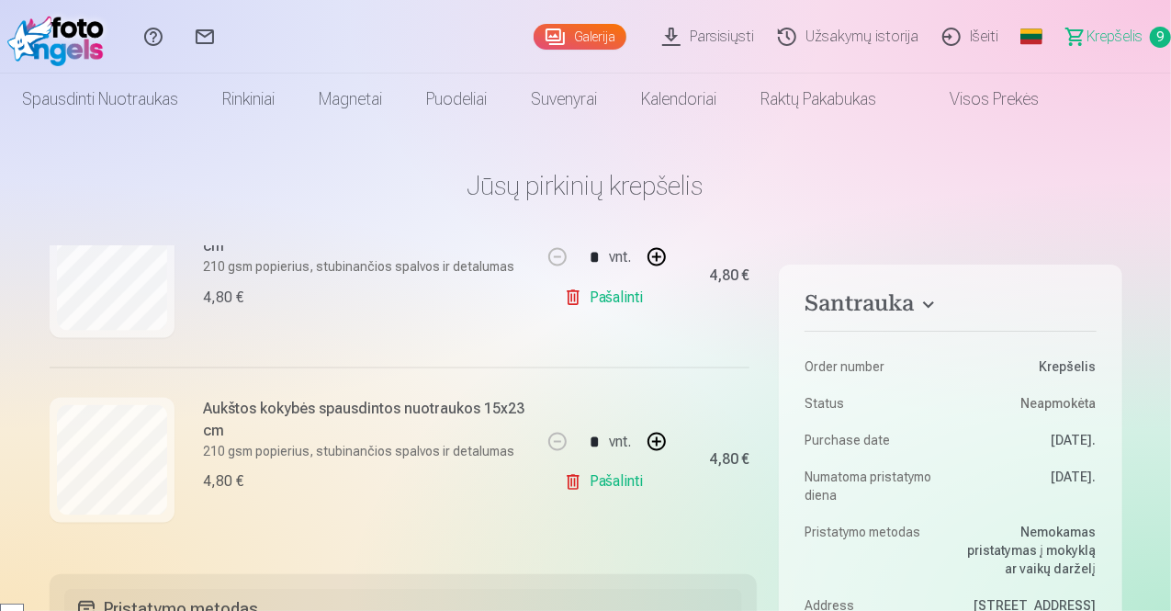
click at [583, 297] on link "Pašalinti" at bounding box center [607, 297] width 87 height 37
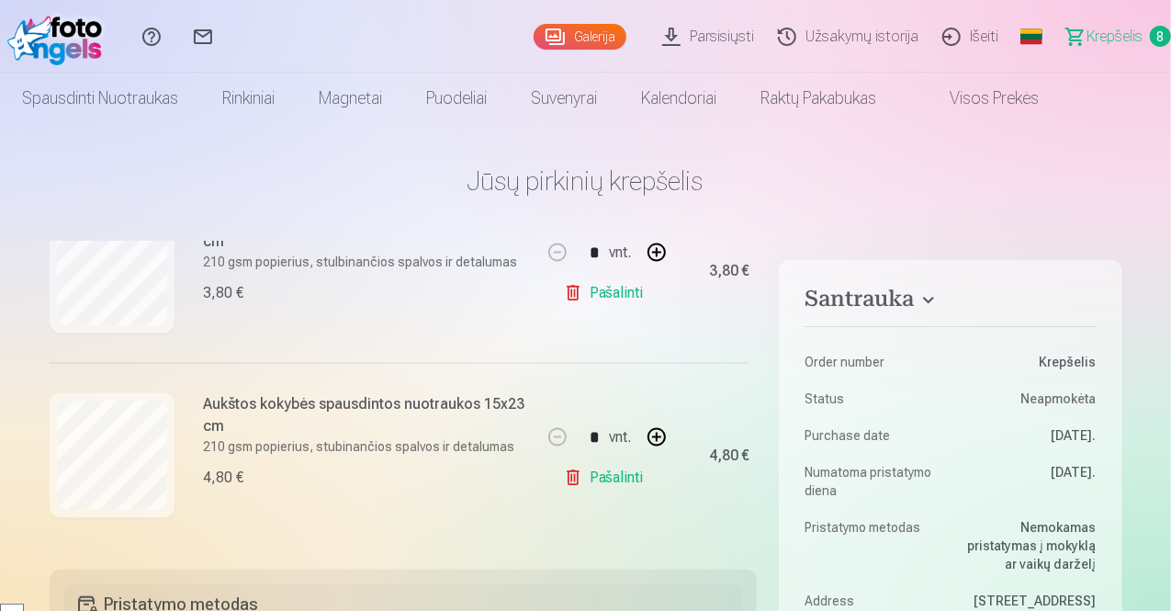
scroll to position [0, 0]
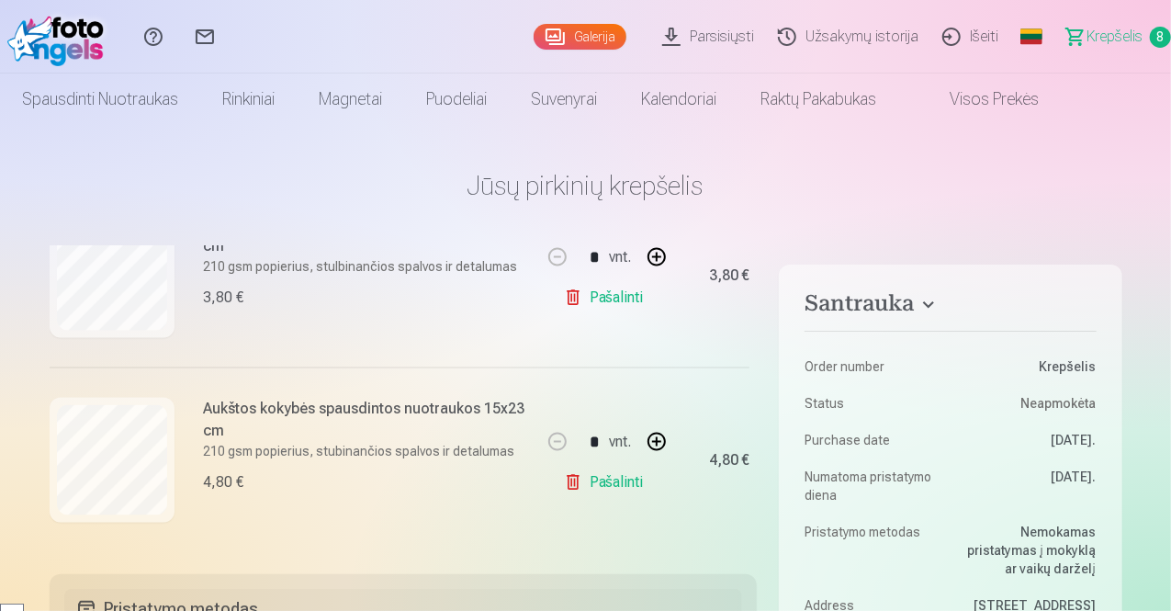
click at [922, 189] on h1 "Jūsų pirkinių krepšelis" at bounding box center [586, 185] width 1073 height 33
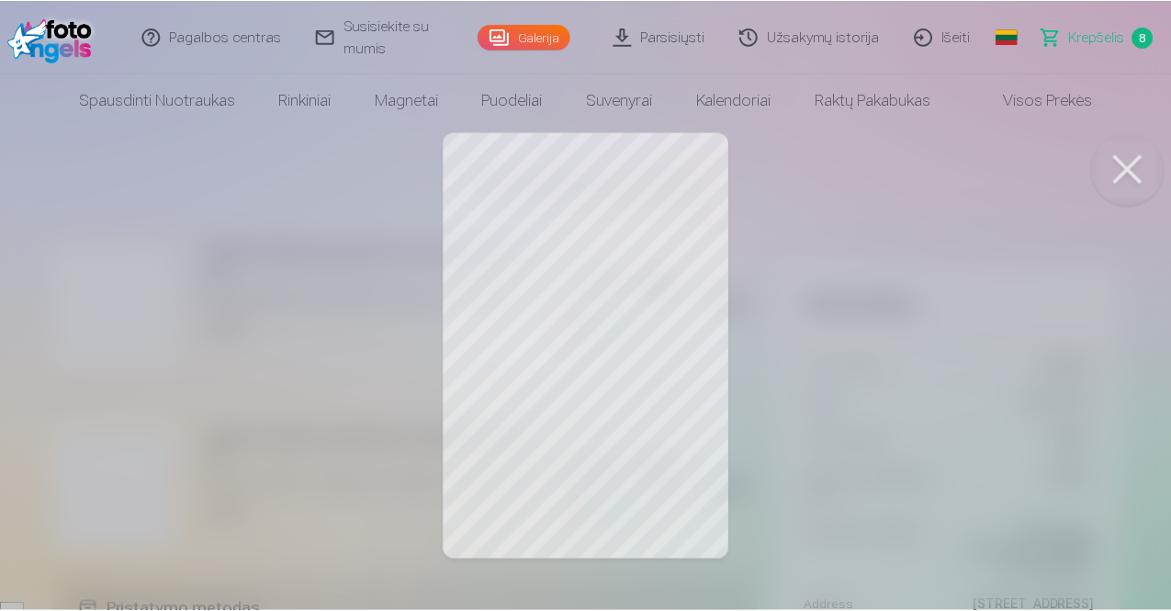
scroll to position [1144, 37]
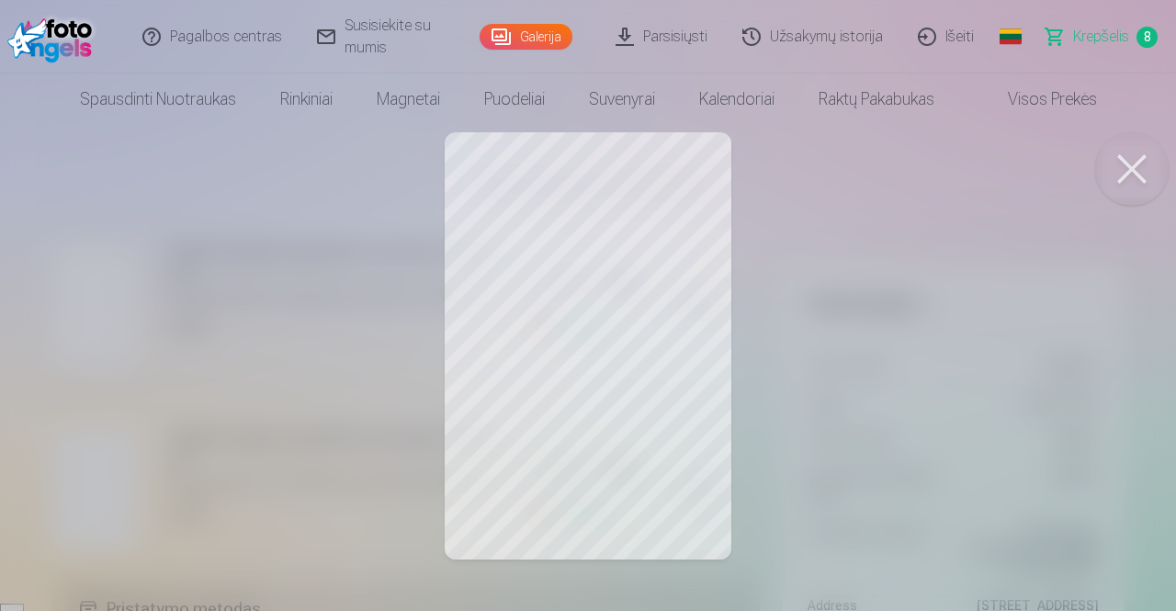
click at [1135, 172] on button at bounding box center [1131, 168] width 73 height 73
click at [1119, 181] on button at bounding box center [1131, 168] width 73 height 73
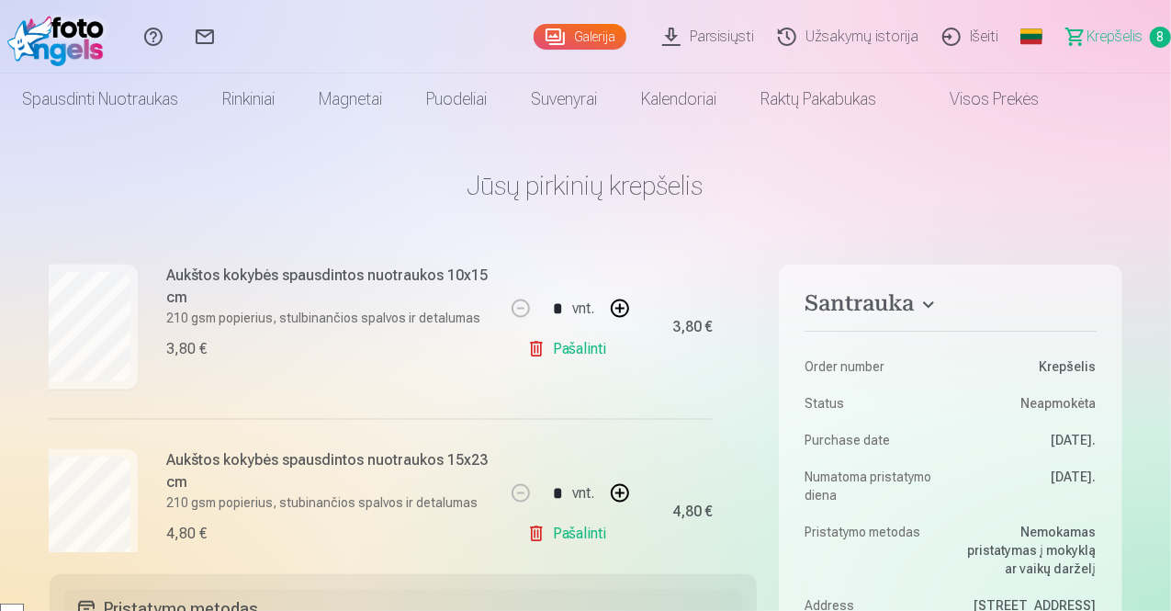
scroll to position [1318, 37]
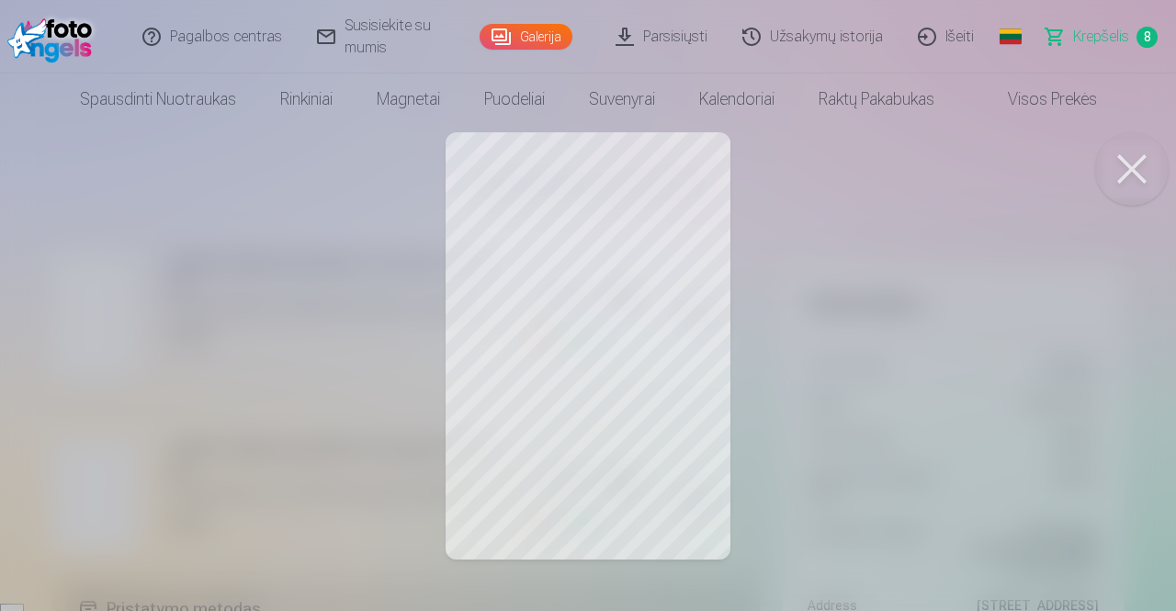
click at [1147, 173] on button at bounding box center [1131, 168] width 73 height 73
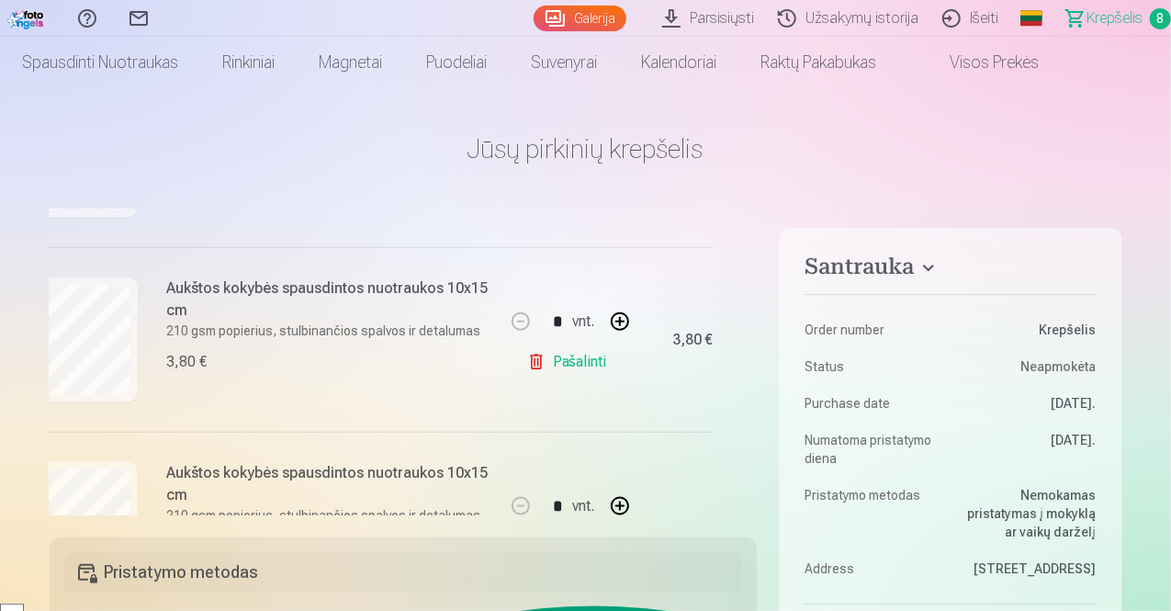
scroll to position [1084, 37]
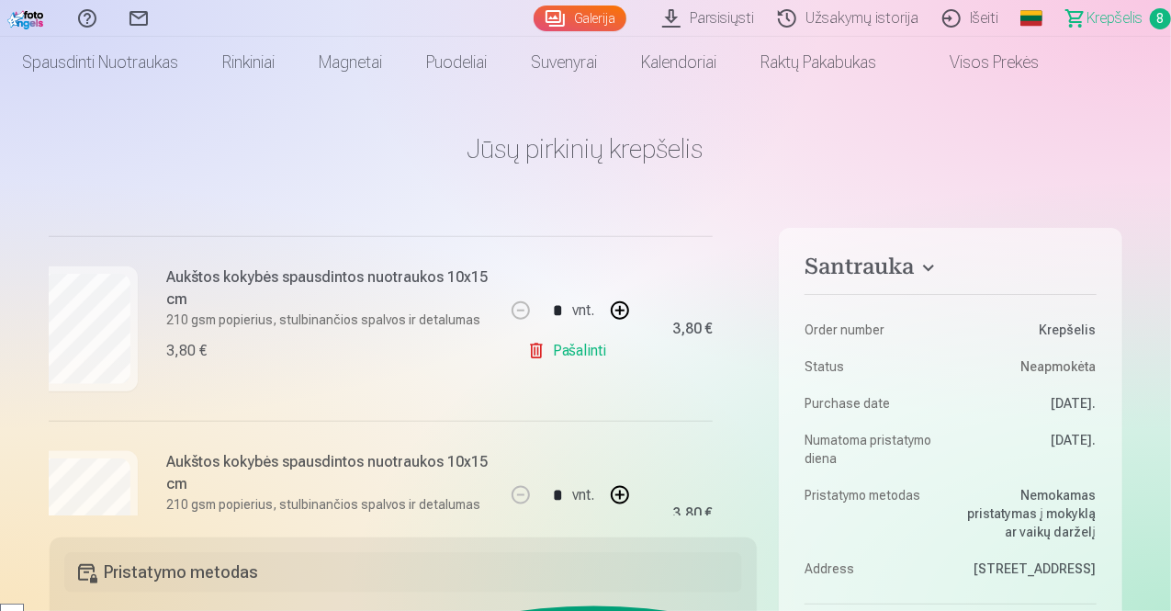
drag, startPoint x: 759, startPoint y: 425, endPoint x: 768, endPoint y: 465, distance: 40.5
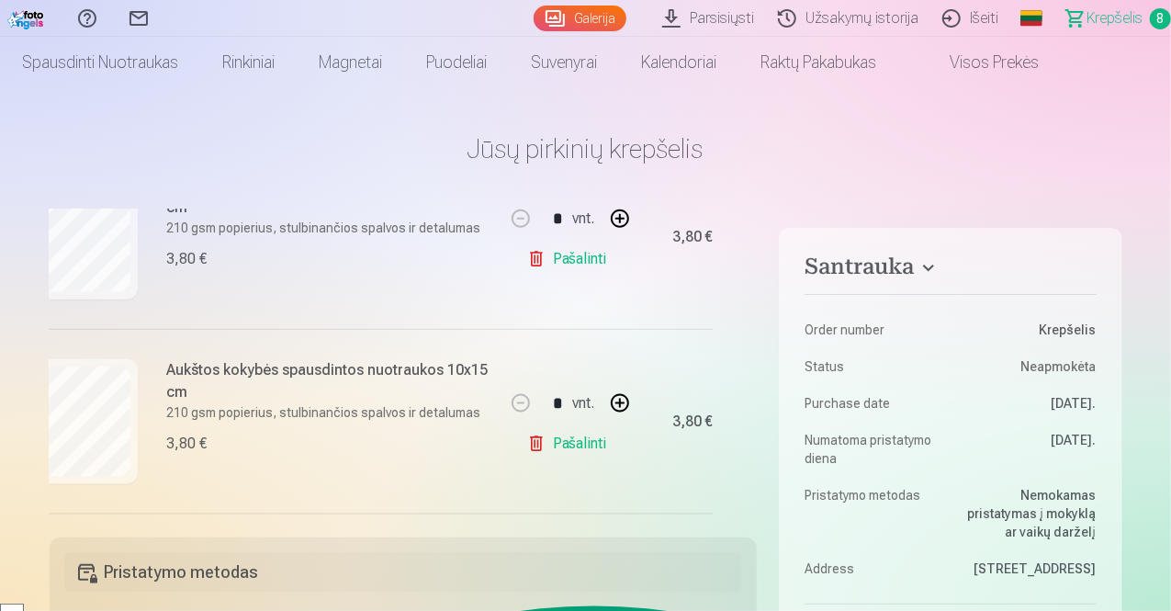
scroll to position [1165, 37]
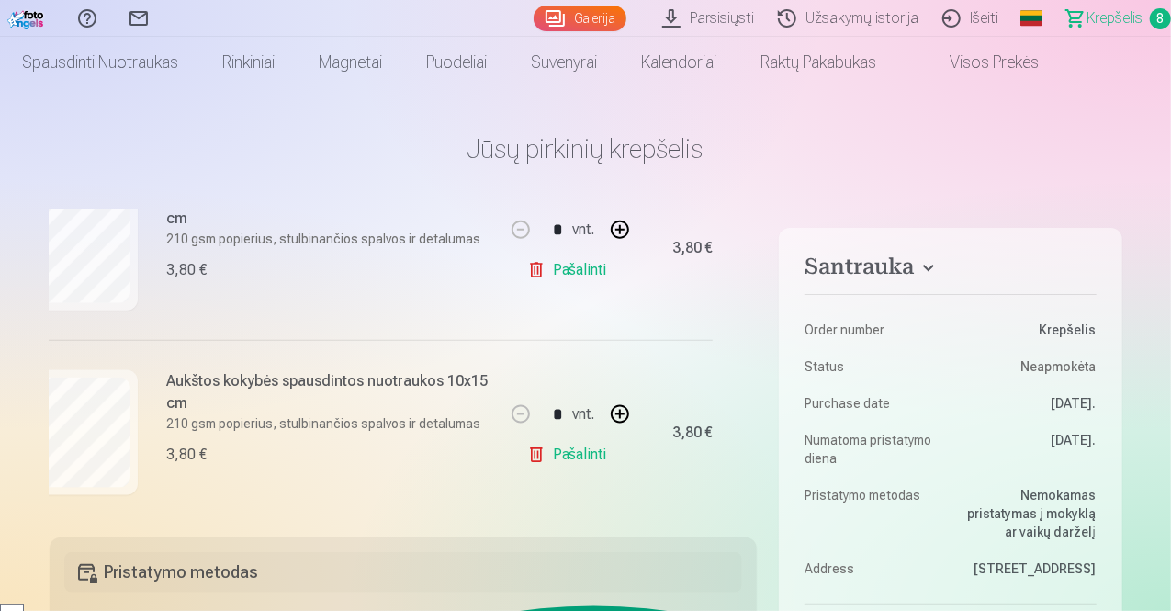
click at [569, 265] on link "Pašalinti" at bounding box center [570, 270] width 87 height 37
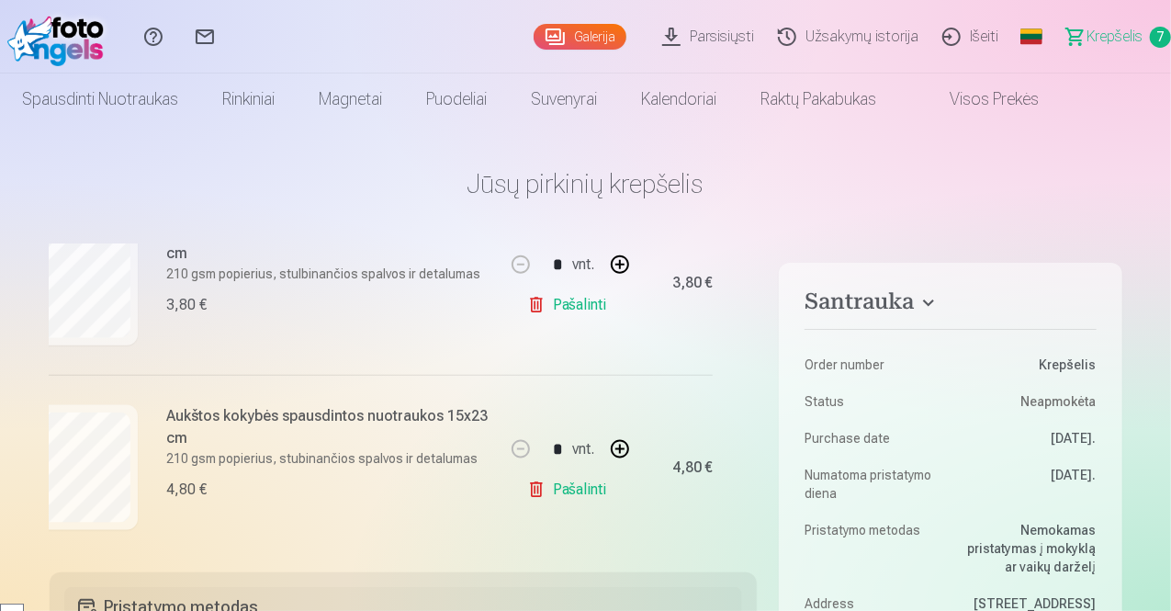
scroll to position [0, 0]
click at [751, 515] on div "Mes dovanojame jums visas skaitmenines portretines nuotraukas. * Užsisakius už …" at bounding box center [404, 399] width 708 height 306
click at [558, 304] on link "Pašalinti" at bounding box center [570, 306] width 87 height 37
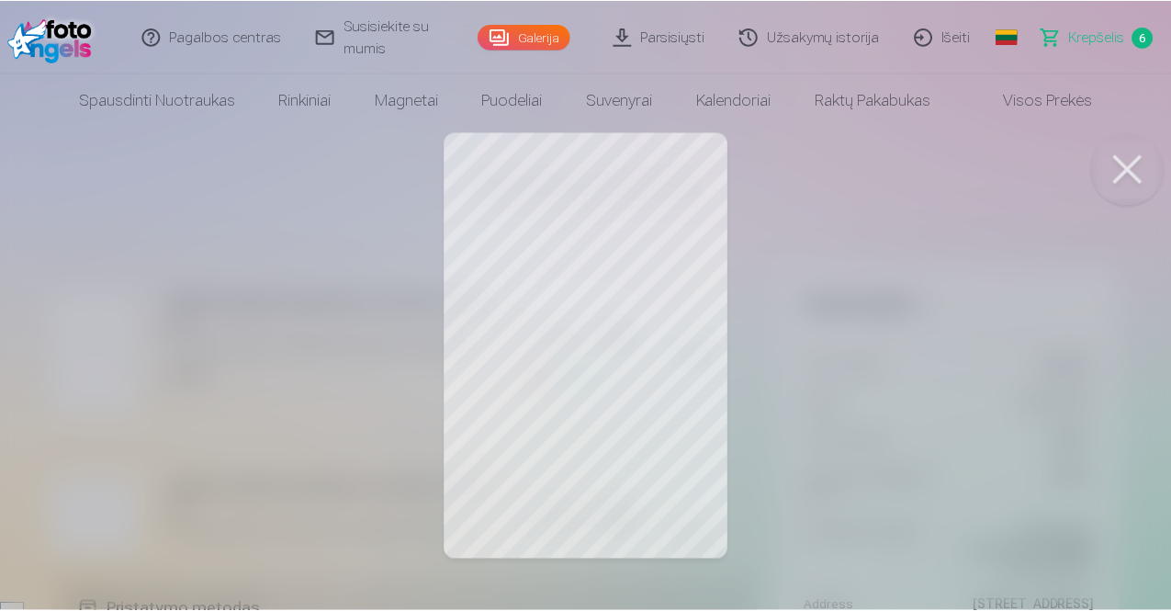
scroll to position [375, 44]
click at [1146, 168] on button at bounding box center [1131, 168] width 73 height 73
click at [1131, 185] on button at bounding box center [1131, 168] width 73 height 73
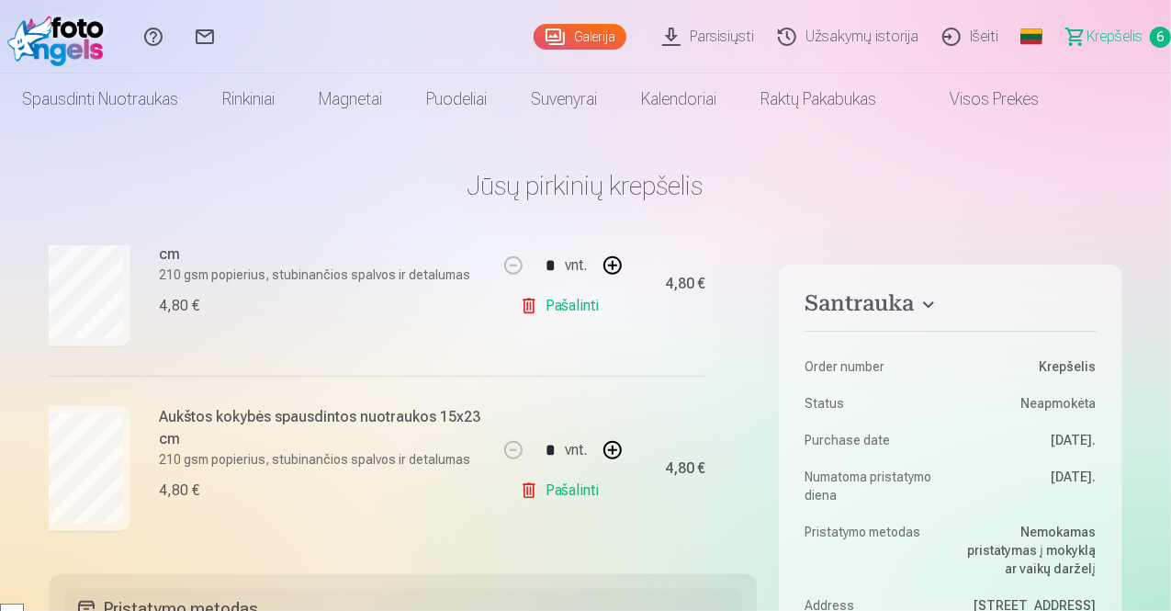
scroll to position [632, 44]
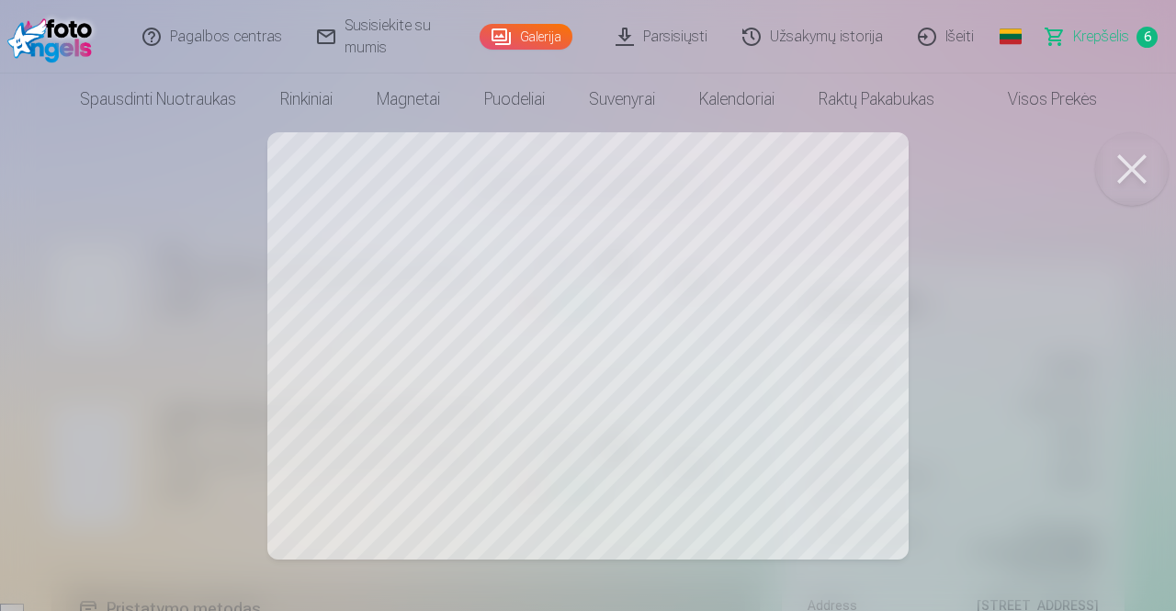
click at [1144, 167] on button at bounding box center [1131, 168] width 73 height 73
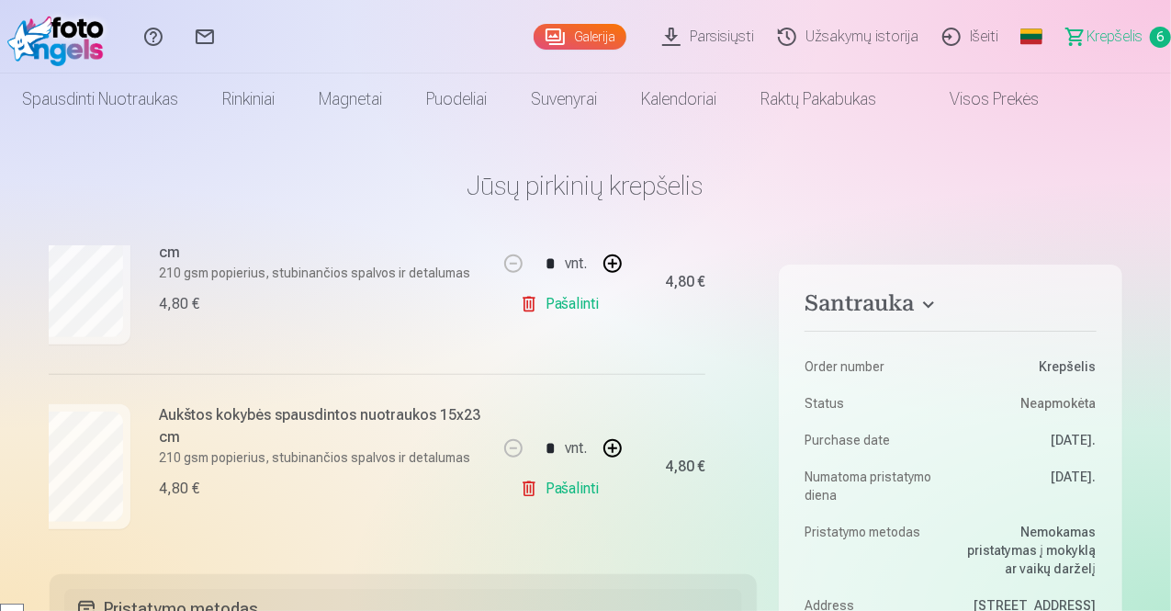
drag, startPoint x: 757, startPoint y: 431, endPoint x: 759, endPoint y: 521, distance: 90.0
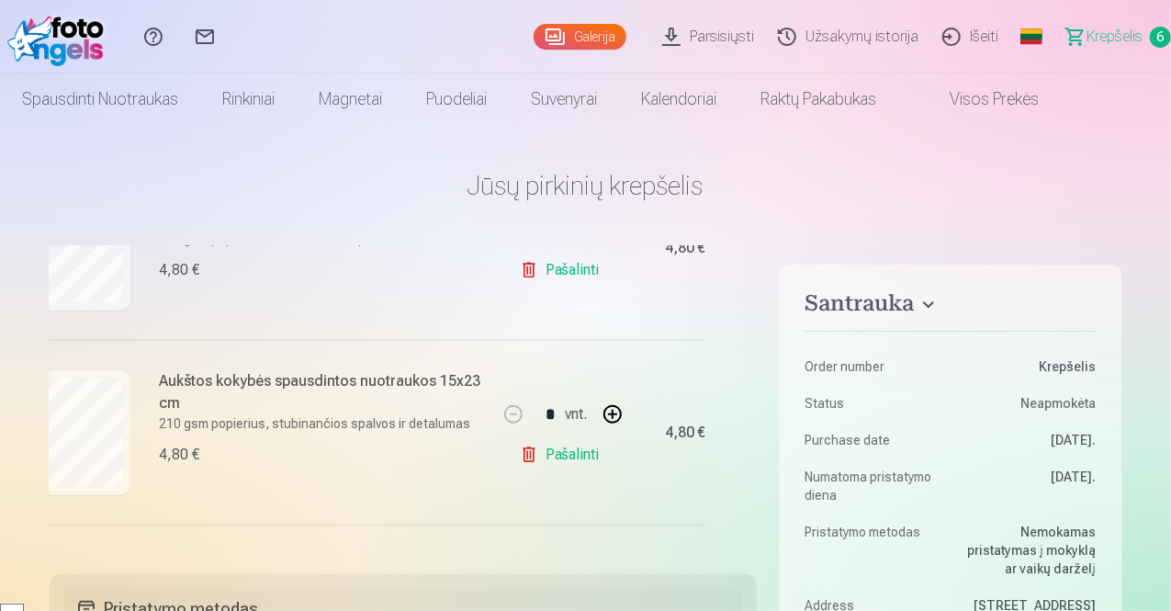
scroll to position [875, 44]
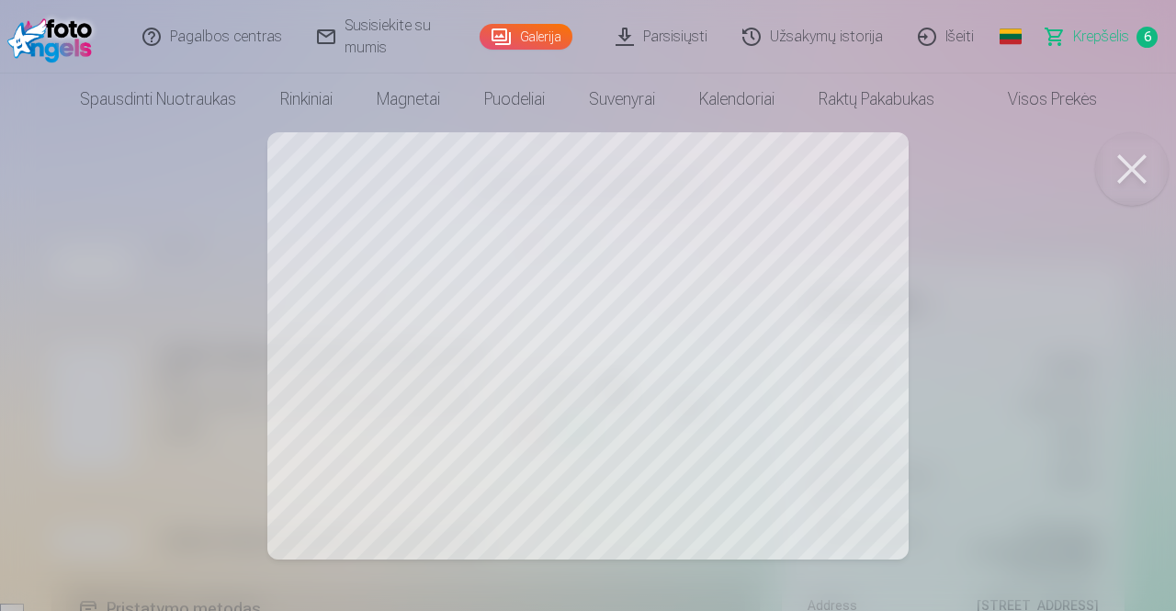
click at [1139, 175] on button at bounding box center [1131, 168] width 73 height 73
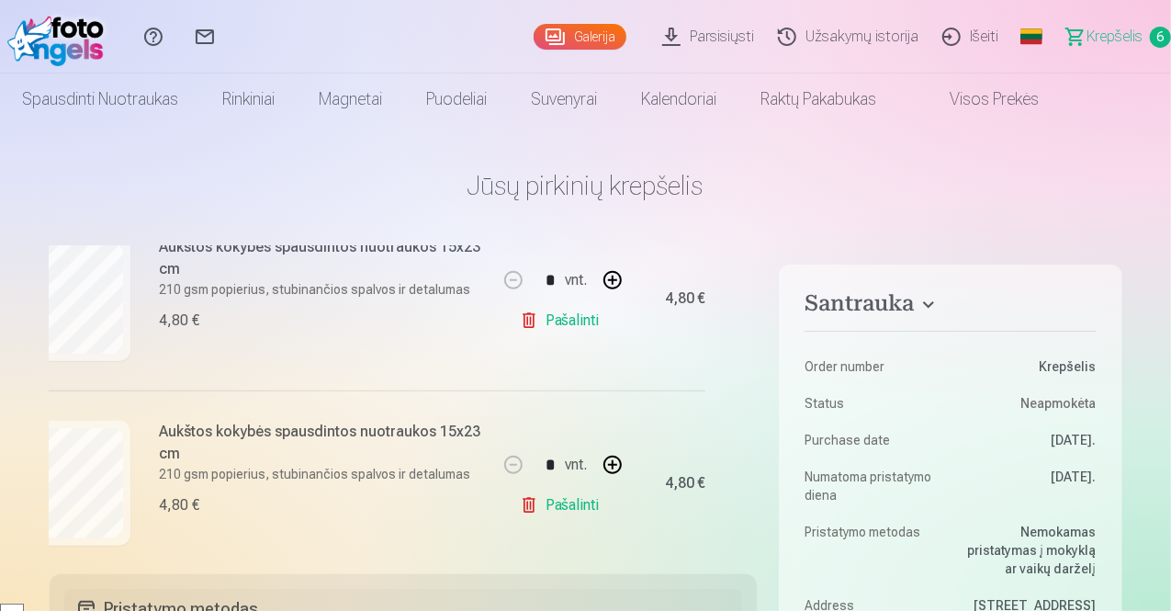
scroll to position [999, 44]
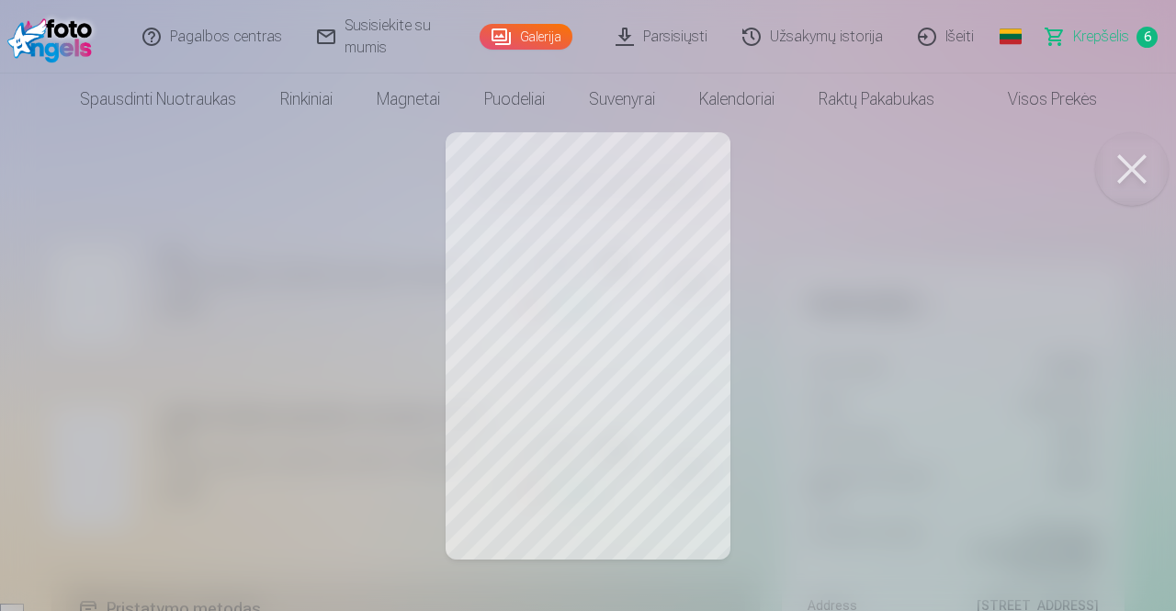
click at [1153, 179] on button at bounding box center [1131, 168] width 73 height 73
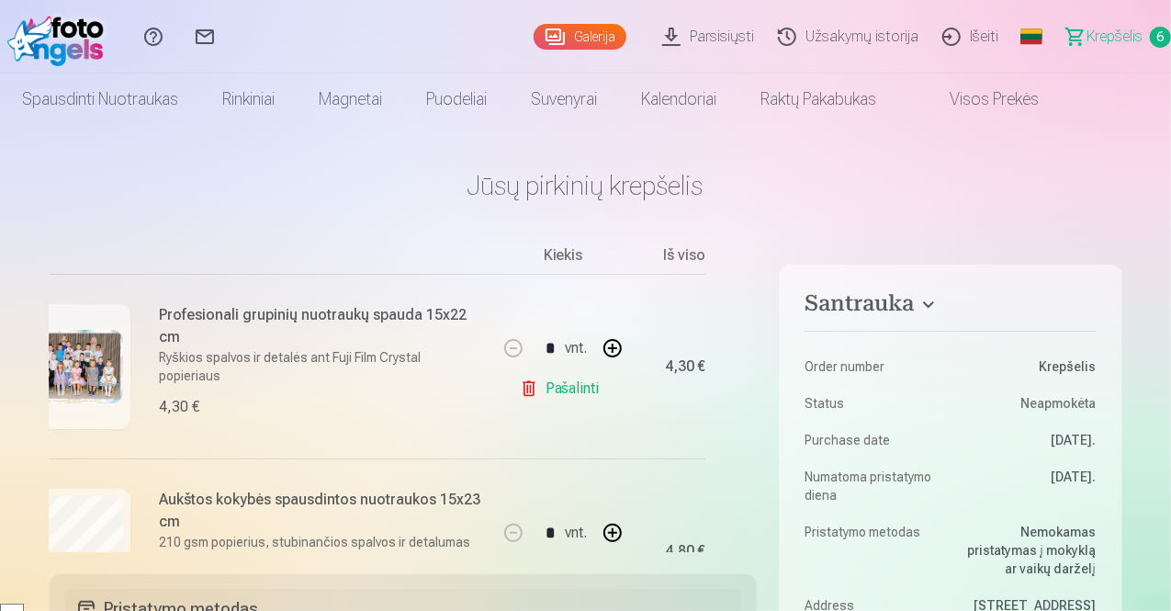
scroll to position [182, 44]
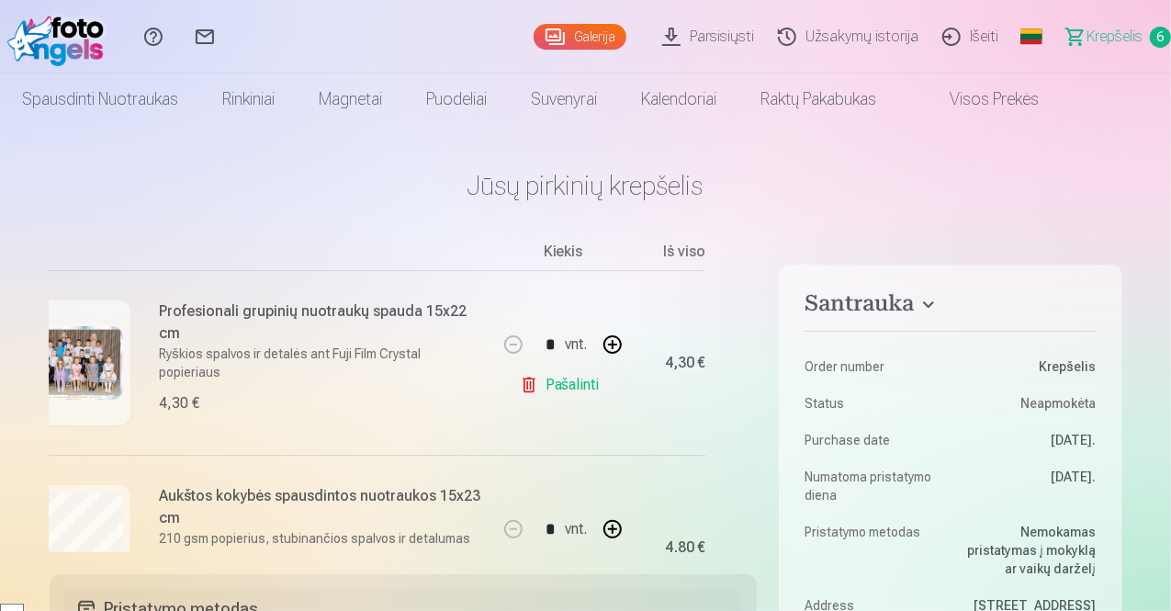
click at [577, 383] on link "Pašalinti" at bounding box center [563, 384] width 87 height 37
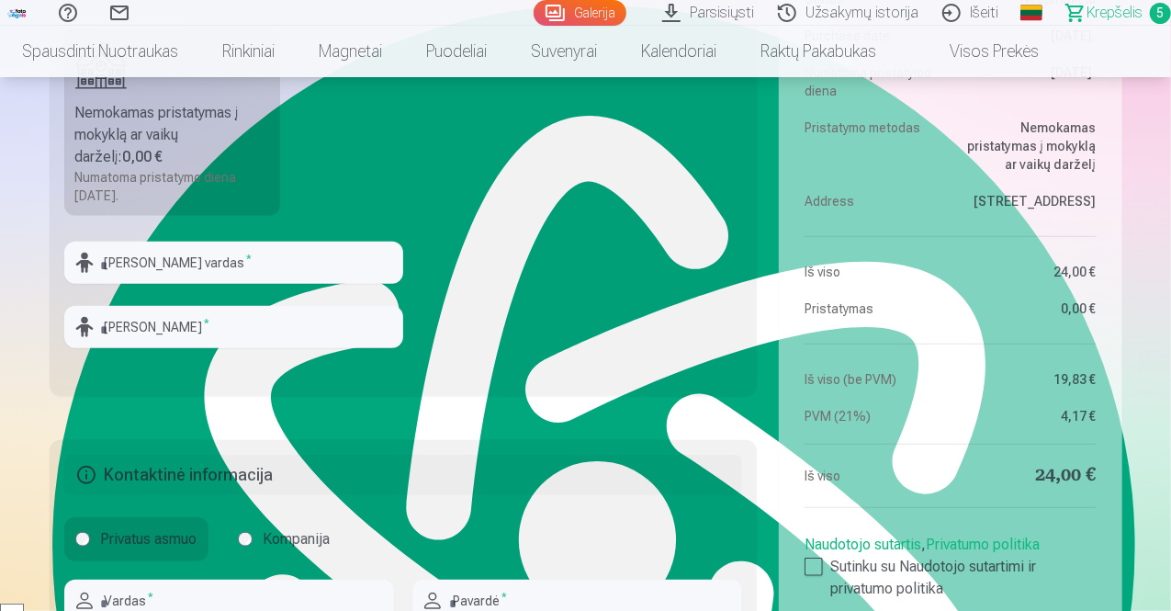
scroll to position [0, 0]
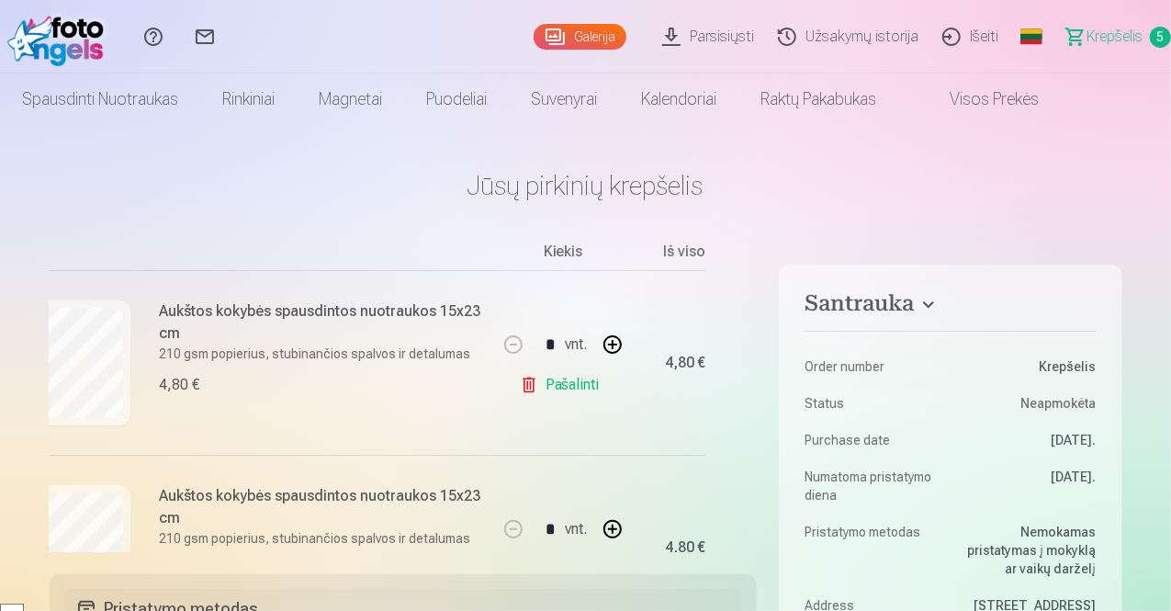
click at [534, 36] on link "Galerija" at bounding box center [580, 37] width 93 height 26
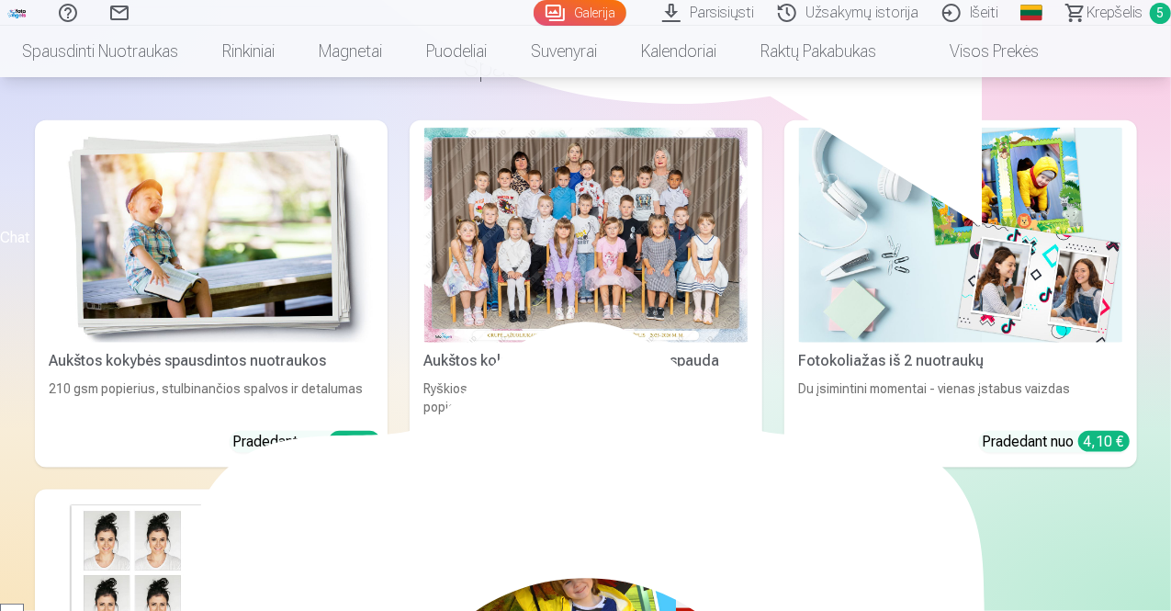
scroll to position [7840, 0]
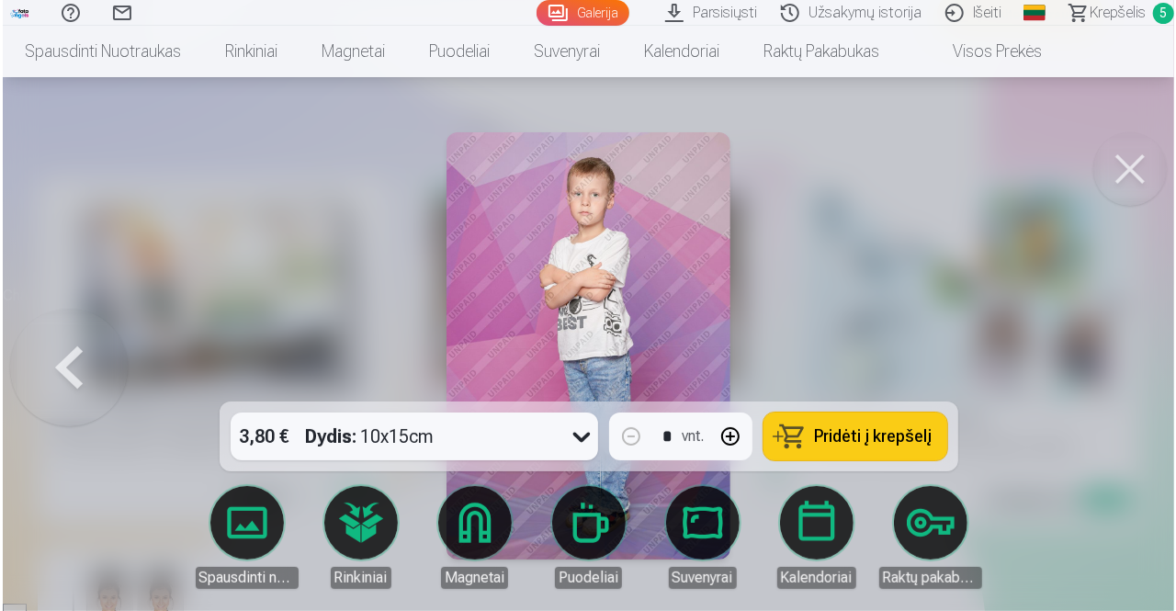
scroll to position [7869, 0]
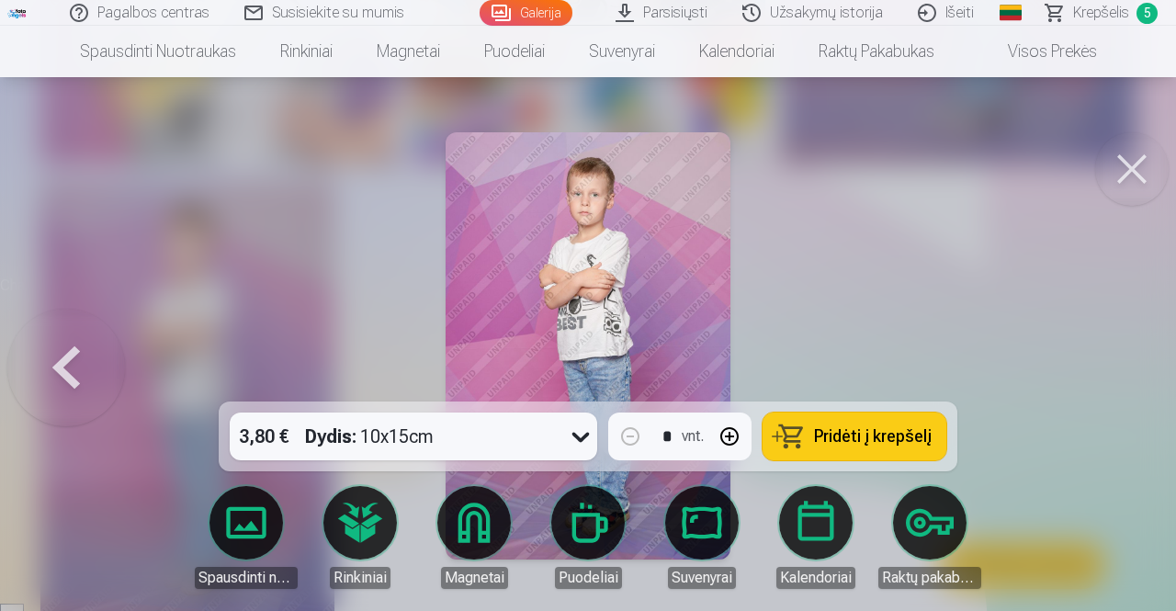
click at [1142, 163] on button at bounding box center [1131, 168] width 73 height 73
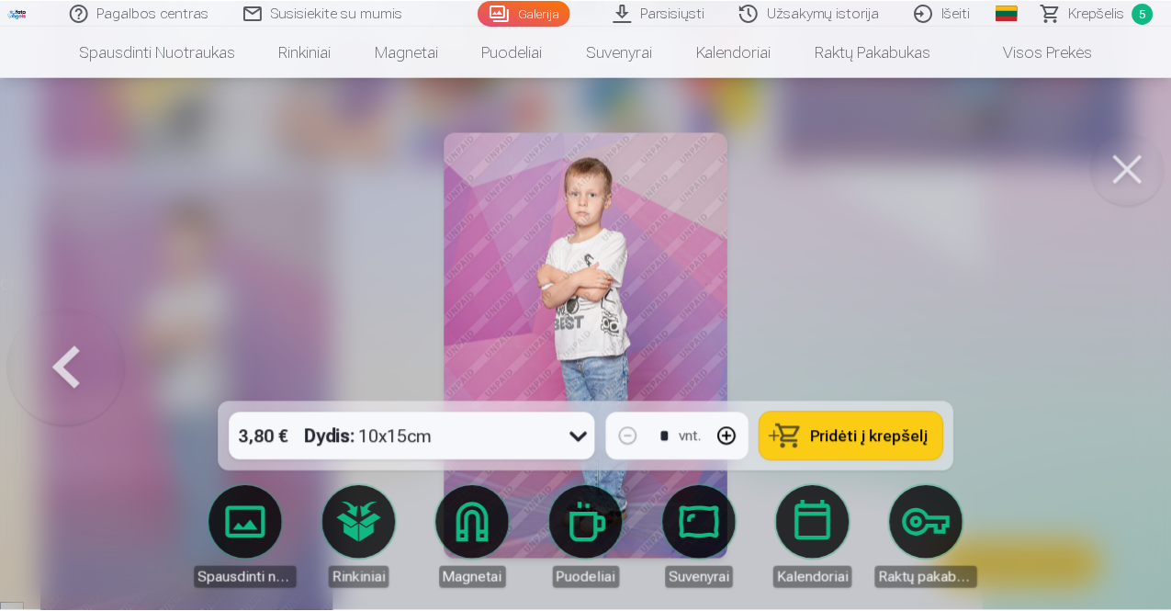
scroll to position [7840, 0]
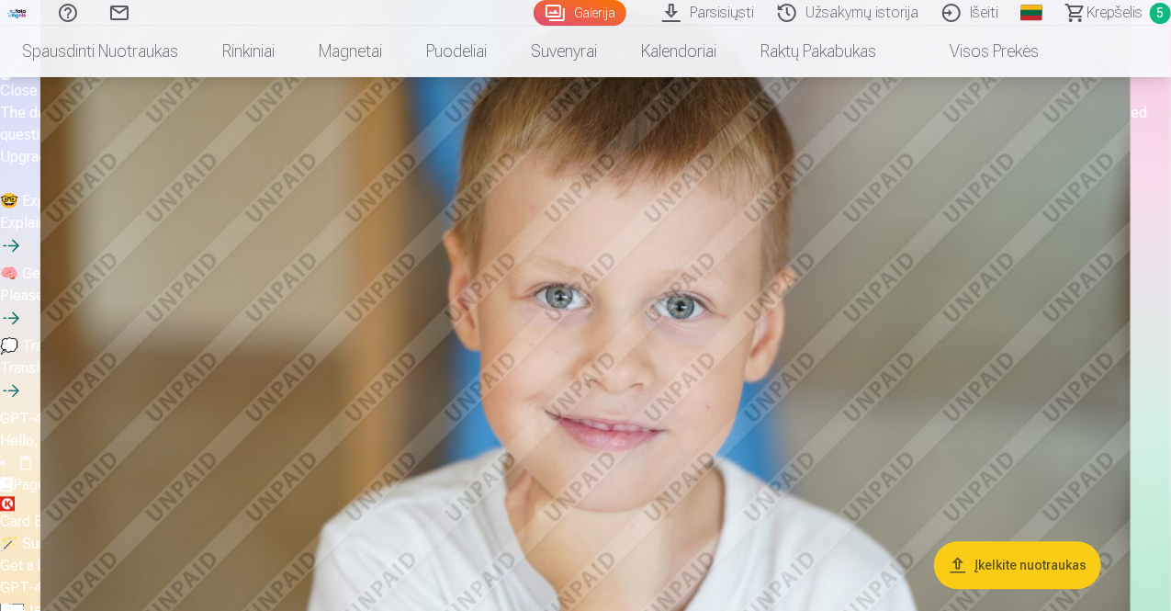
scroll to position [1906, 0]
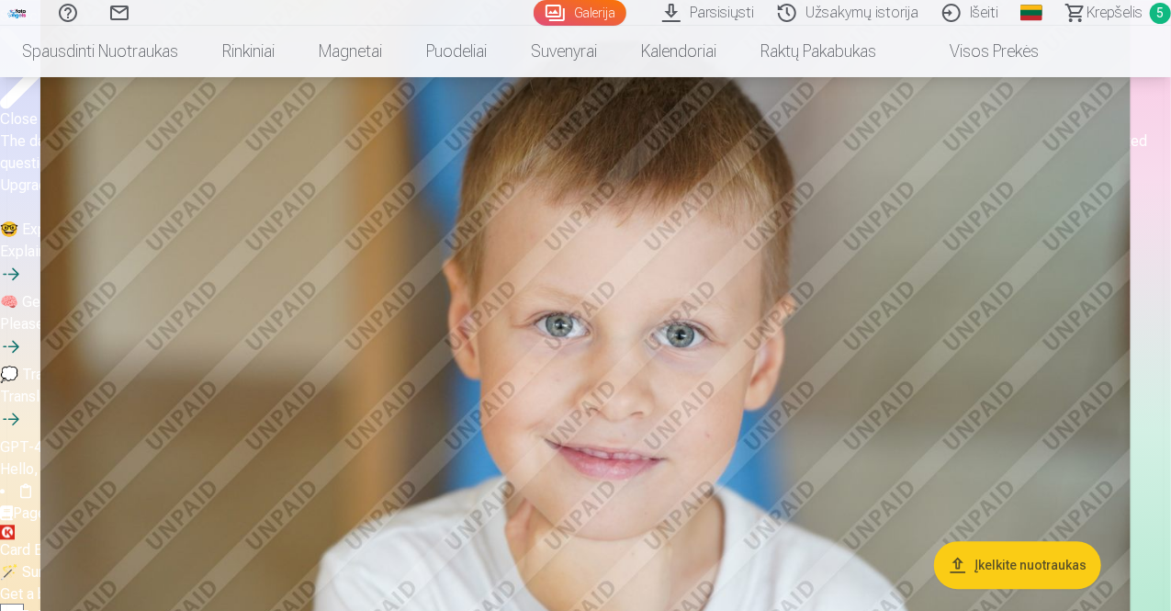
click at [975, 218] on img at bounding box center [585, 336] width 1090 height 726
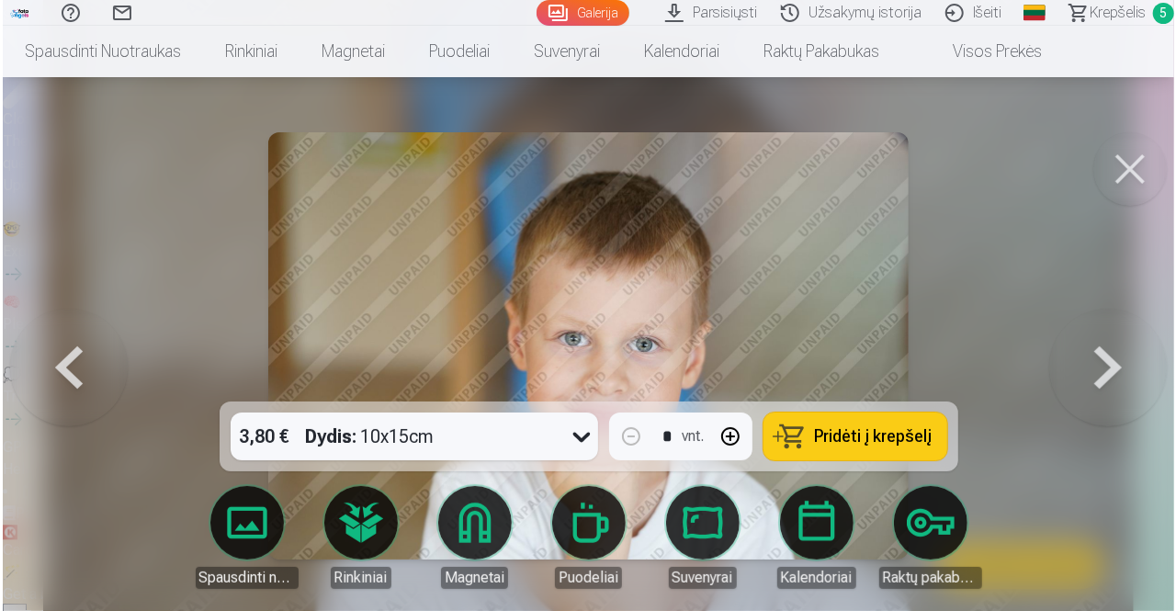
scroll to position [1910, 0]
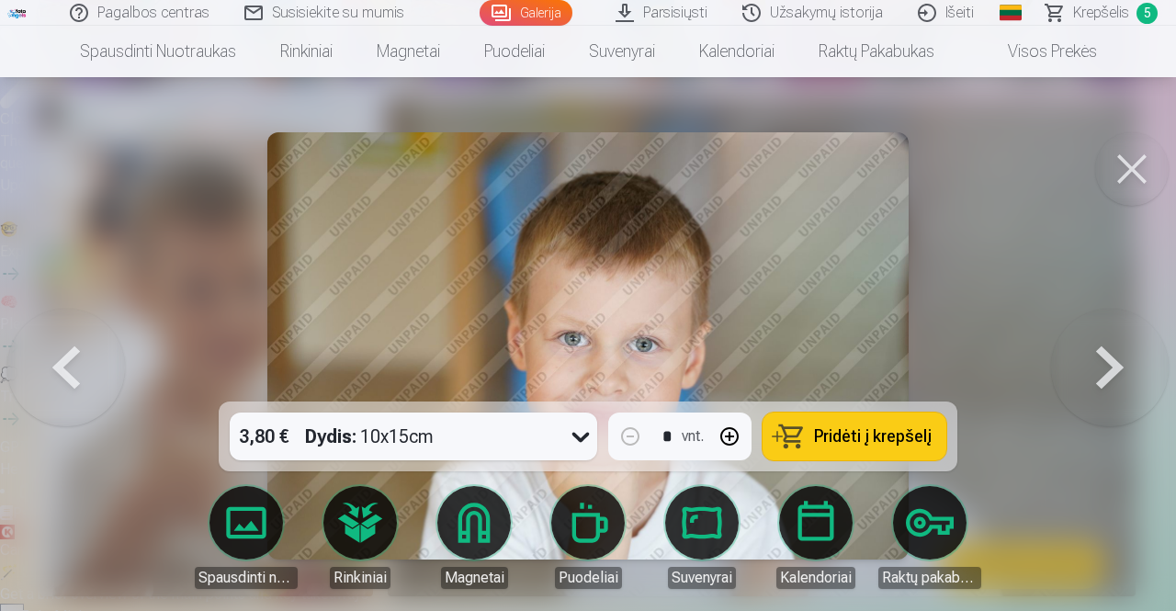
click at [1117, 177] on button at bounding box center [1131, 168] width 73 height 73
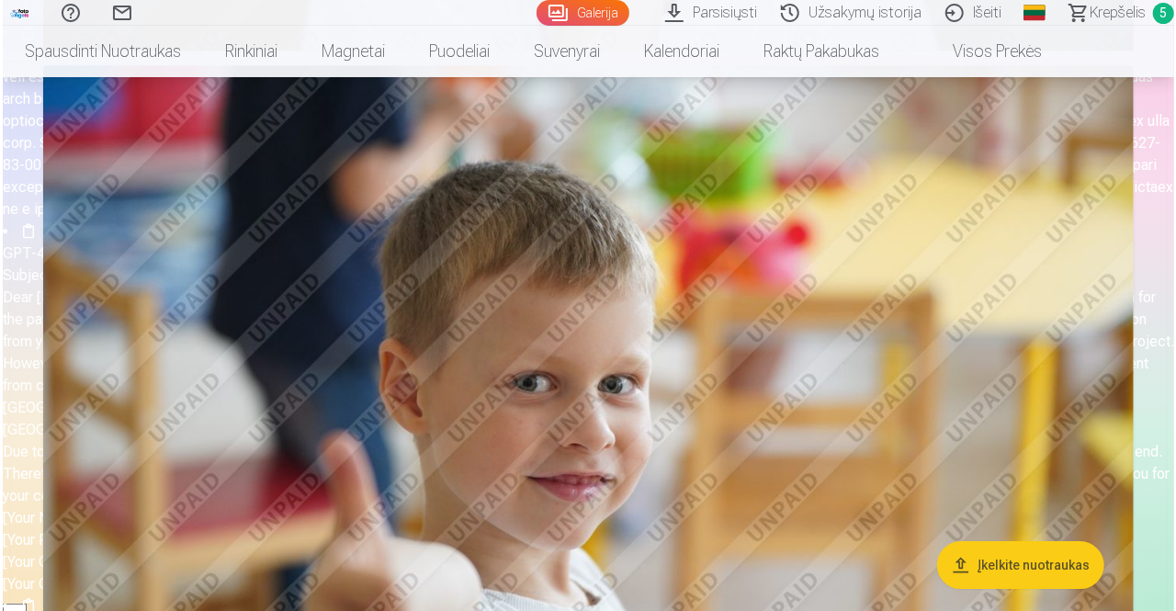
scroll to position [2584, 0]
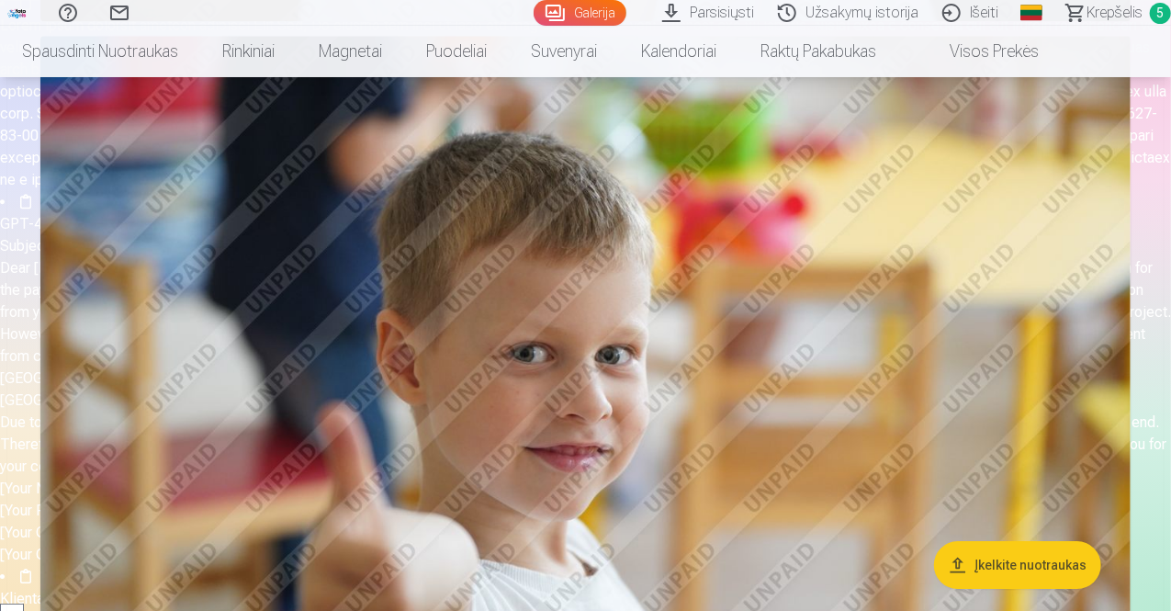
click at [767, 272] on img at bounding box center [585, 399] width 1090 height 726
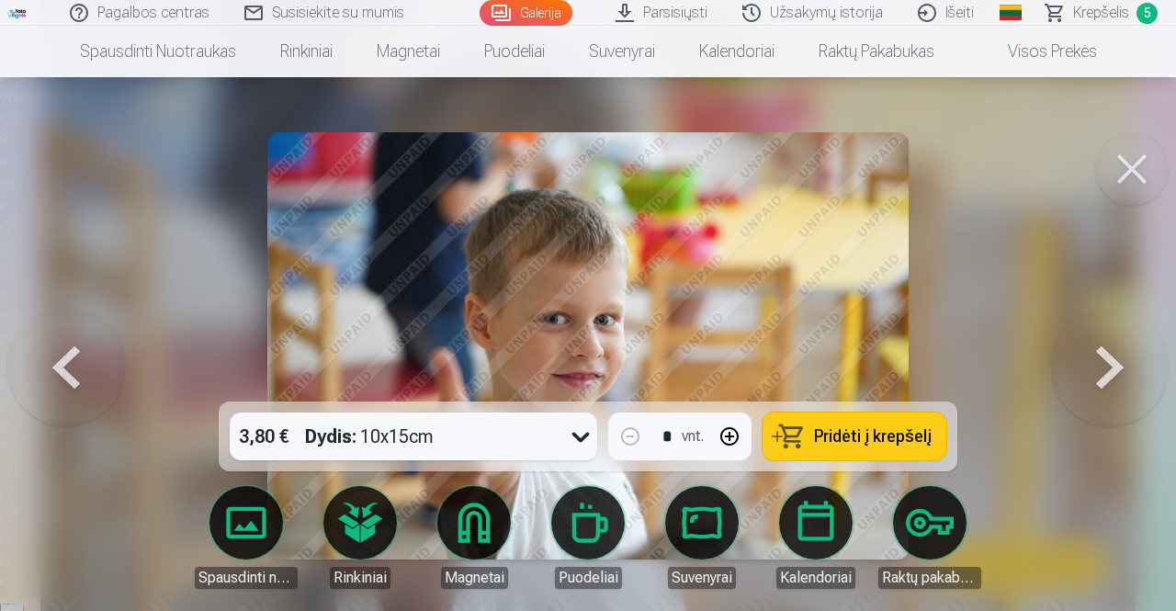
click at [1119, 178] on button at bounding box center [1131, 168] width 73 height 73
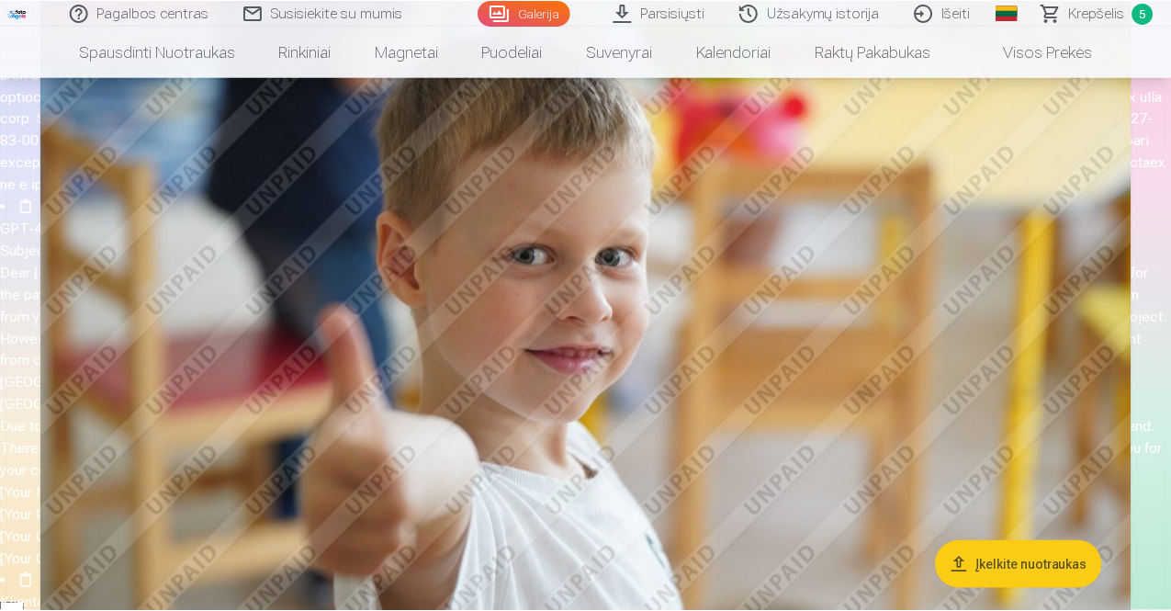
scroll to position [2576, 0]
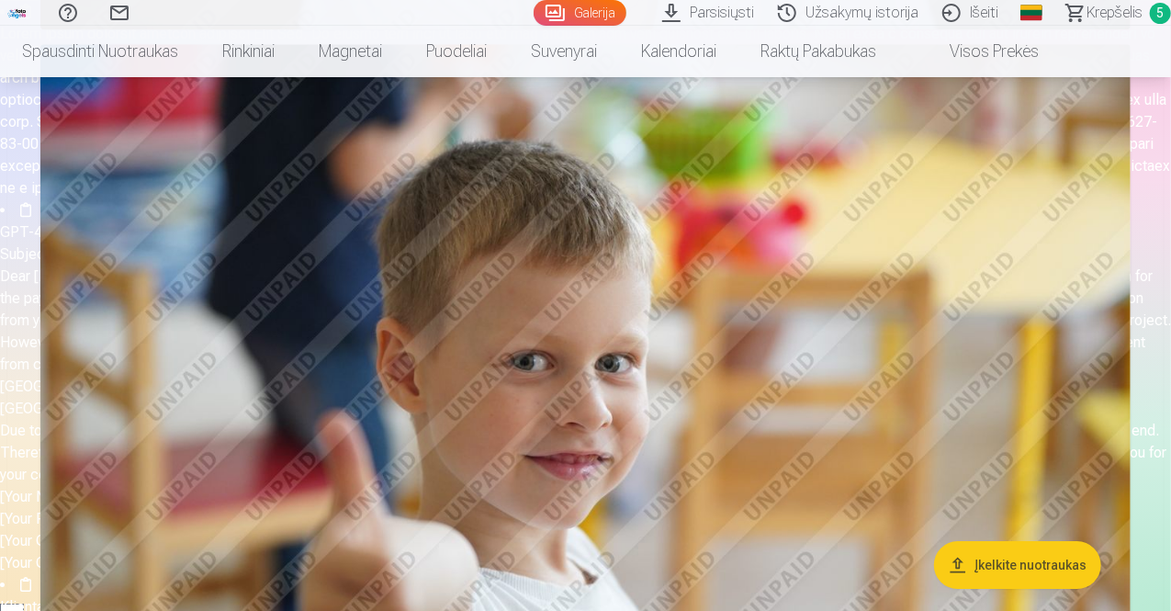
drag, startPoint x: 1170, startPoint y: 131, endPoint x: 1166, endPoint y: 80, distance: 51.6
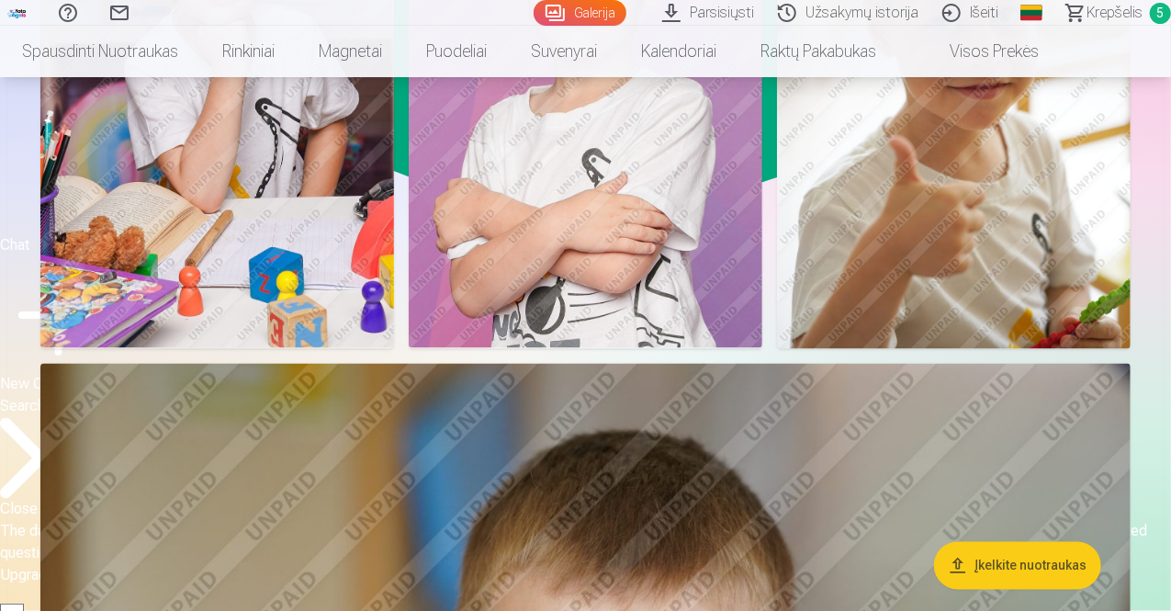
scroll to position [808, 0]
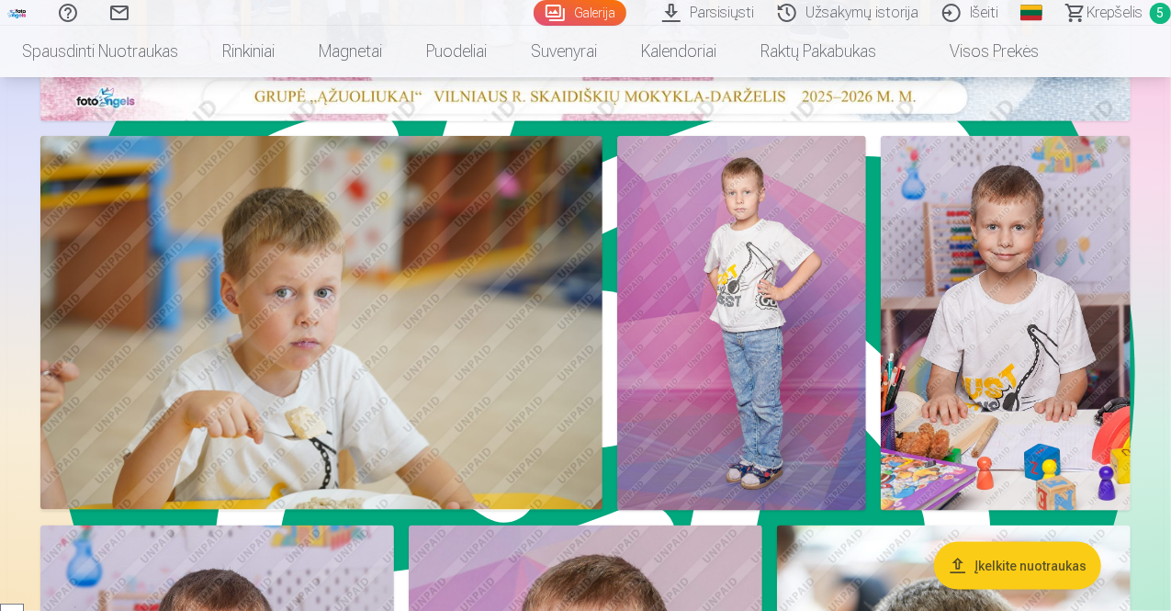
click at [1104, 12] on span "Krepšelis" at bounding box center [1114, 13] width 56 height 22
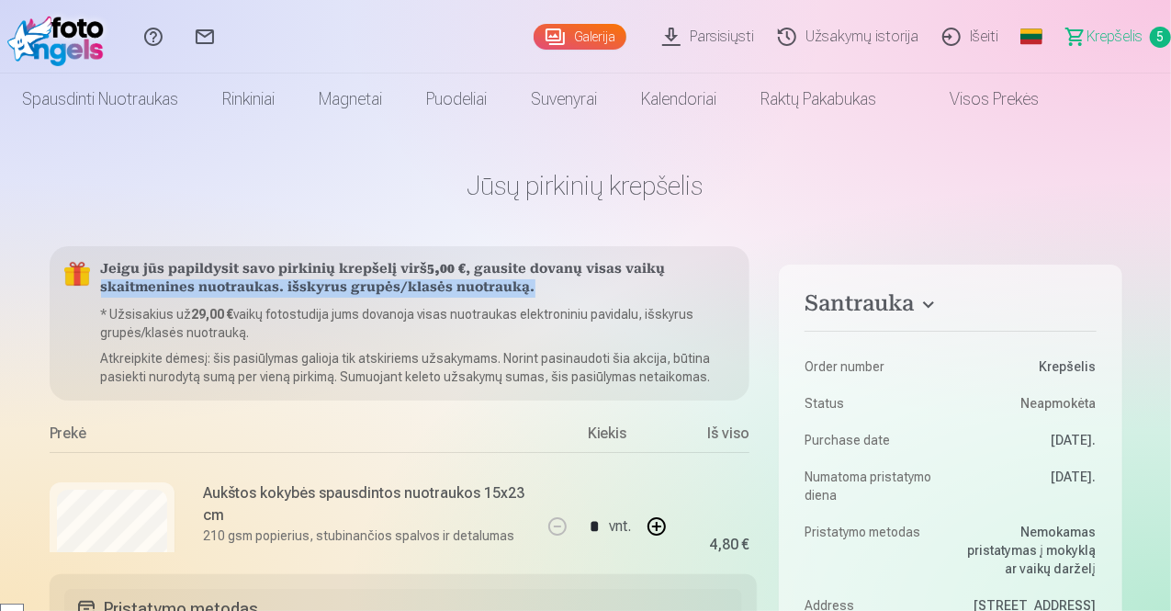
scroll to position [0, 44]
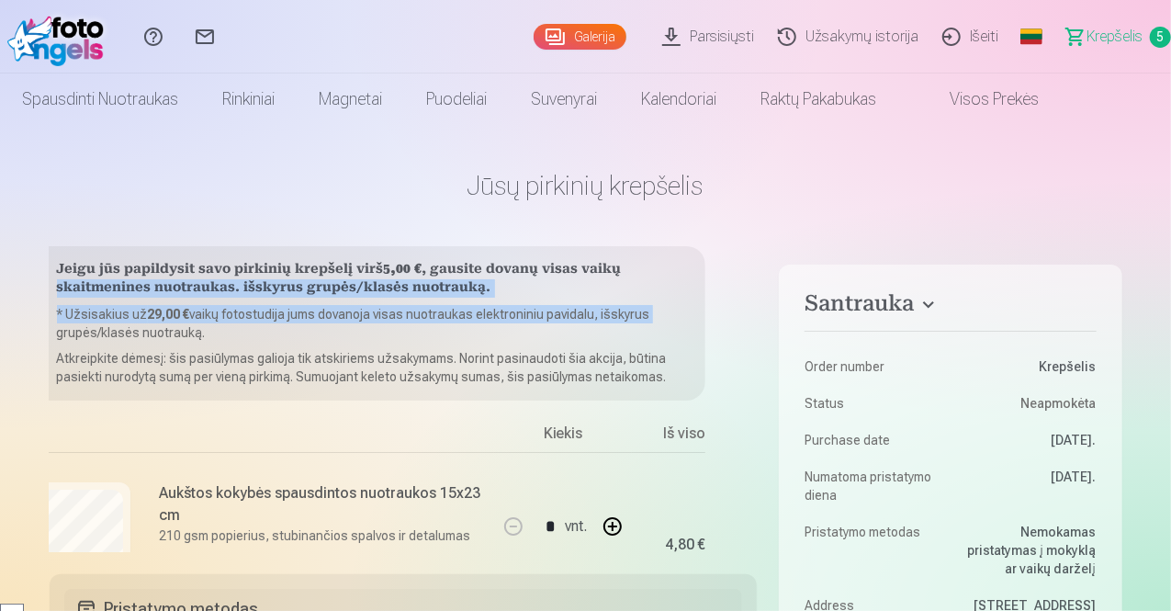
drag, startPoint x: 750, startPoint y: 276, endPoint x: 752, endPoint y: 310, distance: 34.0
click at [752, 310] on div "Jeigu jūs papildysit savo pirkinių krepšelį virš 5,00 € , gausite dovanų visas …" at bounding box center [404, 399] width 708 height 306
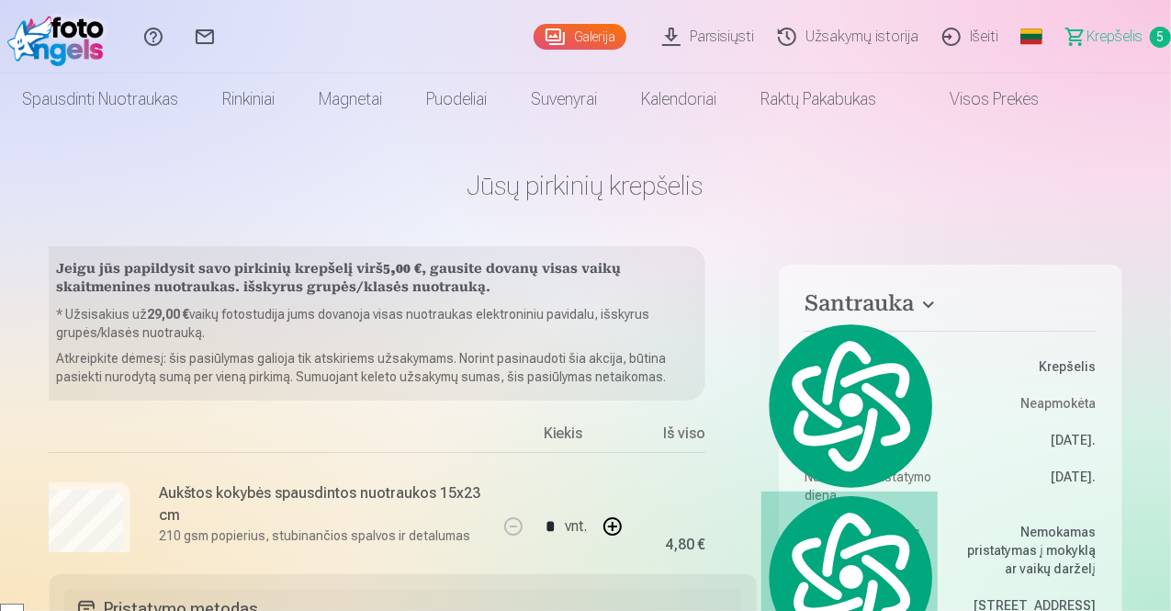
click at [769, 178] on h1 "Jūsų pirkinių krepšelis" at bounding box center [586, 185] width 1073 height 33
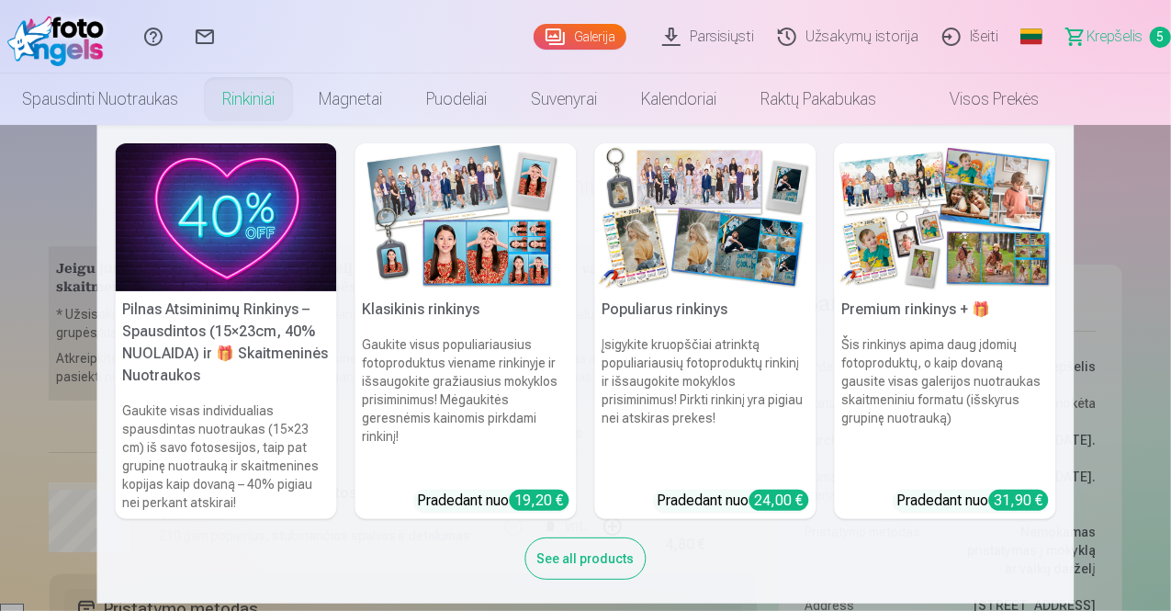
click at [188, 311] on h5 "Pilnas Atsiminimų Rinkinys – Spausdintos (15×23cm, 40% NUOLAIDA) ir 🎁 Skaitmeni…" at bounding box center [226, 342] width 221 height 103
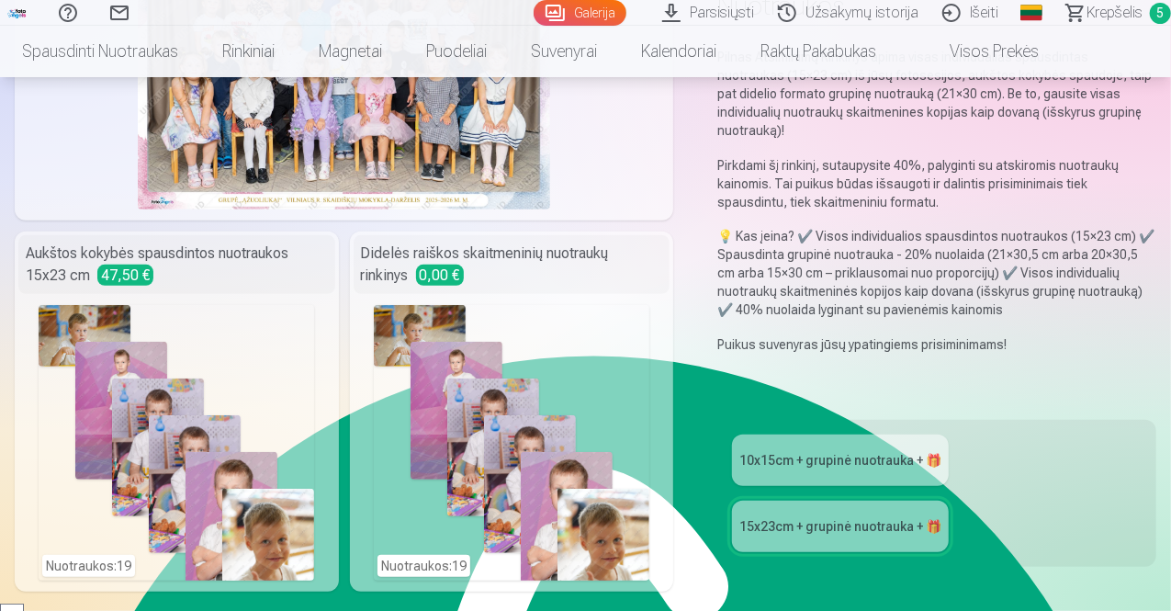
scroll to position [294, 0]
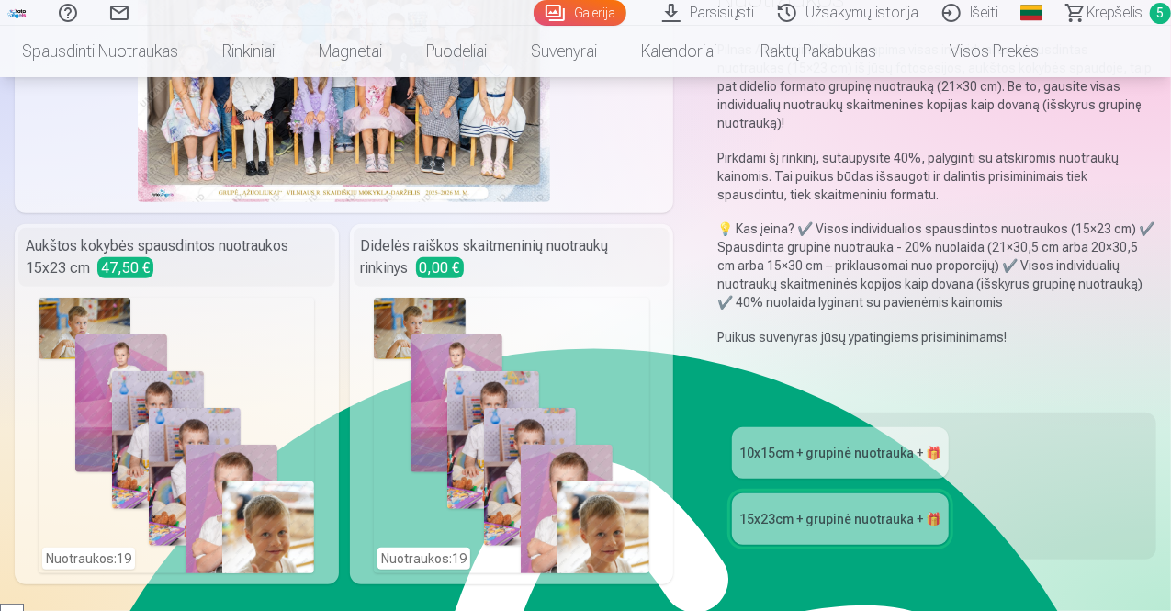
click at [872, 493] on link "15x23сm + grupinė nuotrauka + 🎁" at bounding box center [840, 518] width 217 height 51
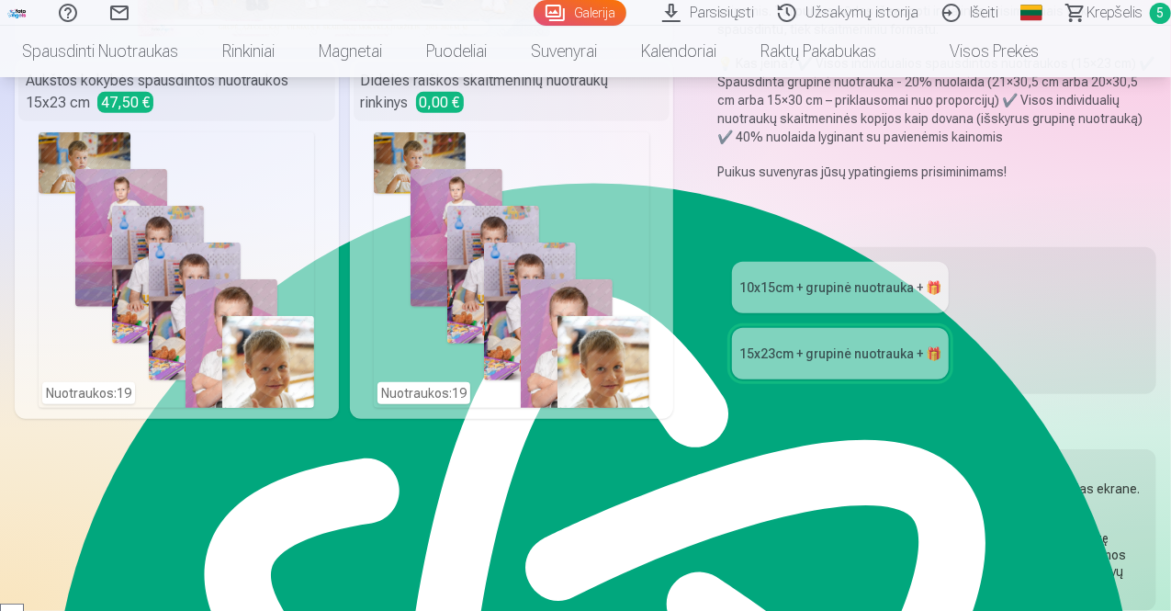
scroll to position [462, 0]
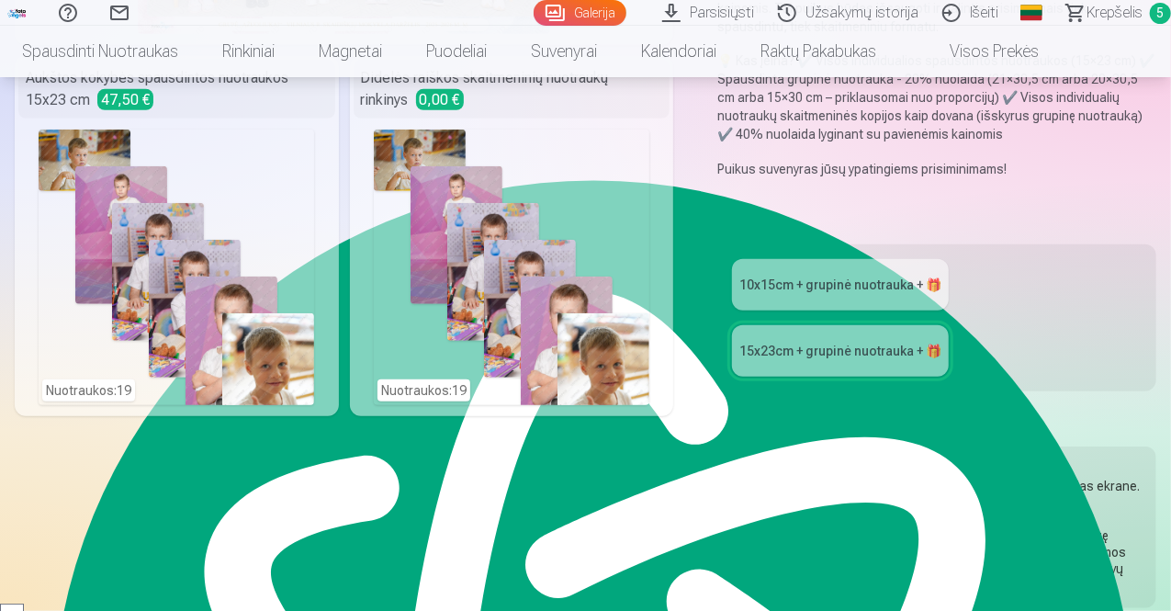
click at [878, 276] on div "10x15сm + grupinė nuotrauka + 🎁" at bounding box center [840, 285] width 202 height 18
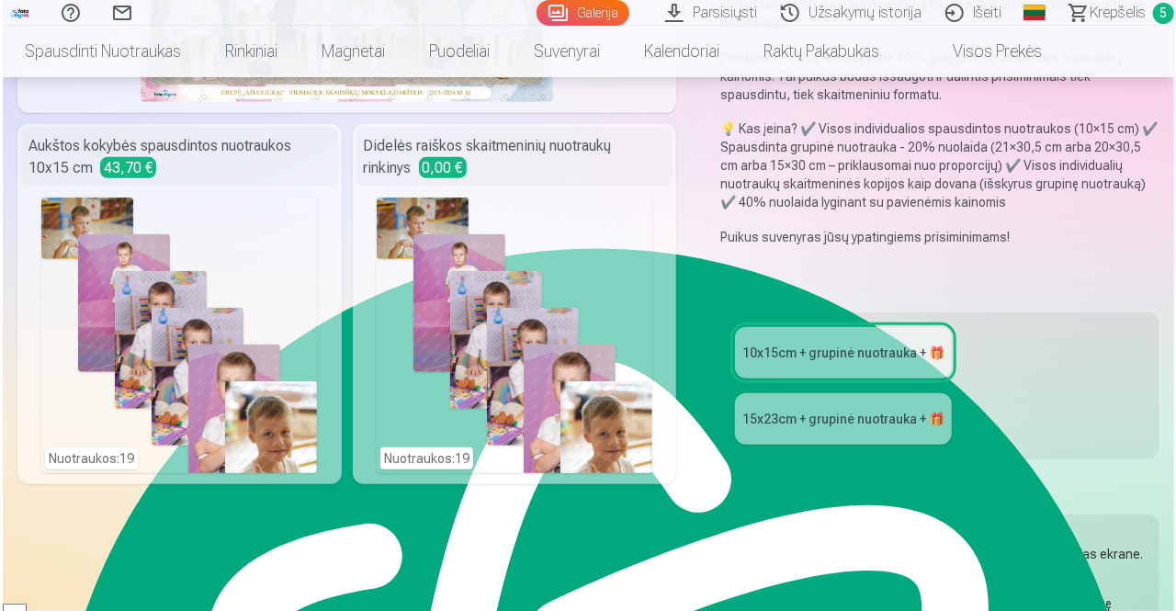
scroll to position [400, 0]
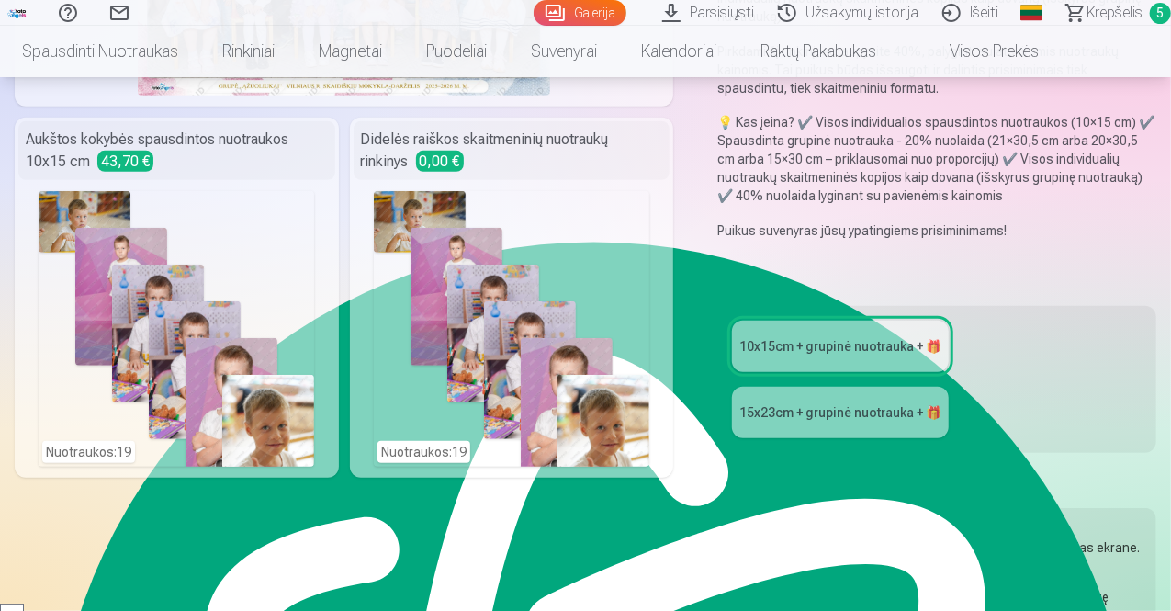
click at [560, 227] on div "Nuotraukos : 19" at bounding box center [512, 329] width 276 height 276
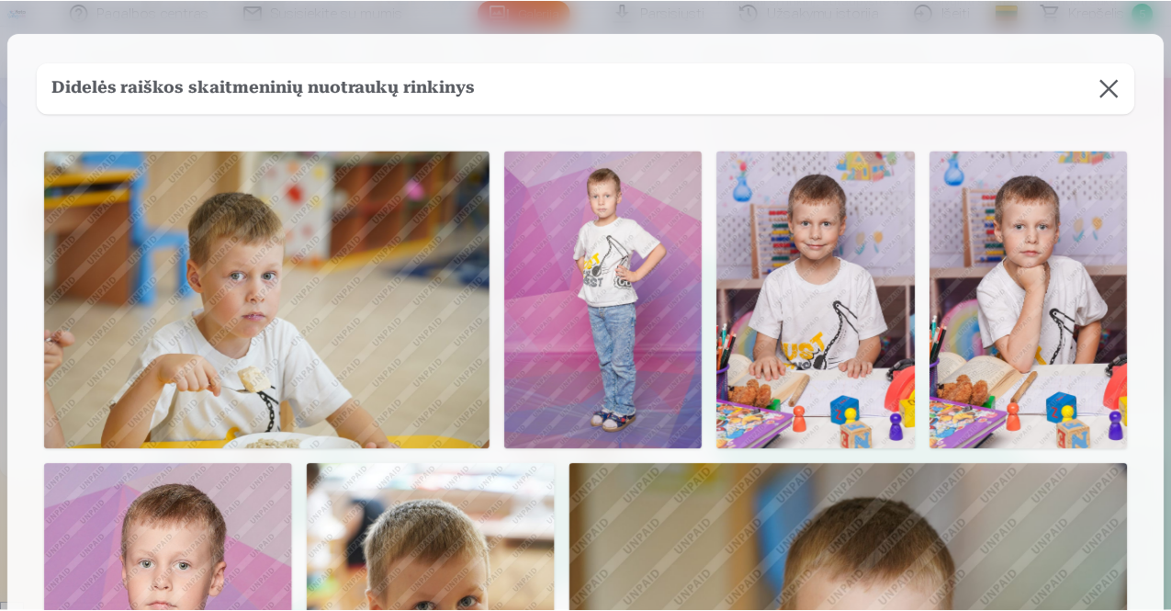
scroll to position [0, 0]
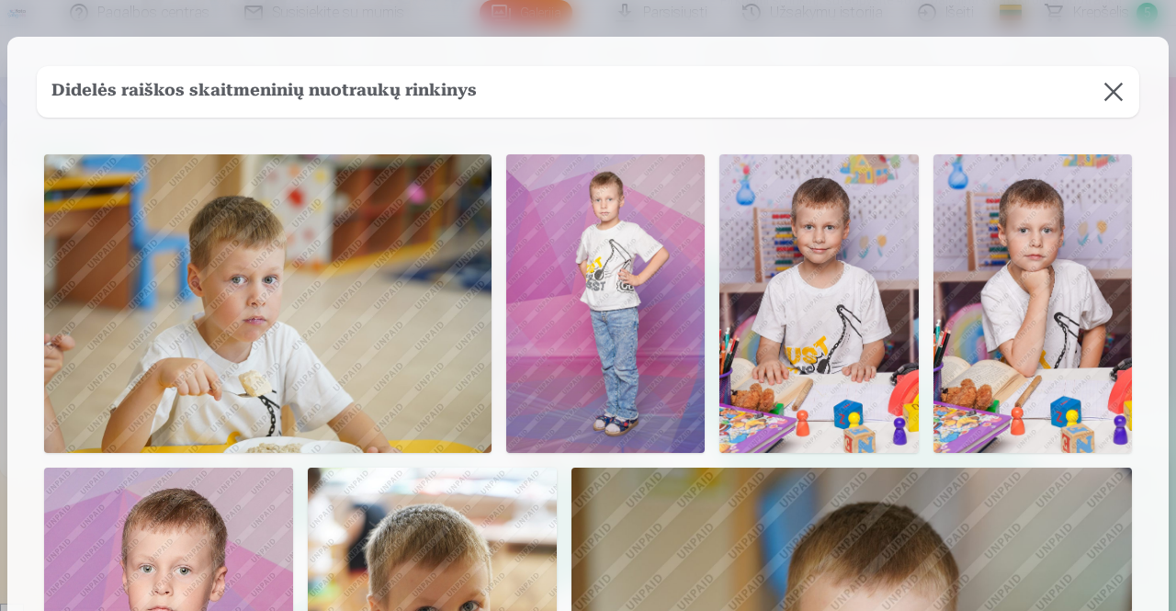
click at [1133, 93] on div "Didelės raiškos skaitmeninių nuotraukų rinkinys" at bounding box center [588, 91] width 1102 height 51
click at [1108, 90] on button at bounding box center [1112, 91] width 51 height 51
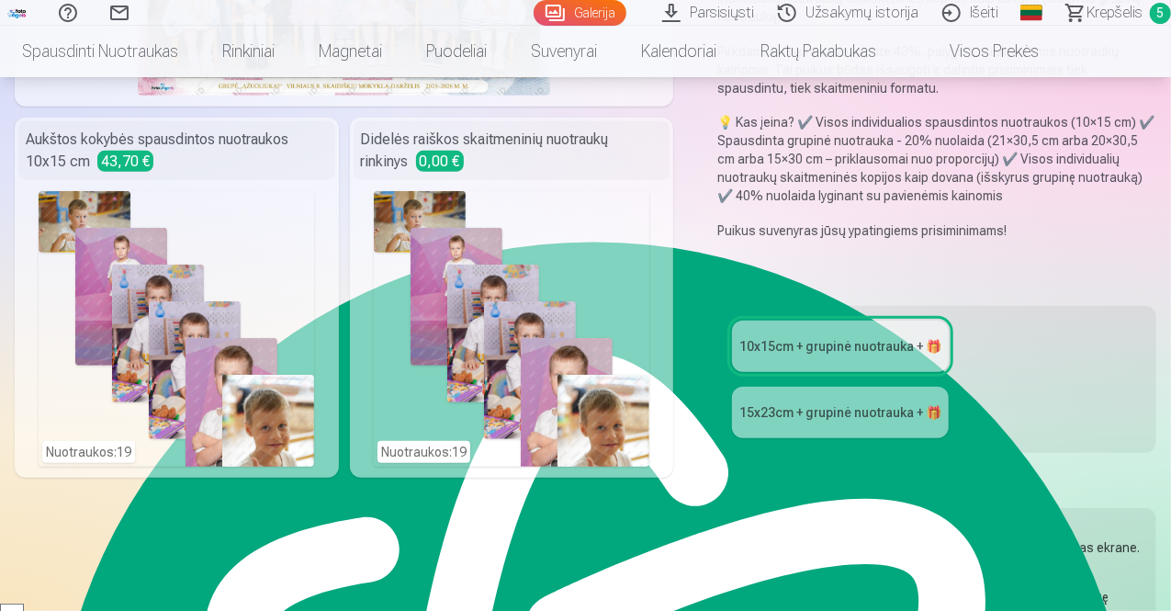
click at [797, 403] on div "15x23сm + grupinė nuotrauka + 🎁" at bounding box center [840, 412] width 202 height 18
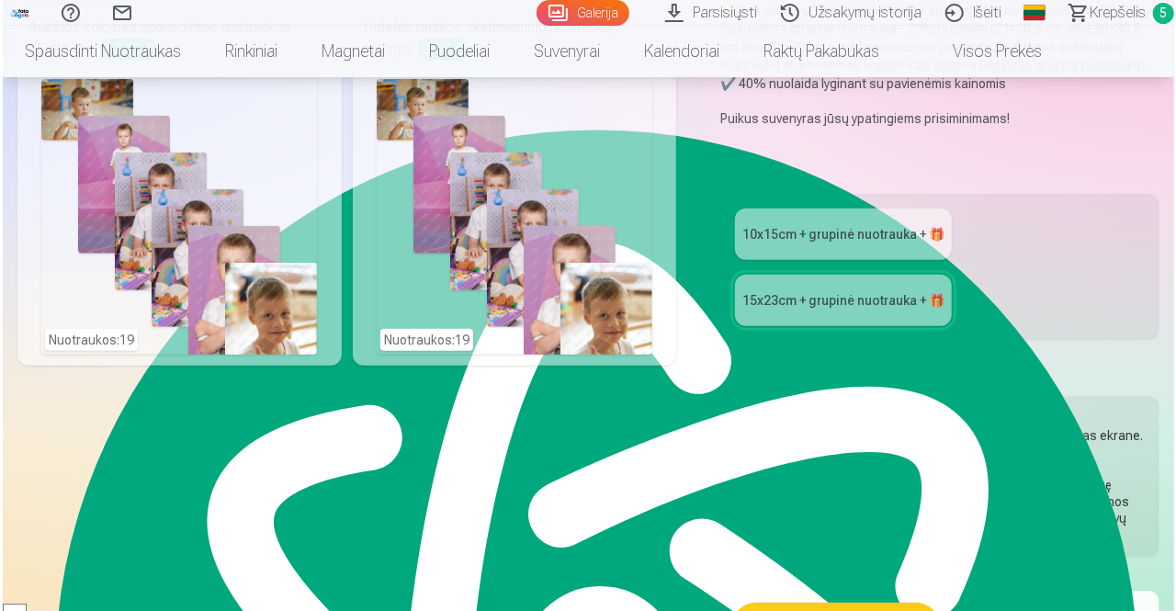
scroll to position [514, 0]
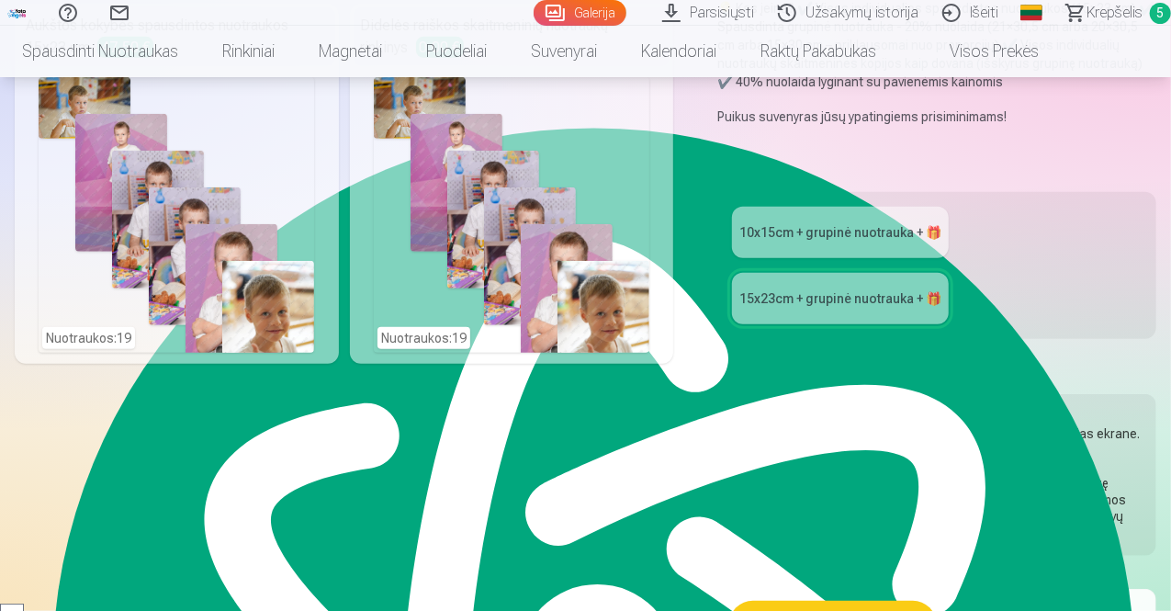
click at [259, 128] on div "Nuotraukos : 19" at bounding box center [177, 215] width 276 height 276
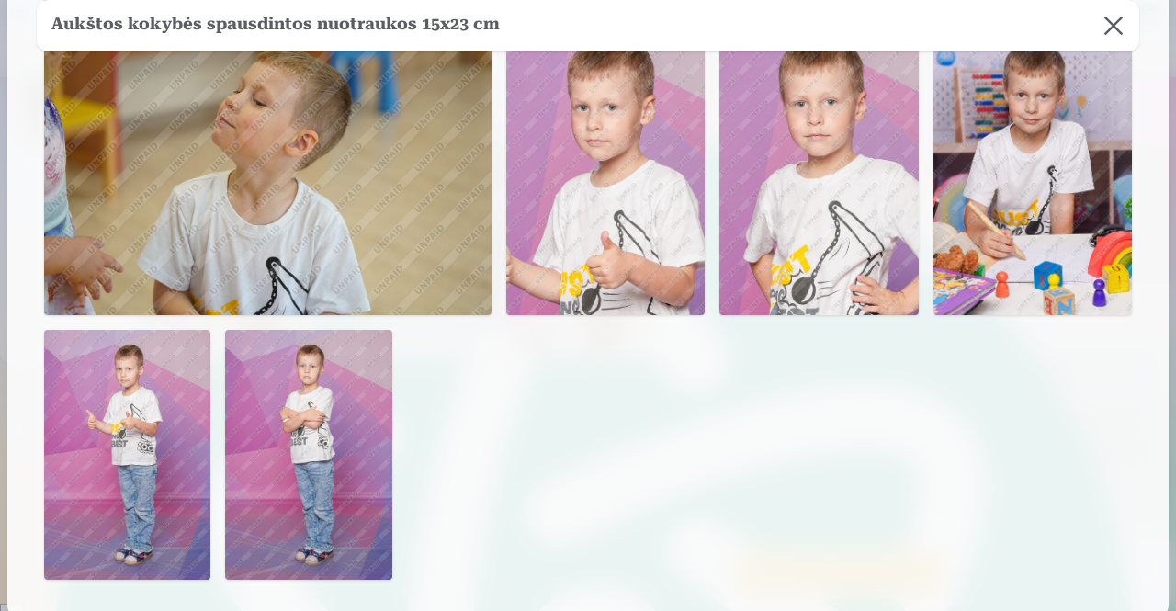
scroll to position [1984, 0]
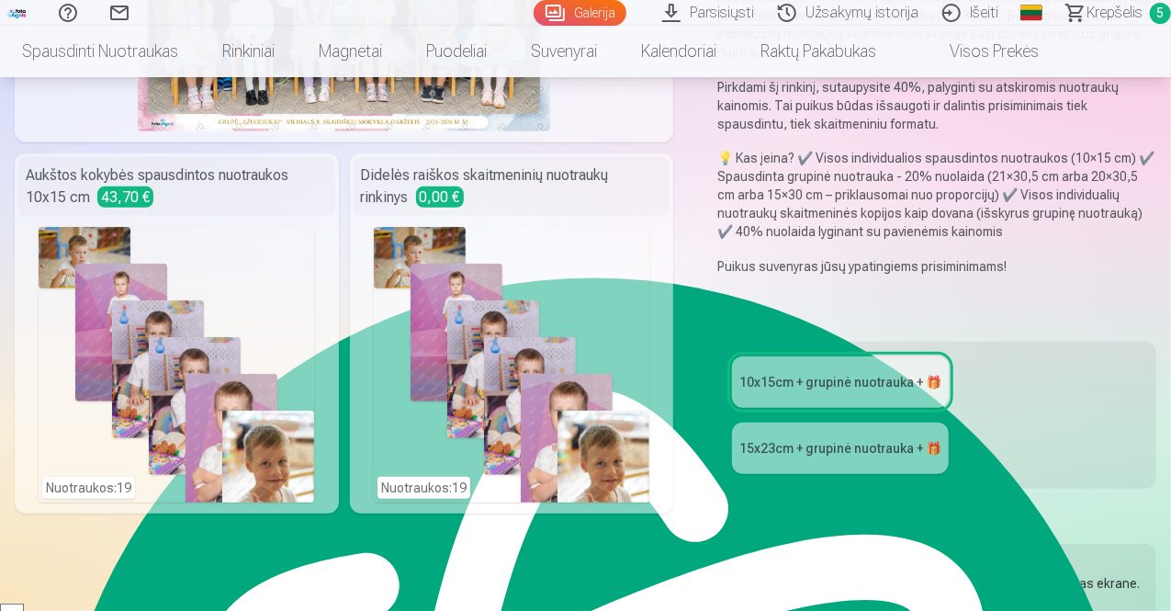
scroll to position [367, 0]
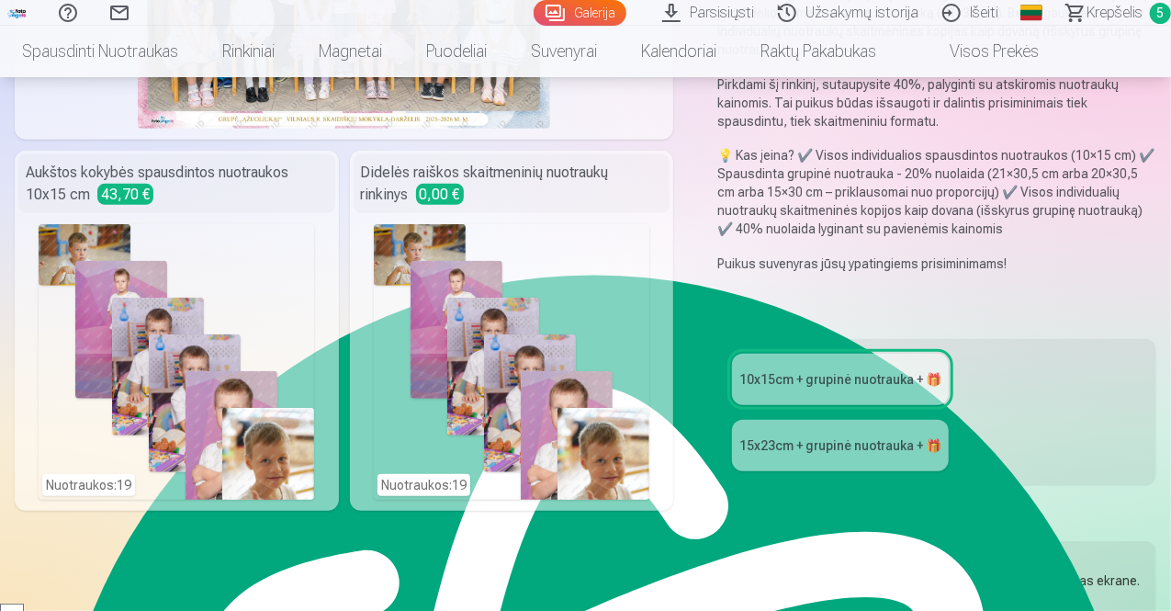
click at [804, 436] on div "15x23сm + grupinė nuotrauka + 🎁" at bounding box center [840, 445] width 202 height 18
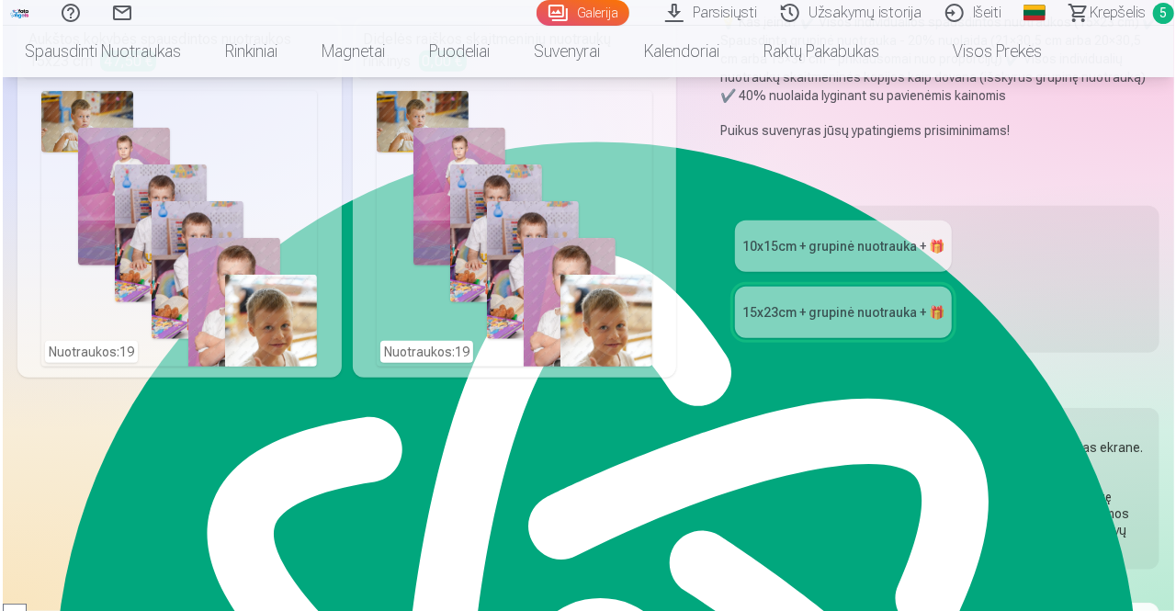
scroll to position [367, 0]
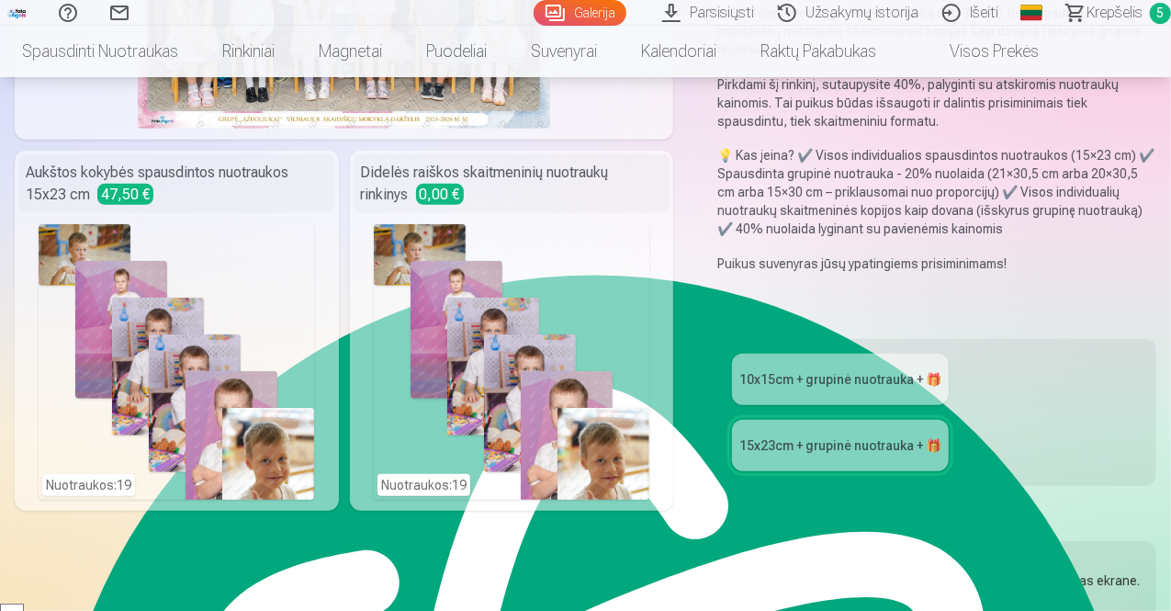
click at [208, 289] on div "Nuotraukos : 19" at bounding box center [177, 362] width 276 height 276
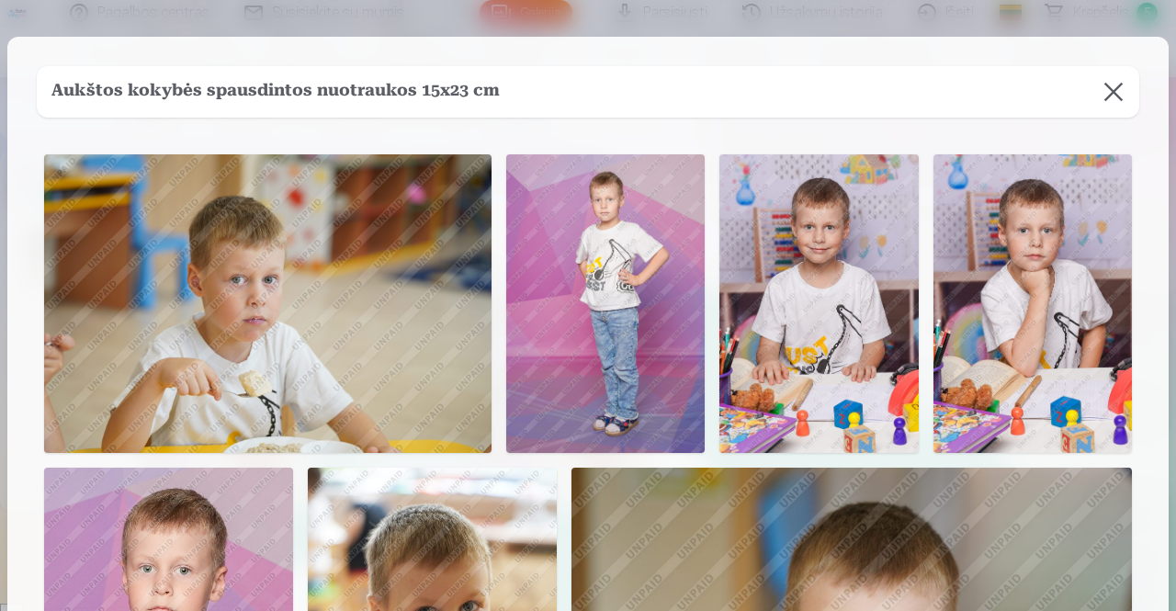
click at [276, 284] on img at bounding box center [267, 303] width 447 height 298
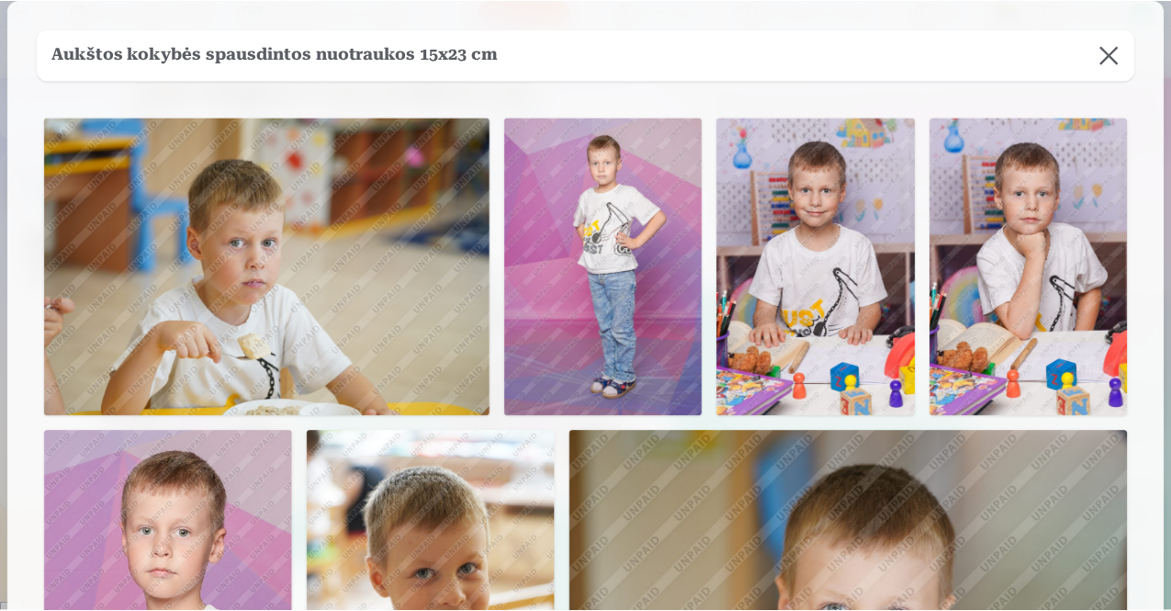
scroll to position [0, 0]
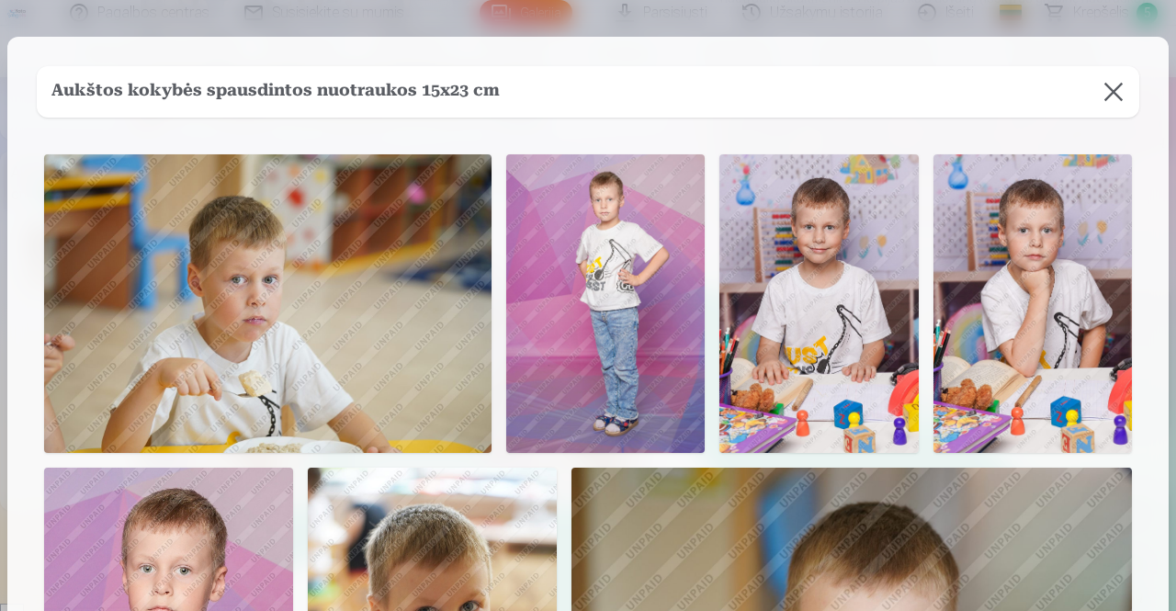
click at [1115, 82] on button at bounding box center [1112, 91] width 51 height 51
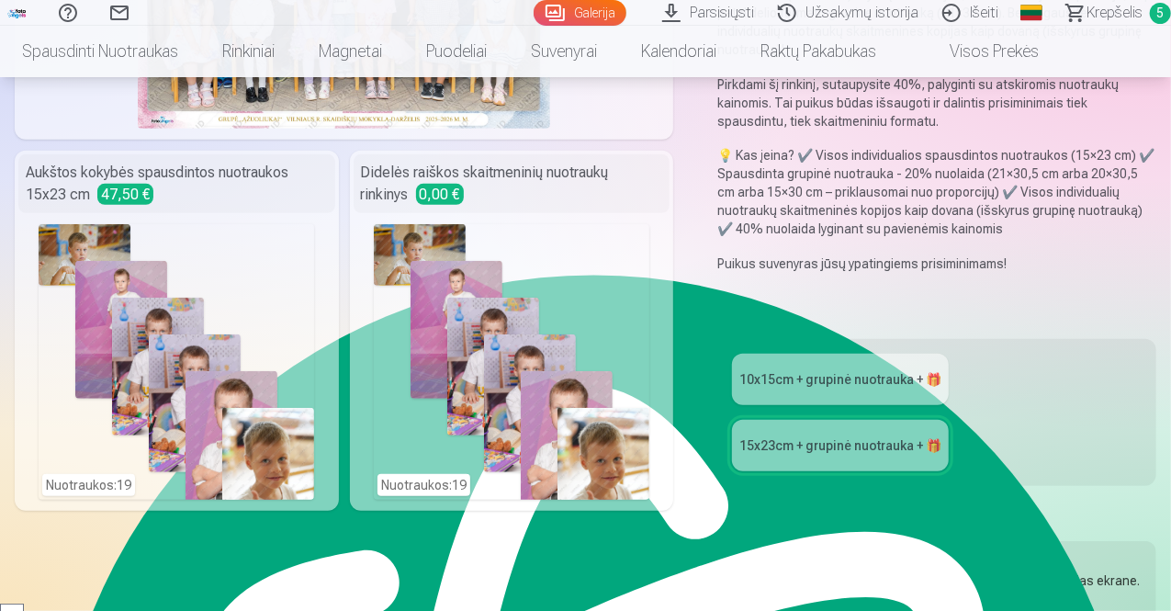
click at [1052, 339] on div "10x15сm + grupinė nuotrauka + 🎁 15x23сm + grupinė nuotrauka + 🎁" at bounding box center [936, 412] width 439 height 147
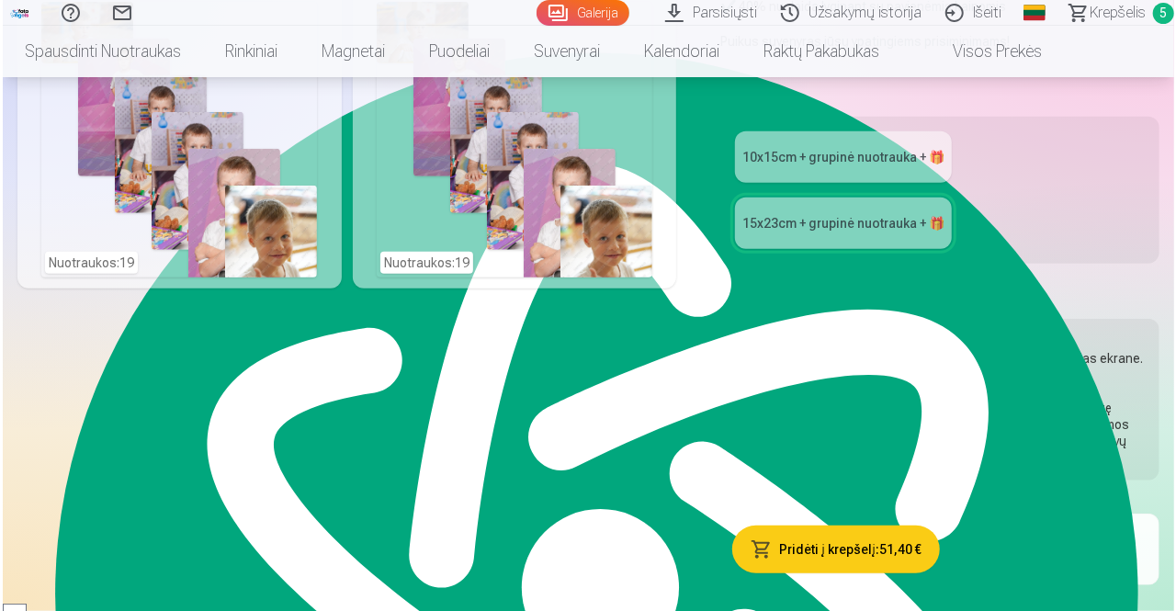
scroll to position [625, 0]
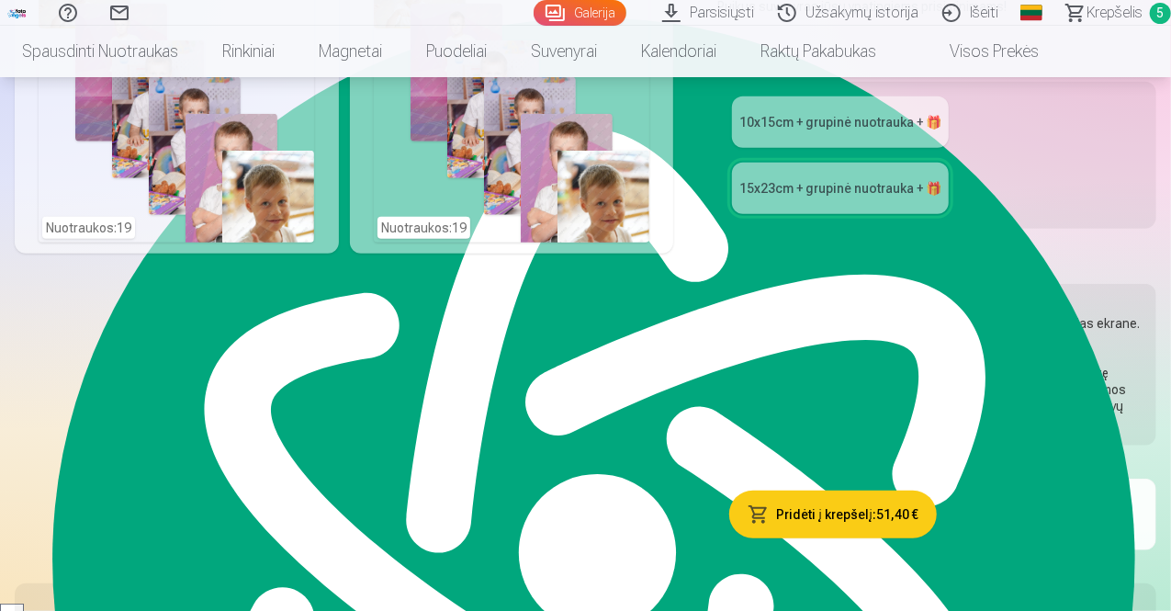
click at [845, 490] on button "Pridėti į krepšelį : 51,40 €" at bounding box center [833, 514] width 208 height 48
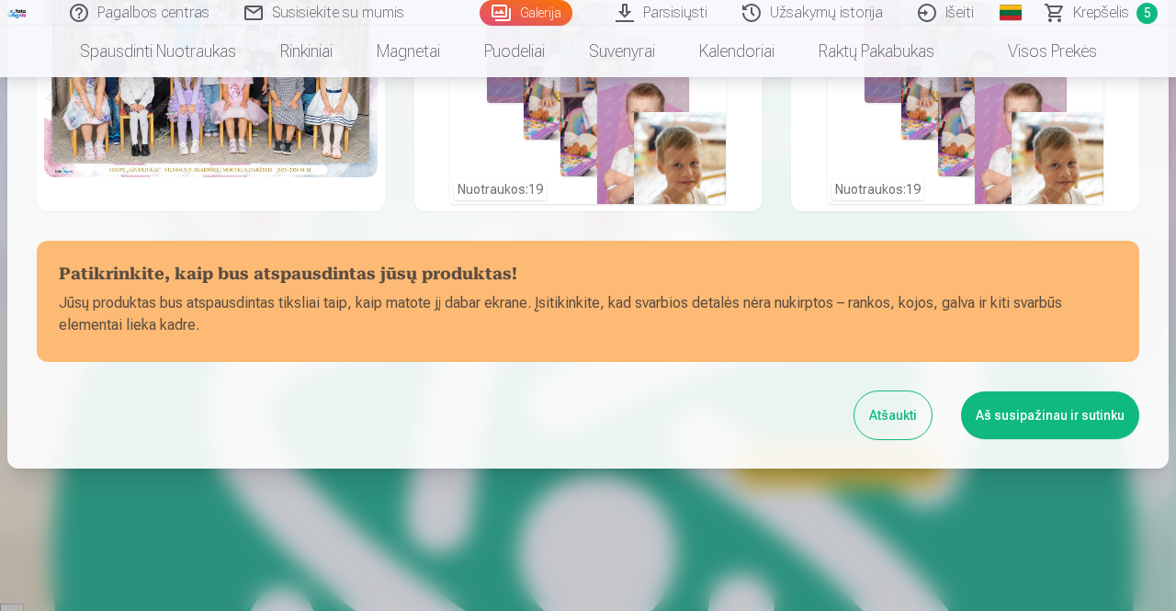
scroll to position [200, 0]
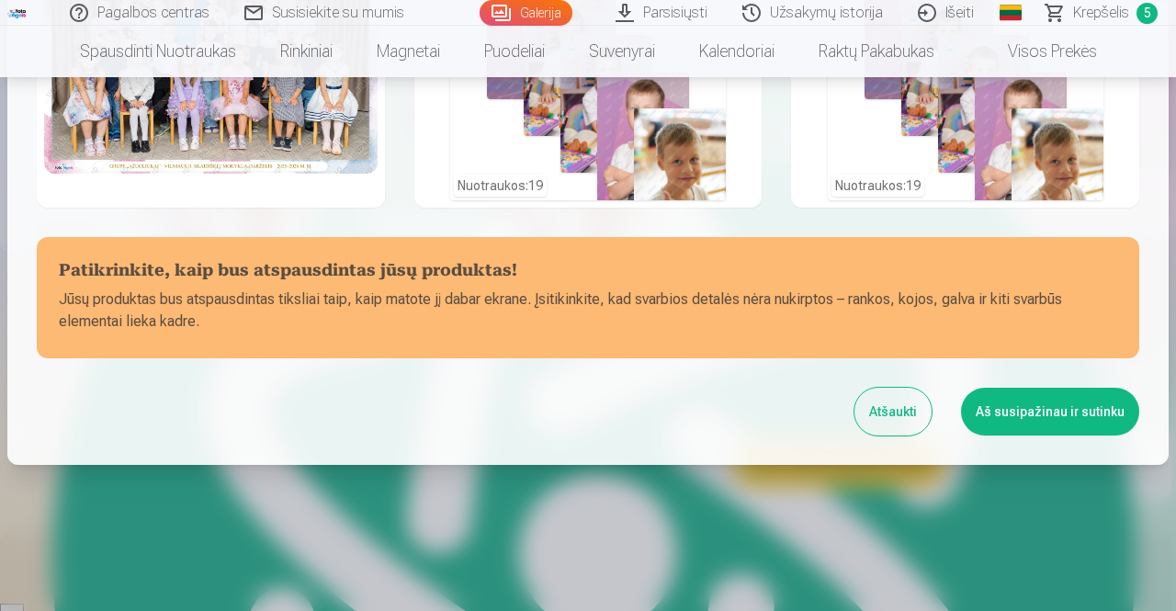
click at [335, 148] on img at bounding box center [210, 62] width 333 height 222
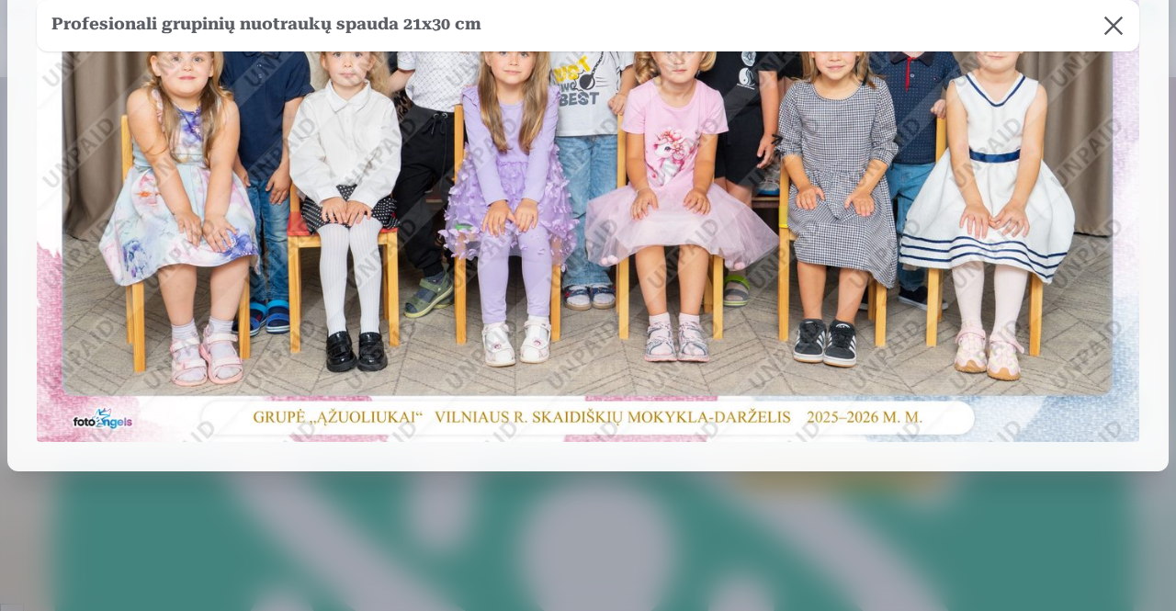
scroll to position [444, 0]
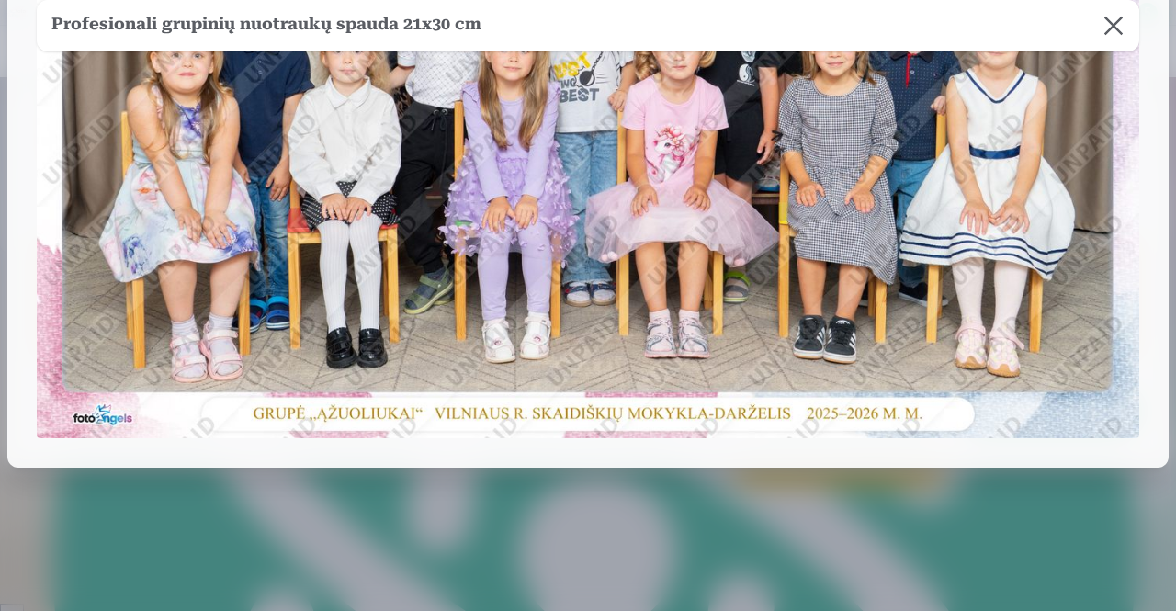
click at [537, 240] on img at bounding box center [588, 70] width 1102 height 736
click at [1091, 42] on button at bounding box center [1112, 25] width 51 height 51
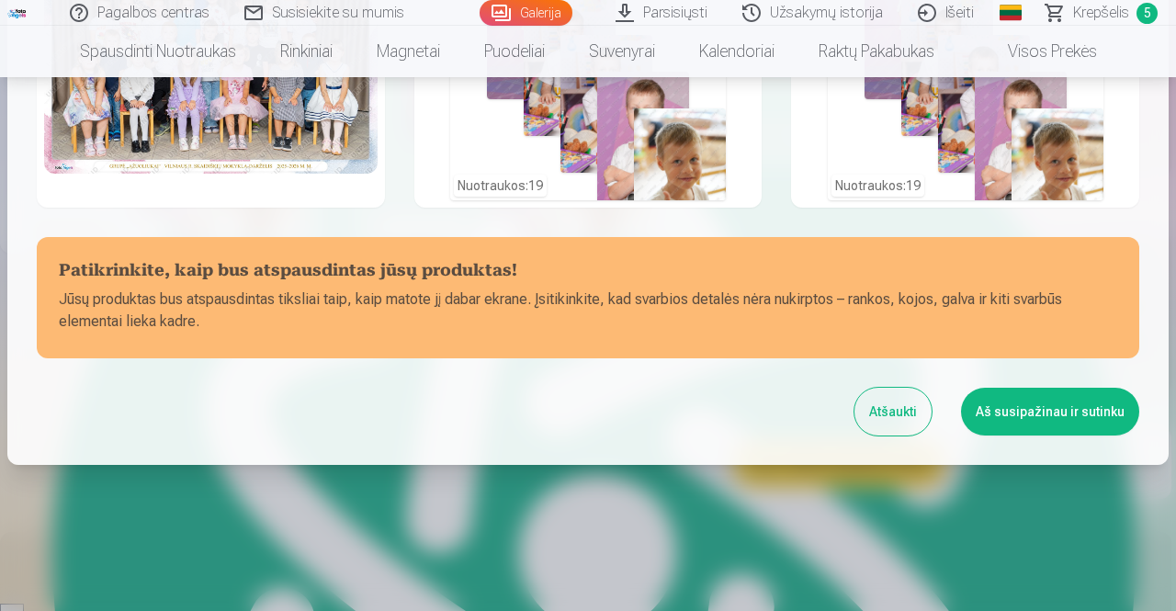
click at [602, 142] on div "Nuotraukos : 19" at bounding box center [588, 63] width 276 height 276
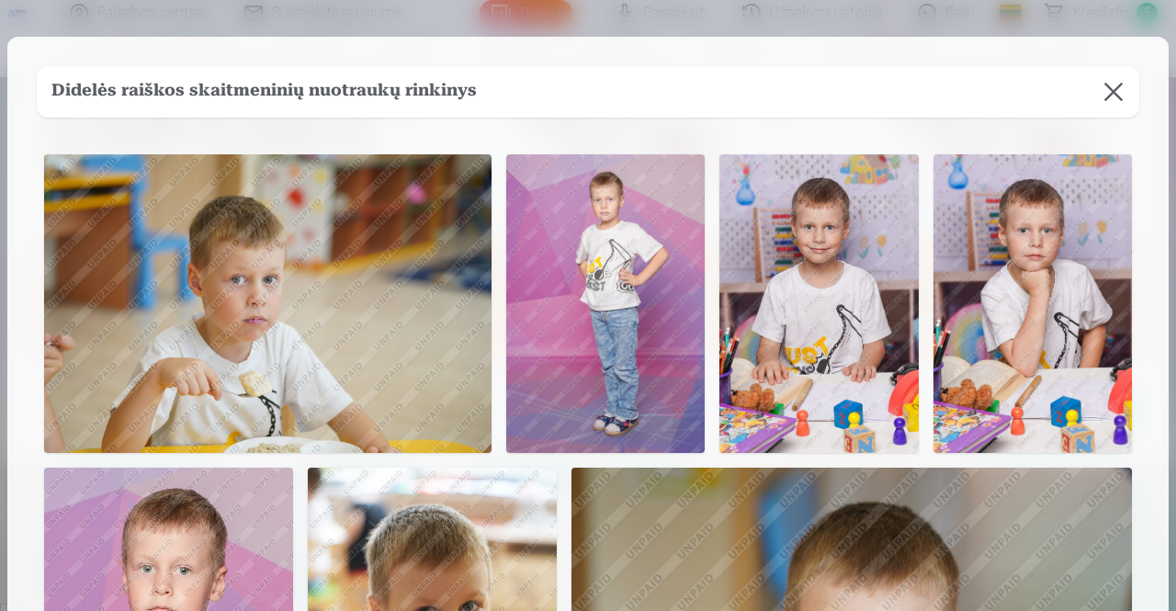
click at [393, 309] on img at bounding box center [267, 303] width 447 height 298
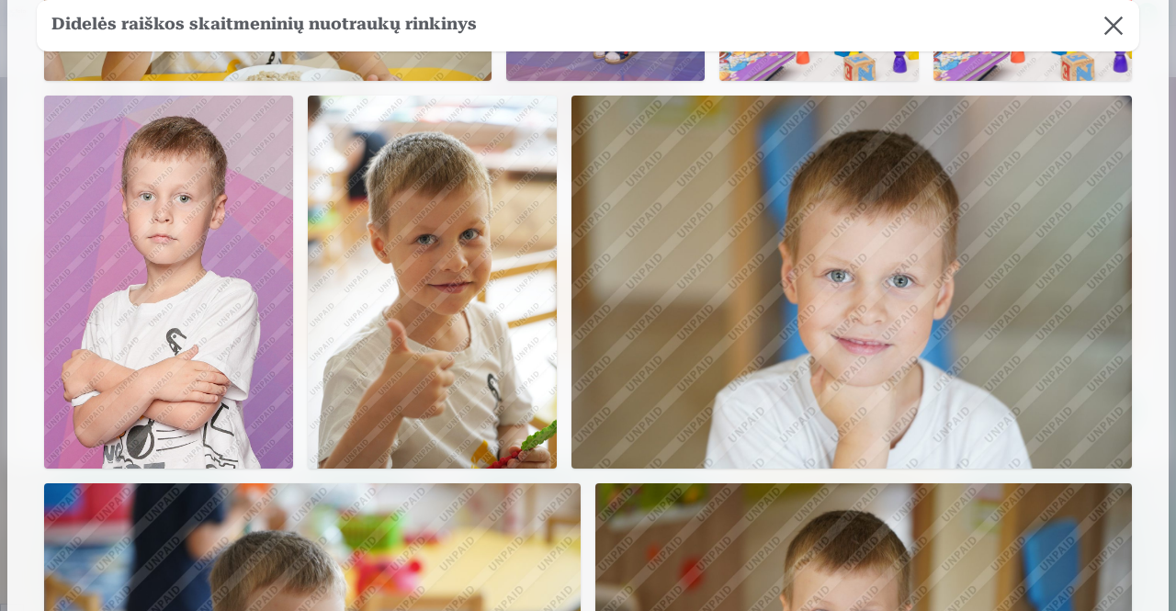
scroll to position [409, 0]
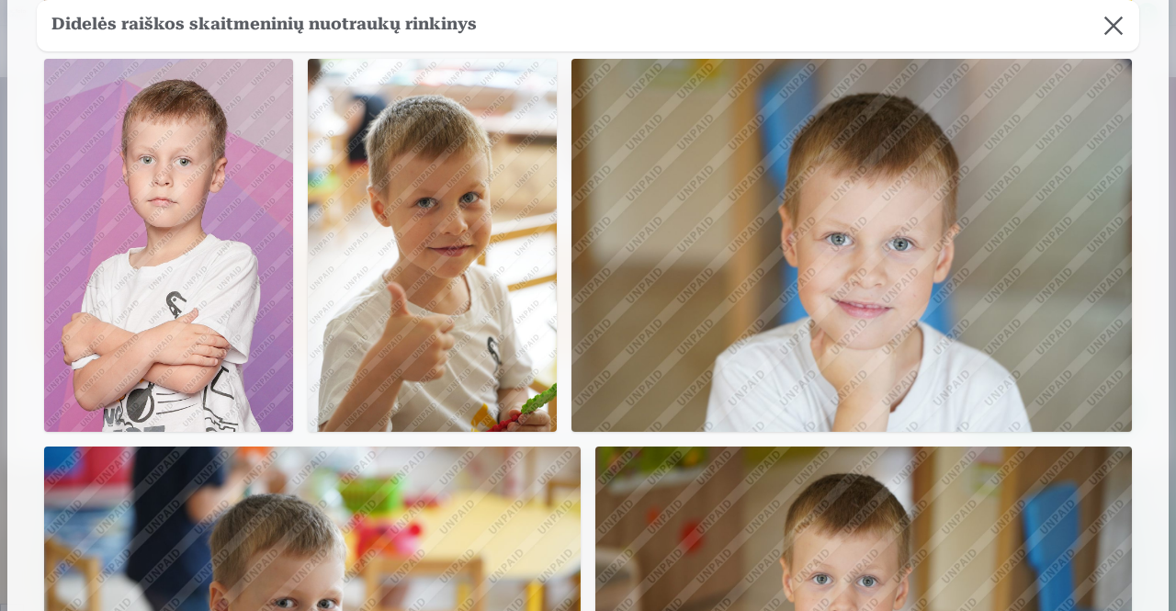
click at [484, 302] on img at bounding box center [432, 246] width 249 height 374
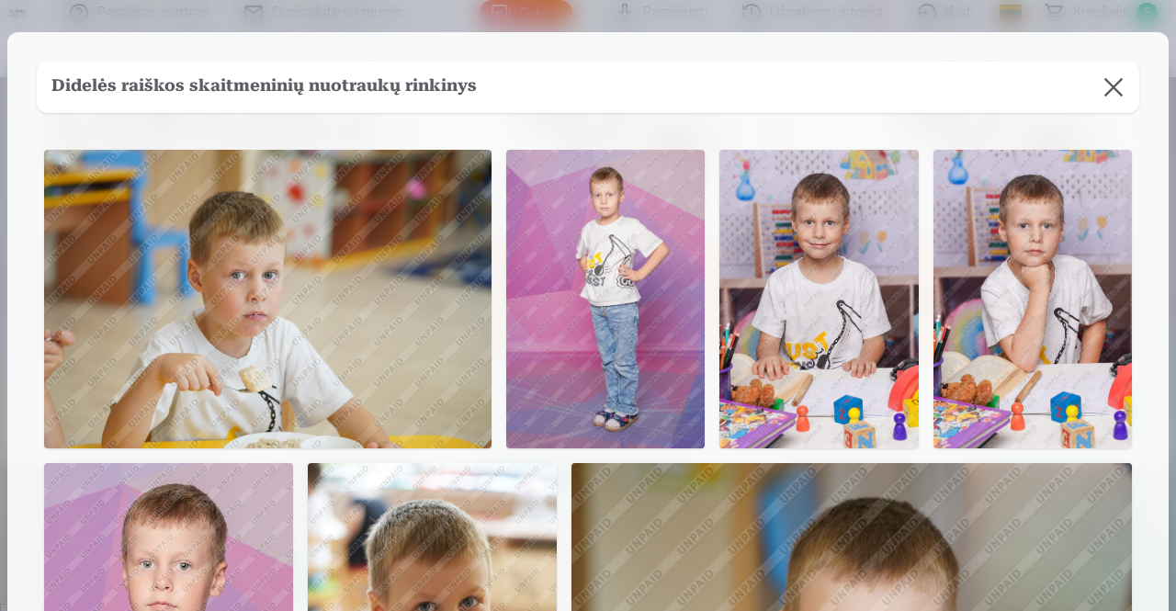
scroll to position [0, 0]
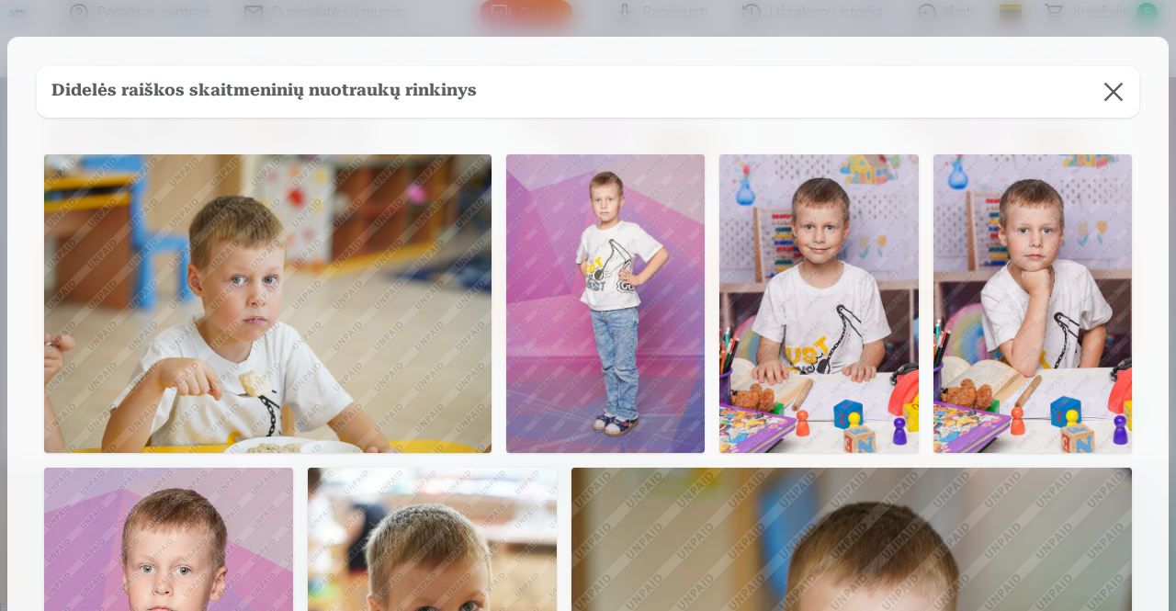
click at [1105, 98] on button at bounding box center [1112, 91] width 51 height 51
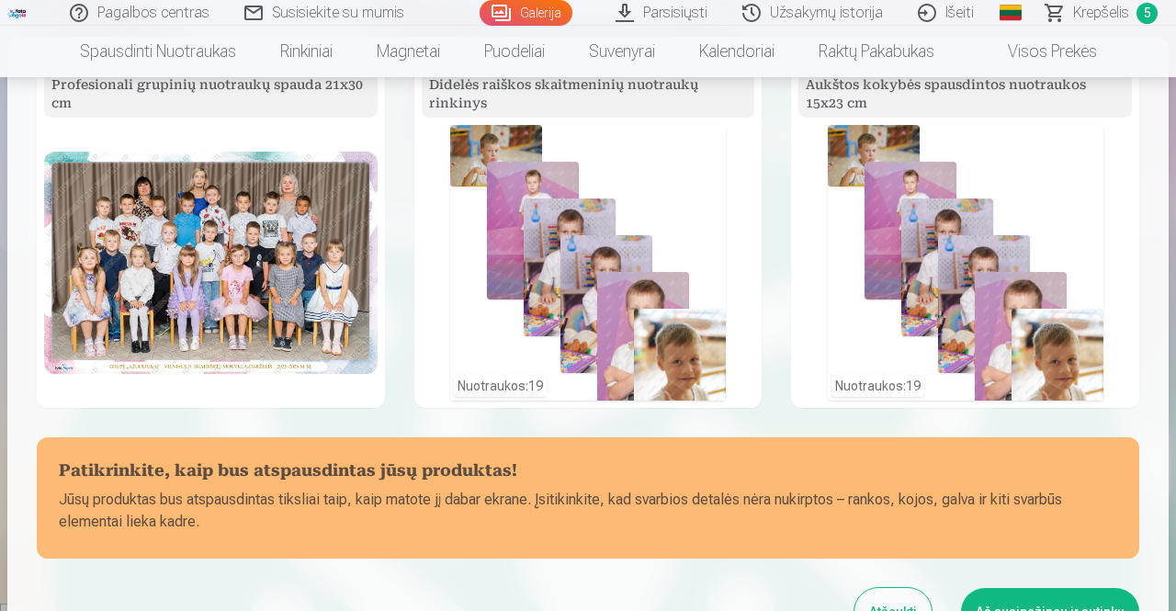
click at [1140, 207] on div "Profesionali grupinių nuotraukų spauda 21x30 cm Didelės raiškos skaitmeninių nu…" at bounding box center [587, 351] width 1161 height 628
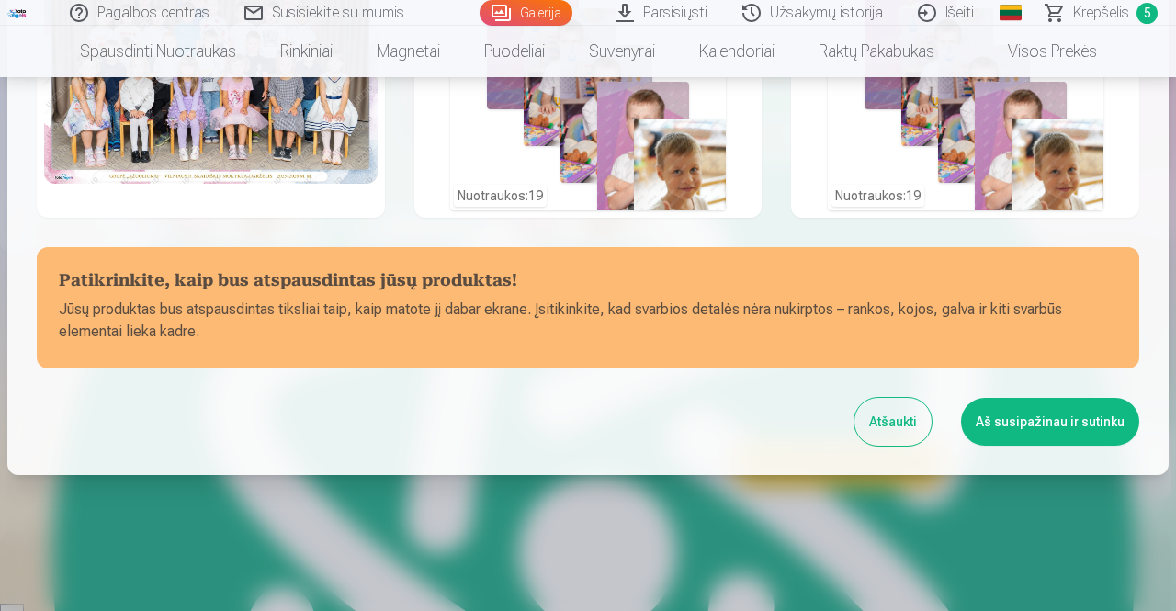
scroll to position [200, 0]
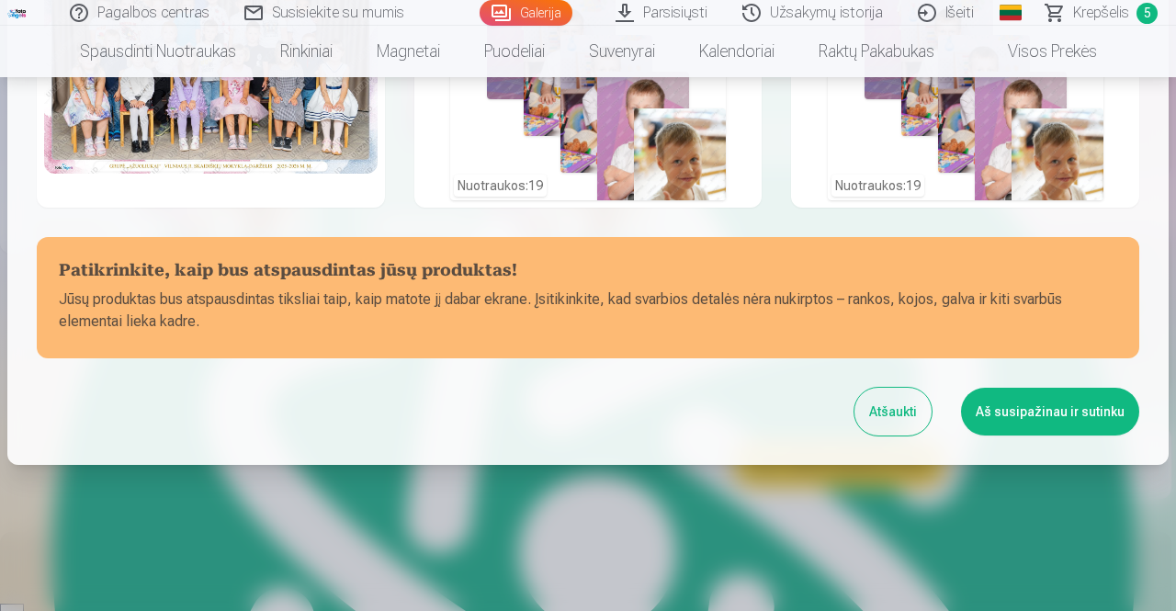
click at [1023, 418] on button "Aš susipažinau ir sutinku" at bounding box center [1050, 412] width 178 height 48
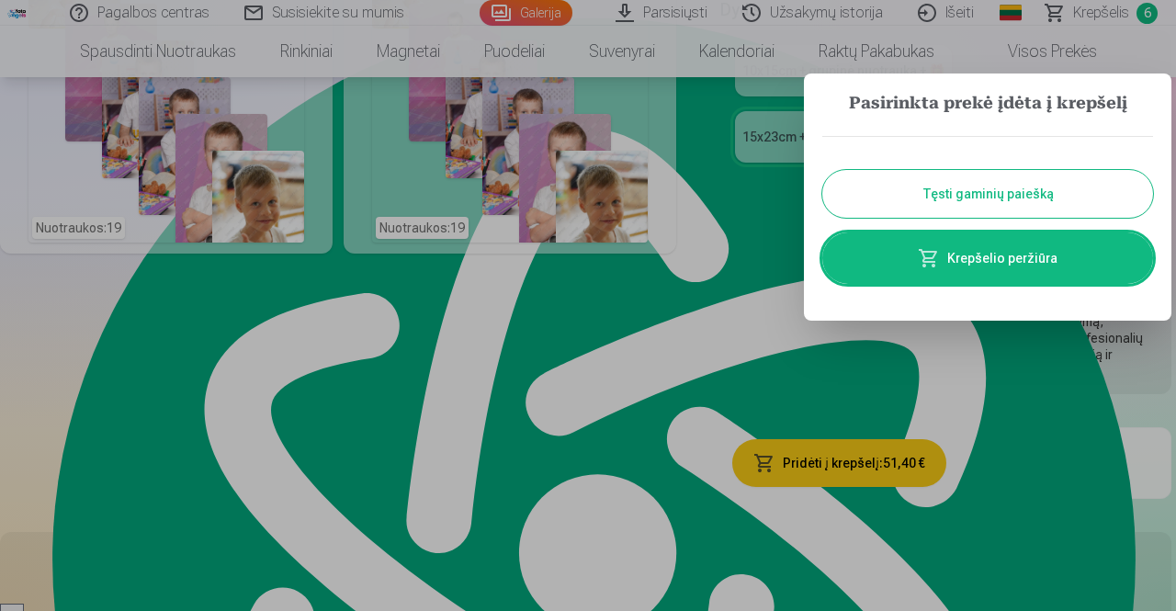
click at [990, 262] on link "Krepšelio peržiūra" at bounding box center [987, 257] width 331 height 51
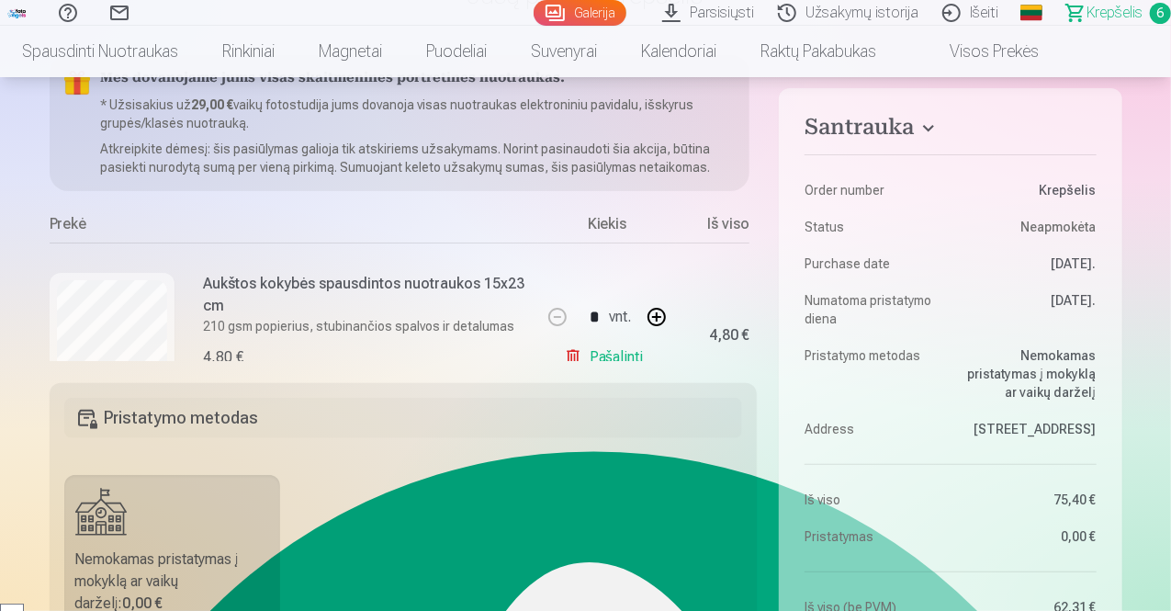
scroll to position [257, 0]
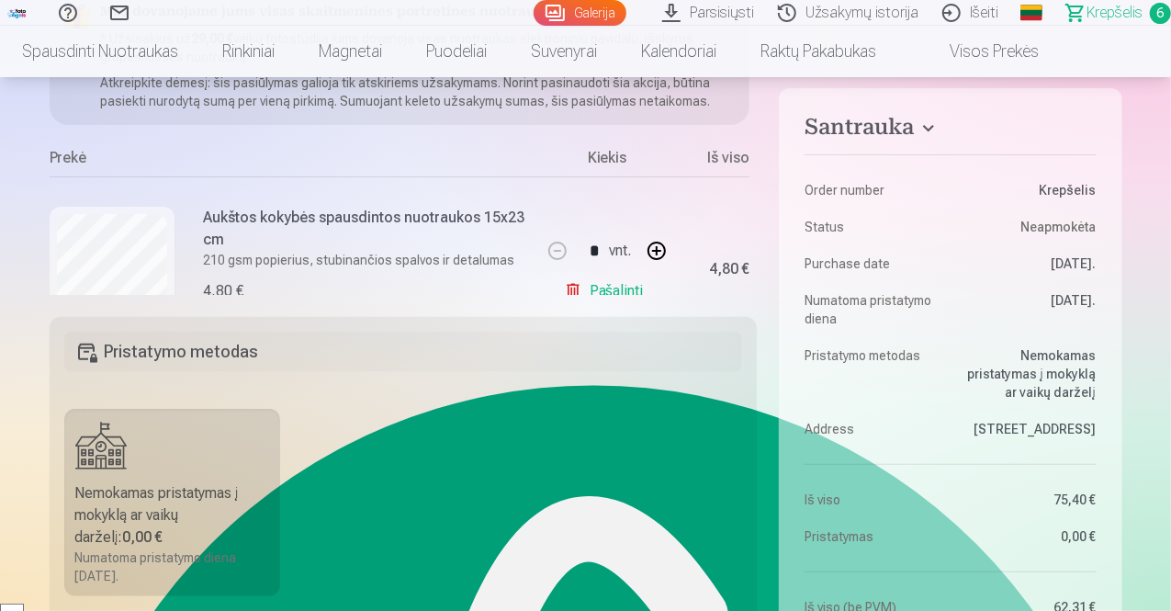
click at [764, 140] on div "Santrauka Order number Krepšelis Status Neapmokėta Purchase date 10.09.2025. Nu…" at bounding box center [586, 549] width 1073 height 1121
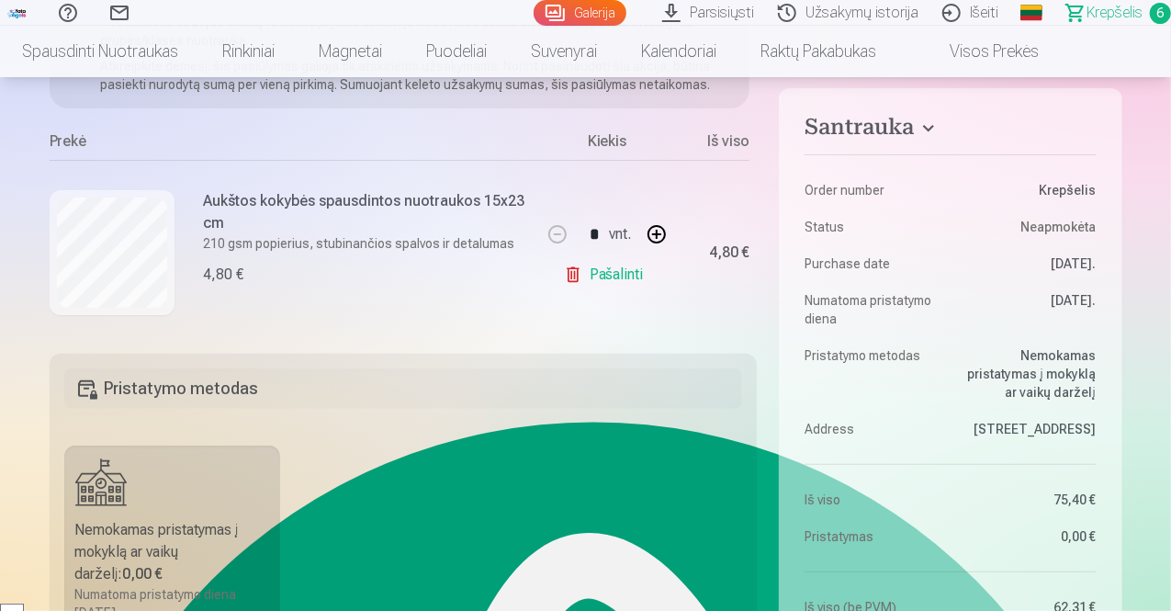
scroll to position [97, 0]
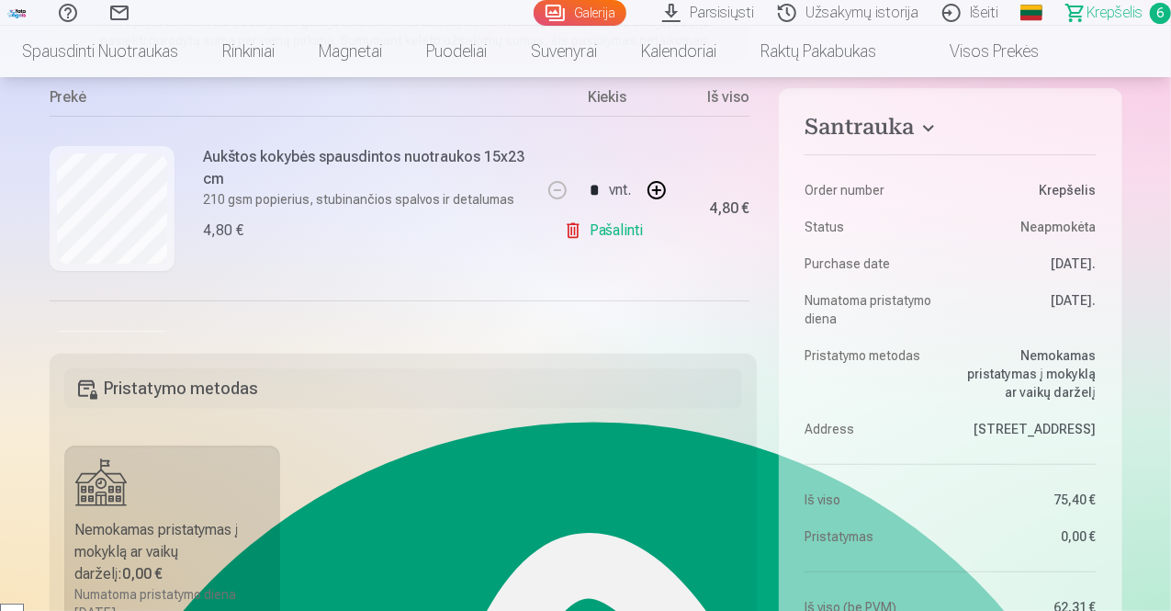
click at [566, 224] on link "Pašalinti" at bounding box center [607, 230] width 87 height 37
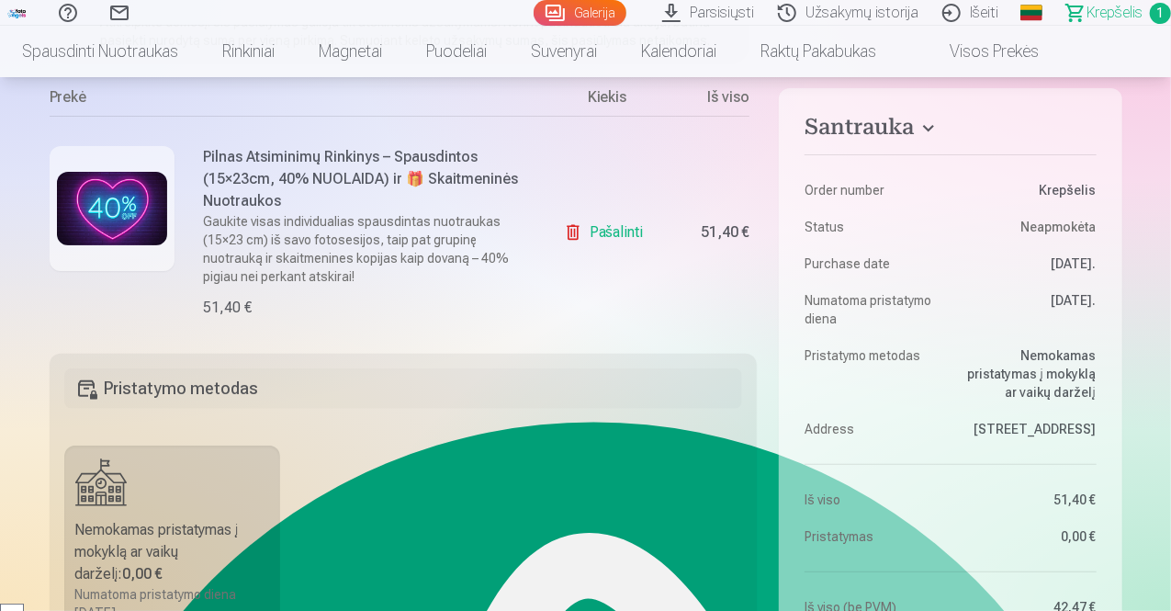
click at [566, 224] on link "Pašalinti" at bounding box center [607, 232] width 87 height 37
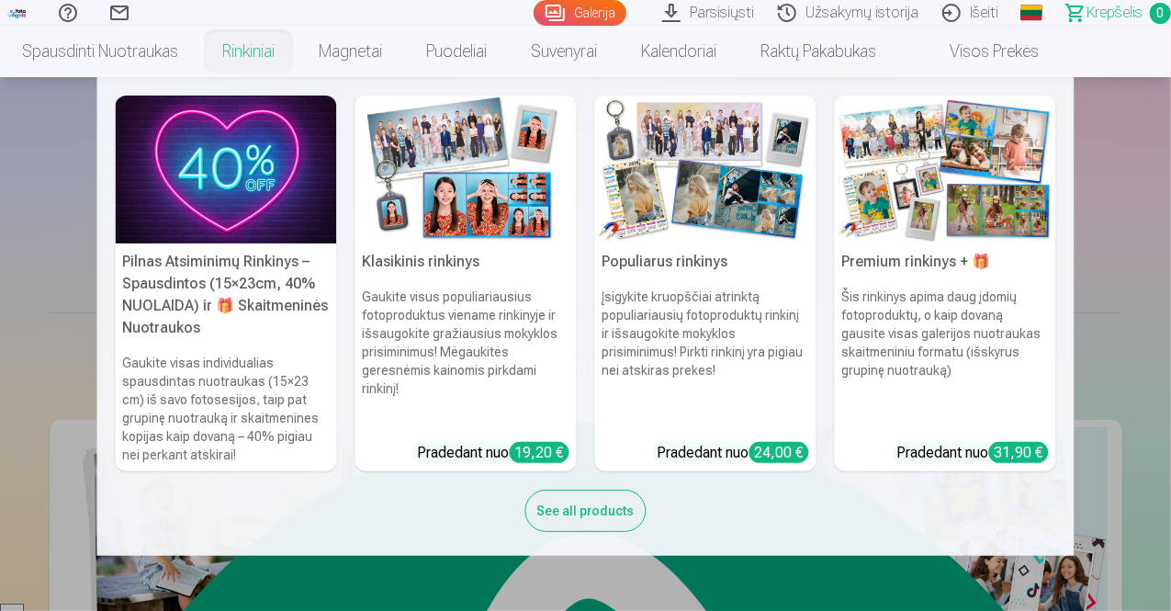
click at [224, 249] on h5 "Pilnas Atsiminimų Rinkinys – Spausdintos (15×23cm, 40% NUOLAIDA) ir 🎁 Skaitmeni…" at bounding box center [226, 294] width 221 height 103
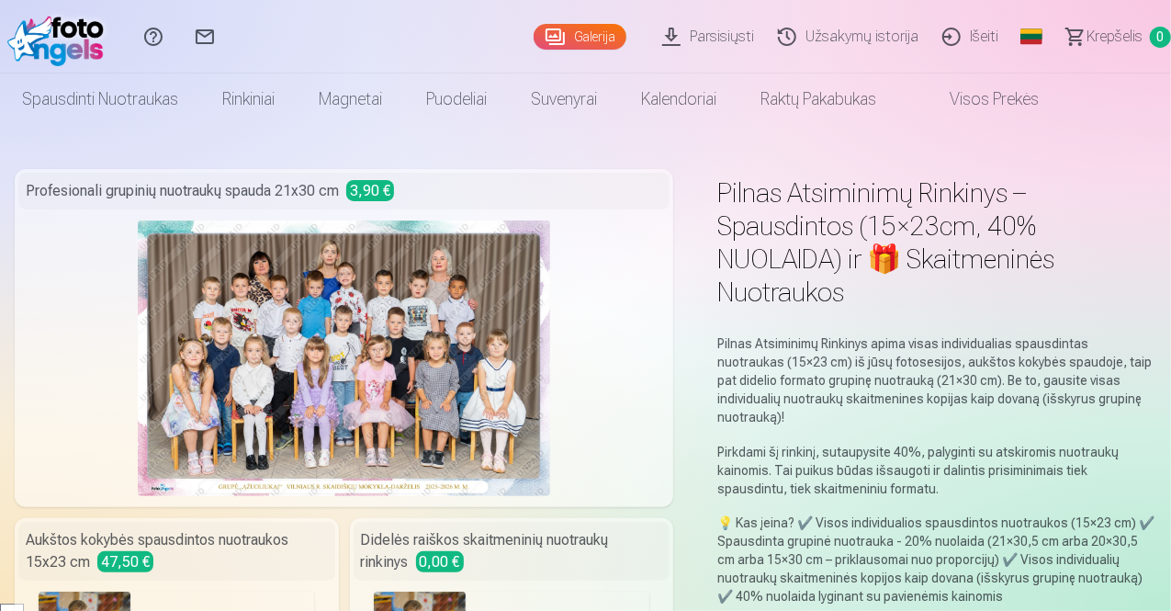
click at [250, 541] on div "Aukštos kokybės spausdintos nuotraukos 15x23 cm 47,50 €" at bounding box center [176, 551] width 317 height 59
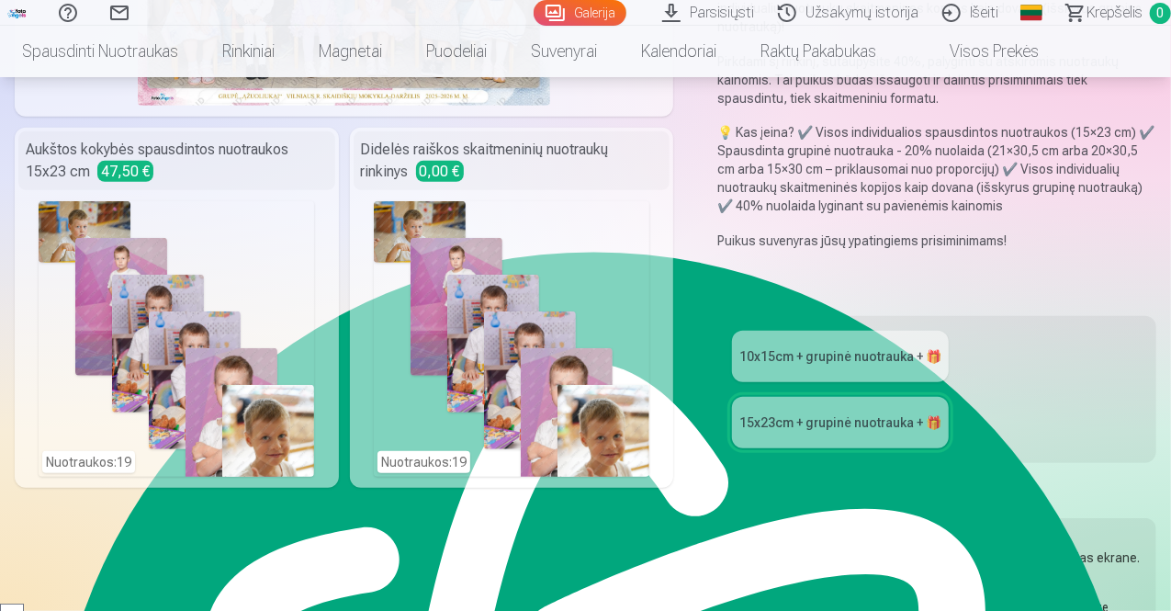
scroll to position [441, 0]
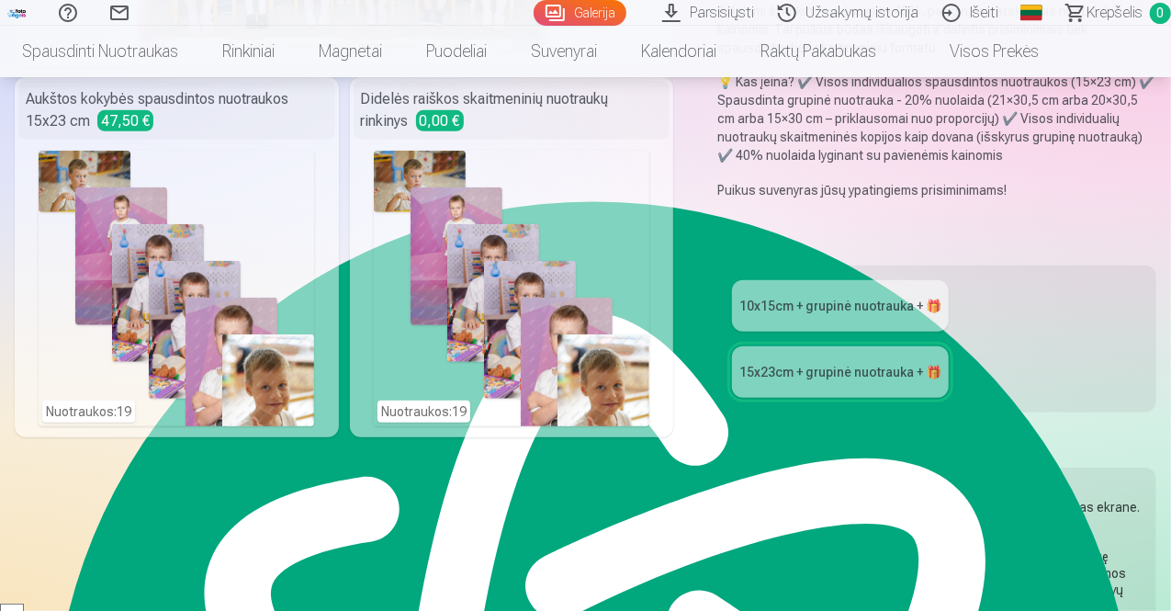
click at [1086, 265] on div "10x15сm + grupinė nuotrauka + 🎁 15x23сm + grupinė nuotrauka + 🎁" at bounding box center [936, 338] width 439 height 147
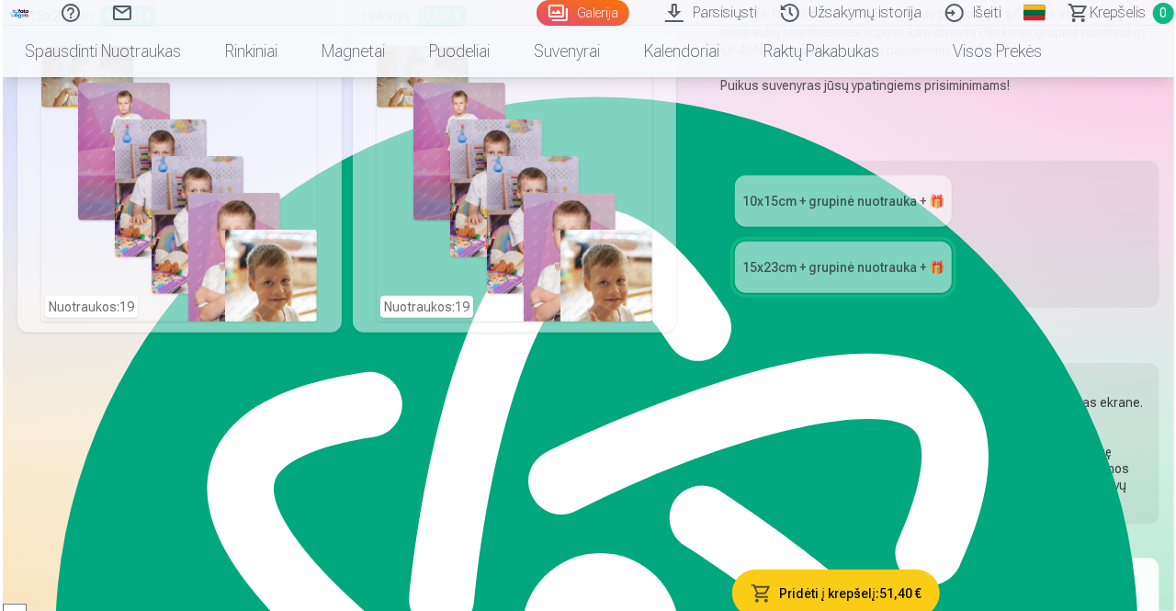
scroll to position [551, 0]
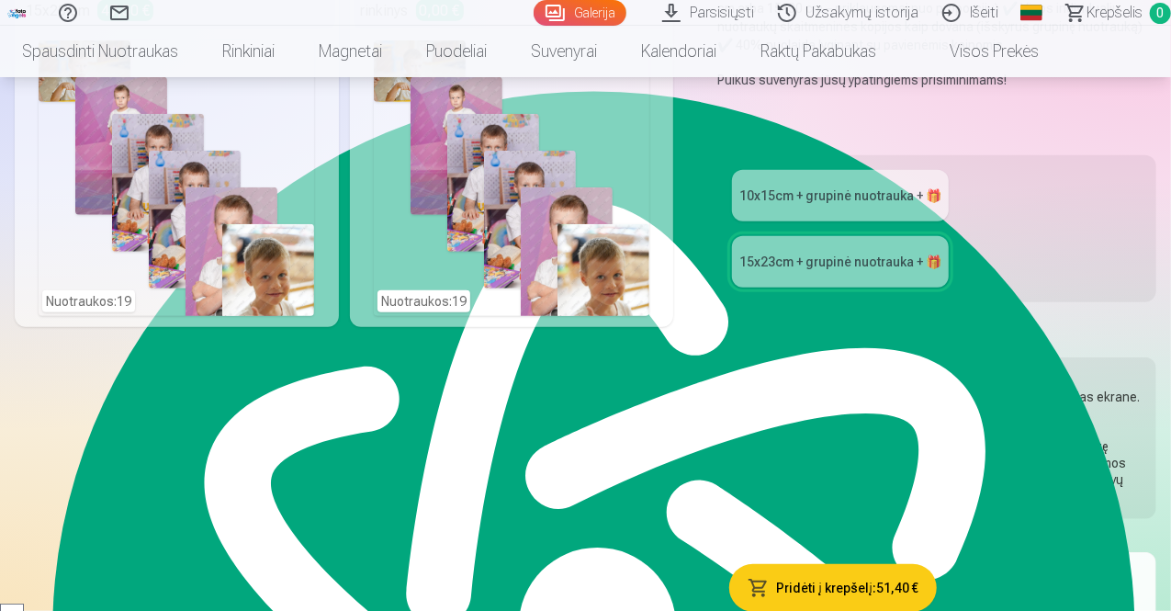
click at [826, 564] on button "Pridėti į krepšelį : 51,40 €" at bounding box center [833, 588] width 208 height 48
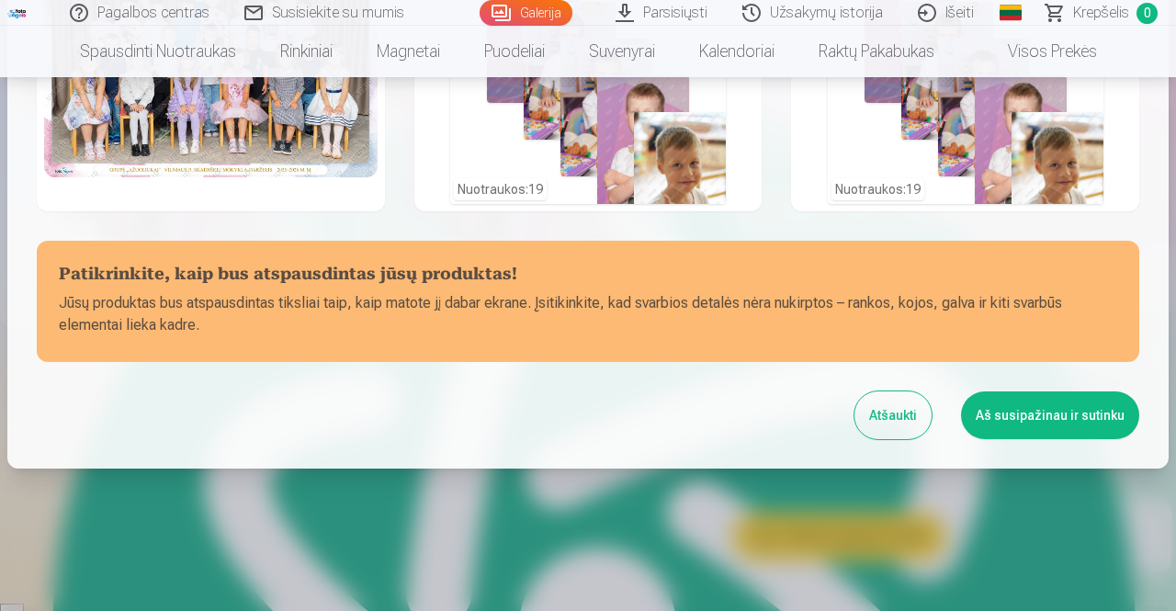
scroll to position [200, 0]
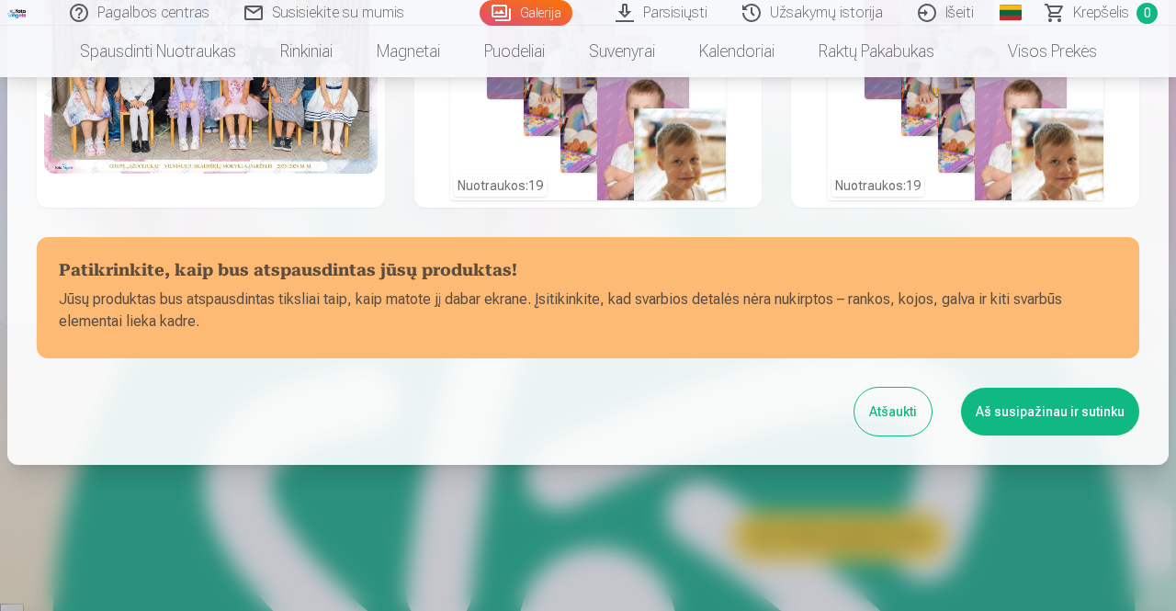
click at [1015, 408] on button "Aš susipažinau ir sutinku" at bounding box center [1050, 412] width 178 height 48
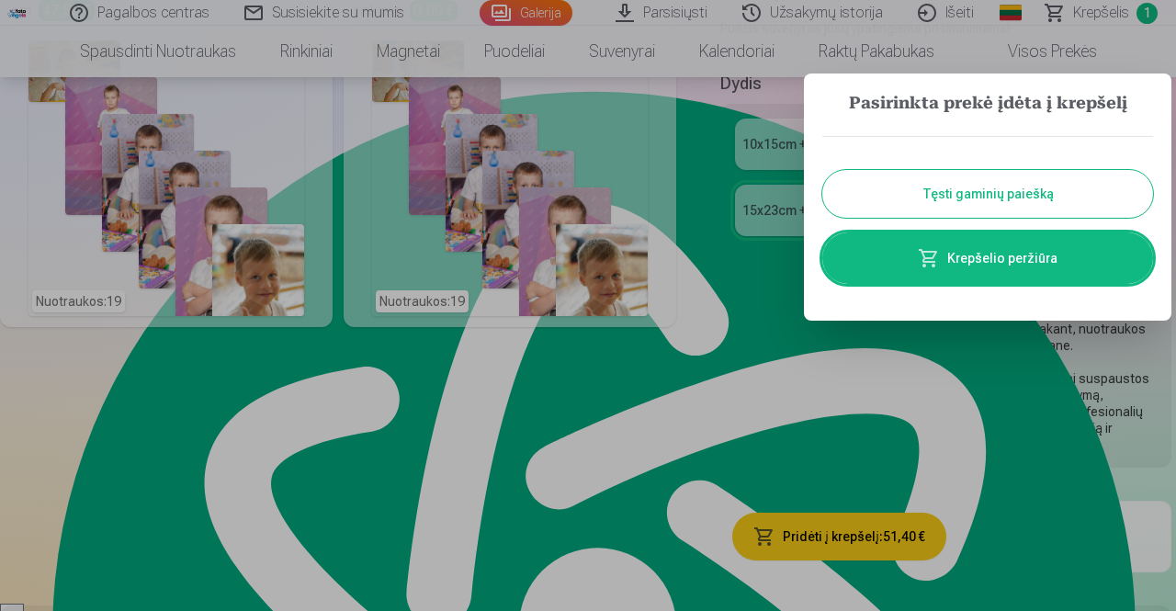
click at [987, 260] on link "Krepšelio peržiūra" at bounding box center [987, 257] width 331 height 51
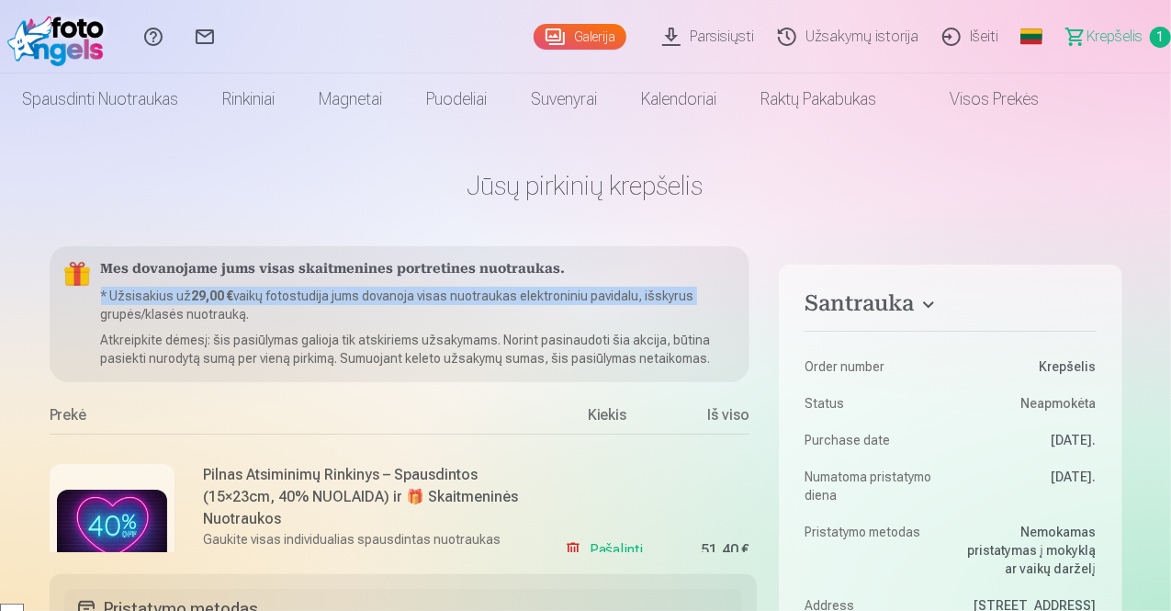
scroll to position [0, 44]
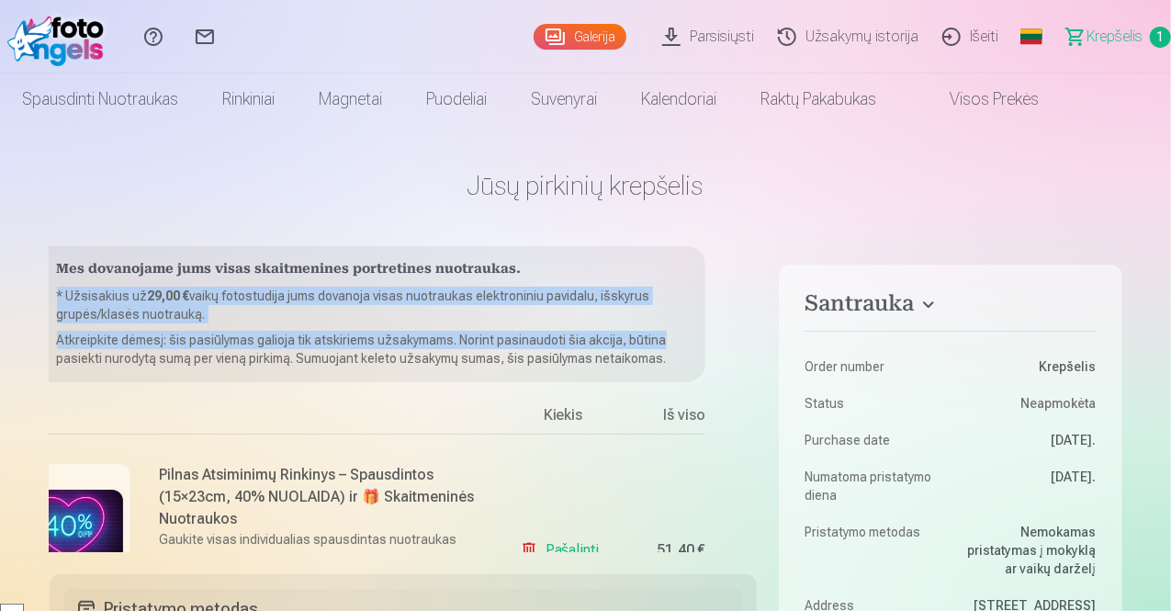
drag, startPoint x: 757, startPoint y: 279, endPoint x: 757, endPoint y: 344, distance: 65.2
click at [757, 344] on div "Mes dovanojame jums visas skaitmenines portretines nuotraukas. * Užsisakius už …" at bounding box center [404, 399] width 708 height 306
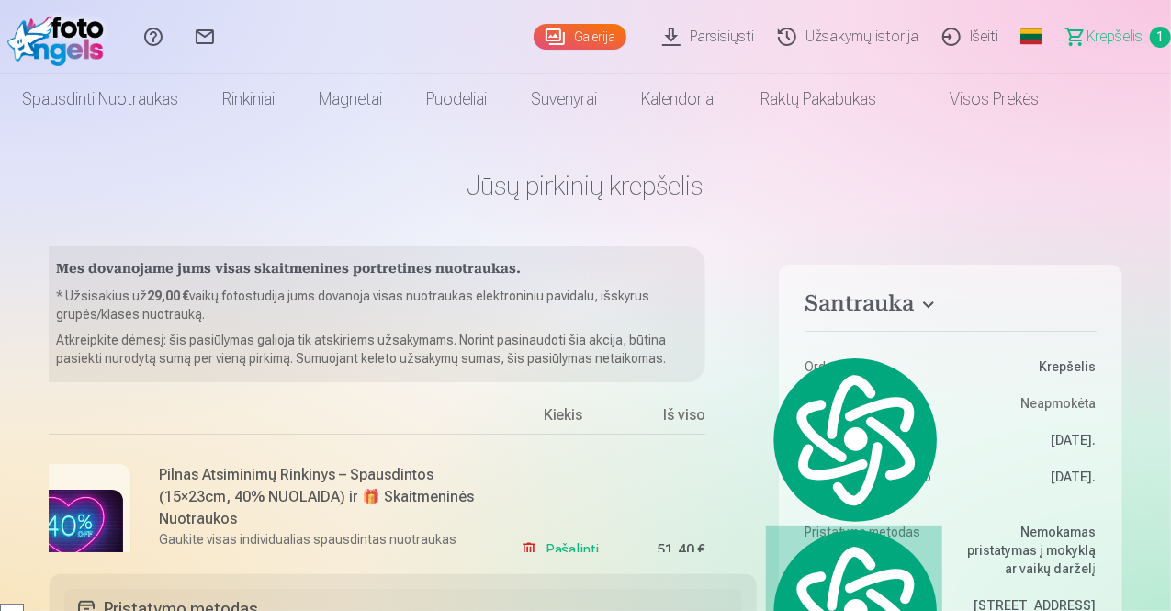
click at [782, 178] on h1 "Jūsų pirkinių krepšelis" at bounding box center [586, 185] width 1073 height 33
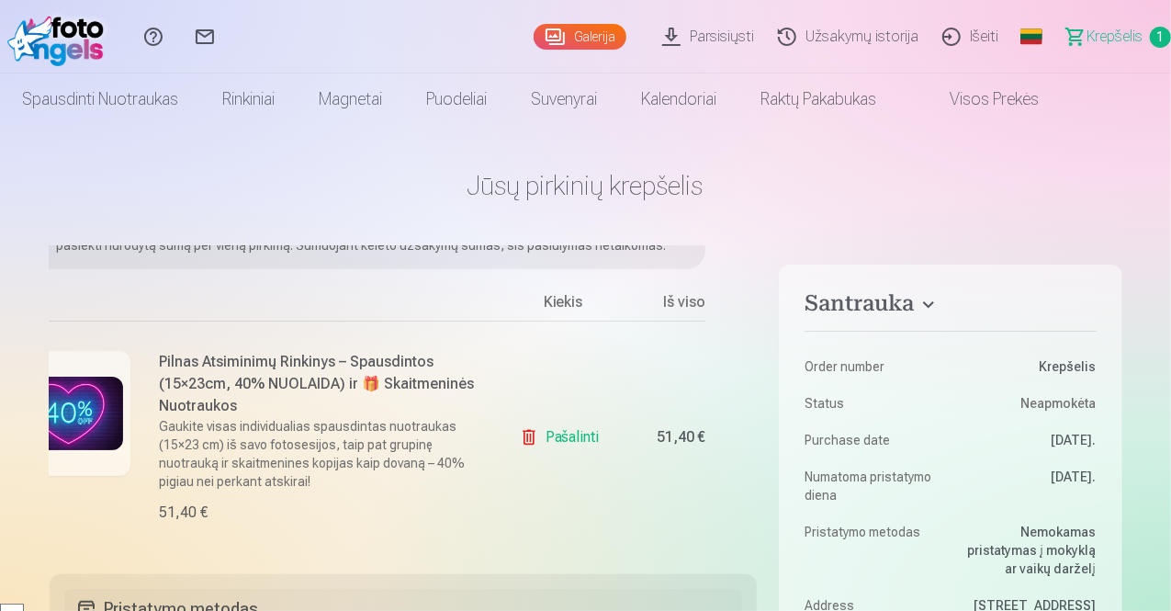
scroll to position [118, 44]
click at [1080, 170] on h1 "Jūsų pirkinių krepšelis" at bounding box center [586, 185] width 1073 height 33
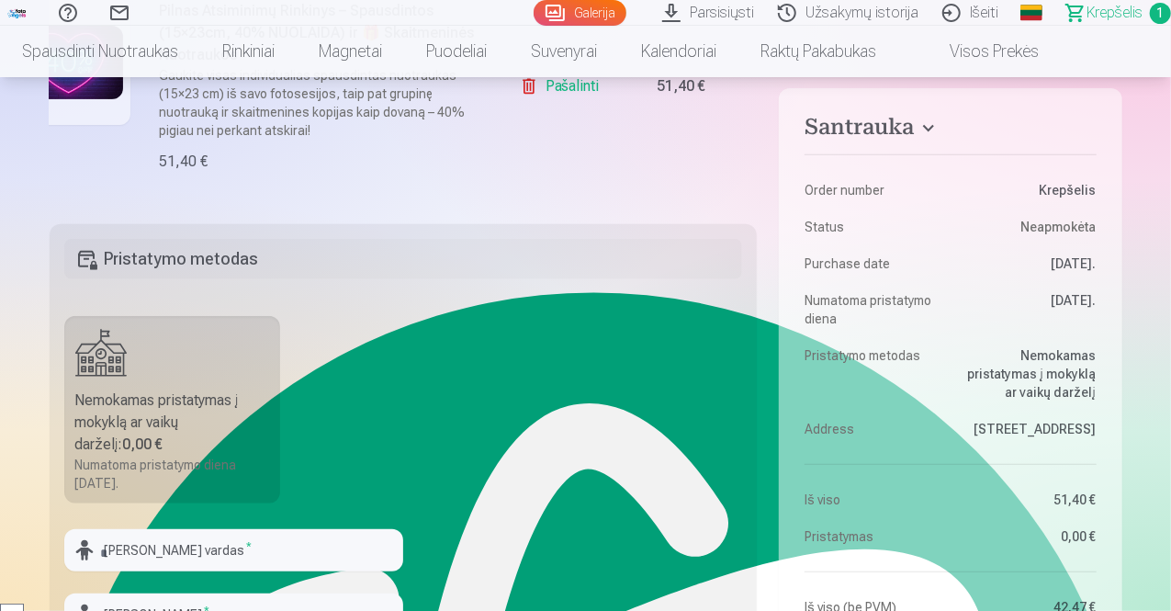
scroll to position [441, 0]
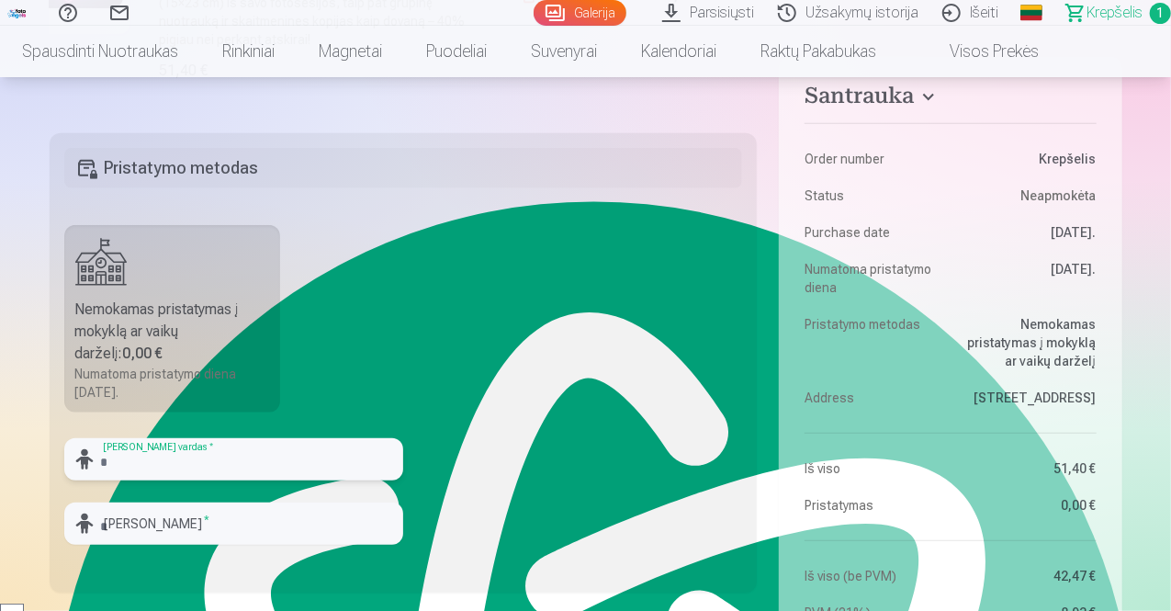
click at [207, 468] on input "text" at bounding box center [233, 459] width 339 height 42
type input "*******"
click at [171, 528] on input "text" at bounding box center [233, 523] width 339 height 42
type input "**********"
click at [517, 377] on fieldset "**********" at bounding box center [404, 362] width 708 height 459
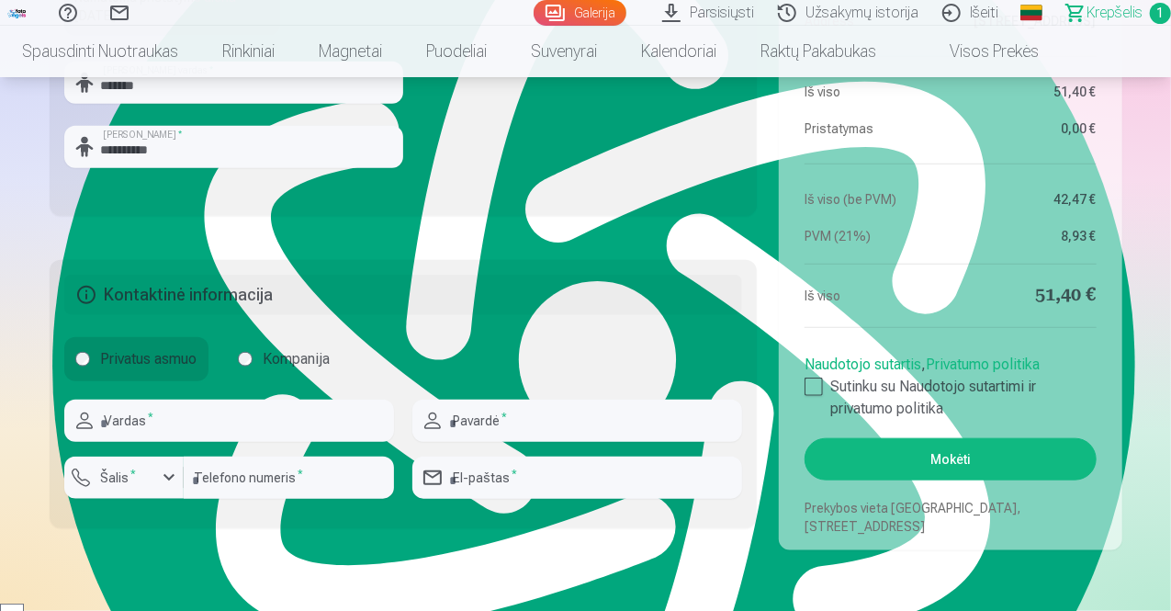
scroll to position [845, 0]
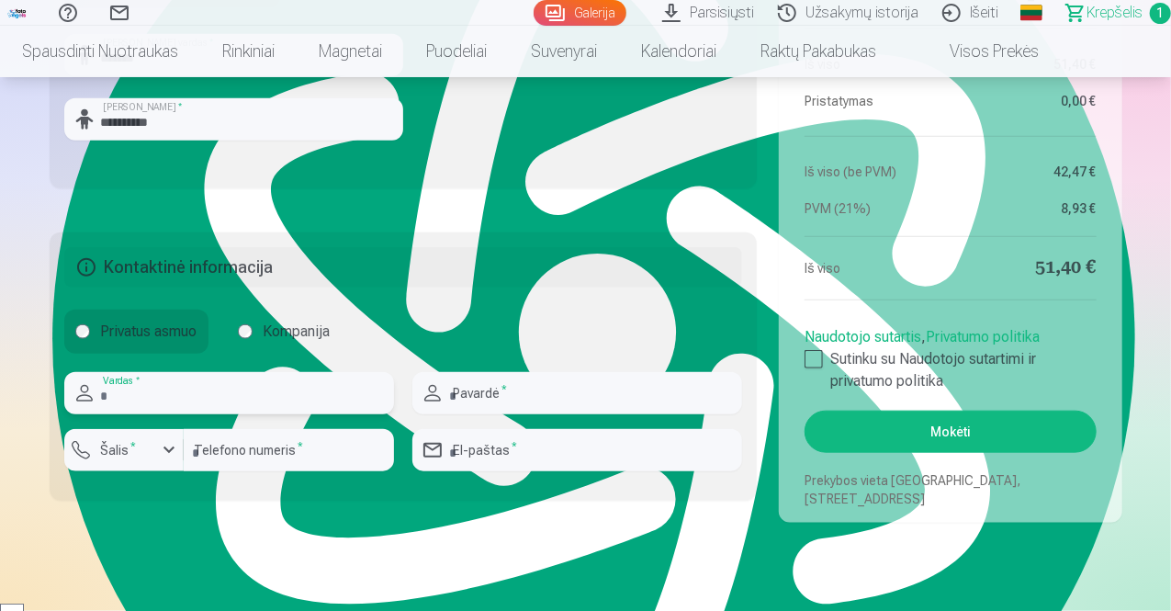
click at [339, 401] on input "text" at bounding box center [229, 393] width 330 height 42
type input "*****"
click at [479, 399] on input "text" at bounding box center [577, 393] width 330 height 42
type input "**********"
click at [489, 448] on input "email" at bounding box center [577, 450] width 330 height 42
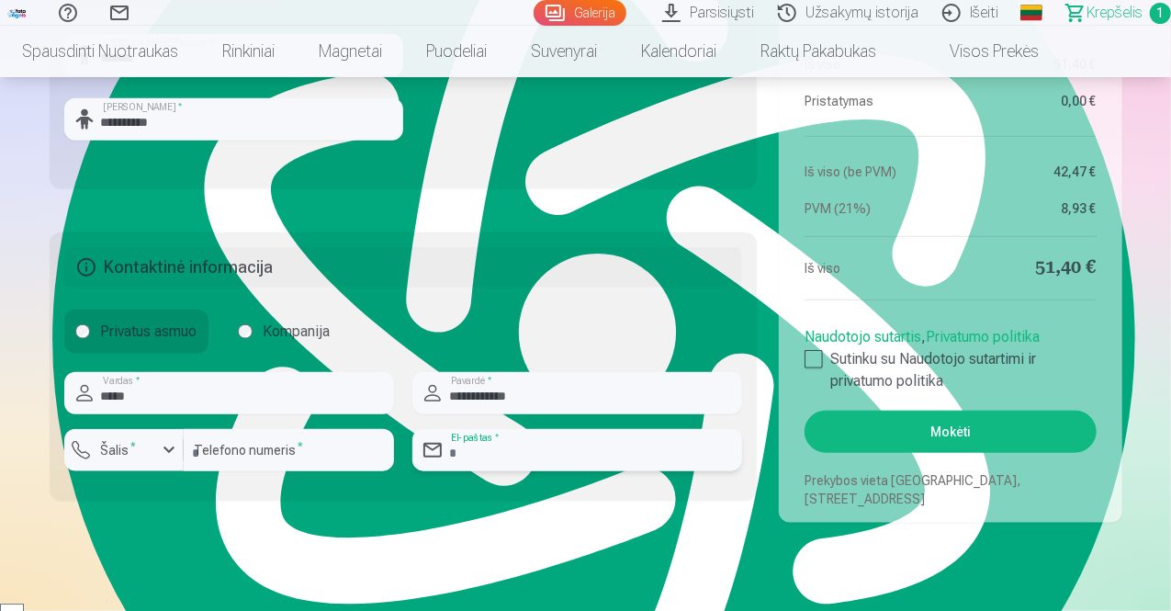
type input "**********"
click at [276, 452] on input "number" at bounding box center [289, 450] width 210 height 42
click at [174, 448] on div "button" at bounding box center [169, 450] width 22 height 22
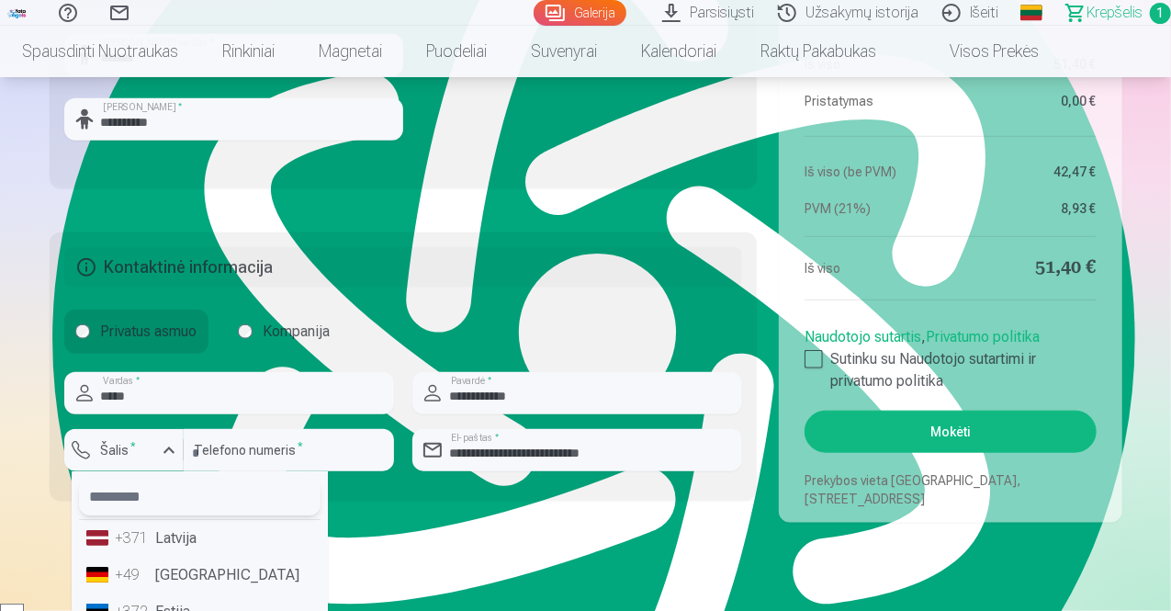
click at [205, 504] on input "text" at bounding box center [200, 496] width 242 height 37
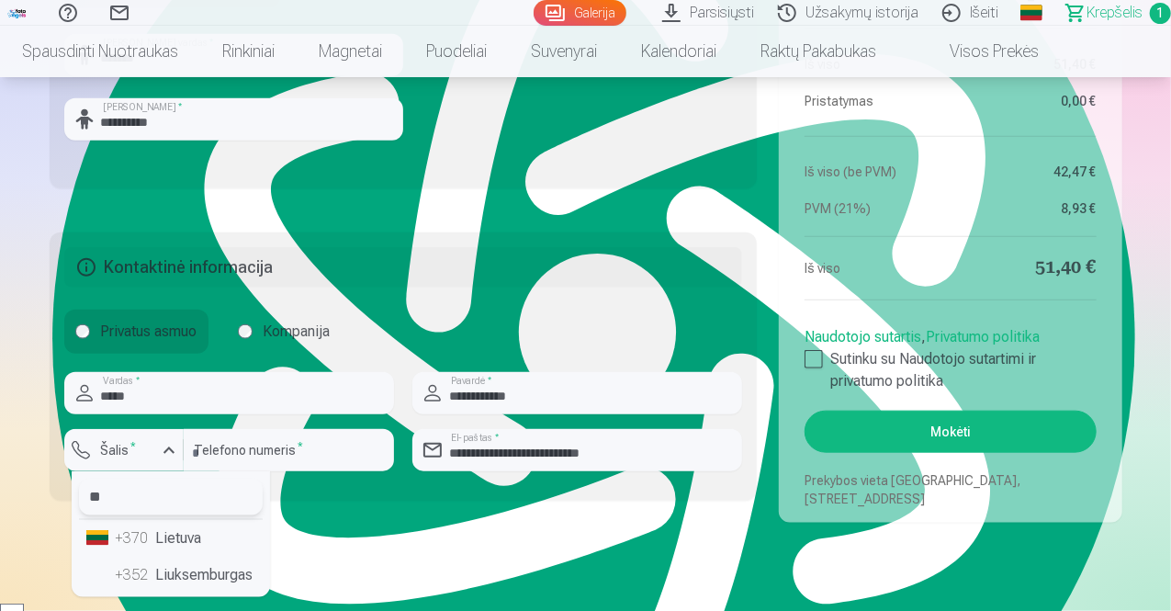
type input "**"
click at [195, 534] on li "+370 Lietuva" at bounding box center [171, 538] width 184 height 37
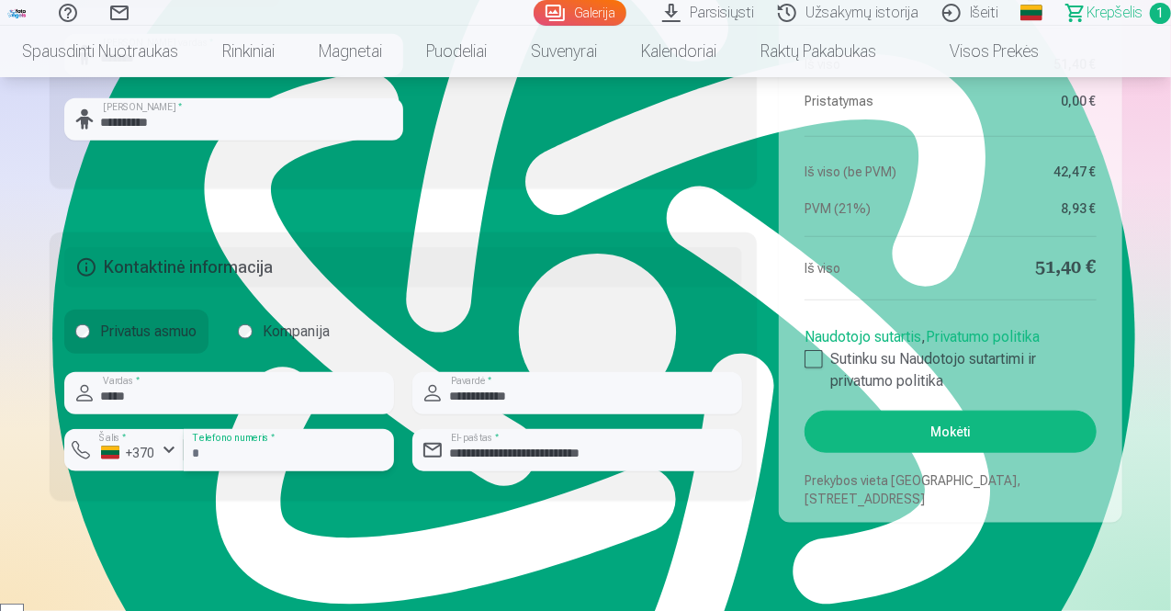
click at [303, 453] on input "number" at bounding box center [289, 450] width 210 height 42
type input "********"
click at [822, 361] on div at bounding box center [814, 359] width 18 height 18
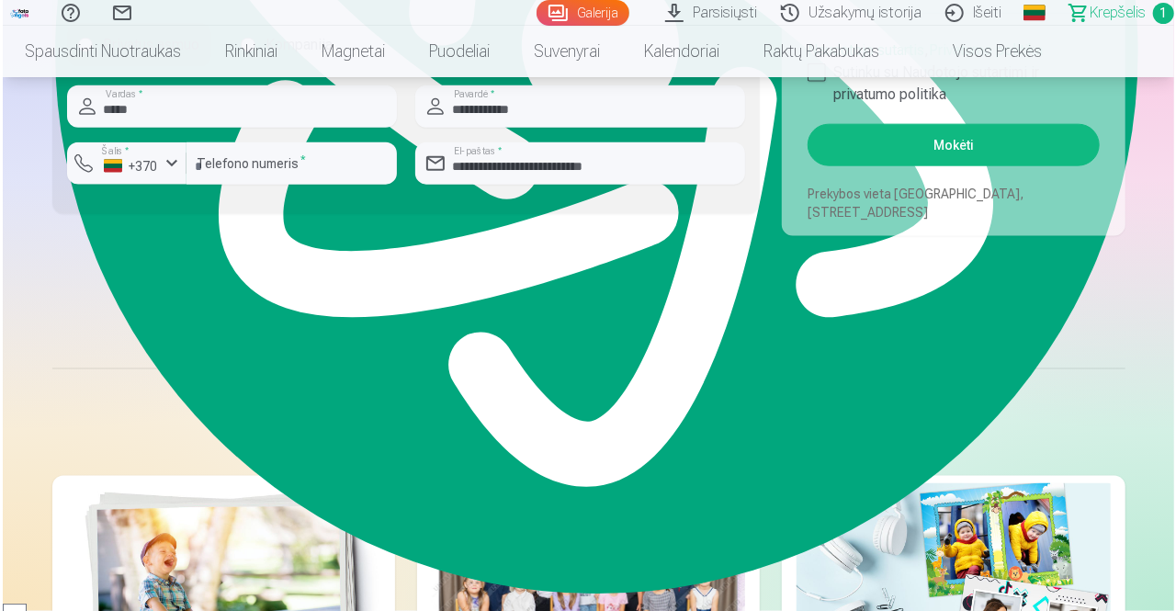
scroll to position [1103, 0]
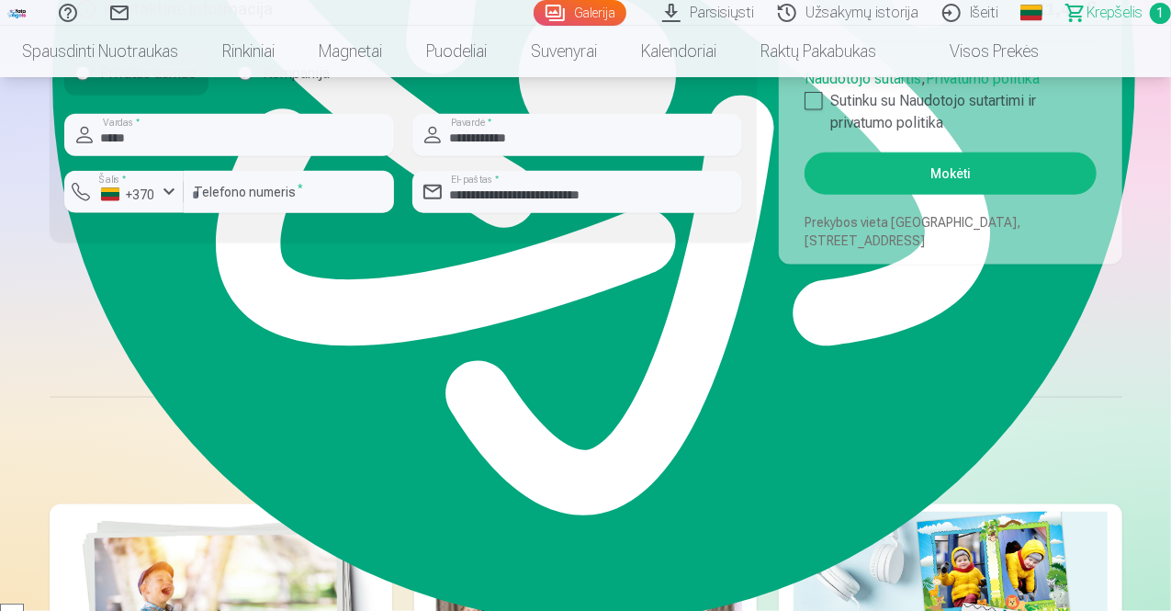
click at [1029, 153] on button "Mokėti" at bounding box center [950, 173] width 291 height 42
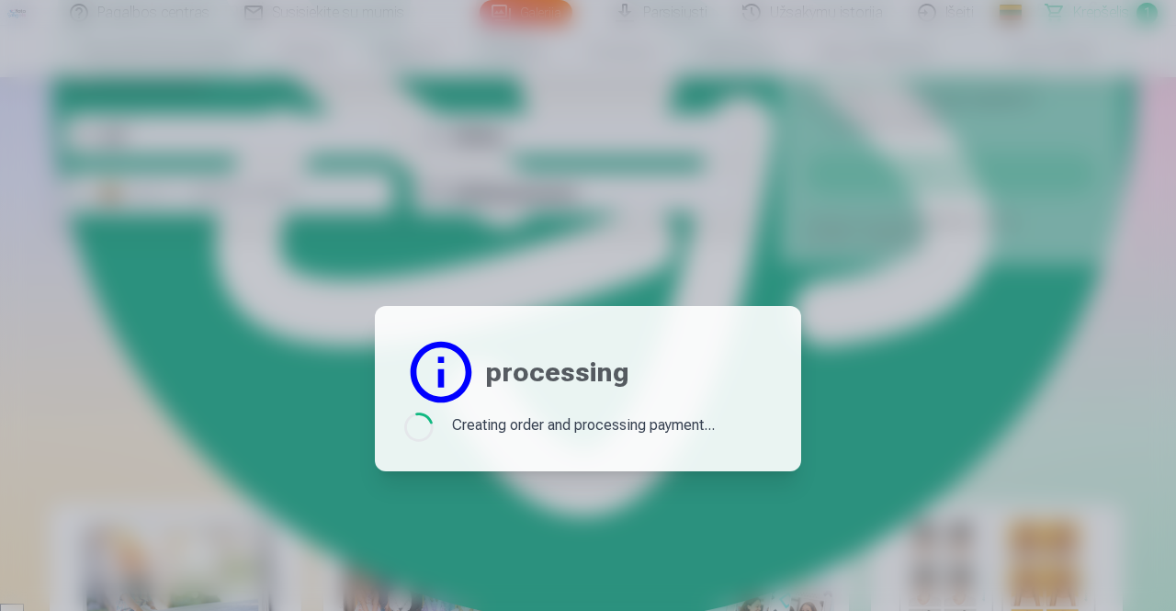
click at [572, 216] on div at bounding box center [588, 305] width 1176 height 611
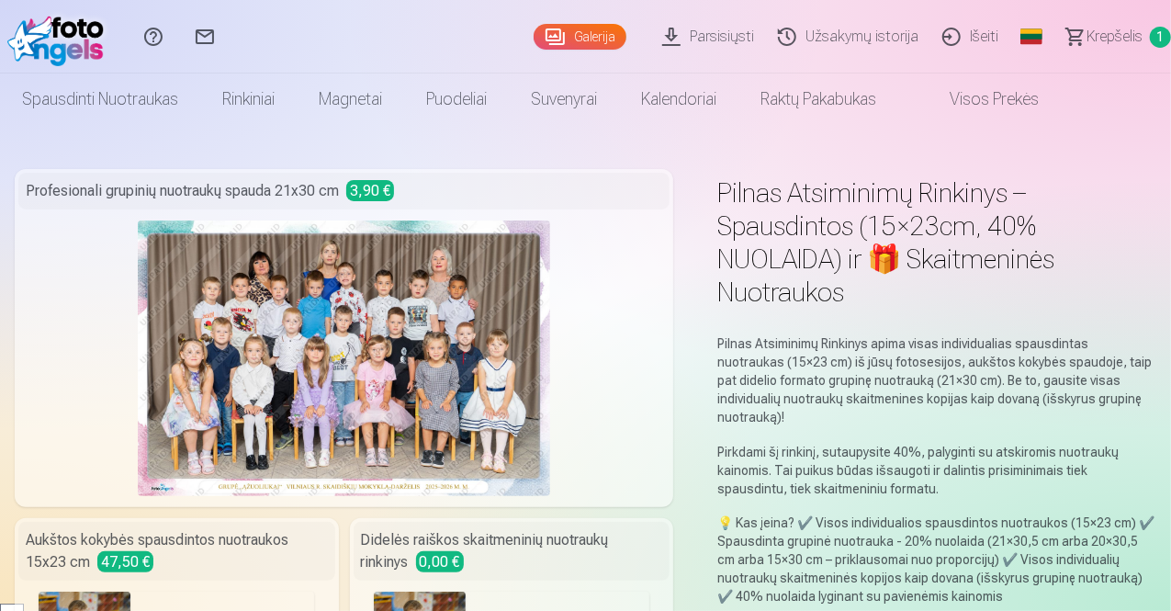
click at [1086, 41] on span "Krepšelis" at bounding box center [1114, 37] width 56 height 22
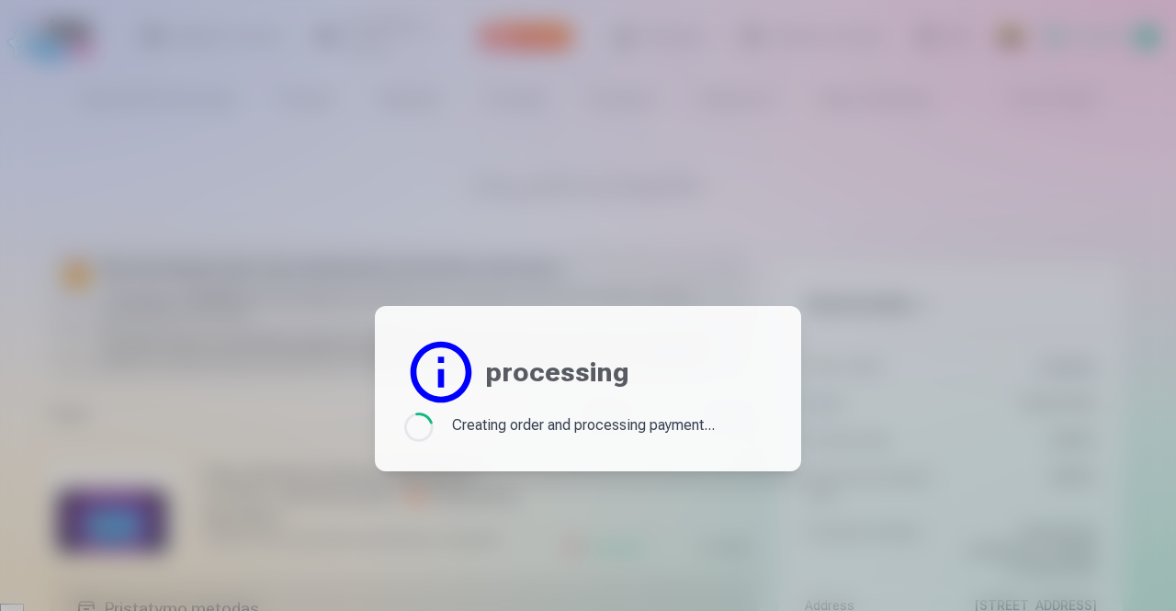
click at [449, 385] on div at bounding box center [440, 371] width 73 height 73
click at [428, 366] on div at bounding box center [440, 371] width 73 height 73
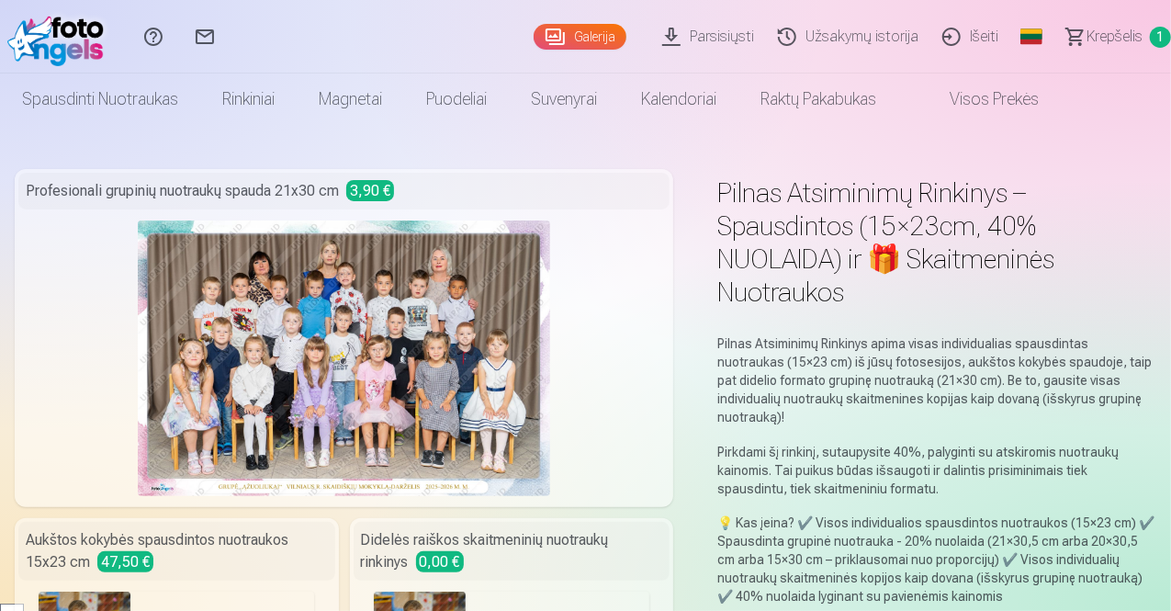
click at [1086, 38] on span "Krepšelis" at bounding box center [1114, 37] width 56 height 22
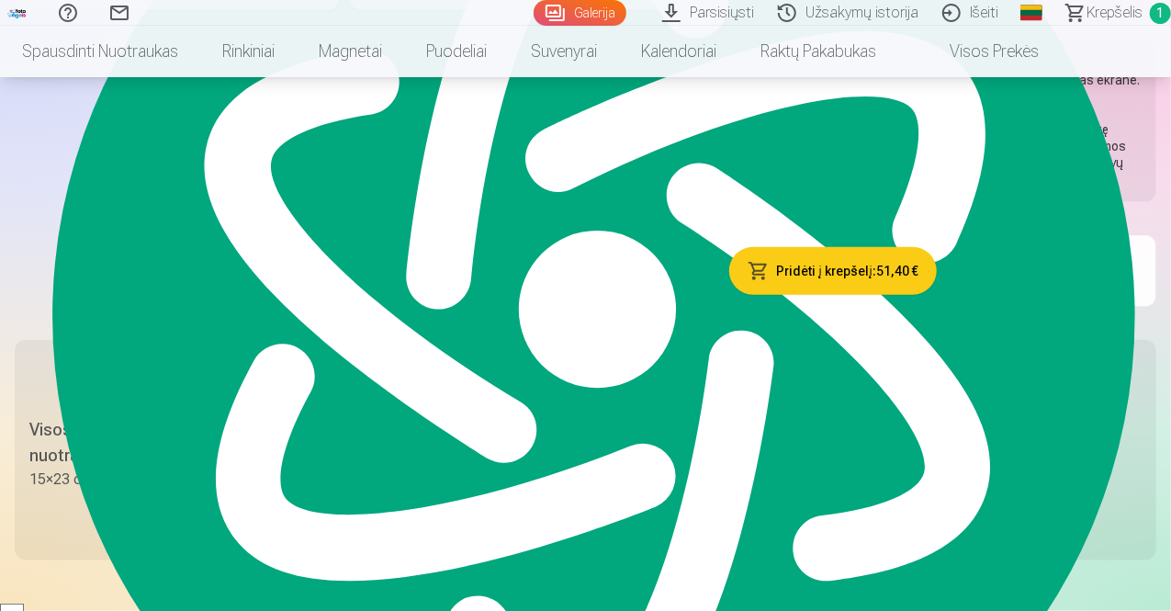
scroll to position [882, 0]
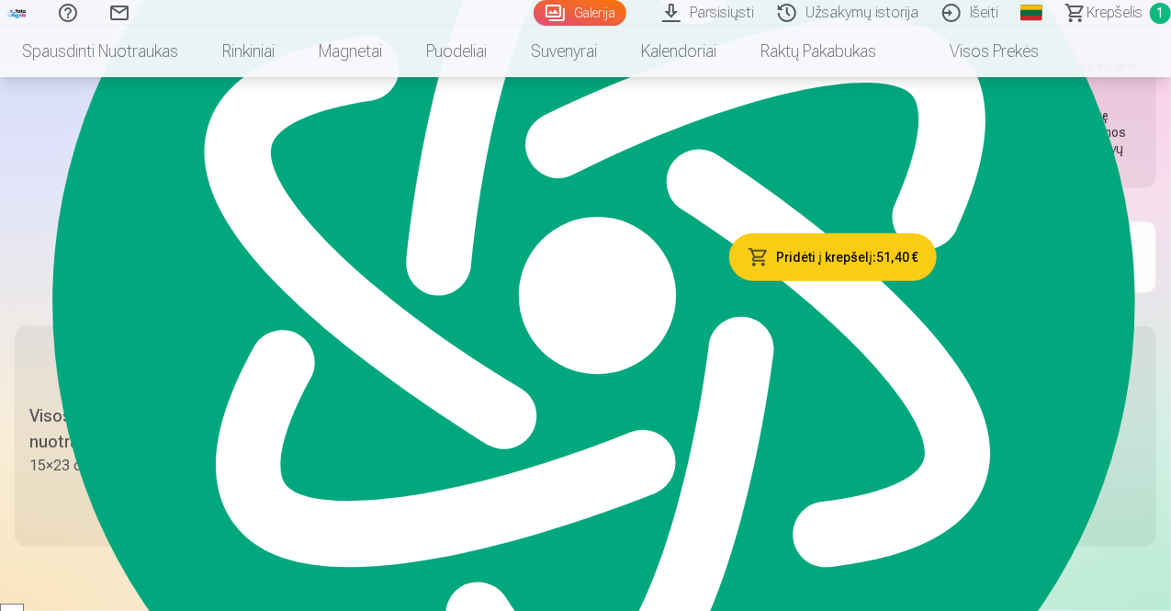
click at [1086, 14] on span "Krepšelis" at bounding box center [1114, 13] width 56 height 22
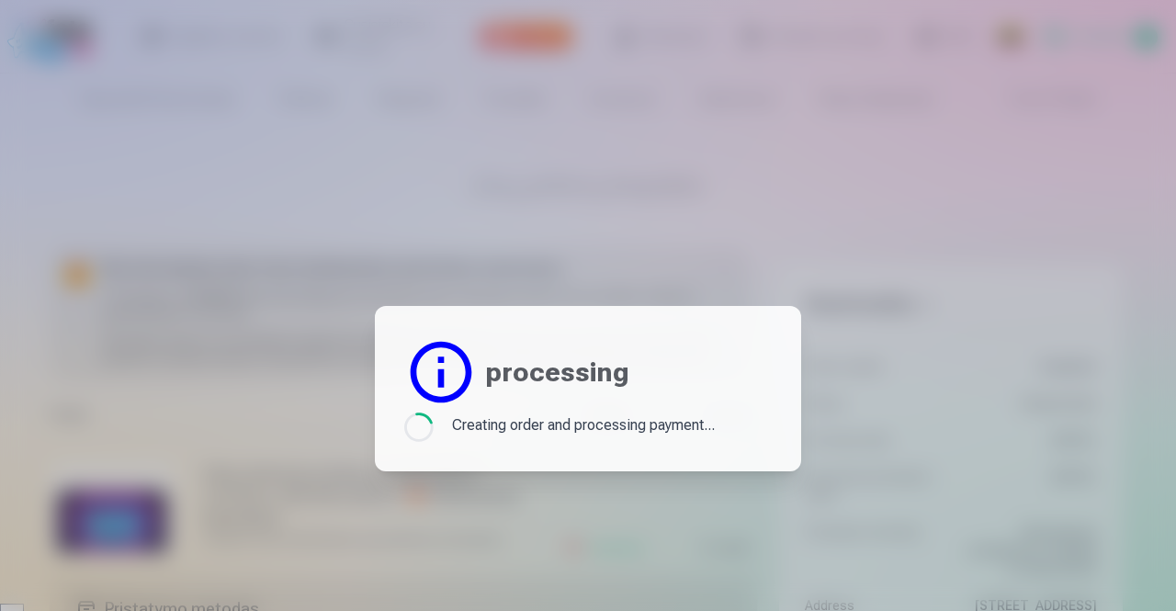
click at [549, 401] on header "processing" at bounding box center [587, 371] width 367 height 73
click at [656, 393] on header "processing" at bounding box center [587, 371] width 367 height 73
click at [459, 375] on div at bounding box center [440, 371] width 73 height 73
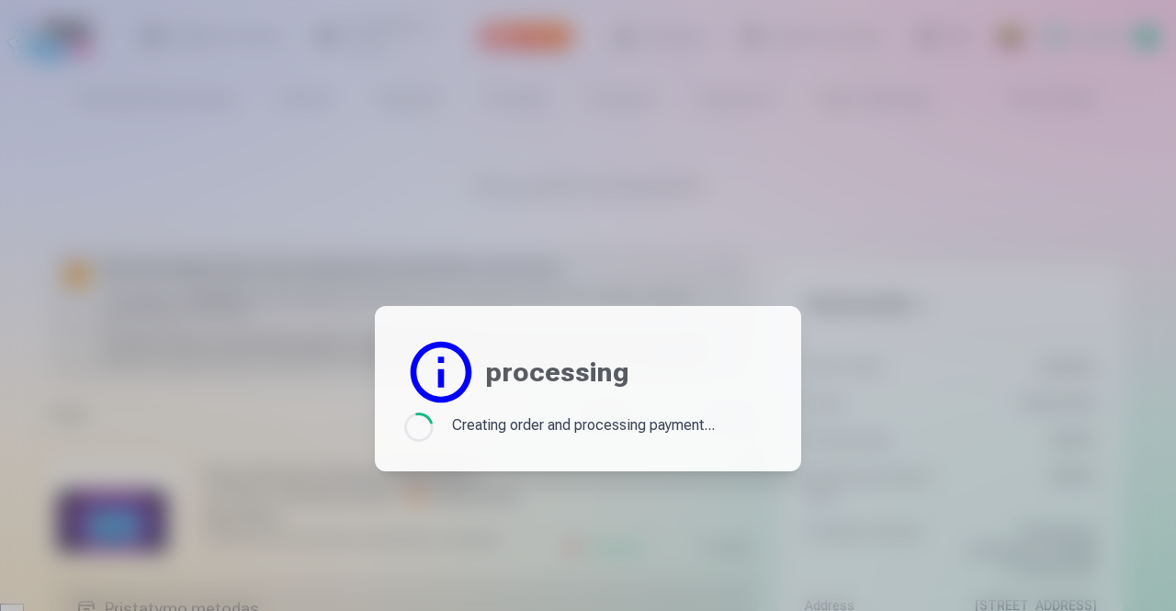
click at [459, 375] on div at bounding box center [440, 371] width 73 height 73
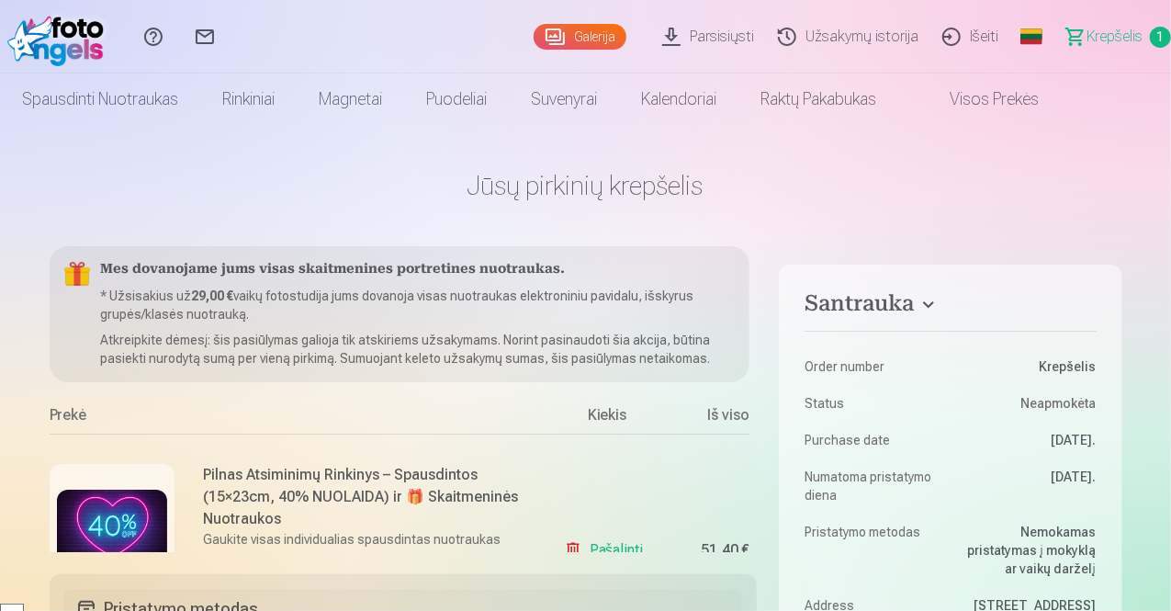
scroll to position [2587, 0]
click at [1086, 30] on span "Krepšelis" at bounding box center [1114, 37] width 56 height 22
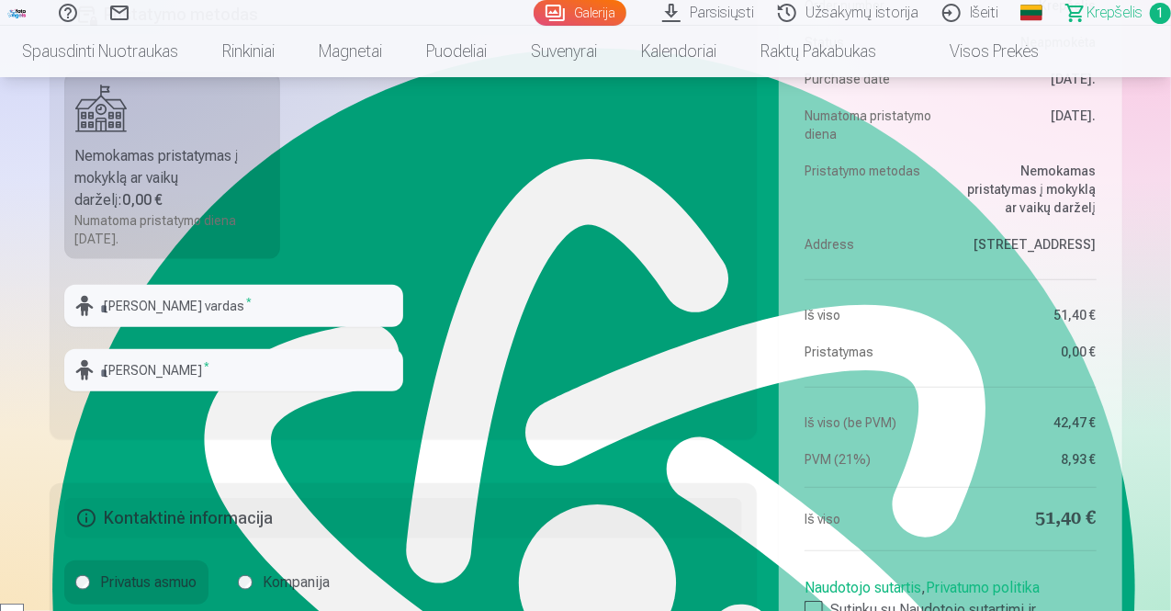
scroll to position [479, 0]
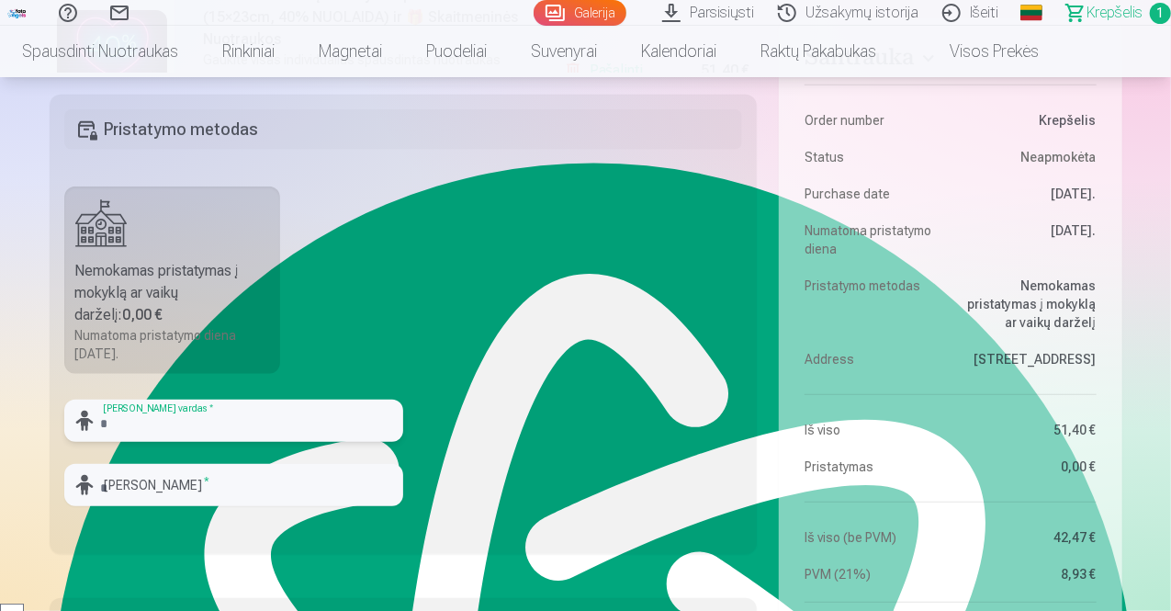
click at [174, 420] on input "text" at bounding box center [233, 420] width 339 height 42
type input "*******"
click at [180, 489] on input "text" at bounding box center [233, 485] width 339 height 42
type input "**********"
click at [456, 427] on fieldset "**********" at bounding box center [404, 324] width 708 height 459
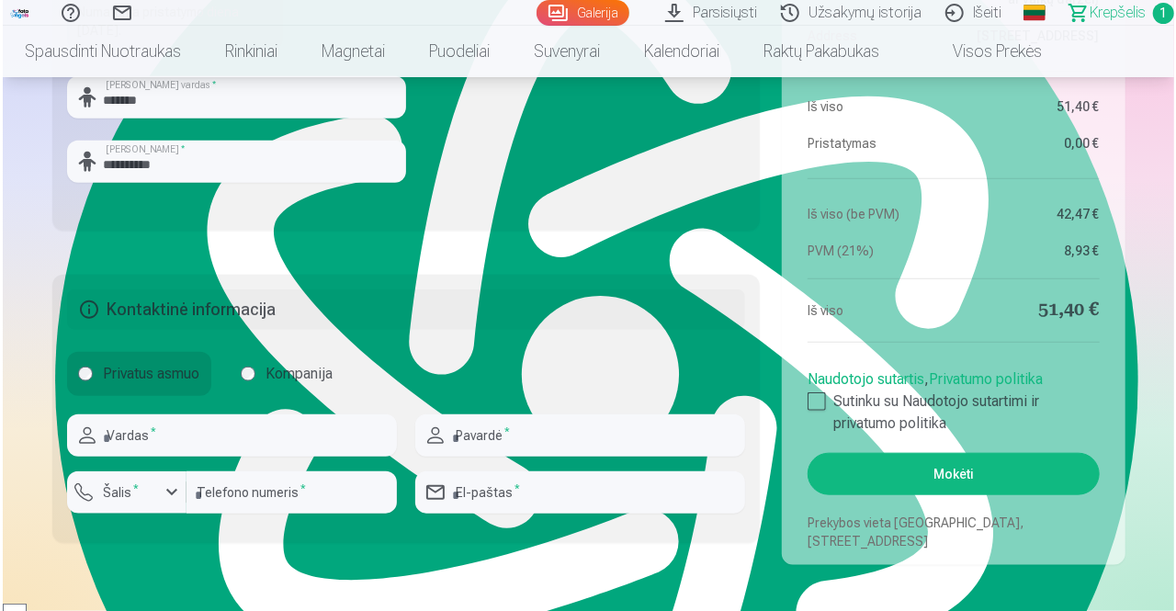
scroll to position [810, 0]
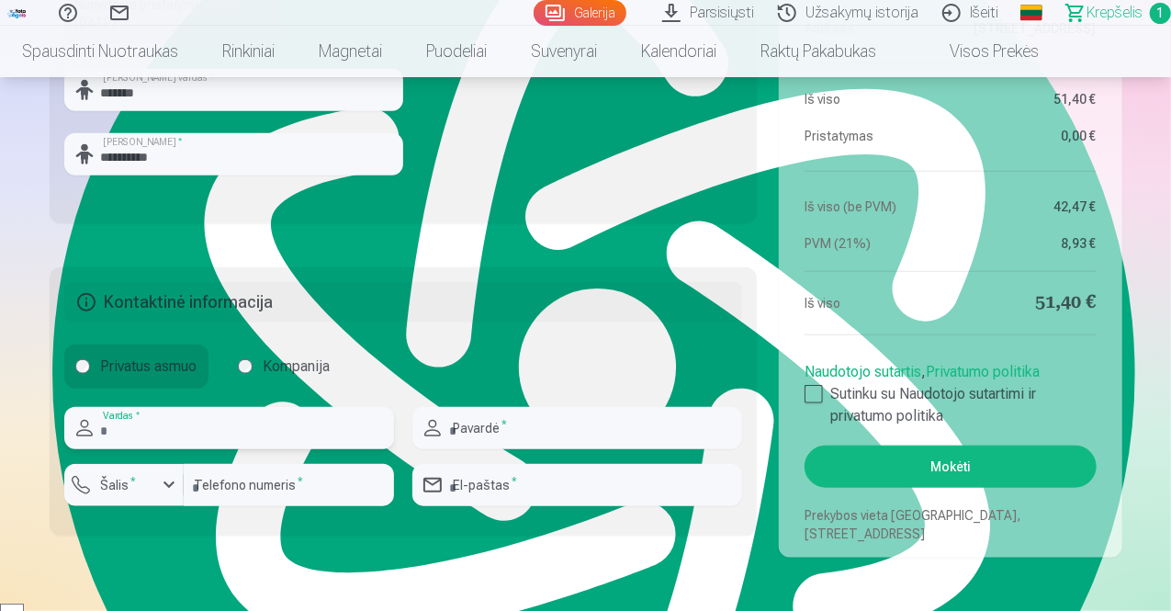
click at [254, 422] on input "text" at bounding box center [229, 428] width 330 height 42
type input "*****"
click at [555, 433] on input "text" at bounding box center [577, 428] width 330 height 42
type input "**********"
click at [281, 489] on input "number" at bounding box center [289, 485] width 210 height 42
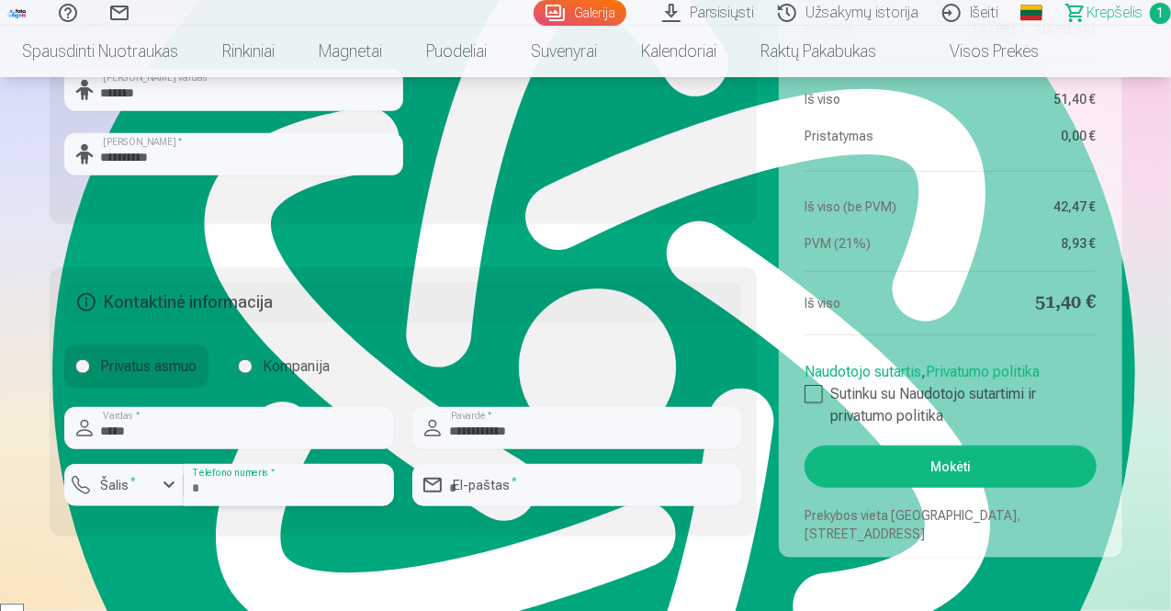
type input "********"
click at [485, 483] on input "email" at bounding box center [577, 485] width 330 height 42
type input "**********"
click at [128, 478] on label "Šalis *" at bounding box center [119, 485] width 51 height 18
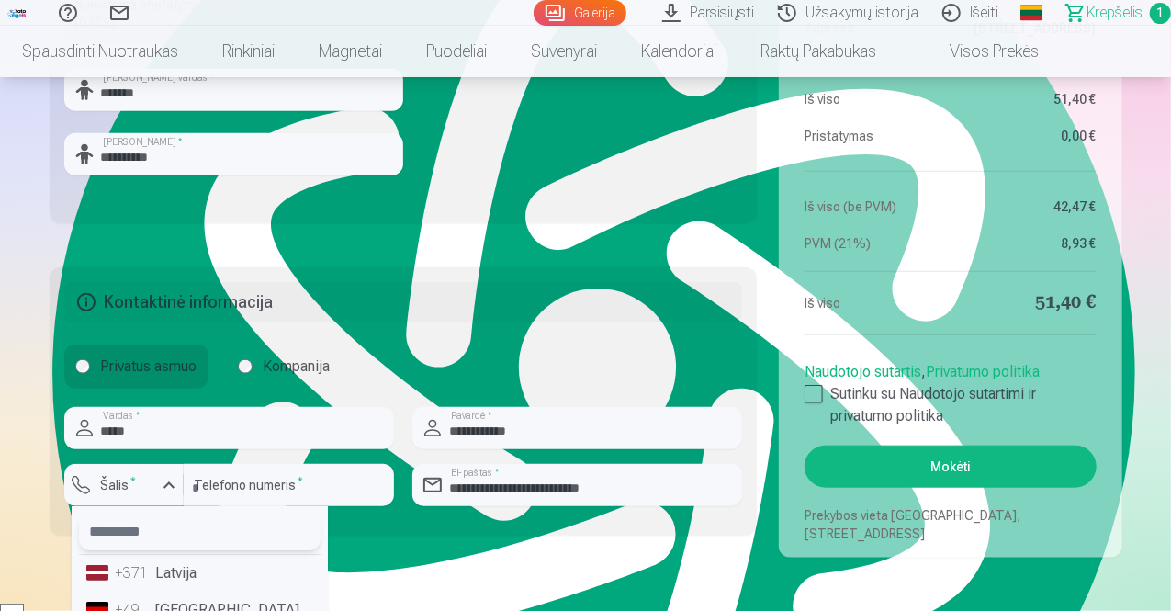
click at [123, 530] on input "text" at bounding box center [200, 531] width 242 height 37
type input "**"
click at [197, 570] on li "+370 Lietuva" at bounding box center [171, 573] width 184 height 37
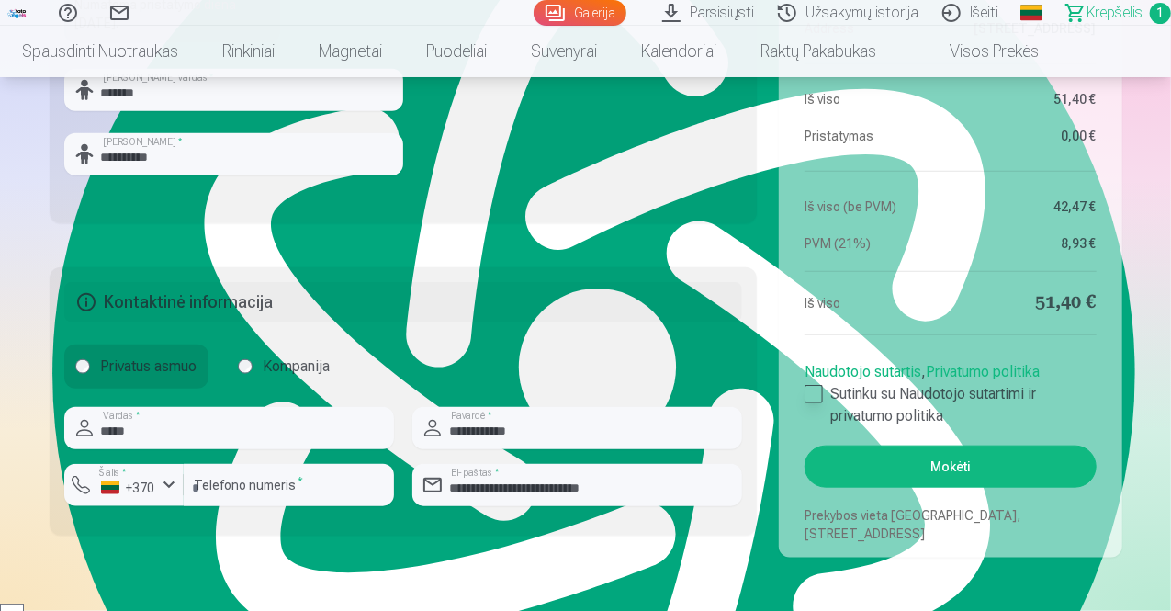
click at [810, 391] on div at bounding box center [814, 394] width 18 height 18
click at [938, 464] on button "Mokėti" at bounding box center [950, 466] width 291 height 42
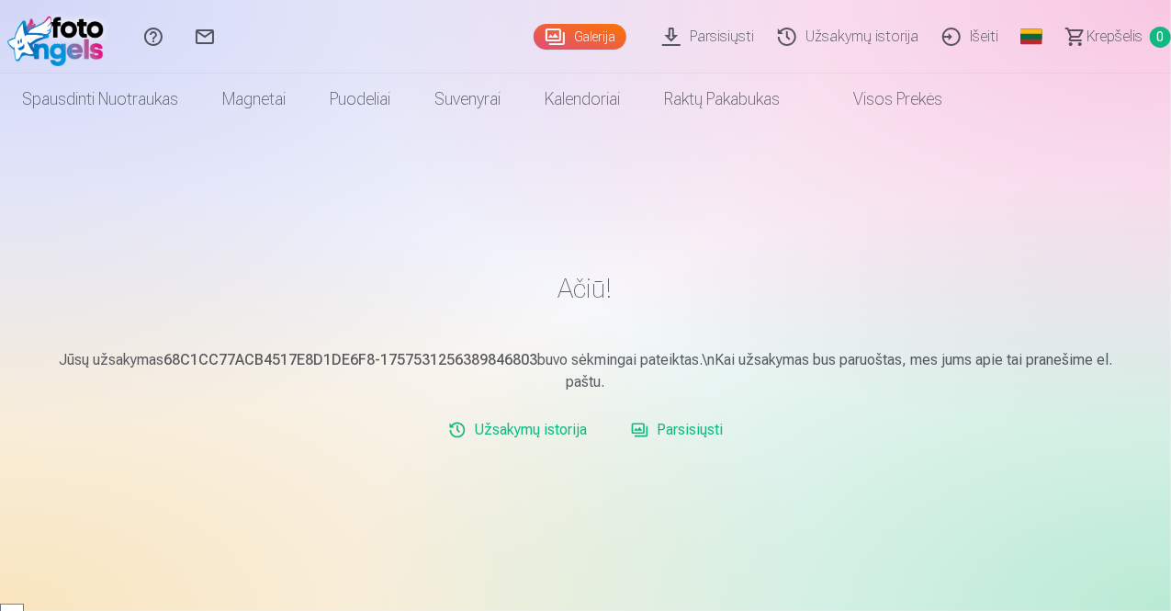
scroll to position [2587, 0]
click at [682, 426] on link "Parsisiųsti" at bounding box center [677, 429] width 107 height 37
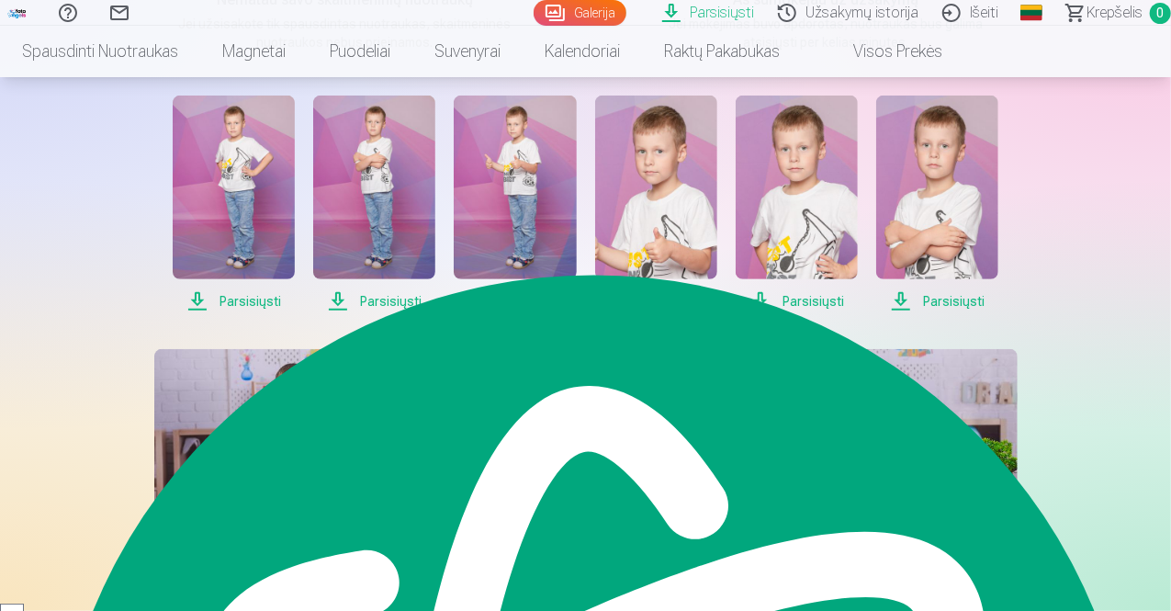
scroll to position [331, 0]
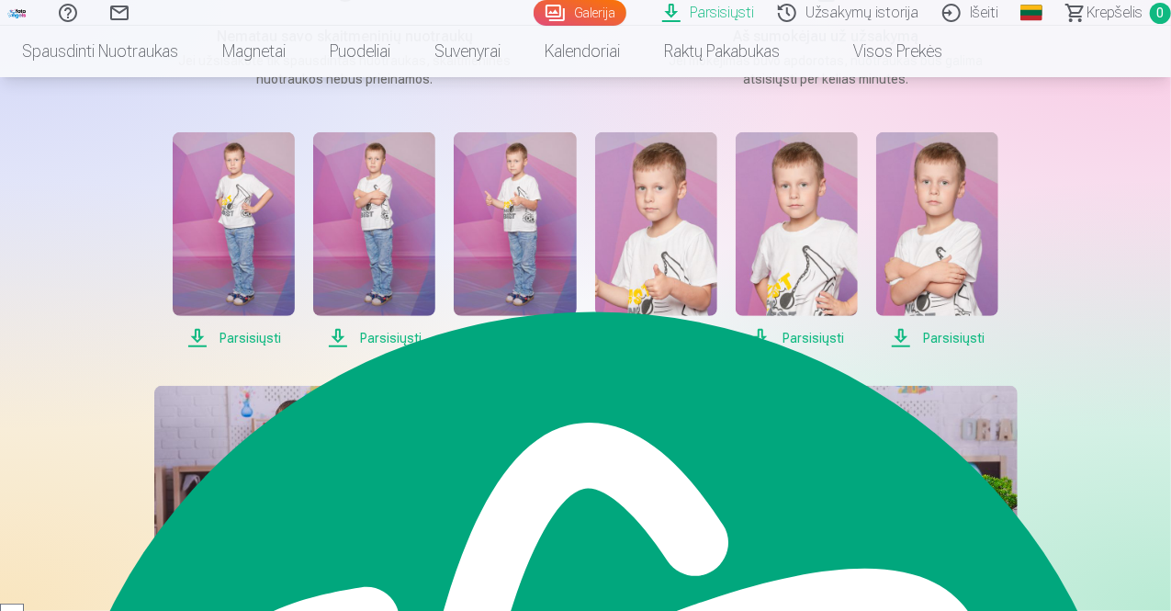
click at [667, 14] on link "Parsisiųsti" at bounding box center [711, 13] width 116 height 26
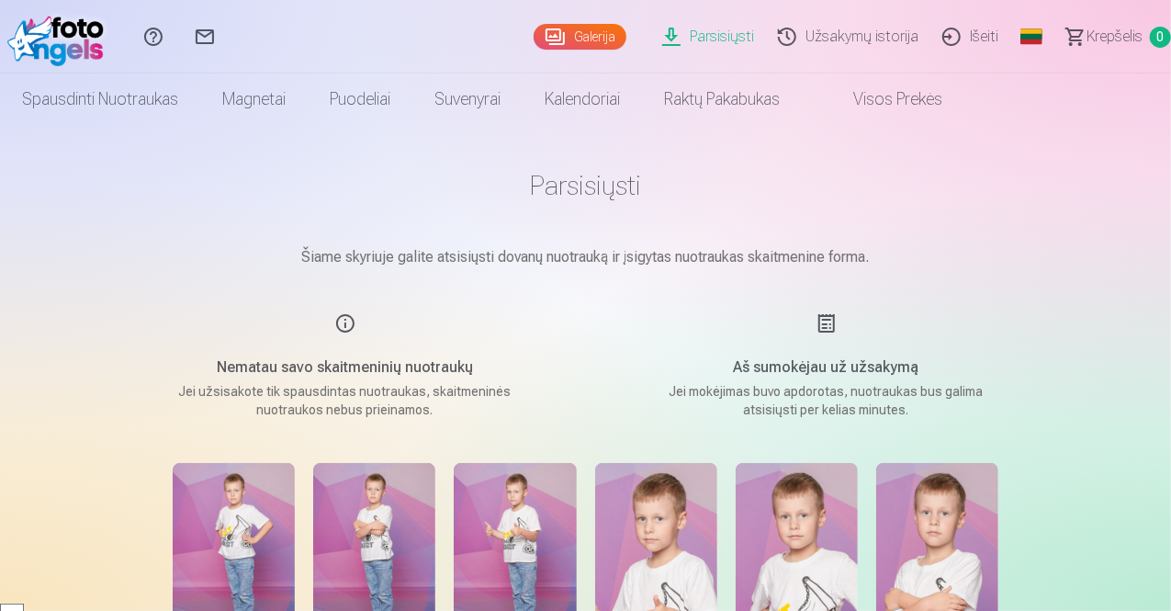
click at [975, 325] on div "Aš sumokėjau už užsakymą Jei mokėjimas buvo apdorotas, nuotraukas bus galima at…" at bounding box center [826, 365] width 437 height 107
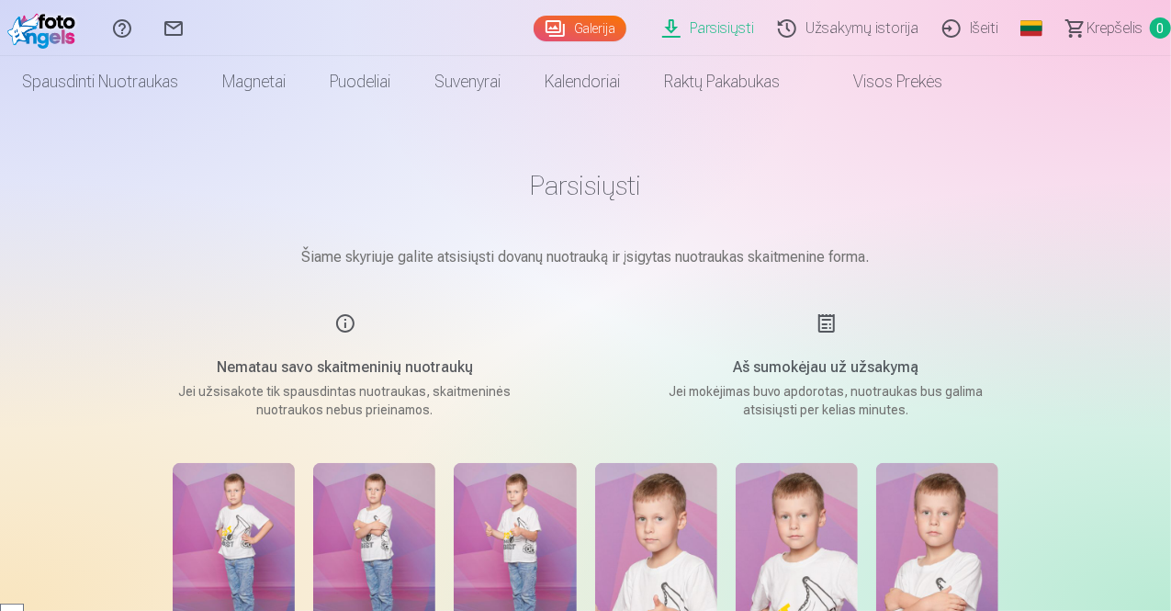
scroll to position [37, 0]
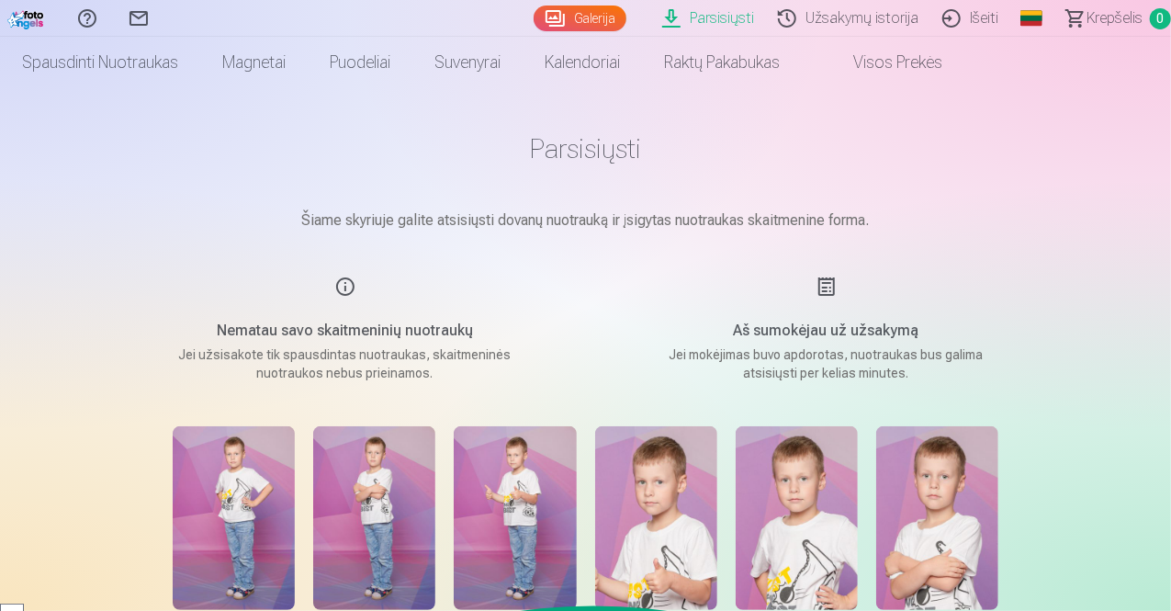
click at [975, 325] on div "Aš sumokėjau už užsakymą Jei mokėjimas buvo apdorotas, nuotraukas bus galima at…" at bounding box center [826, 329] width 437 height 107
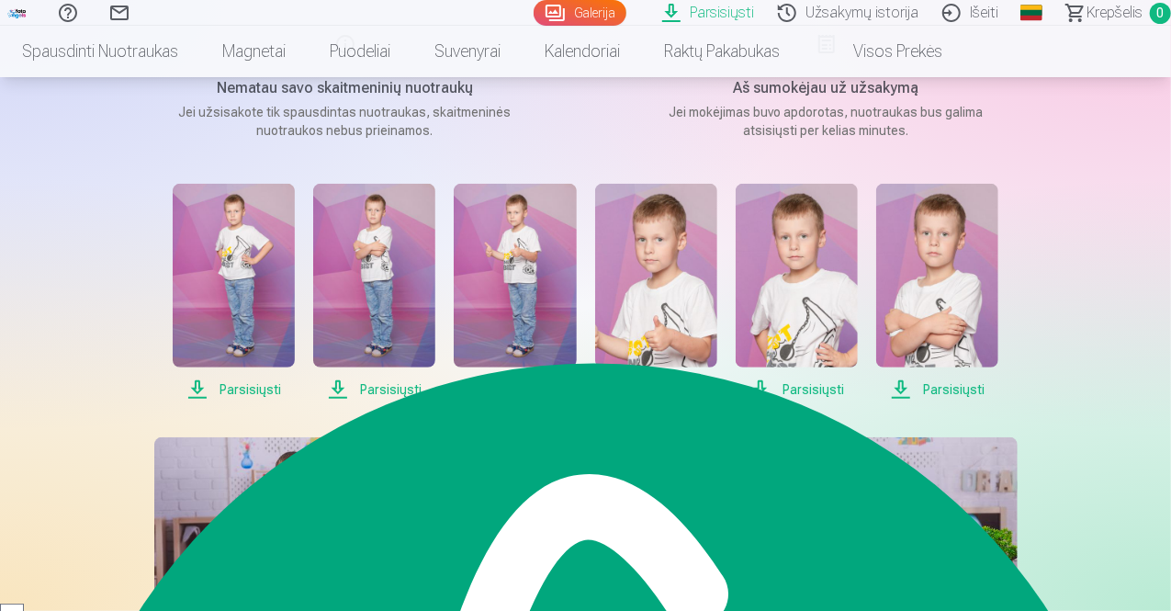
scroll to position [242, 0]
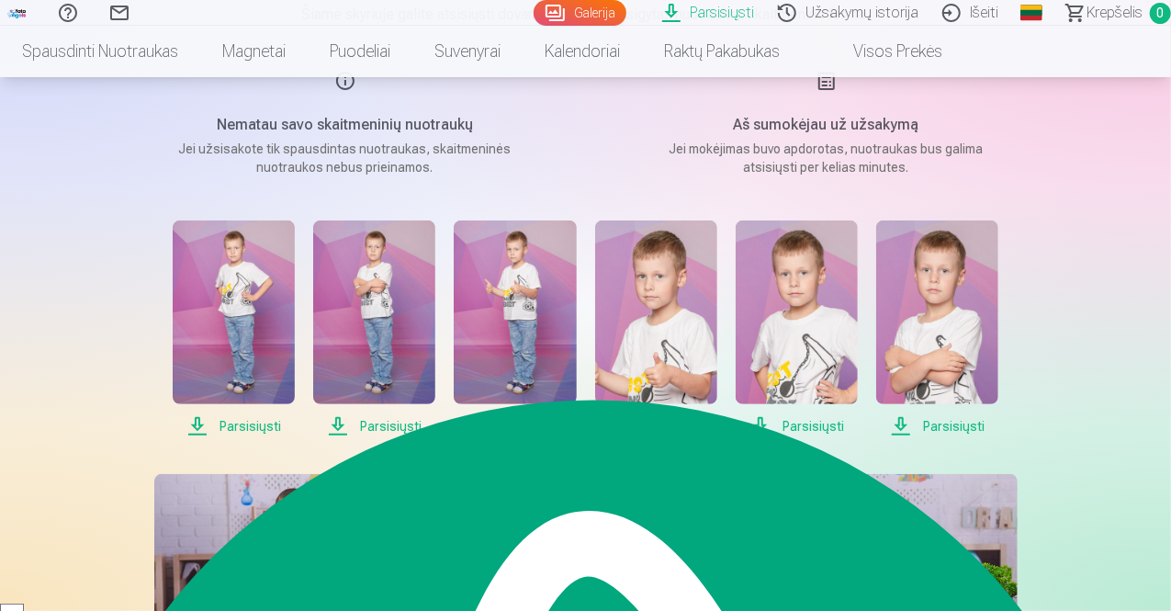
click at [244, 426] on span "Parsisiųsti" at bounding box center [234, 426] width 122 height 22
click at [389, 428] on span "Parsisiųsti" at bounding box center [374, 426] width 122 height 22
click at [520, 421] on span "Parsisiųsti" at bounding box center [515, 426] width 122 height 22
click at [656, 415] on span "Parsisiųsti" at bounding box center [656, 426] width 122 height 22
click at [793, 422] on span "Parsisiųsti" at bounding box center [797, 426] width 122 height 22
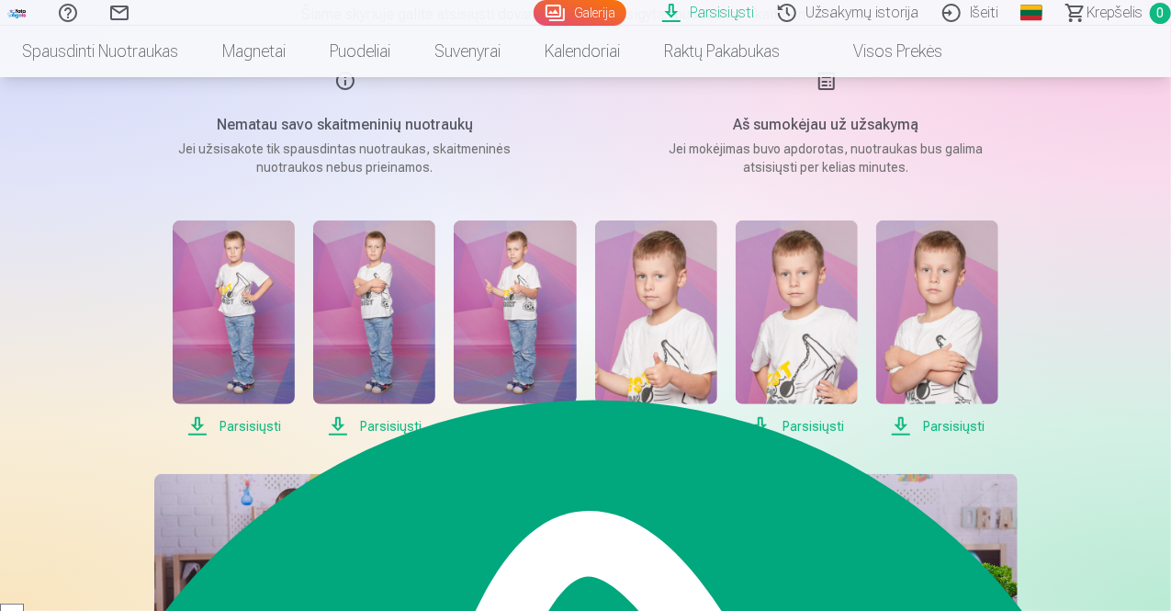
click at [928, 420] on span "Parsisiųsti" at bounding box center [937, 426] width 122 height 22
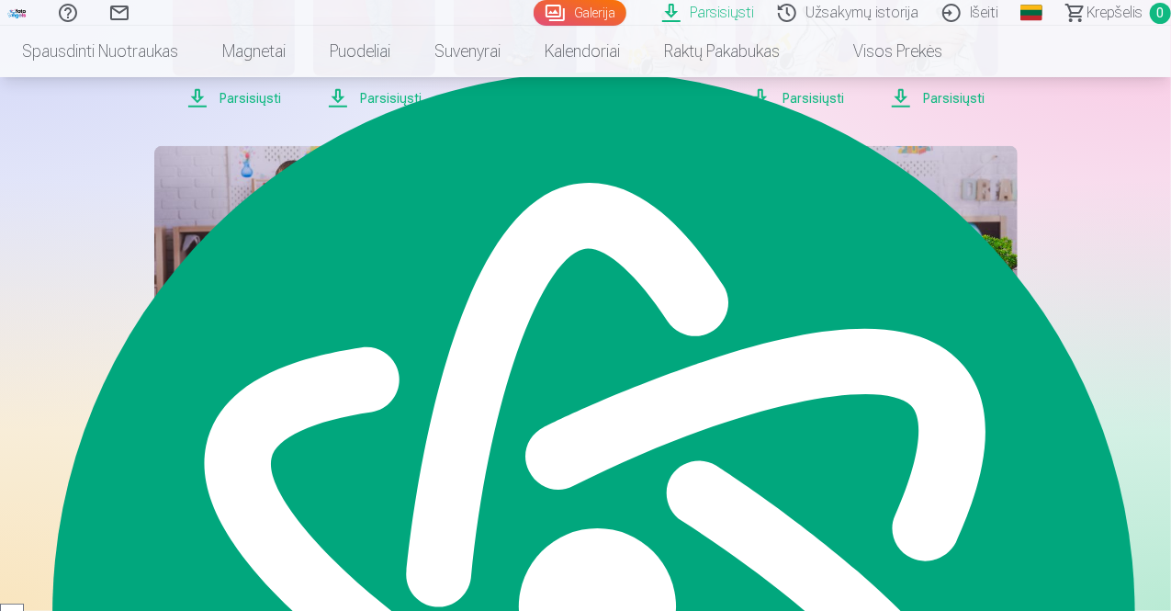
scroll to position [617, 0]
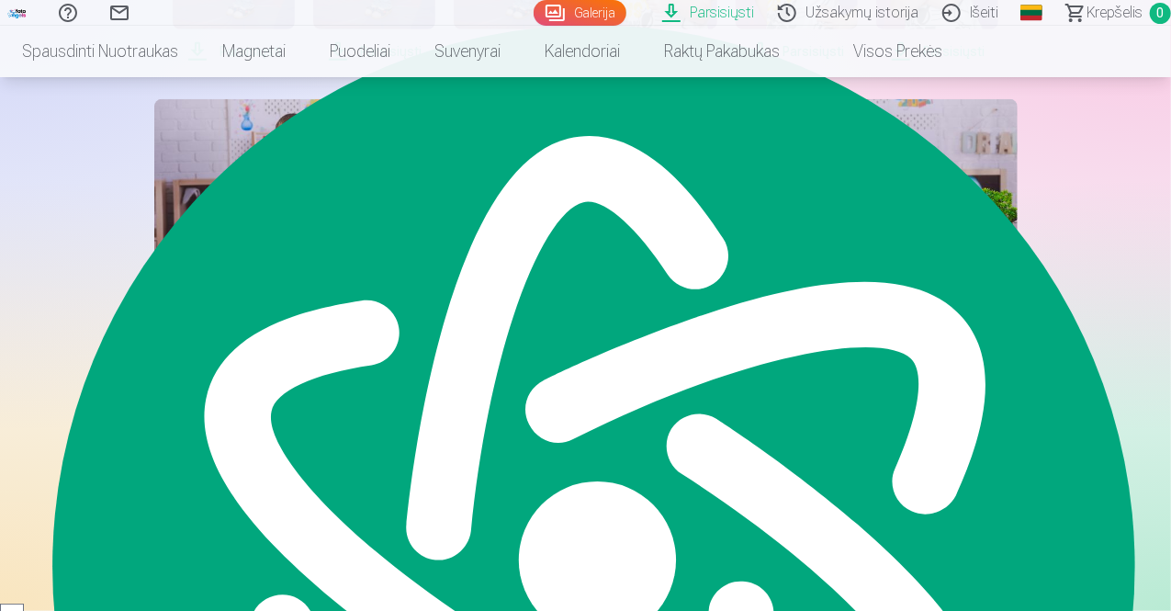
click at [290, 300] on span "Parsisiųsti" at bounding box center [292, 305] width 276 height 22
click at [869, 300] on span "Parsisiųsti" at bounding box center [880, 305] width 276 height 22
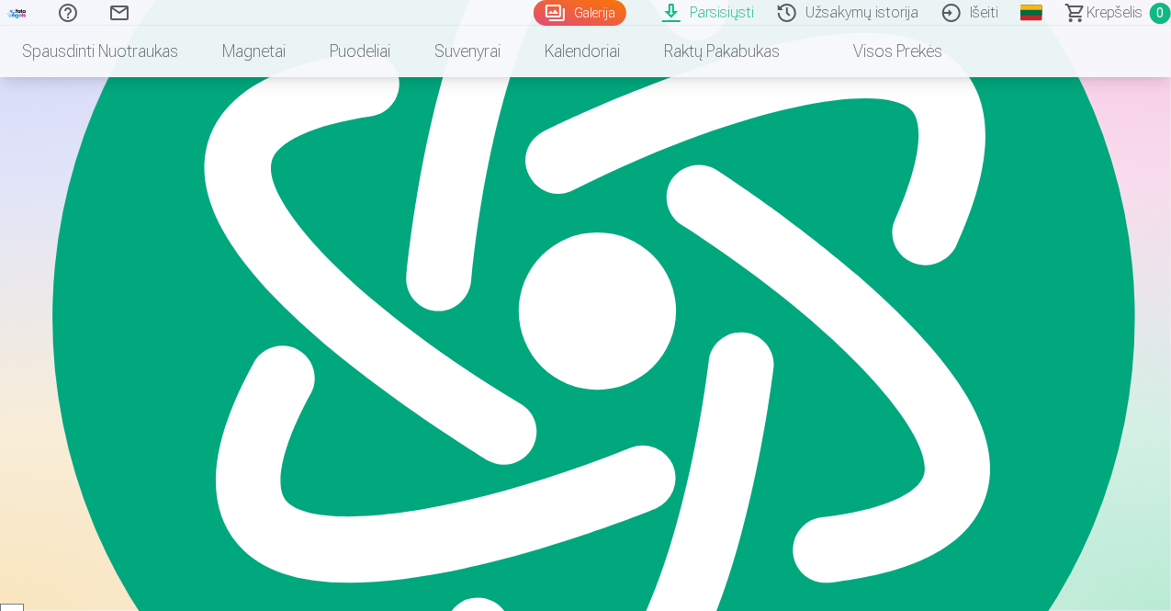
scroll to position [880, 0]
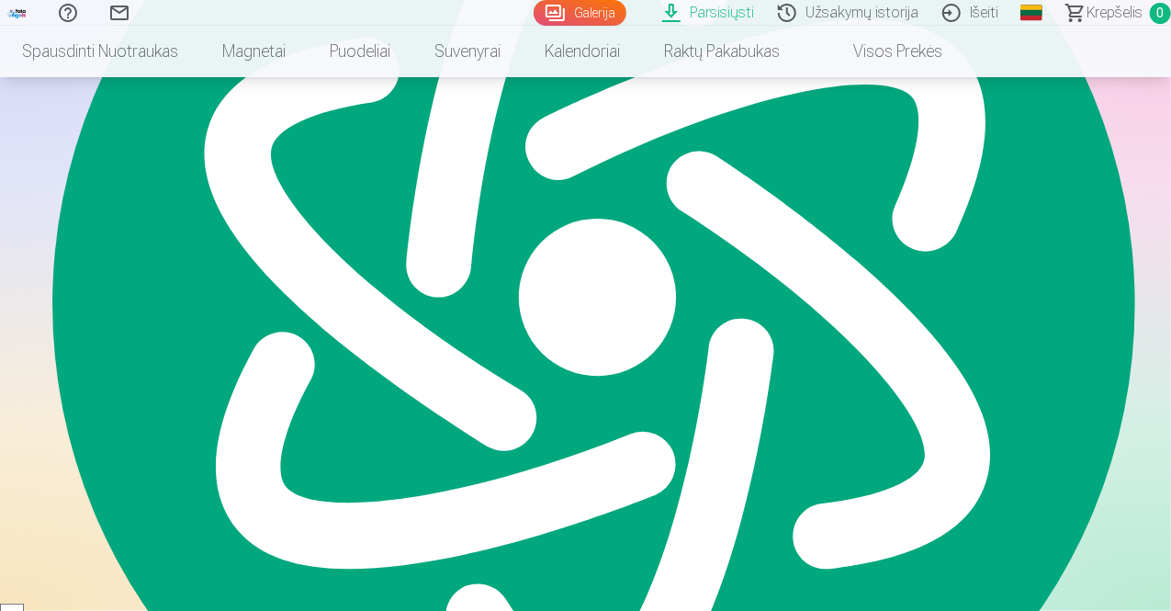
click at [308, 295] on span "Parsisiųsti" at bounding box center [298, 296] width 122 height 22
click at [463, 293] on span "Parsisiųsti" at bounding box center [438, 296] width 122 height 22
click at [570, 290] on span "Parsisiųsti" at bounding box center [579, 296] width 122 height 22
click at [814, 296] on span "Parsisiųsti" at bounding box center [796, 296] width 276 height 22
click at [367, 542] on span "Parsisiųsti" at bounding box center [369, 549] width 276 height 22
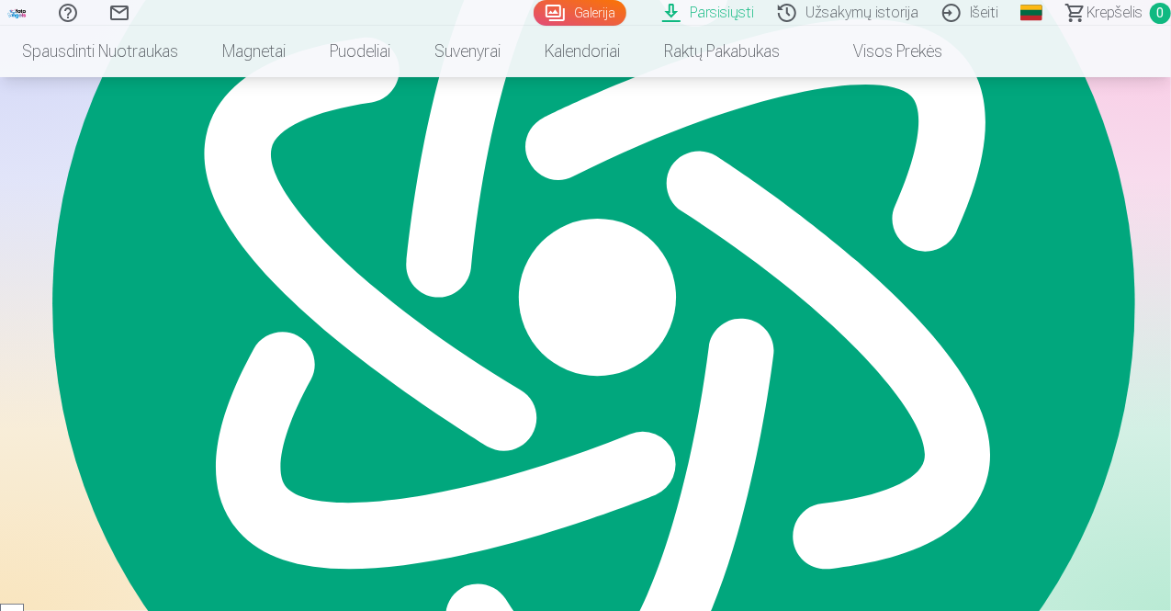
click at [602, 546] on span "Parsisiųsti" at bounding box center [585, 549] width 122 height 22
click at [823, 547] on span "Parsisiųsti" at bounding box center [803, 549] width 276 height 22
click at [1030, 455] on div "Parsisiųsti Parsisiųsti Parsisiųsti Parsisiųsti Parsisiųsti Parsisiųsti Parsisi…" at bounding box center [586, 198] width 918 height 1231
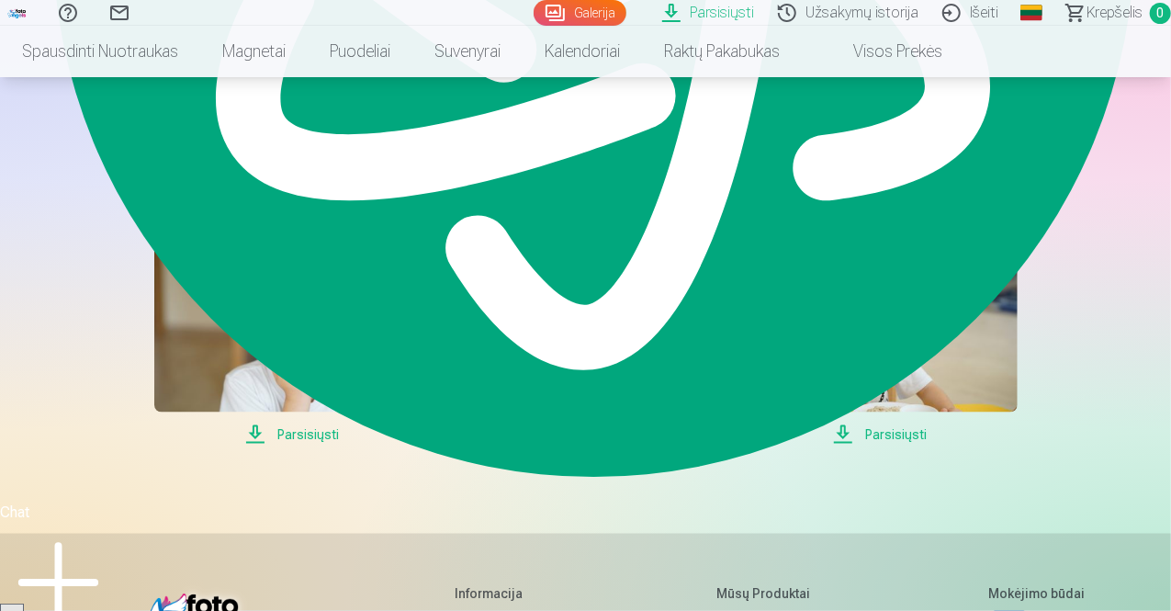
scroll to position [1321, 0]
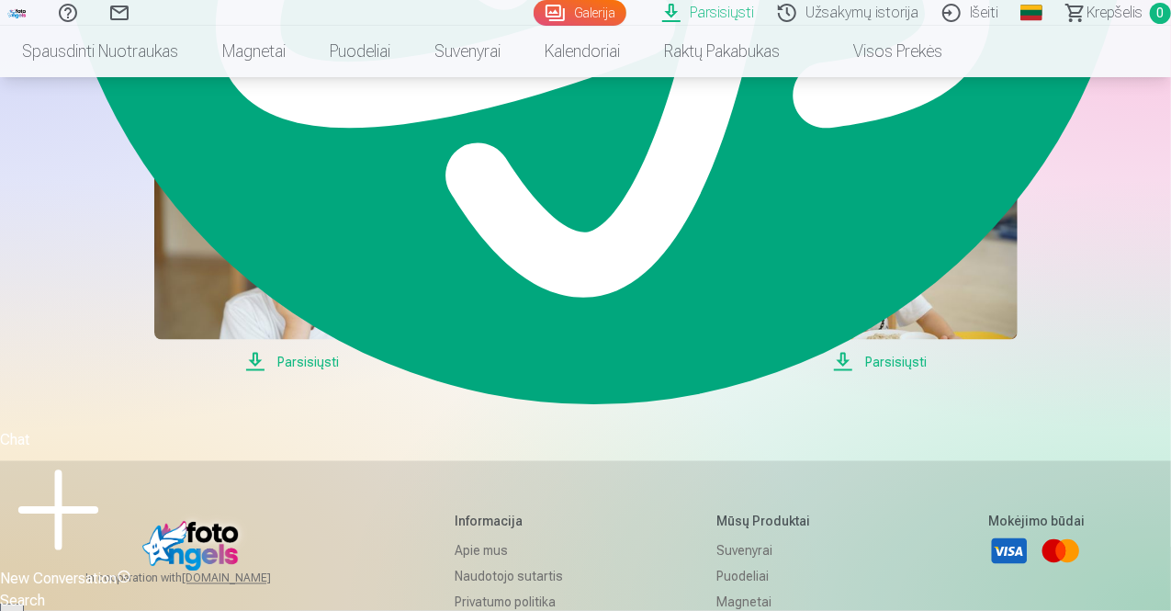
click at [309, 360] on span "Parsisiųsti" at bounding box center [292, 362] width 276 height 22
click at [602, 357] on span "Parsisiųsti" at bounding box center [586, 362] width 276 height 22
click at [888, 357] on span "Parsisiųsti" at bounding box center [880, 362] width 276 height 22
